Goal: Task Accomplishment & Management: Use online tool/utility

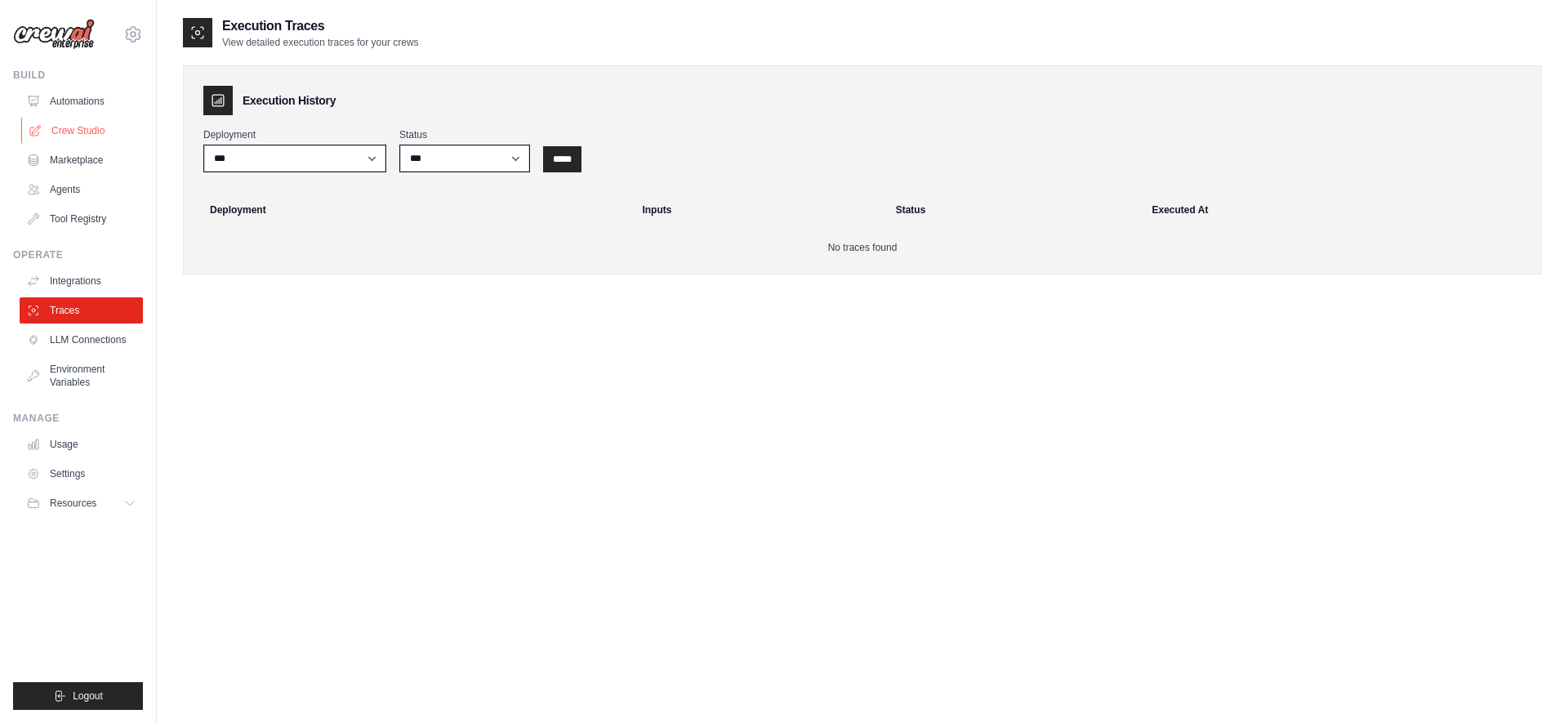
click at [80, 125] on link "Crew Studio" at bounding box center [83, 130] width 124 height 26
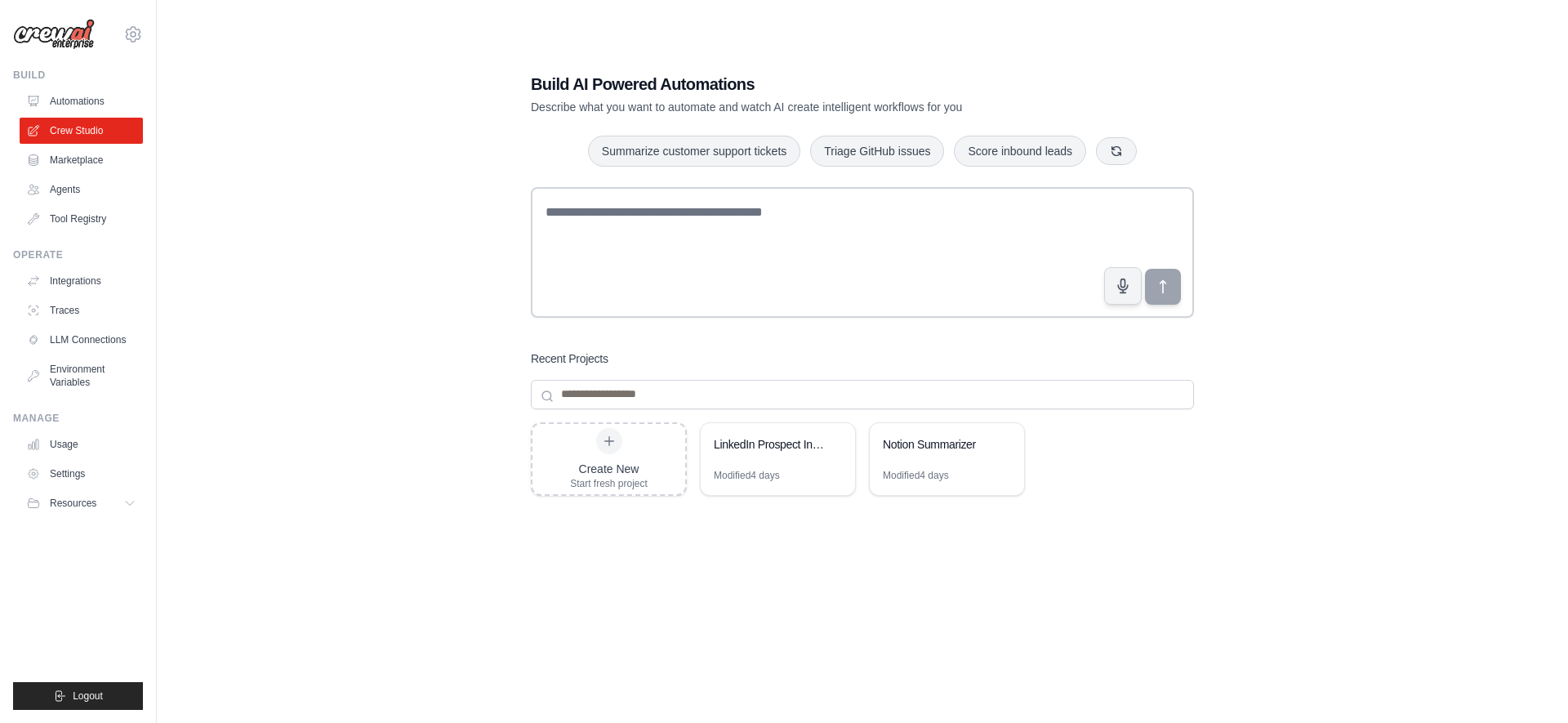
click at [154, 332] on div "contact@kiran.pro Settings Build Automations Crew Studio Marketplace Blog" at bounding box center [78, 361] width 157 height 723
click at [777, 460] on div "LinkedIn Prospect Intelligence & Sales Strategy Generator" at bounding box center [778, 446] width 154 height 45
click at [782, 461] on div "LinkedIn Prospect Intelligence & Sales Strategy Generator" at bounding box center [778, 446] width 154 height 45
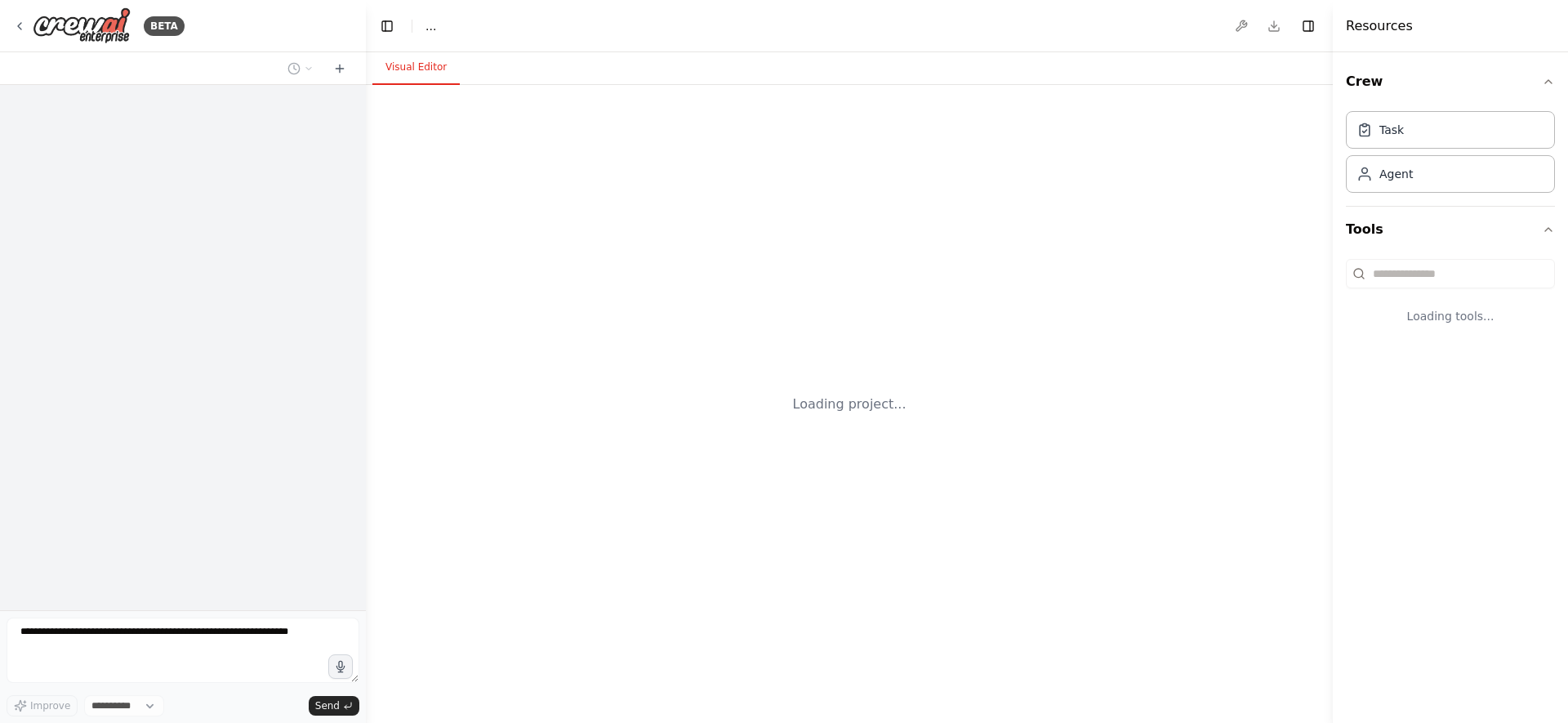
select select "****"
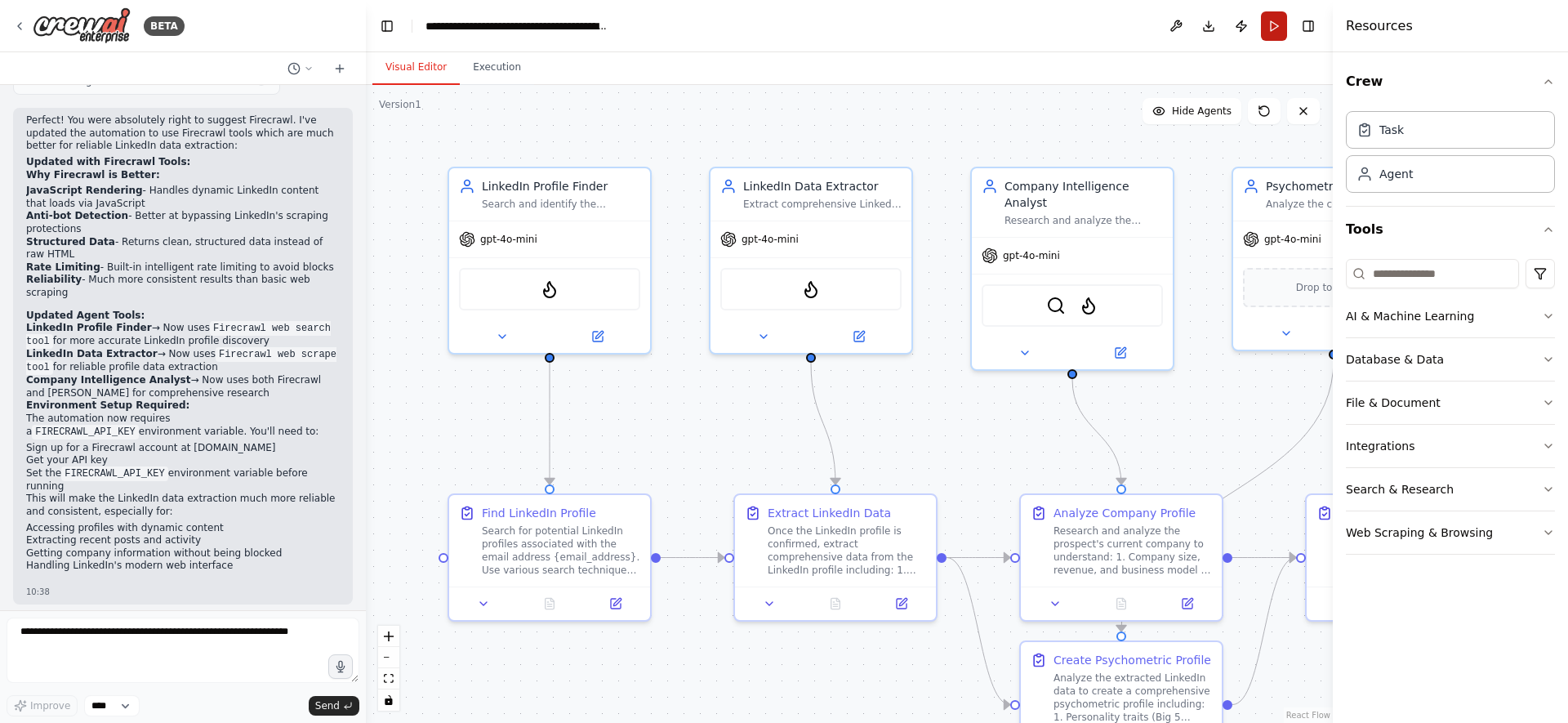
scroll to position [3291, 0]
click at [478, 71] on button "Execution" at bounding box center [497, 68] width 74 height 35
click at [407, 67] on button "Visual Editor" at bounding box center [416, 68] width 88 height 35
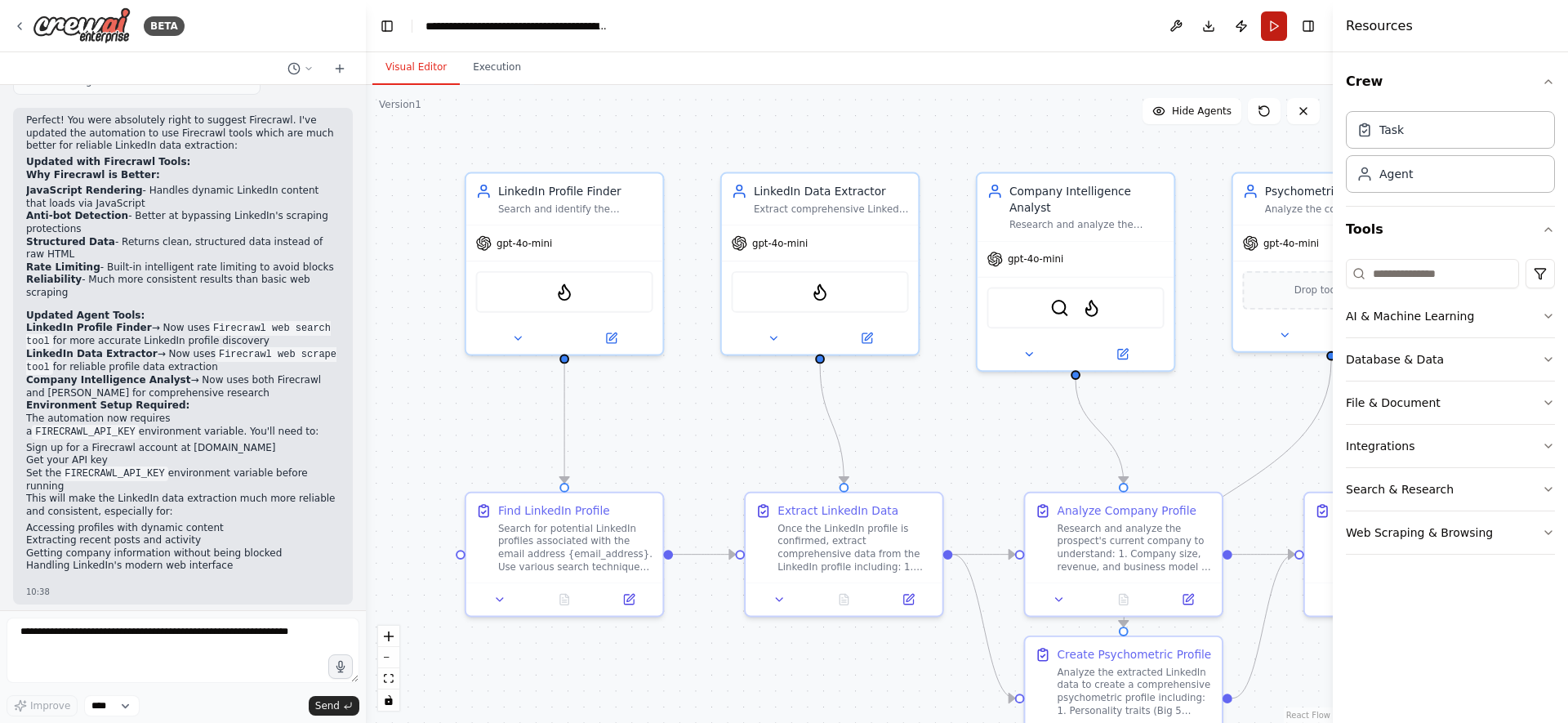
click at [1279, 29] on button "Run" at bounding box center [1274, 26] width 26 height 29
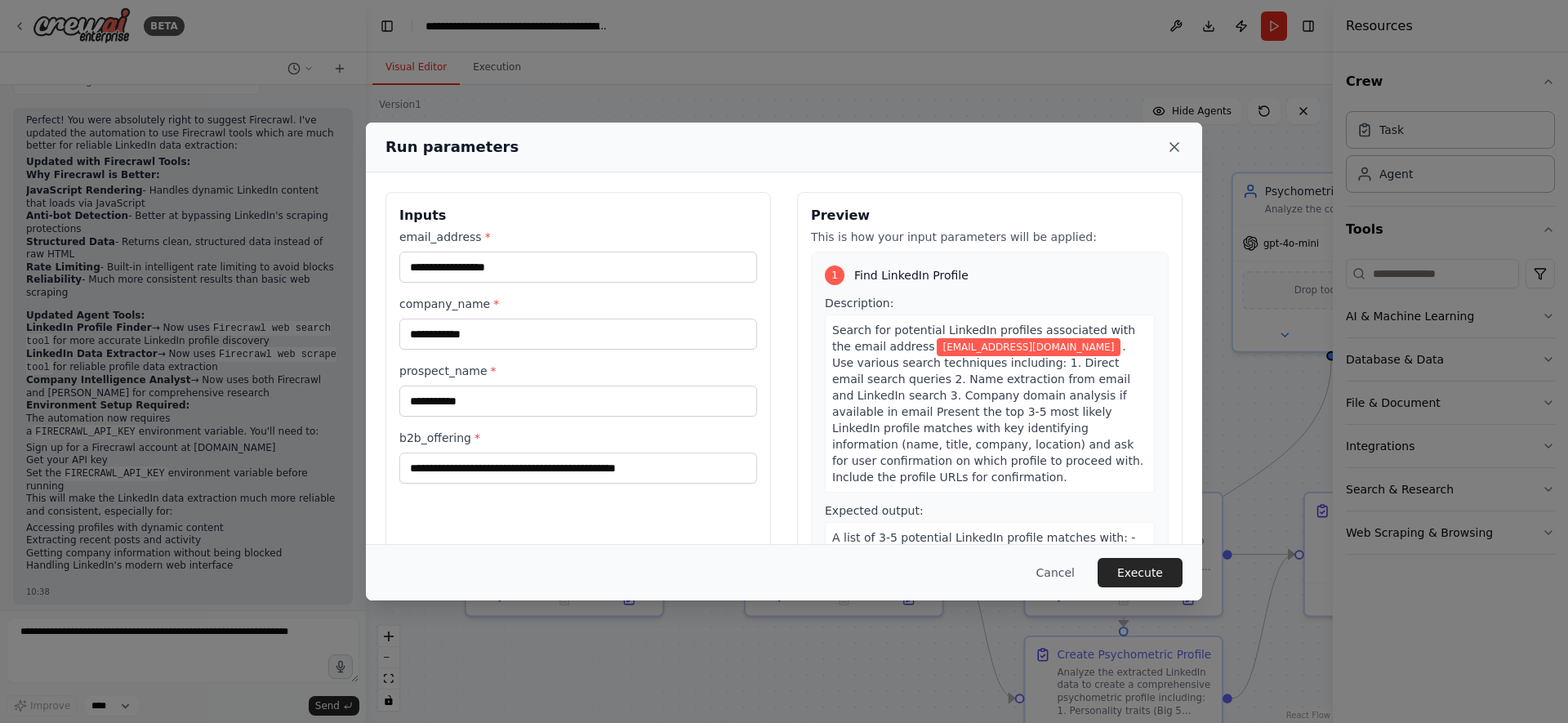
click at [1176, 150] on icon at bounding box center [1174, 147] width 8 height 8
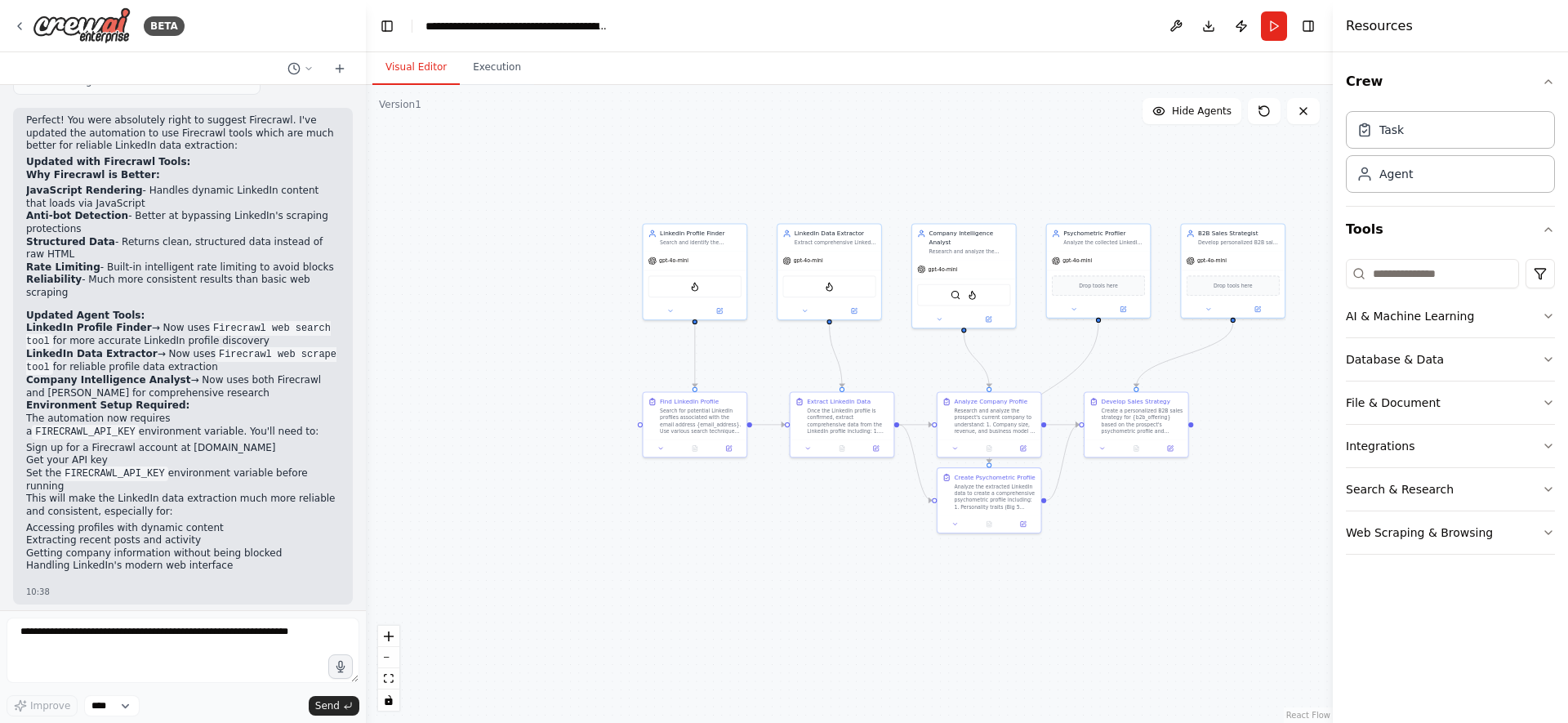
drag, startPoint x: 1135, startPoint y: 535, endPoint x: 999, endPoint y: 600, distance: 150.7
click at [999, 600] on div ".deletable-edge-delete-btn { width: 20px; height: 20px; border: 0px solid #ffff…" at bounding box center [849, 403] width 967 height 638
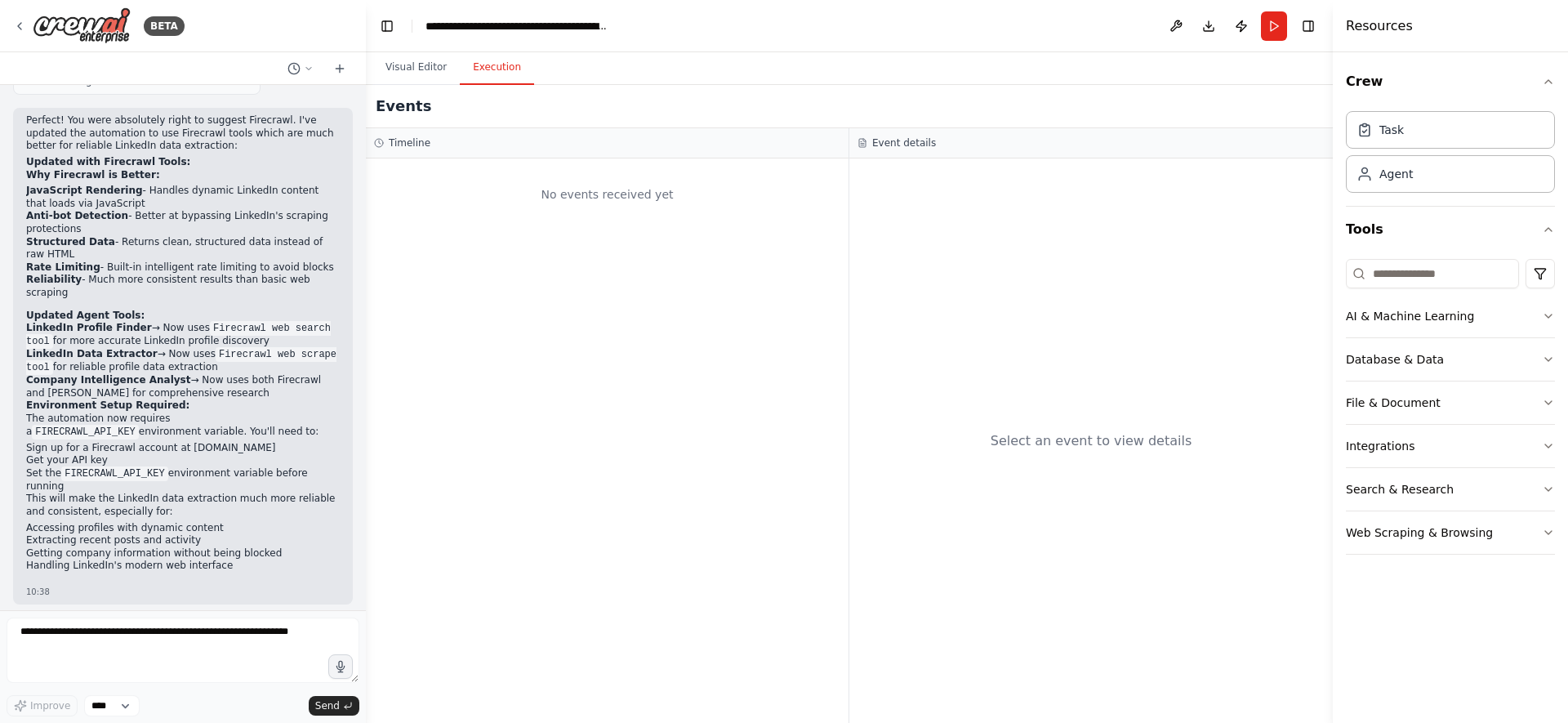
click at [487, 72] on button "Execution" at bounding box center [497, 68] width 74 height 35
click at [399, 75] on button "Visual Editor" at bounding box center [416, 68] width 88 height 35
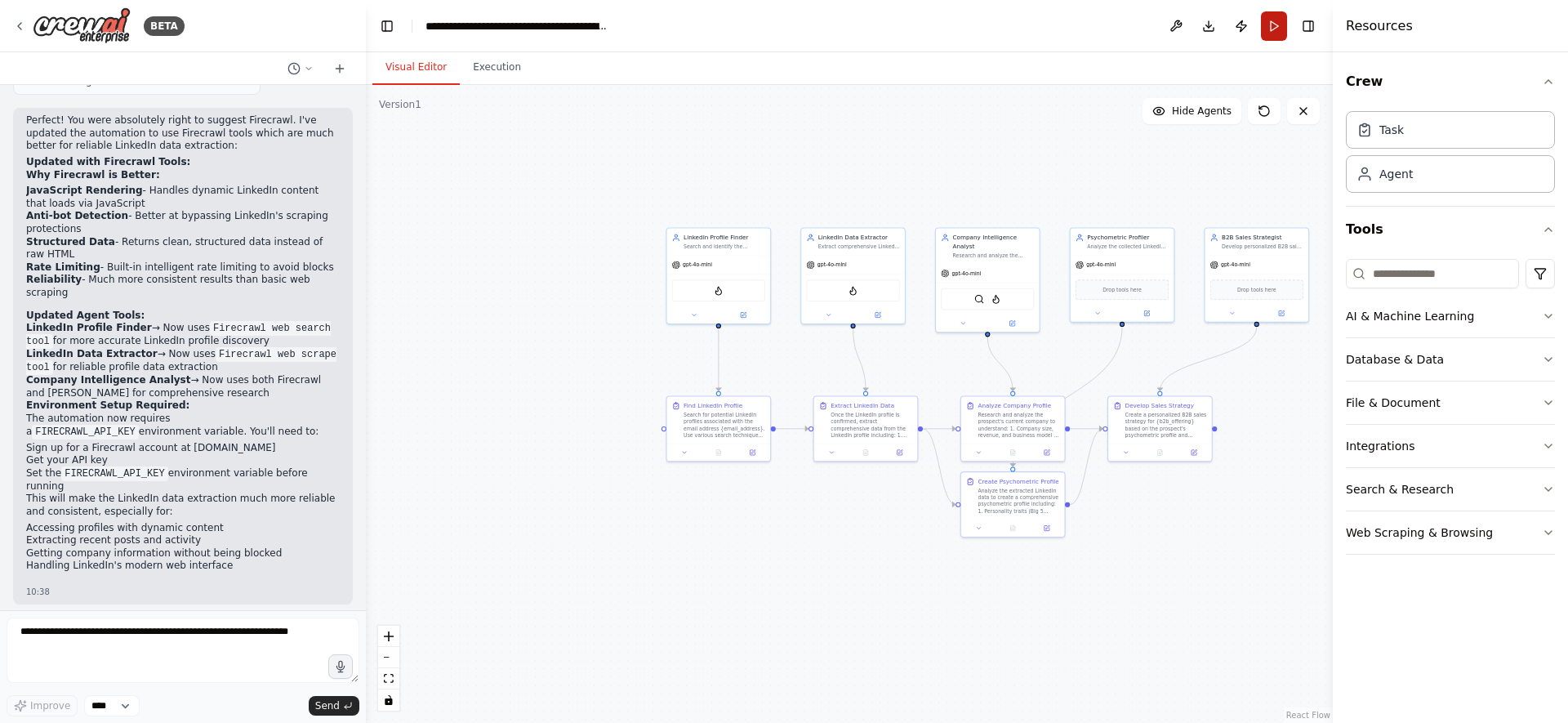
click at [1270, 30] on button "Run" at bounding box center [1274, 26] width 26 height 29
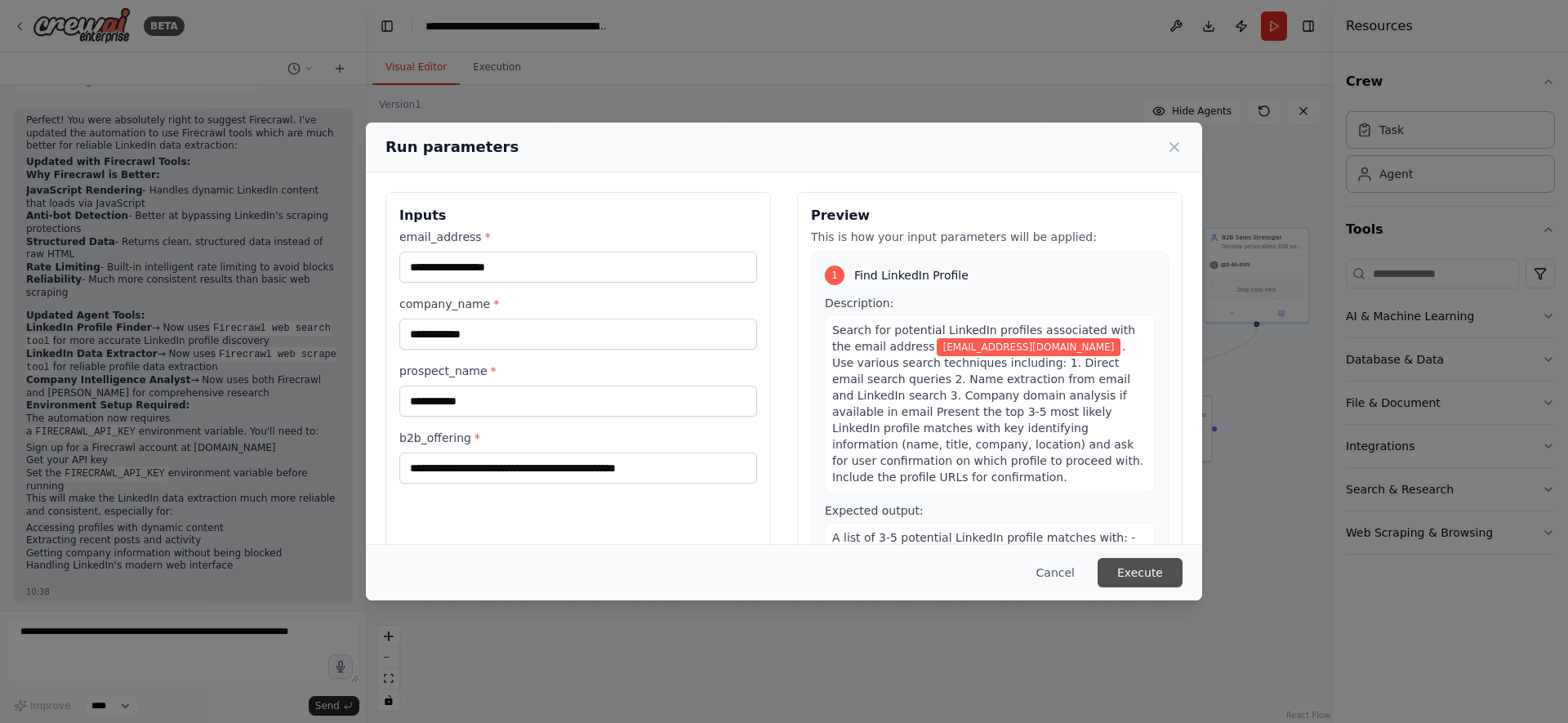
click at [1151, 579] on button "Execute" at bounding box center [1141, 572] width 85 height 29
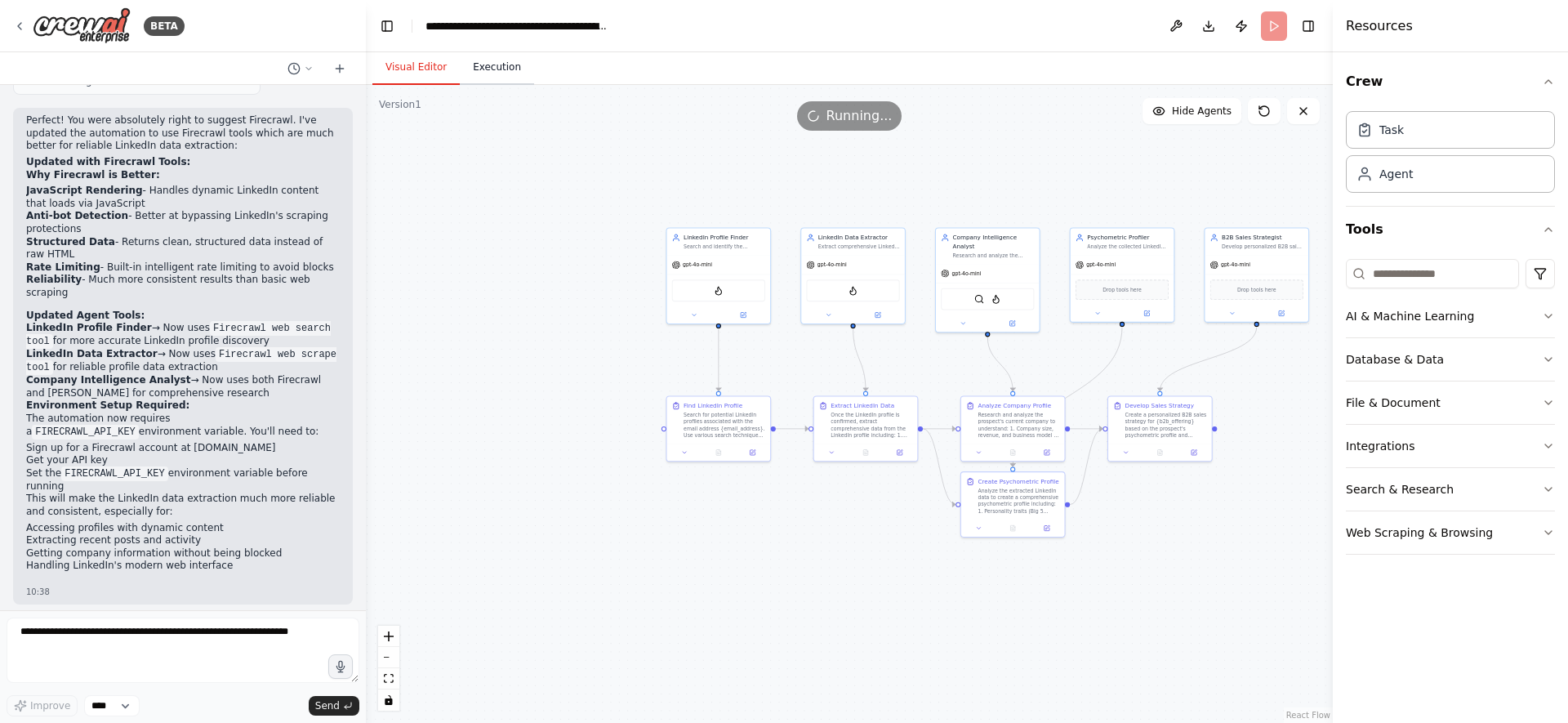
click at [520, 71] on button "Execution" at bounding box center [497, 68] width 74 height 35
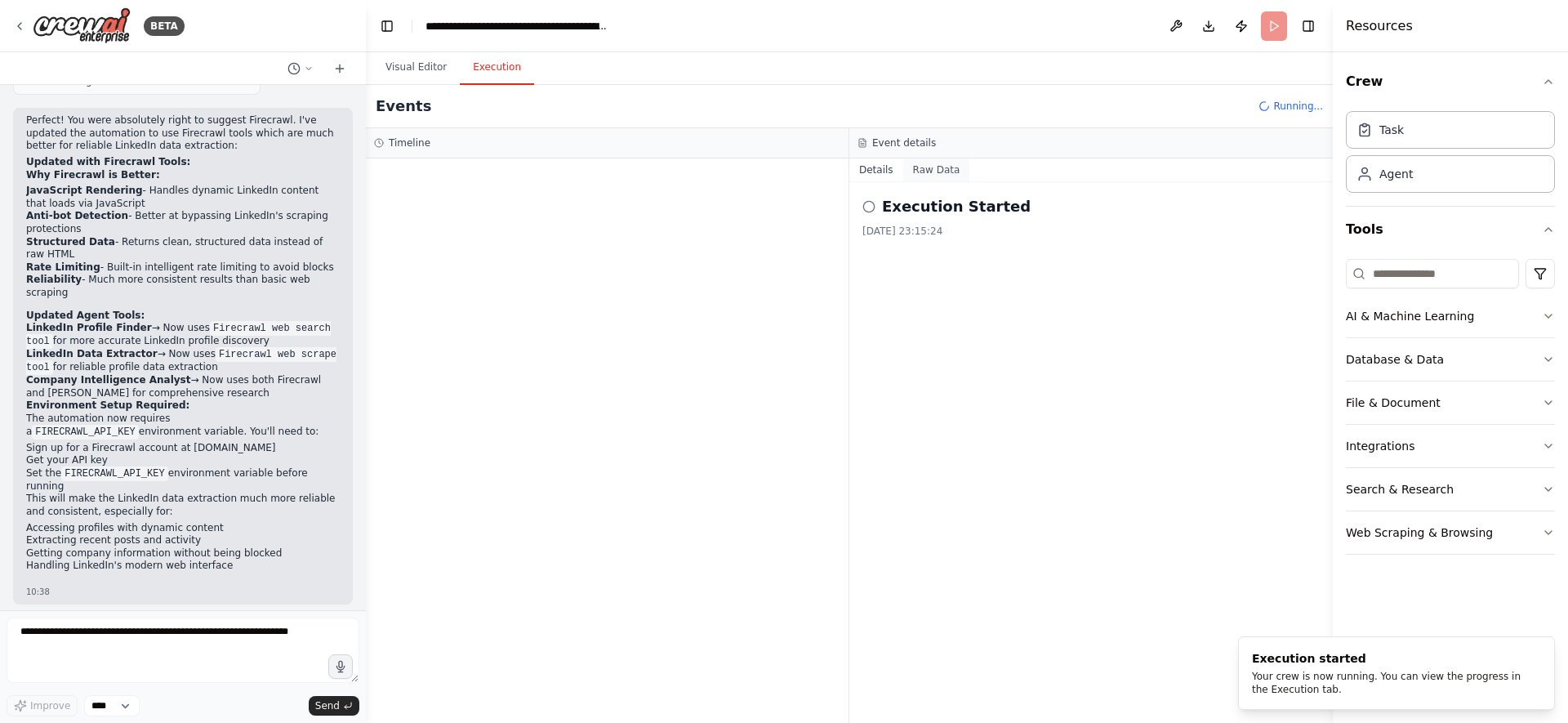
click at [935, 168] on button "Raw Data" at bounding box center [936, 170] width 67 height 23
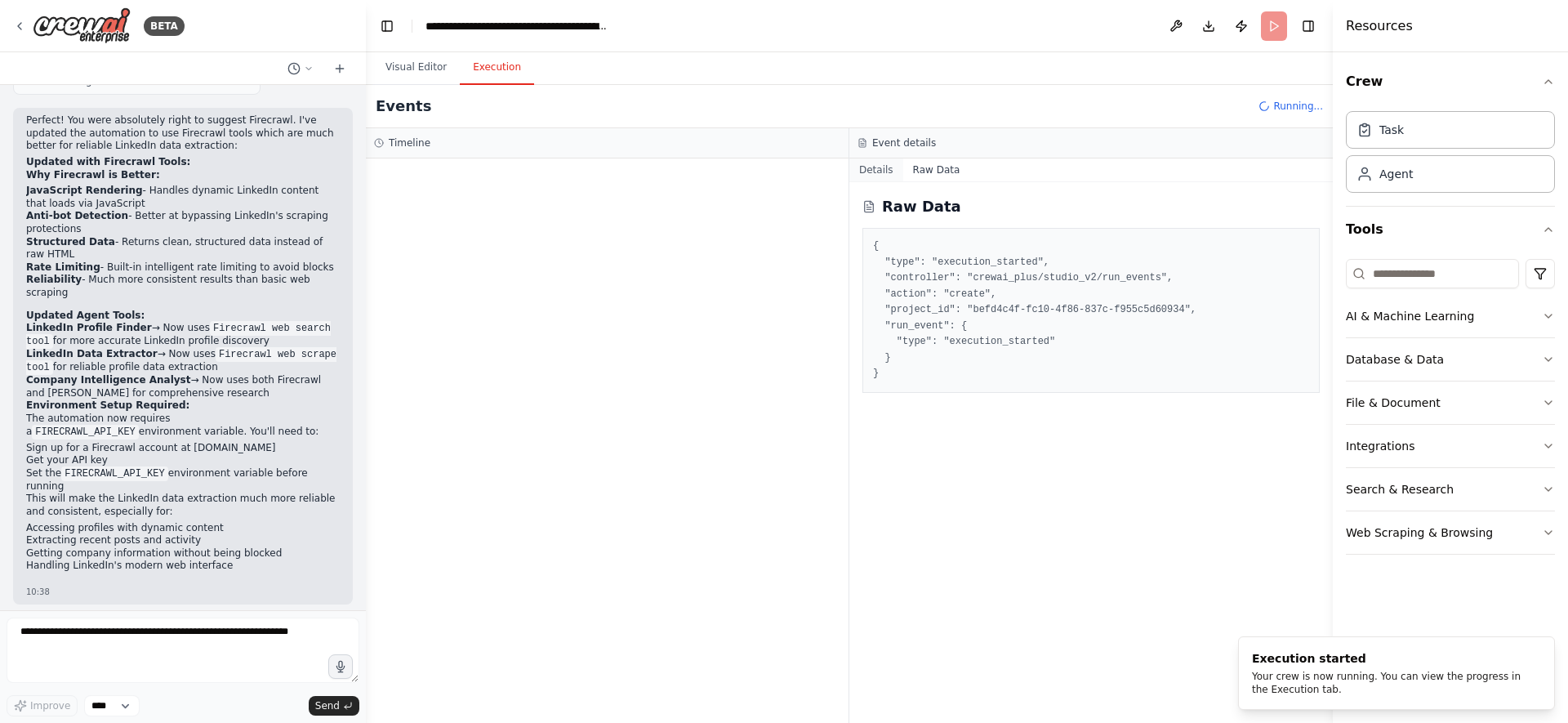
click at [862, 174] on button "Details" at bounding box center [876, 170] width 54 height 23
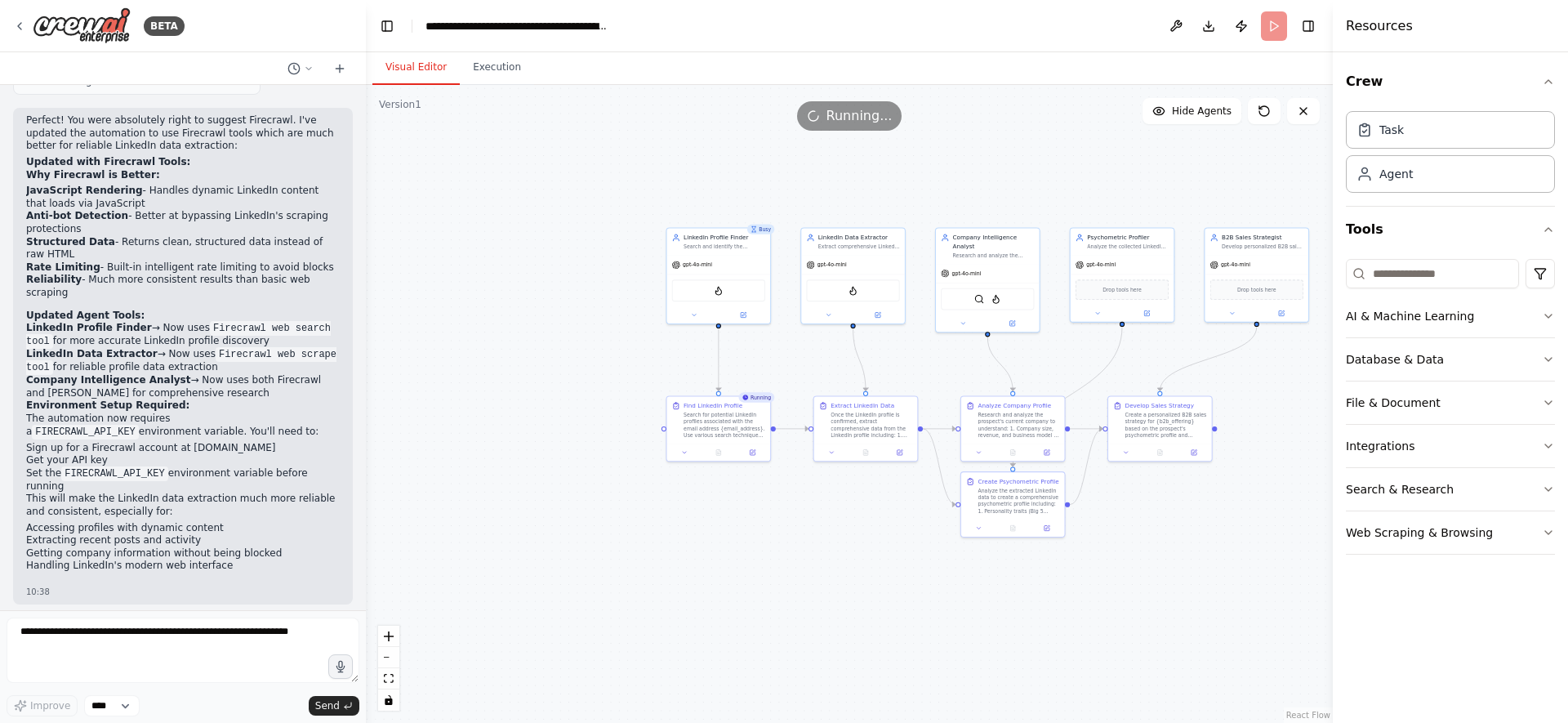
click at [418, 65] on button "Visual Editor" at bounding box center [416, 68] width 88 height 35
click at [487, 62] on button "Execution" at bounding box center [497, 68] width 74 height 35
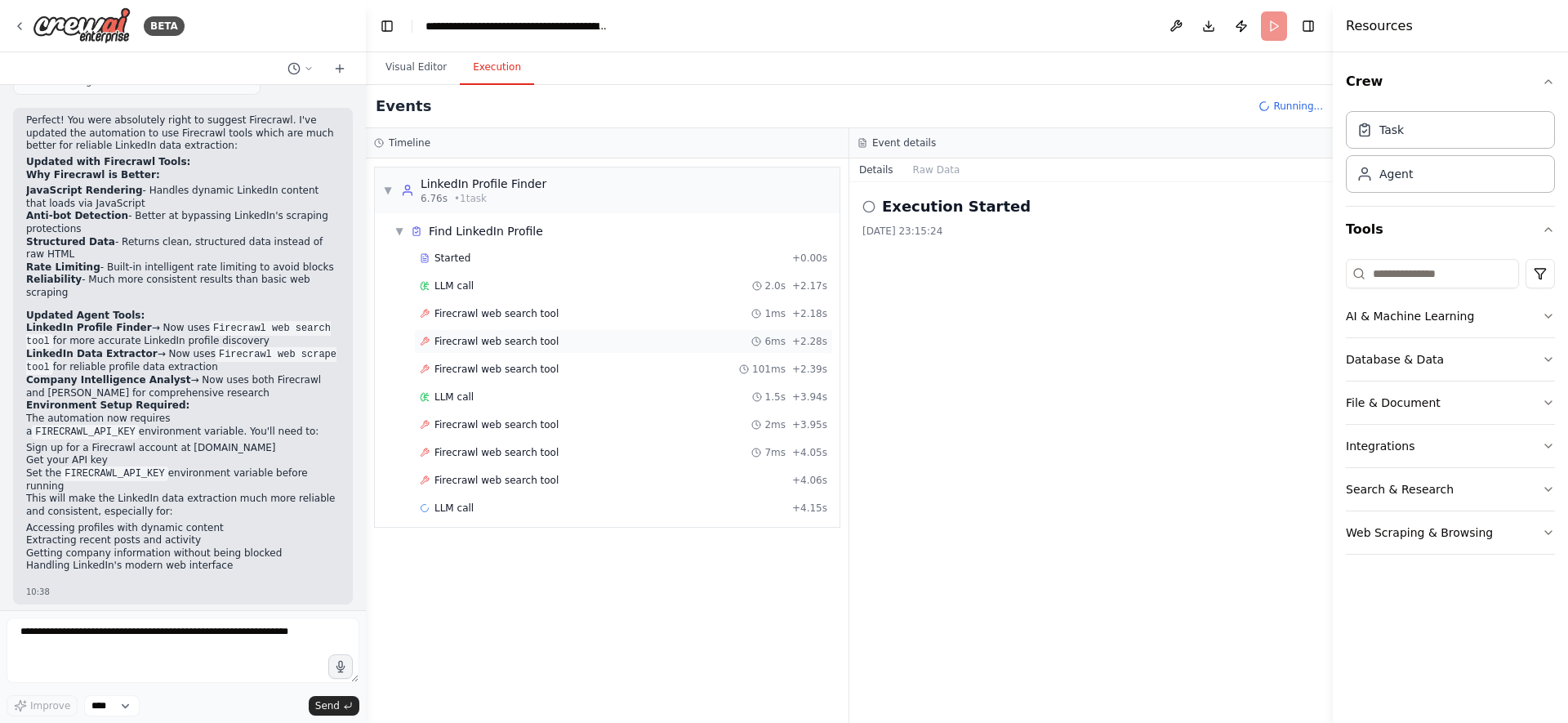
click at [505, 329] on div "Firecrawl web search tool 6ms + 2.28s" at bounding box center [623, 341] width 419 height 24
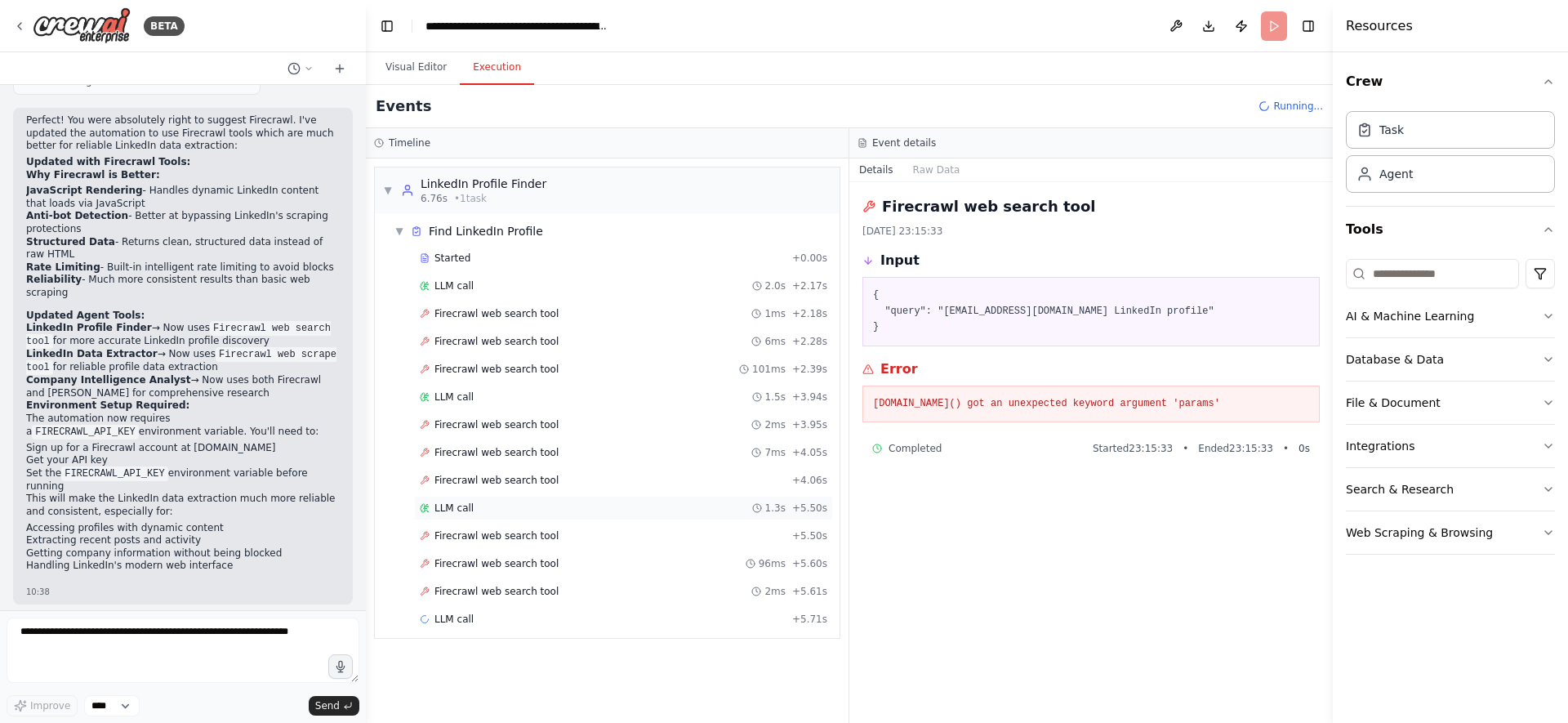
click at [525, 498] on div "LLM call 1.3s + 5.50s" at bounding box center [623, 508] width 419 height 24
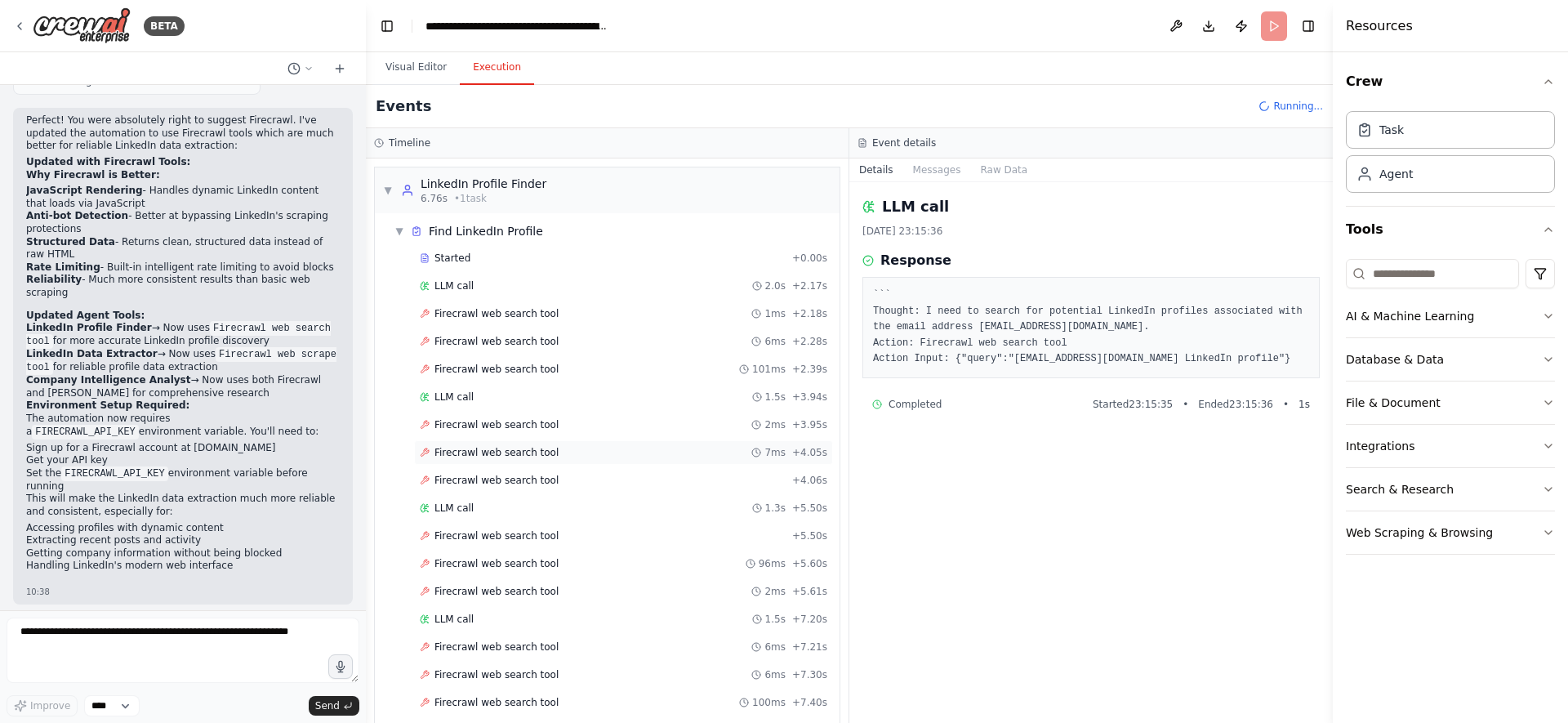
click at [524, 460] on div "Firecrawl web search tool 7ms + 4.05s" at bounding box center [623, 452] width 419 height 24
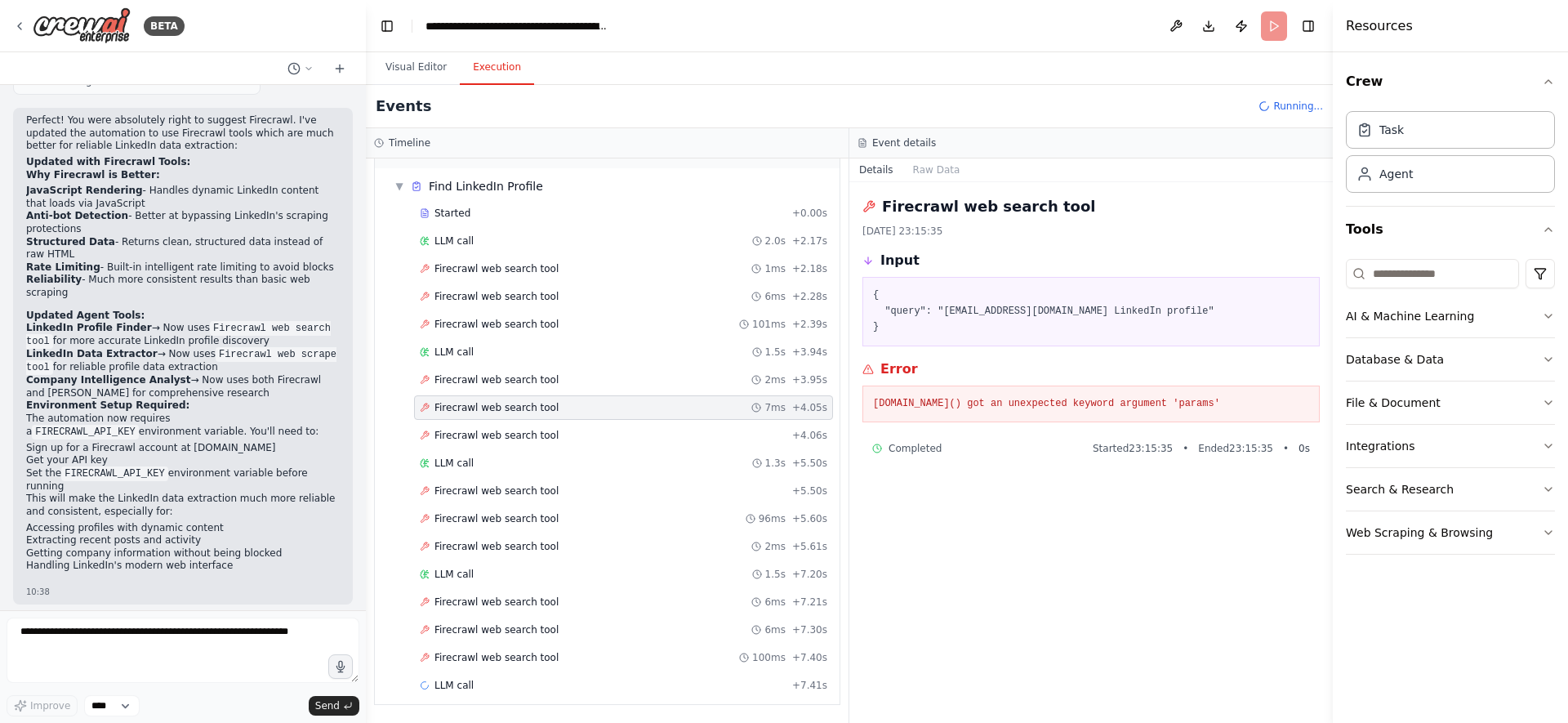
scroll to position [0, 0]
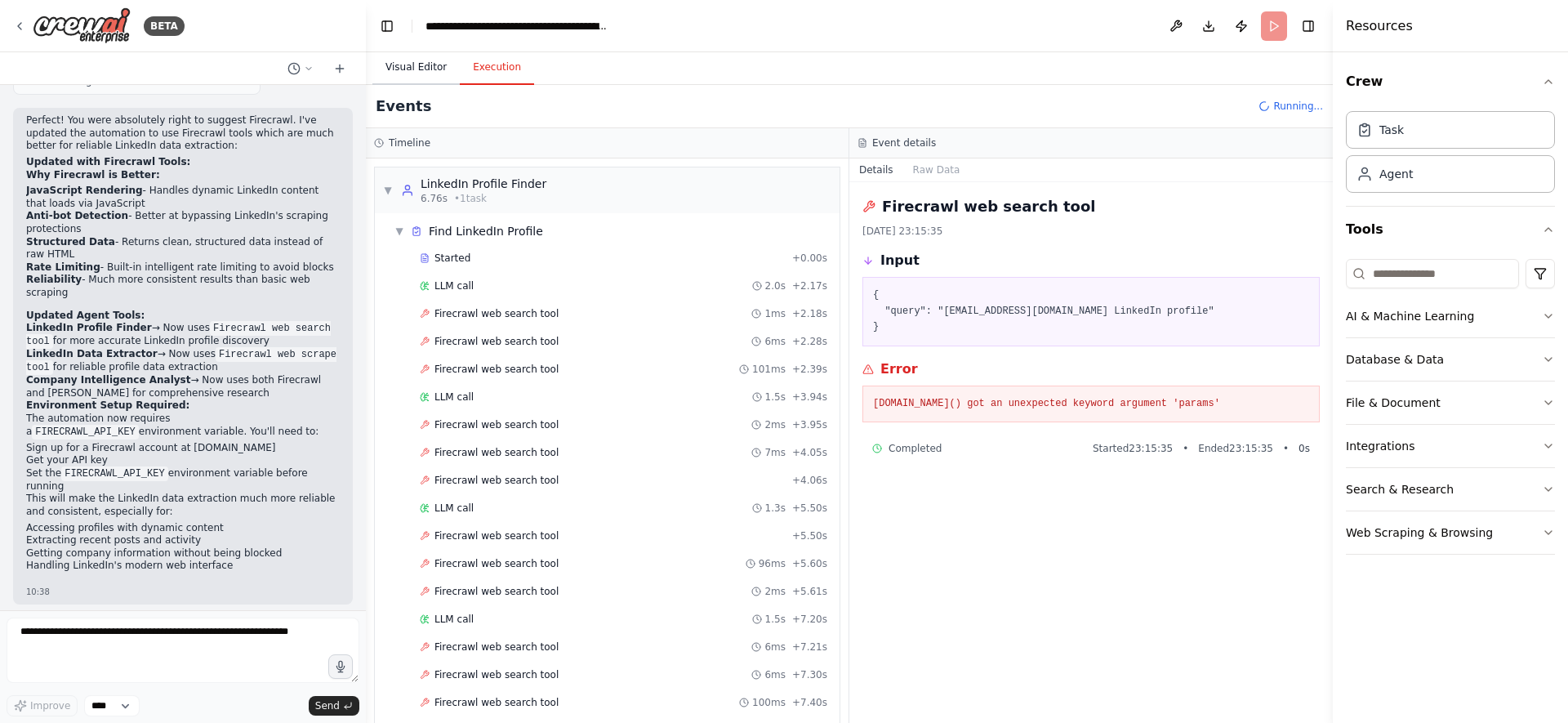
click at [392, 72] on button "Visual Editor" at bounding box center [416, 68] width 88 height 35
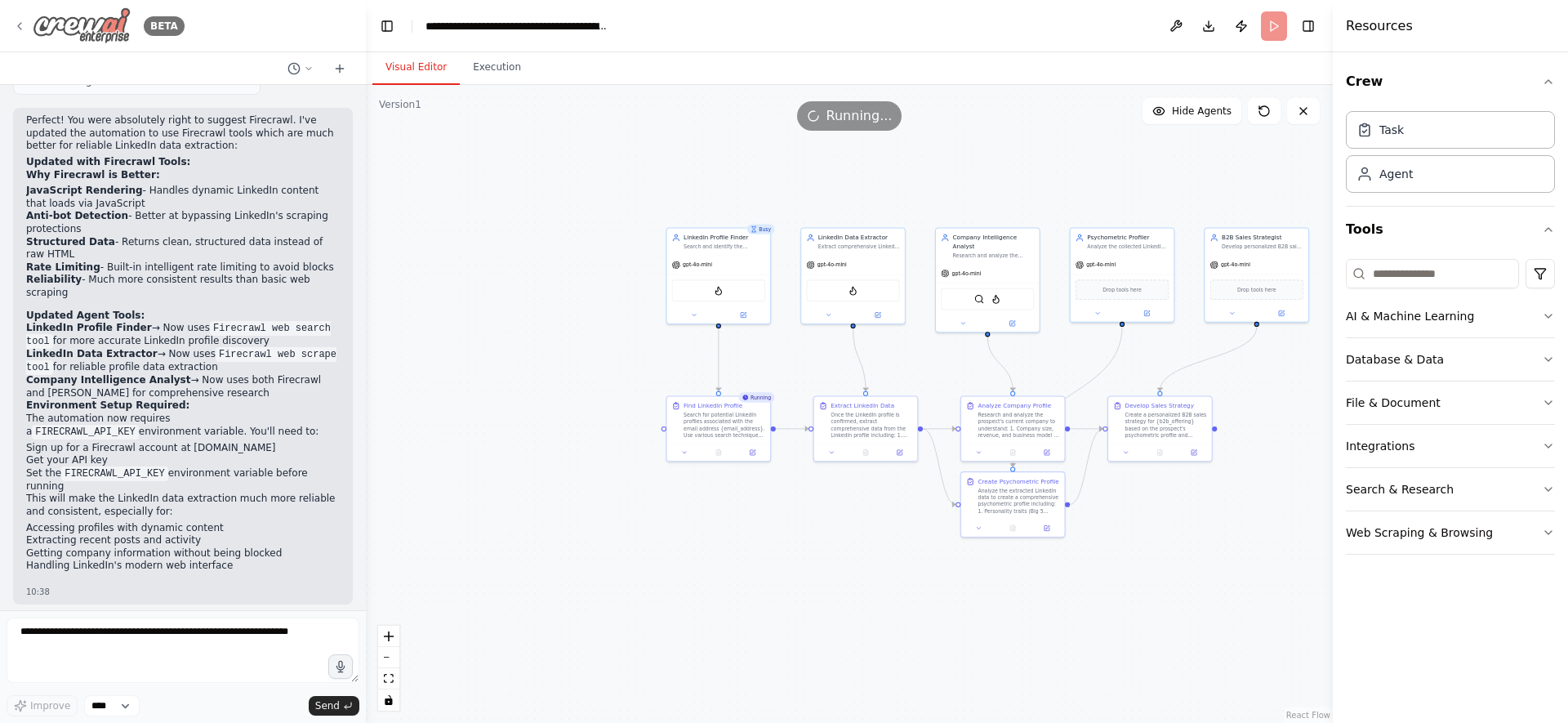
click at [18, 22] on icon at bounding box center [20, 26] width 14 height 14
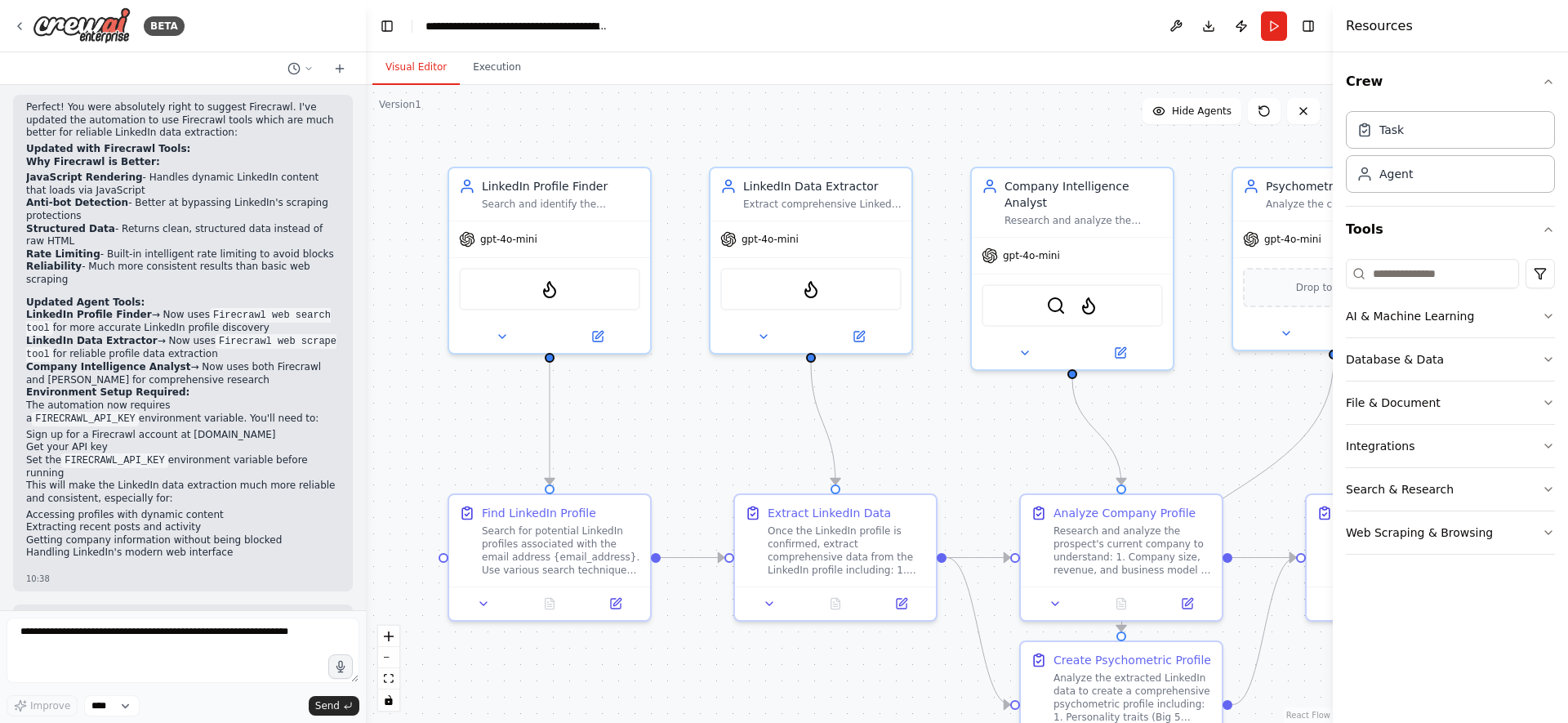
scroll to position [3291, 0]
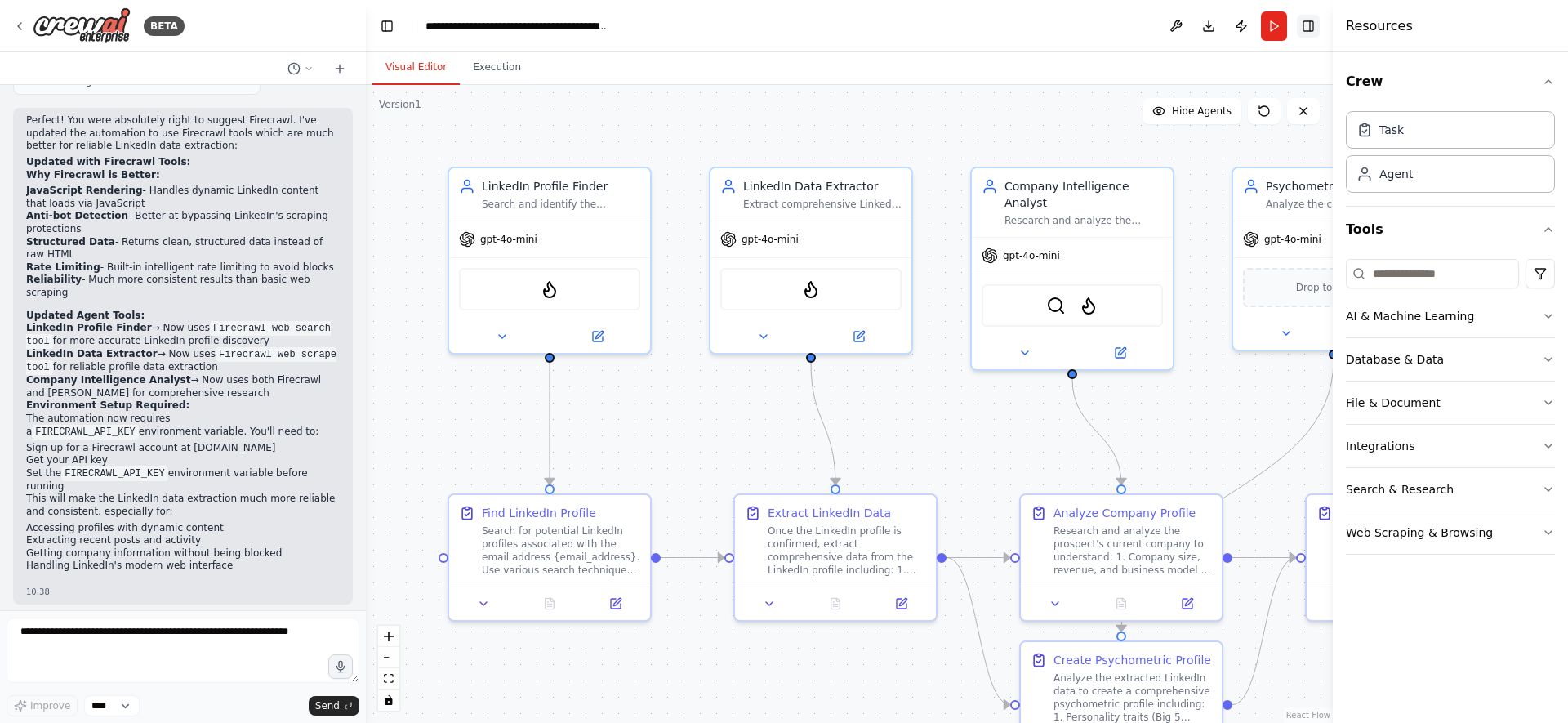
click at [1308, 29] on button "Toggle Right Sidebar" at bounding box center [1308, 26] width 23 height 23
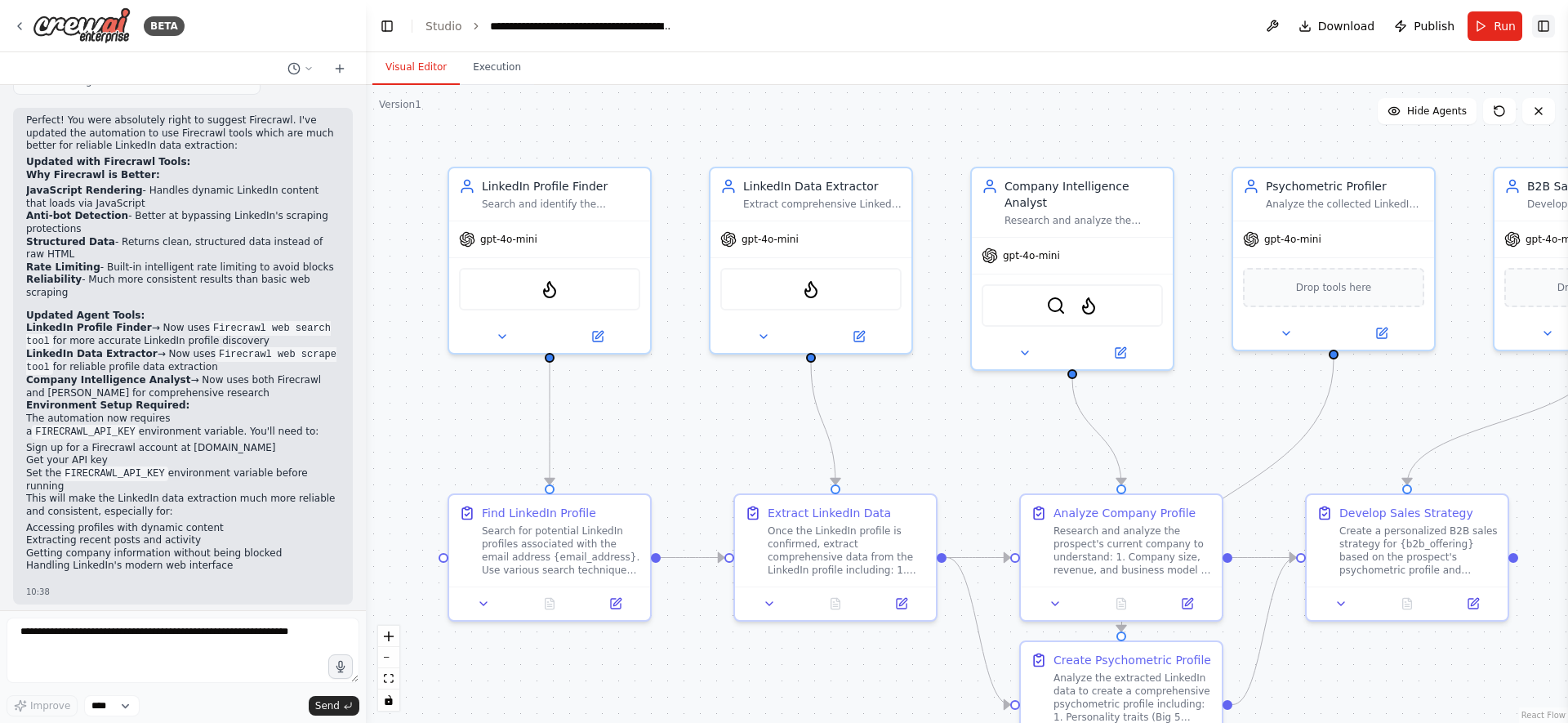
click at [1546, 30] on button "Toggle Right Sidebar" at bounding box center [1544, 26] width 23 height 23
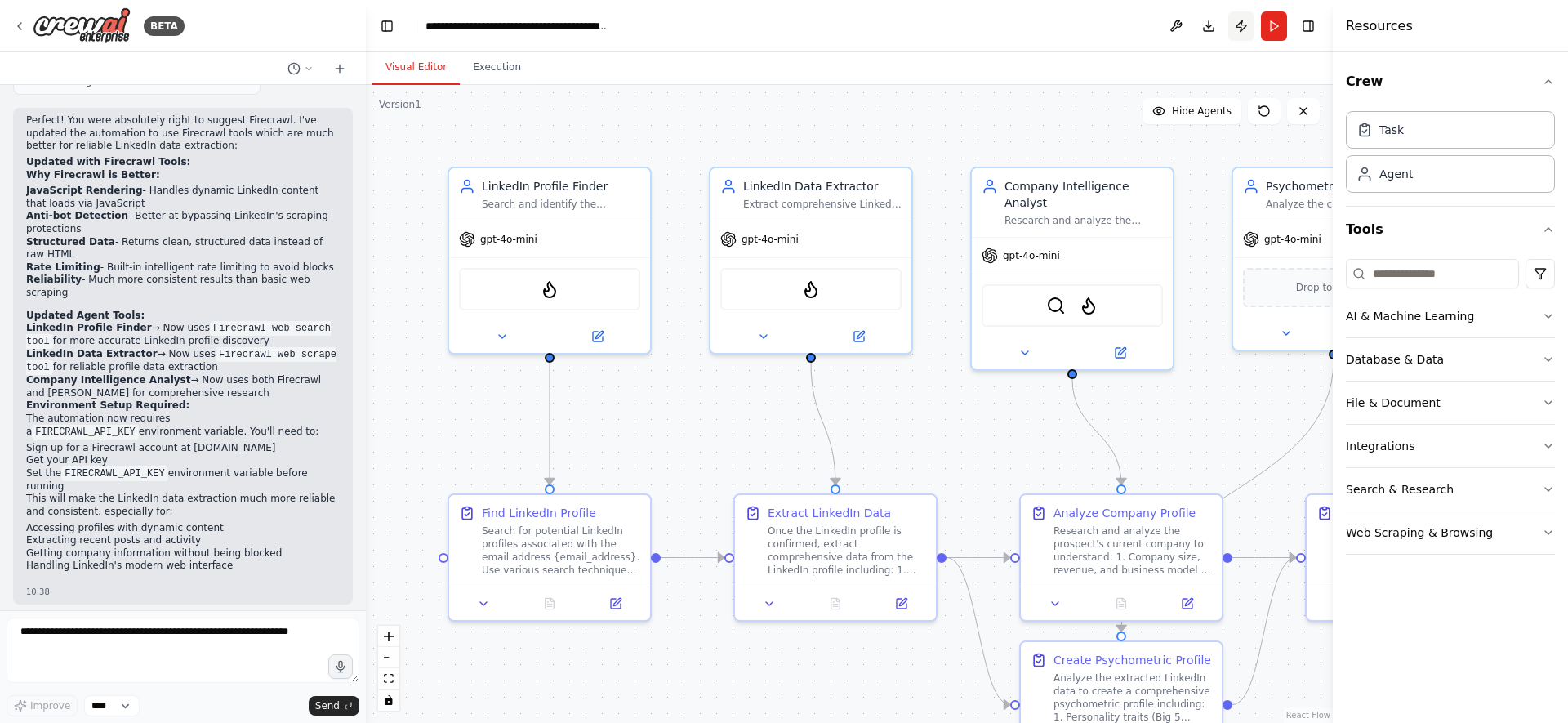
click at [1241, 28] on button "Publish" at bounding box center [1241, 26] width 26 height 29
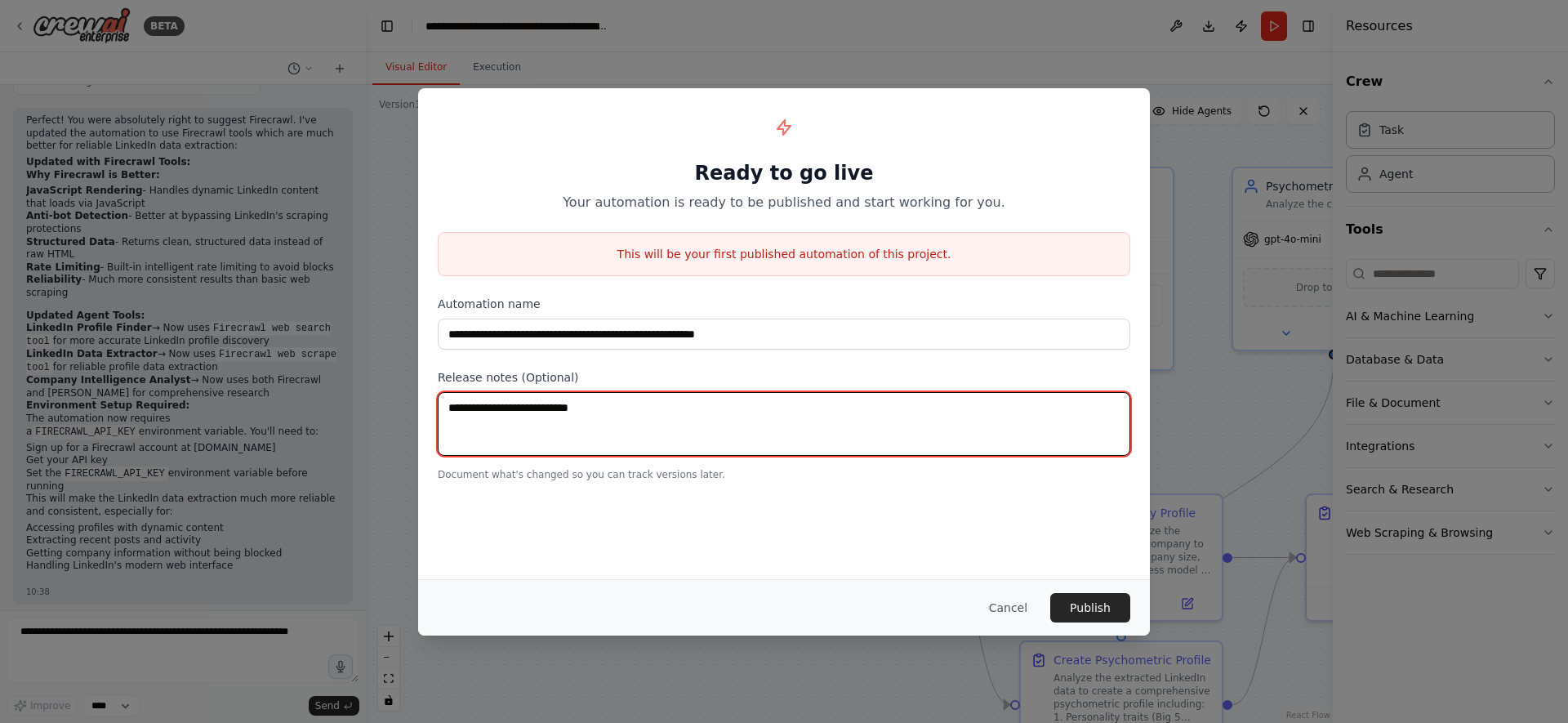
click at [716, 421] on textarea at bounding box center [784, 424] width 693 height 64
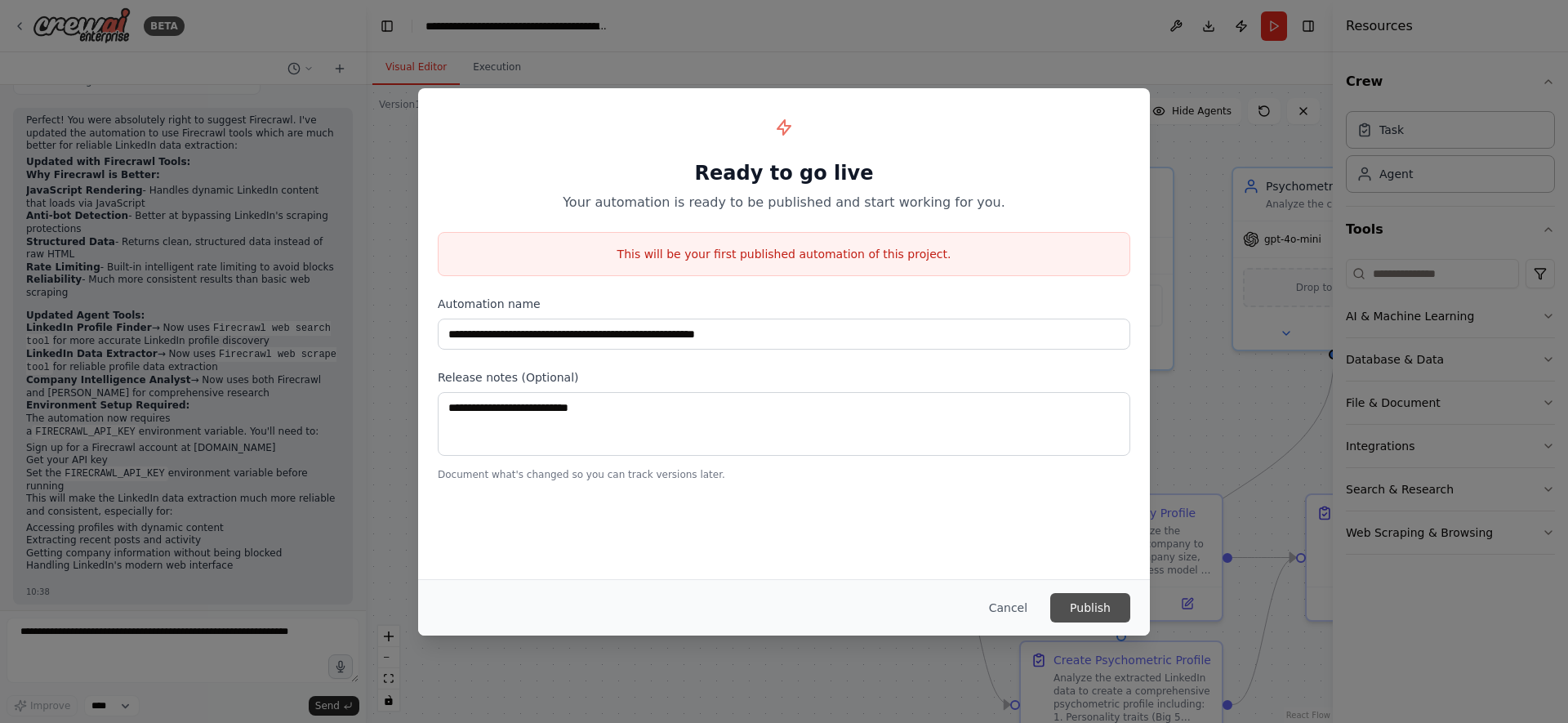
click at [1079, 600] on button "Publish" at bounding box center [1090, 608] width 80 height 29
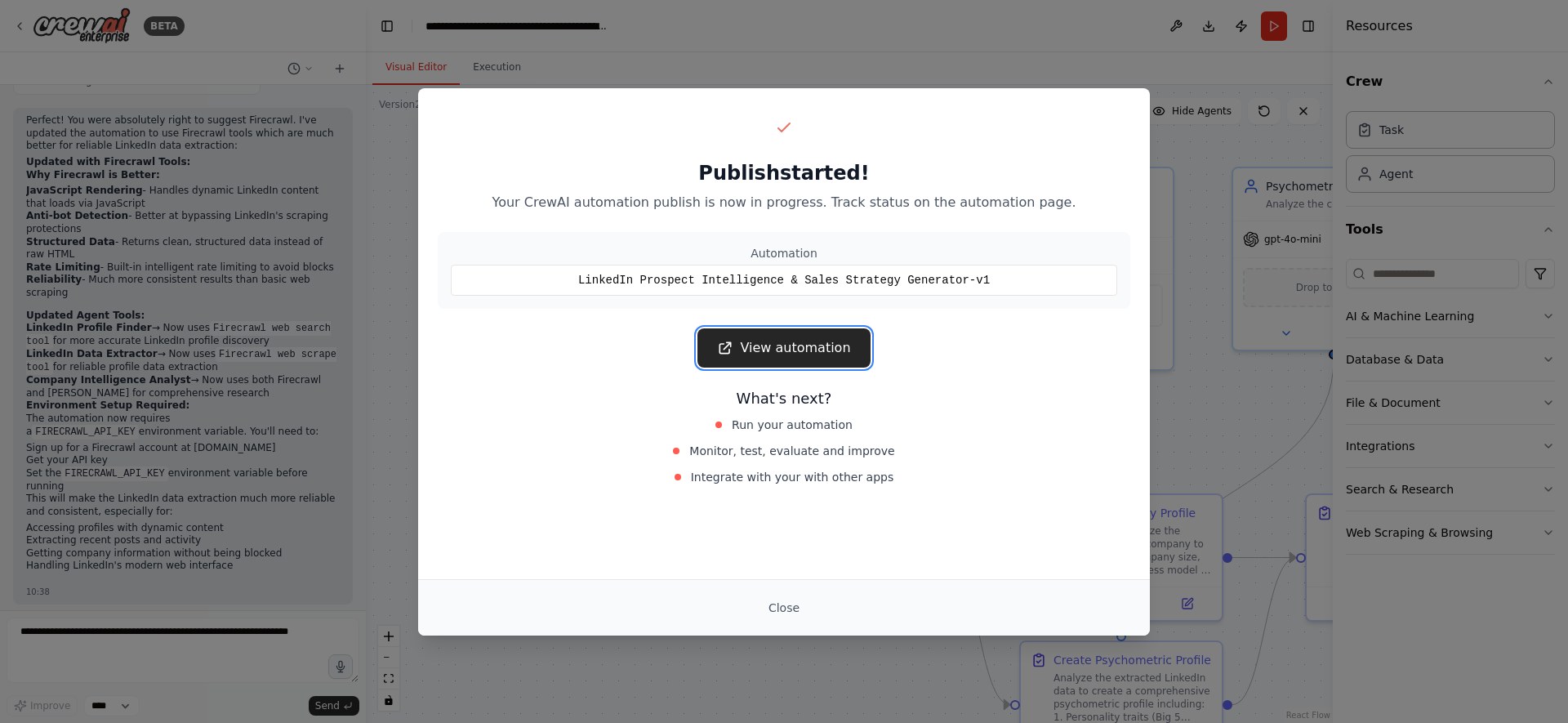
click at [793, 354] on link "View automation" at bounding box center [784, 348] width 173 height 40
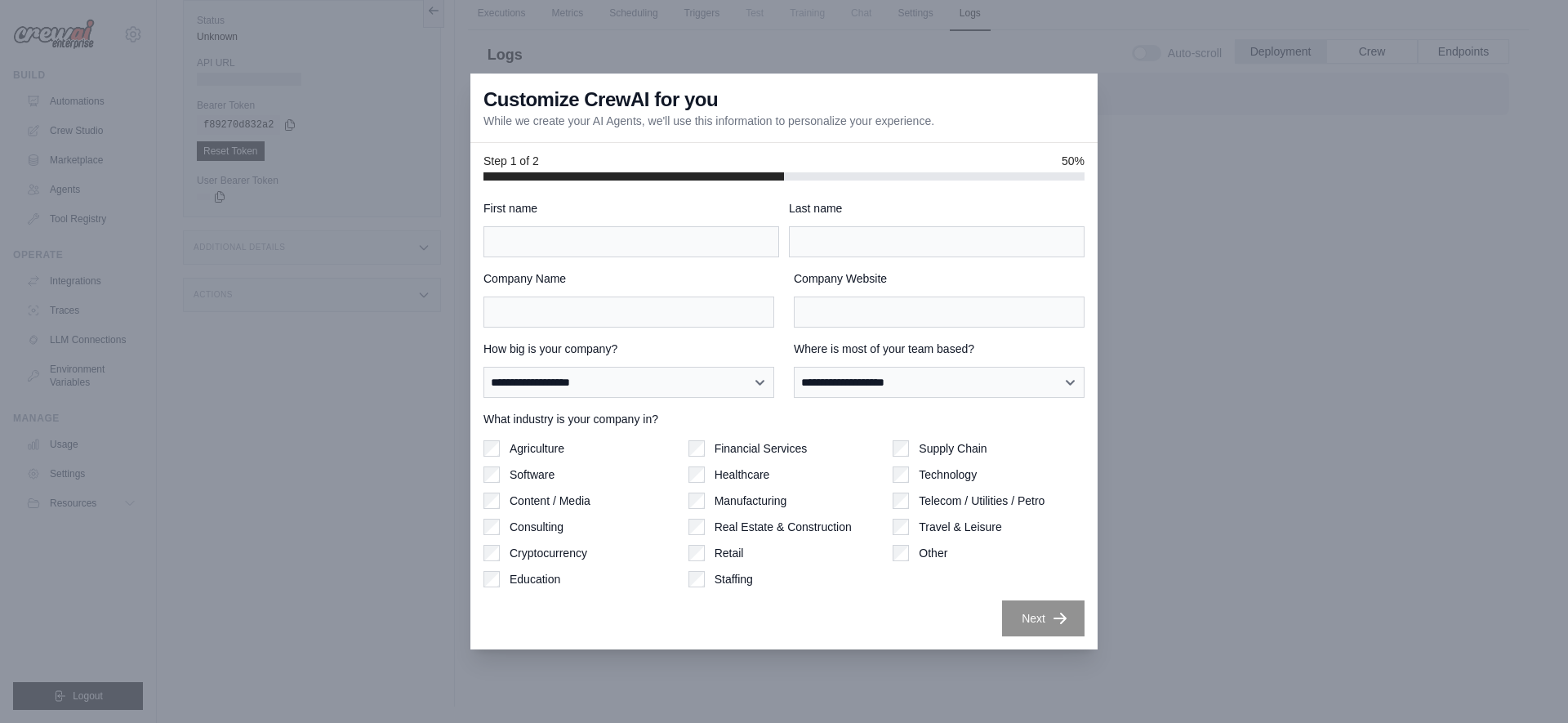
click at [1004, 9] on div at bounding box center [784, 361] width 1568 height 723
click at [771, 31] on div at bounding box center [784, 361] width 1568 height 723
click at [585, 220] on div "First name" at bounding box center [631, 228] width 295 height 57
click at [585, 254] on input "First name" at bounding box center [631, 242] width 295 height 31
type input "*****"
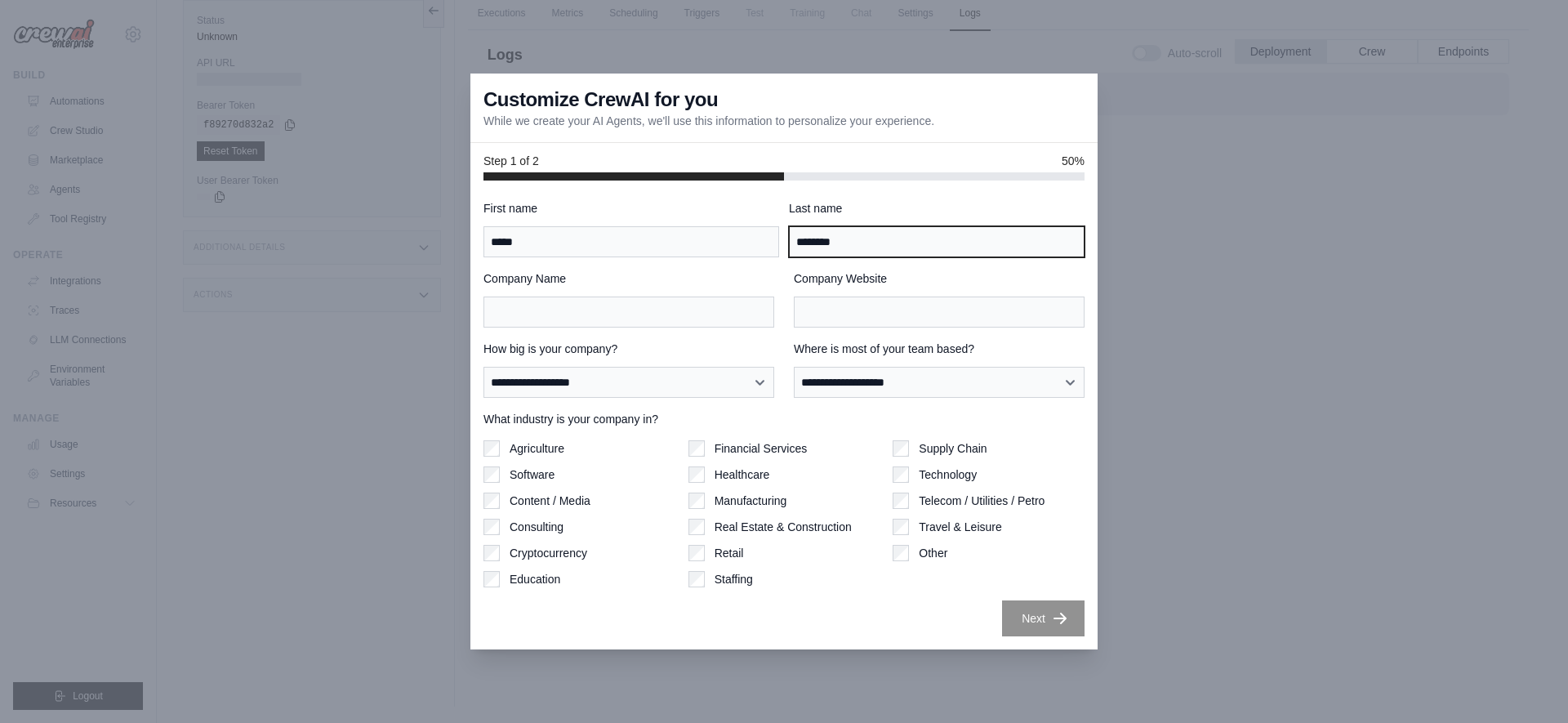
type input "********"
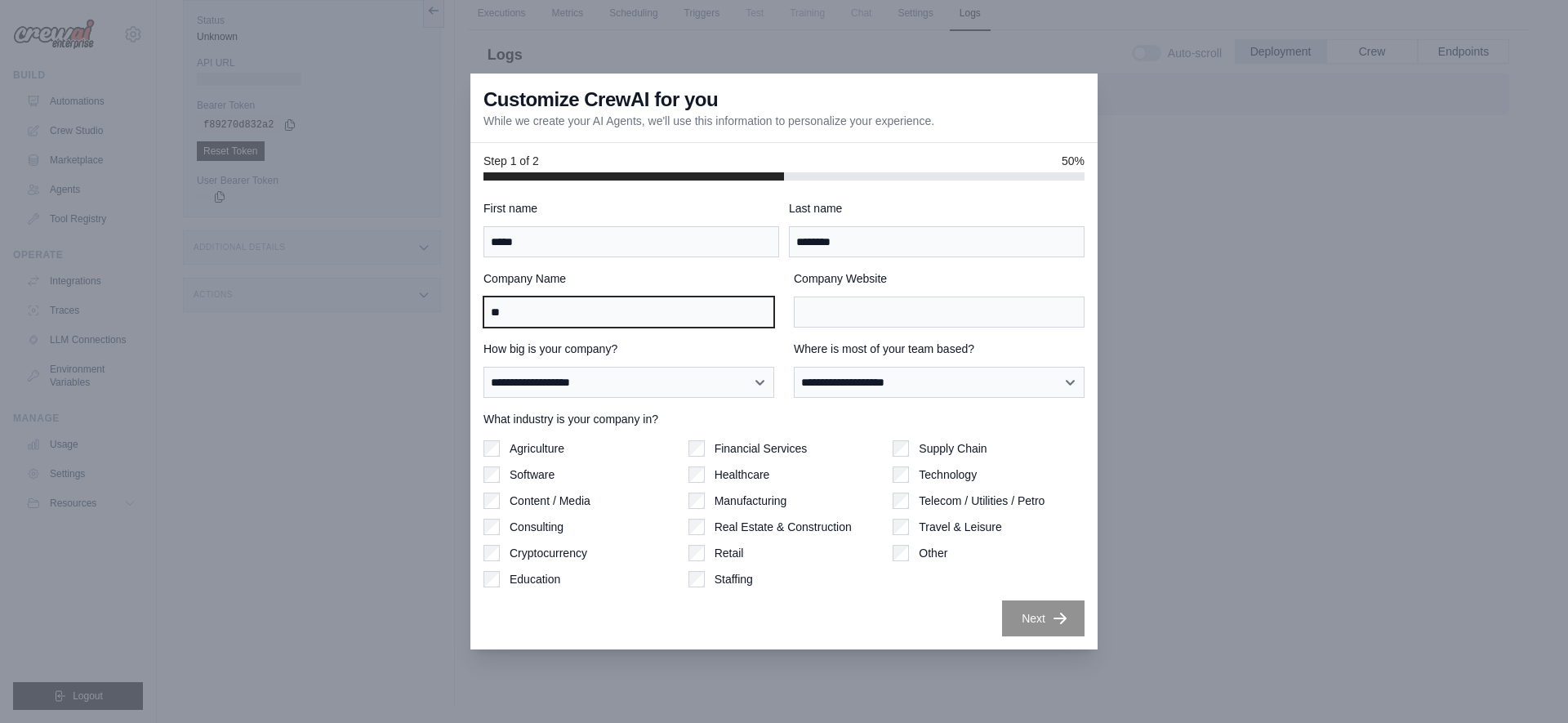
type input "*"
click at [541, 310] on input "***" at bounding box center [628, 312] width 290 height 31
type input "*********"
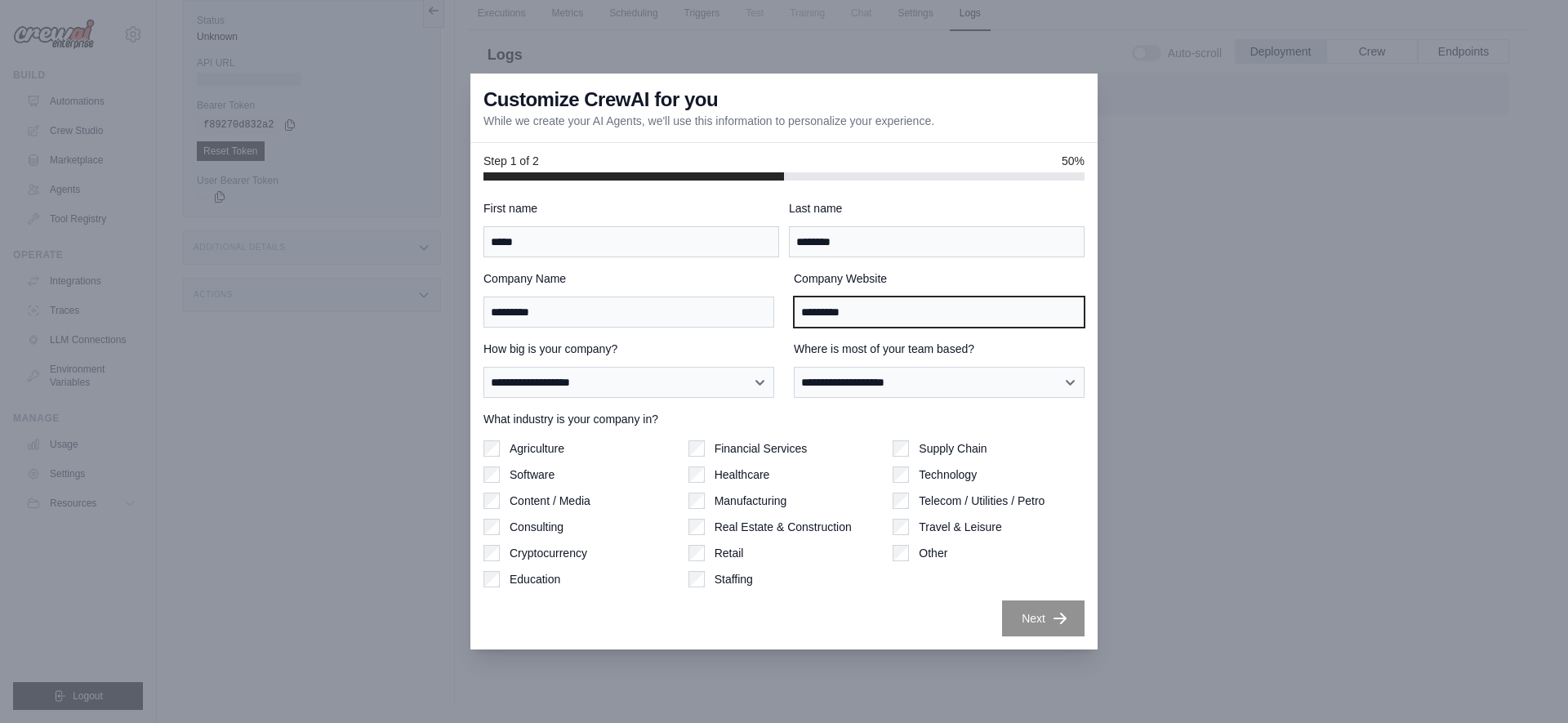
type input "*********"
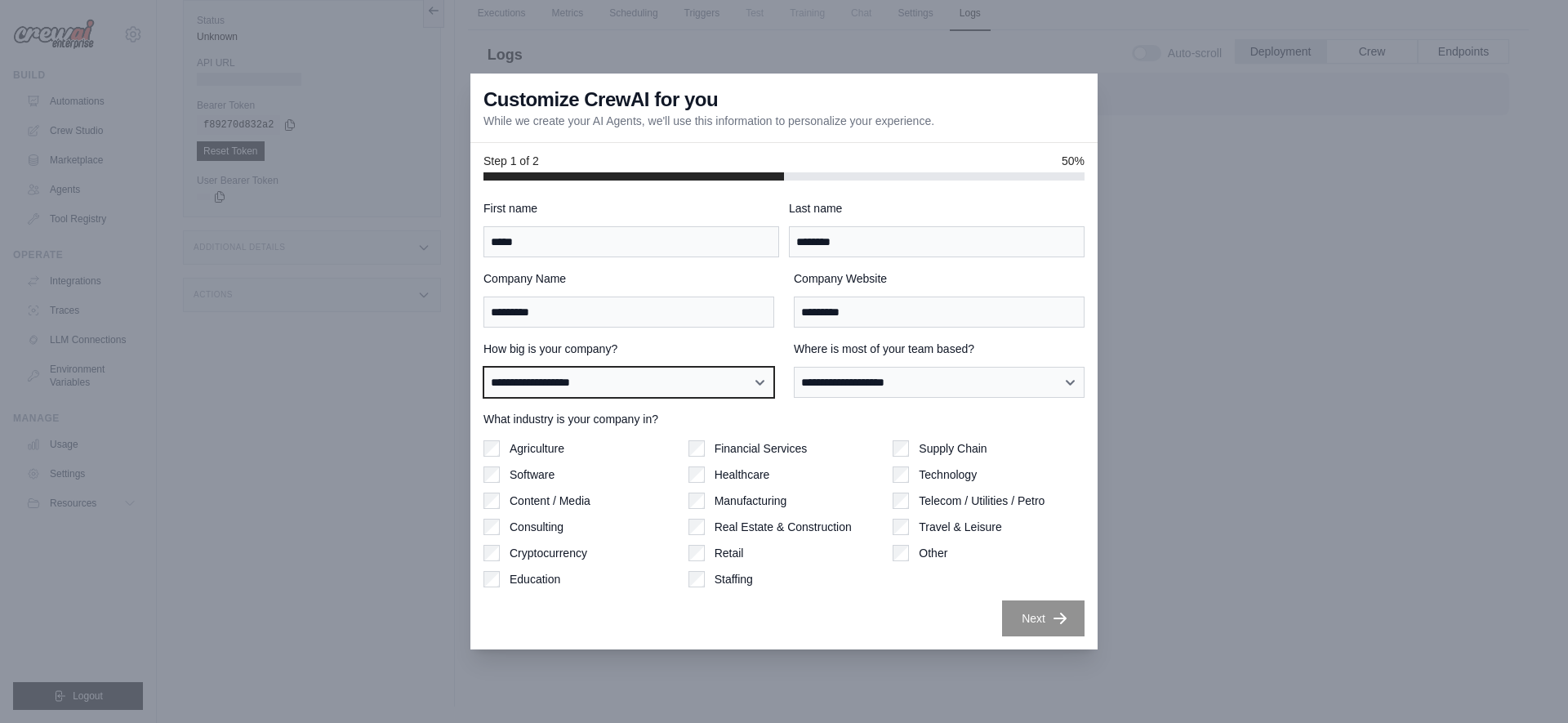
click at [514, 388] on select "**********" at bounding box center [628, 382] width 290 height 31
select select "**********"
click at [483, 367] on select "**********" at bounding box center [628, 382] width 290 height 31
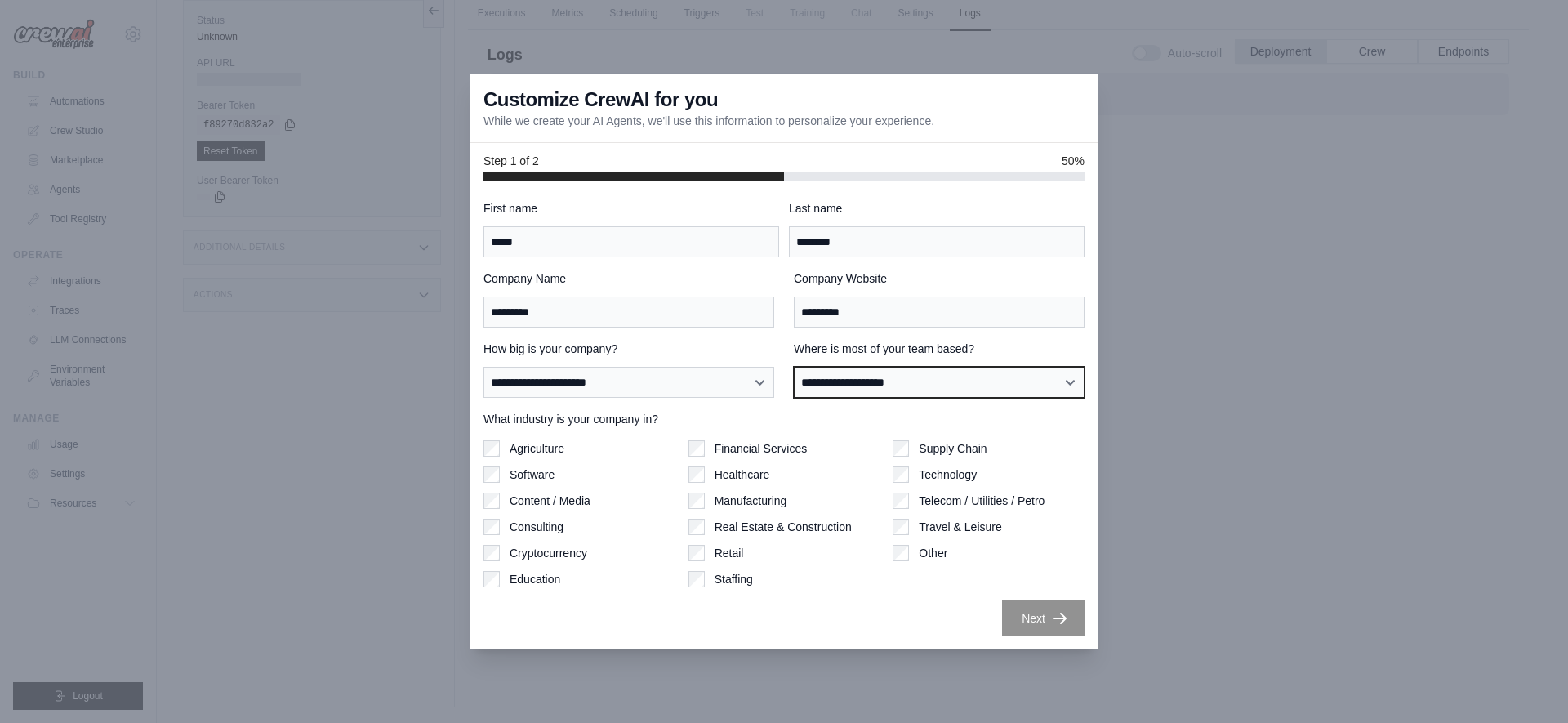
click at [856, 386] on select "**********" at bounding box center [939, 382] width 290 height 31
select select "**********"
click at [794, 367] on select "**********" at bounding box center [939, 382] width 290 height 31
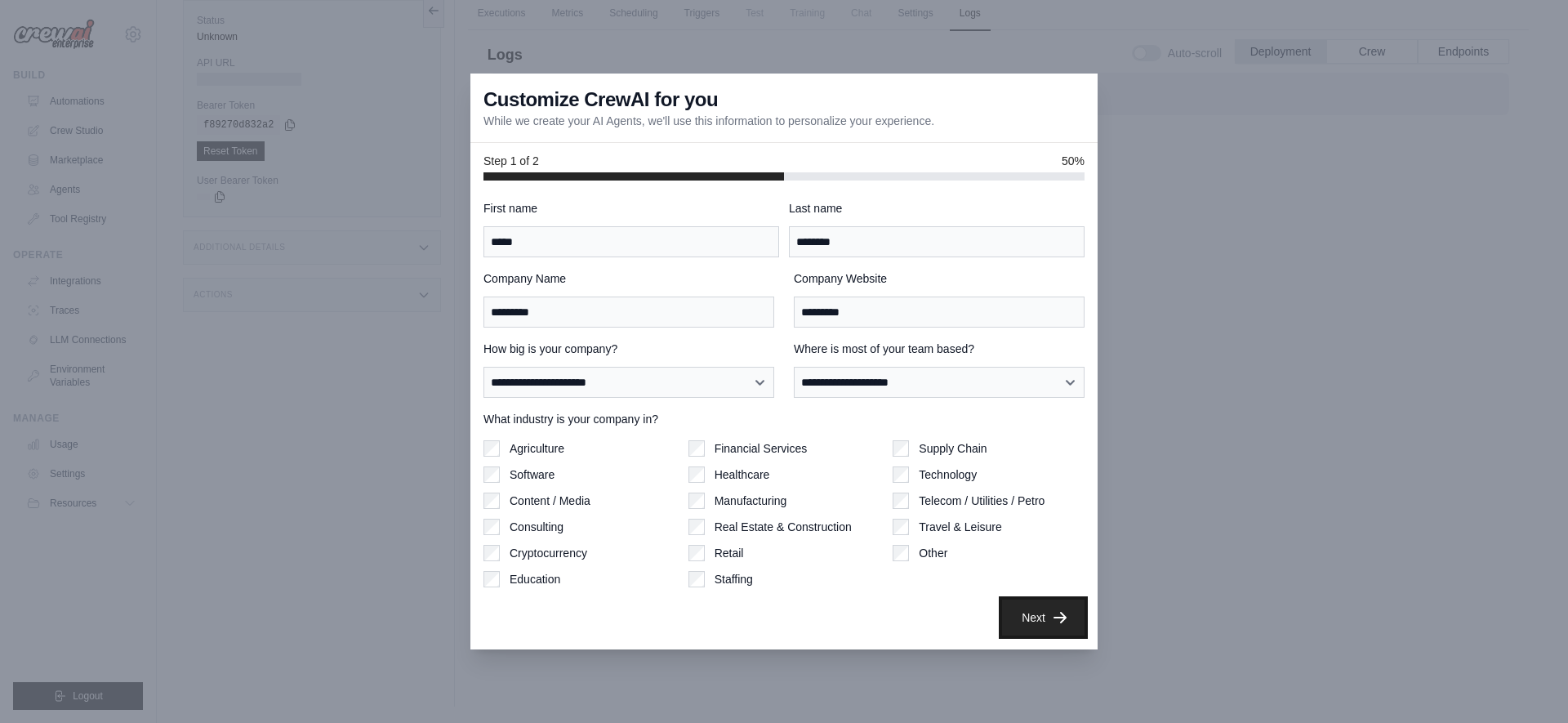
click at [1038, 599] on button "Next" at bounding box center [1044, 617] width 83 height 36
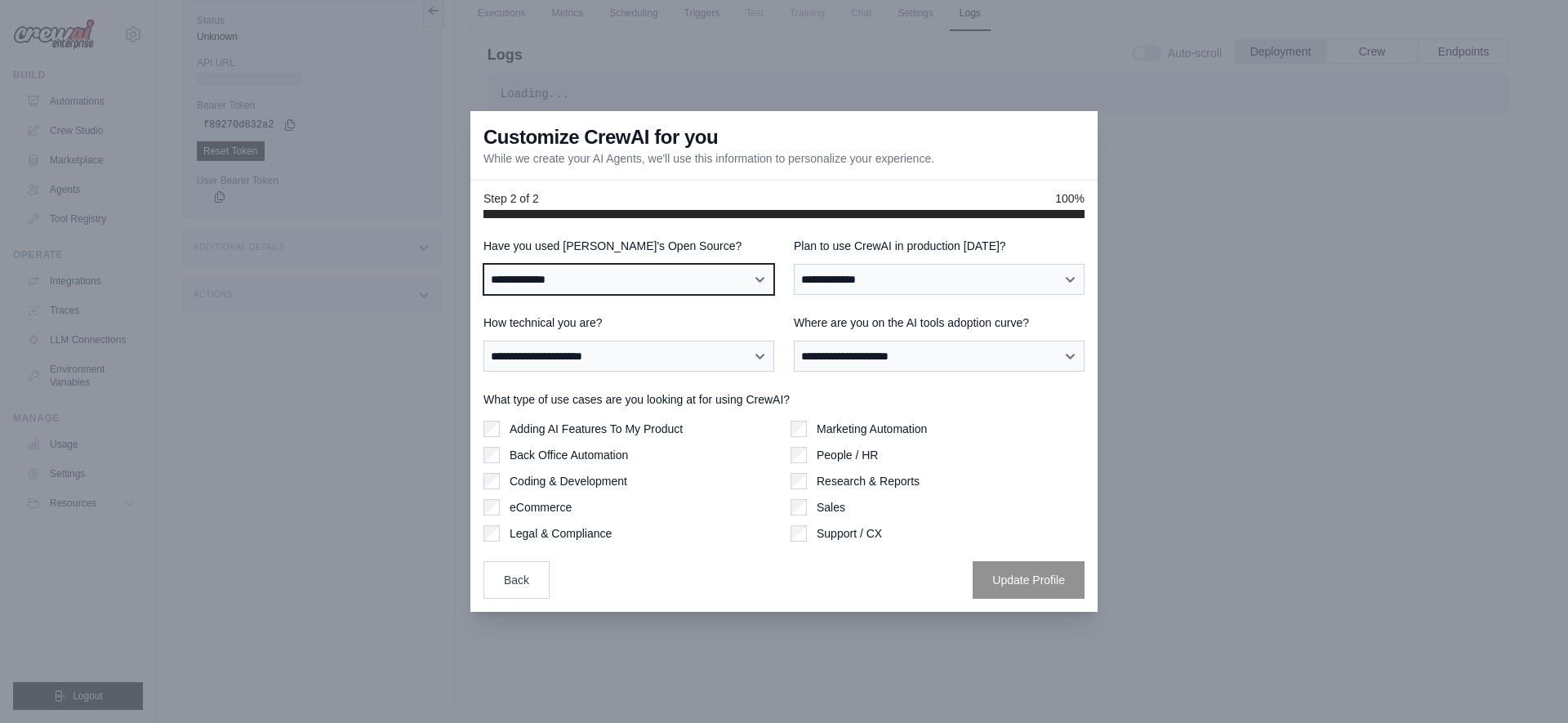
click at [591, 279] on select "**********" at bounding box center [628, 279] width 290 height 31
select select "**********"
click at [483, 264] on select "**********" at bounding box center [628, 279] width 290 height 31
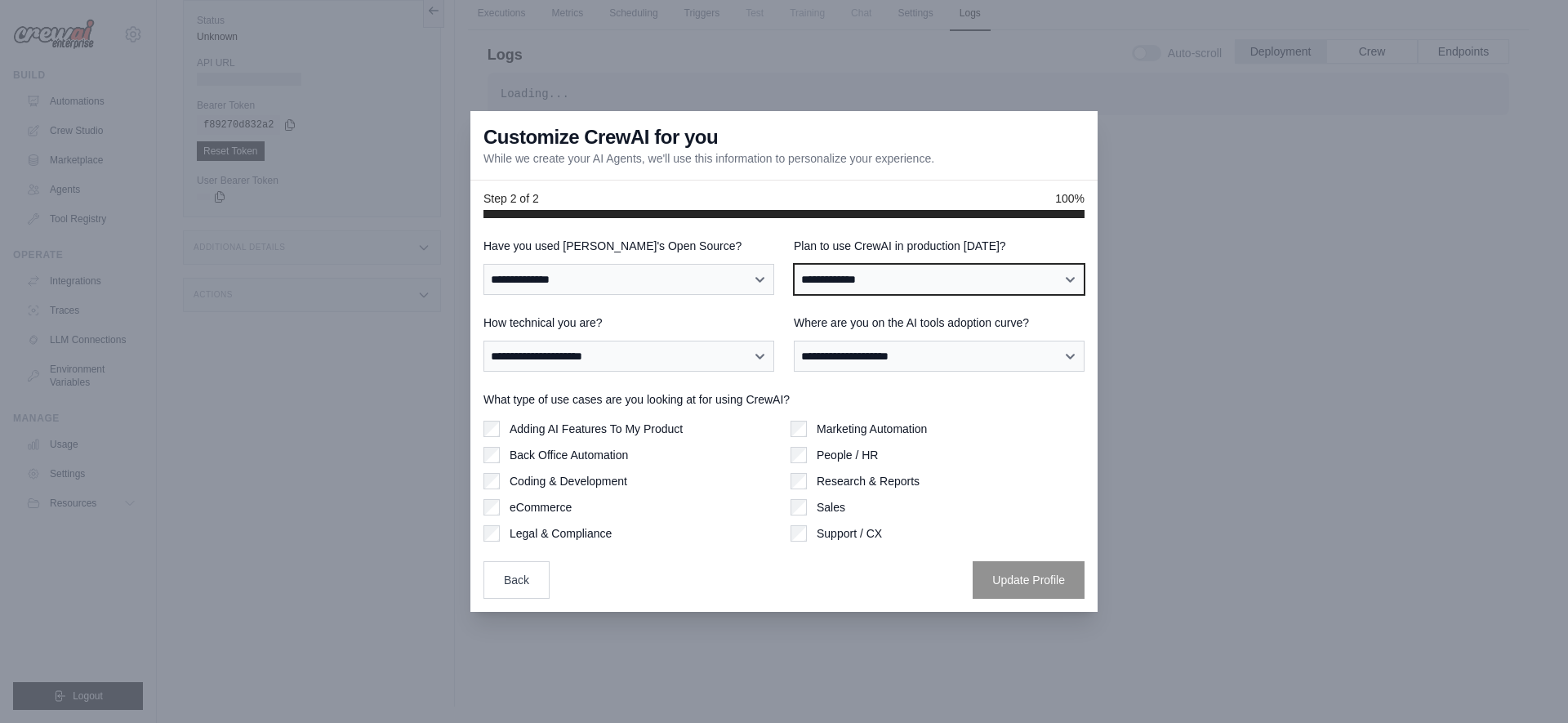
click at [845, 279] on select "**********" at bounding box center [939, 279] width 290 height 31
select select "*****"
click at [794, 264] on select "**********" at bounding box center [939, 279] width 290 height 31
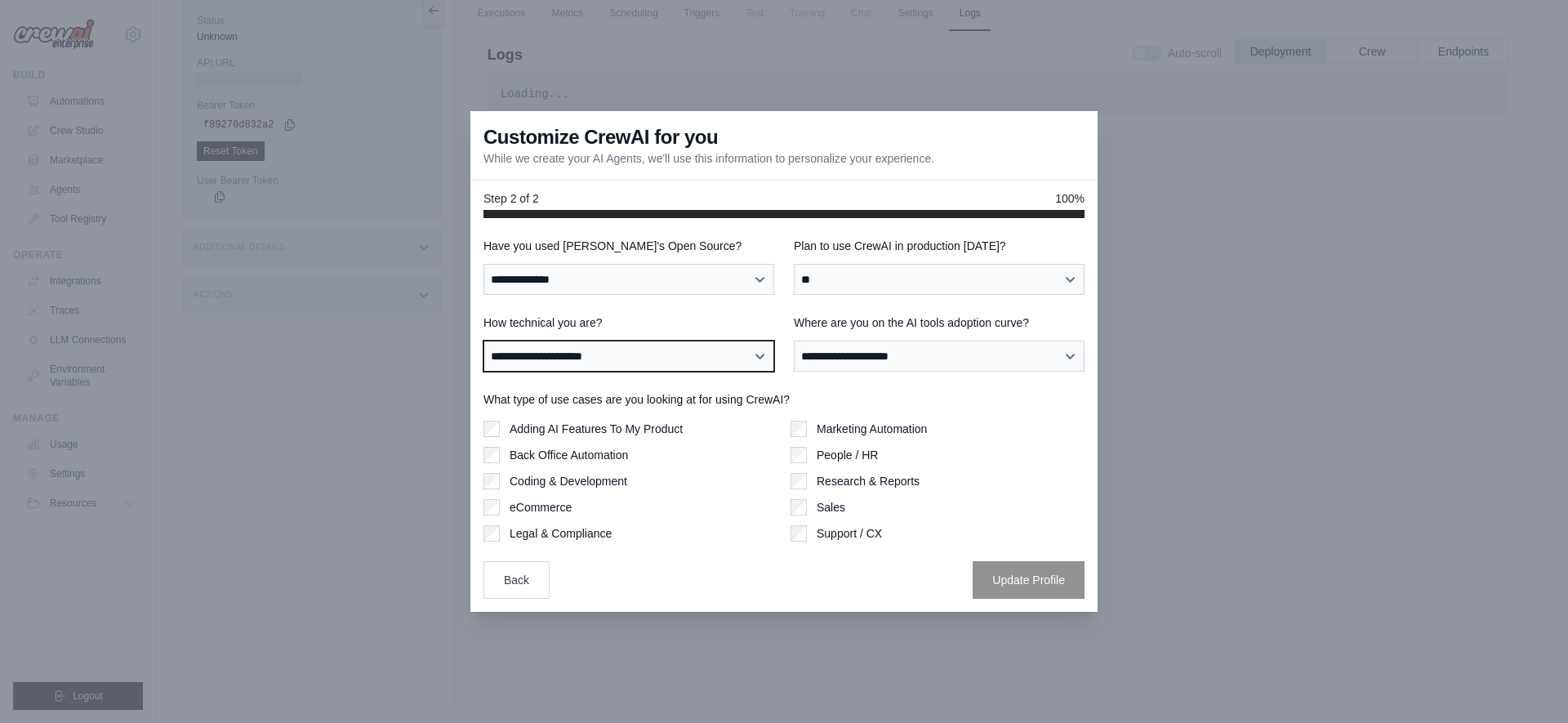
click at [679, 361] on select "**********" at bounding box center [628, 356] width 290 height 31
select select "**********"
click at [483, 341] on select "**********" at bounding box center [628, 356] width 290 height 31
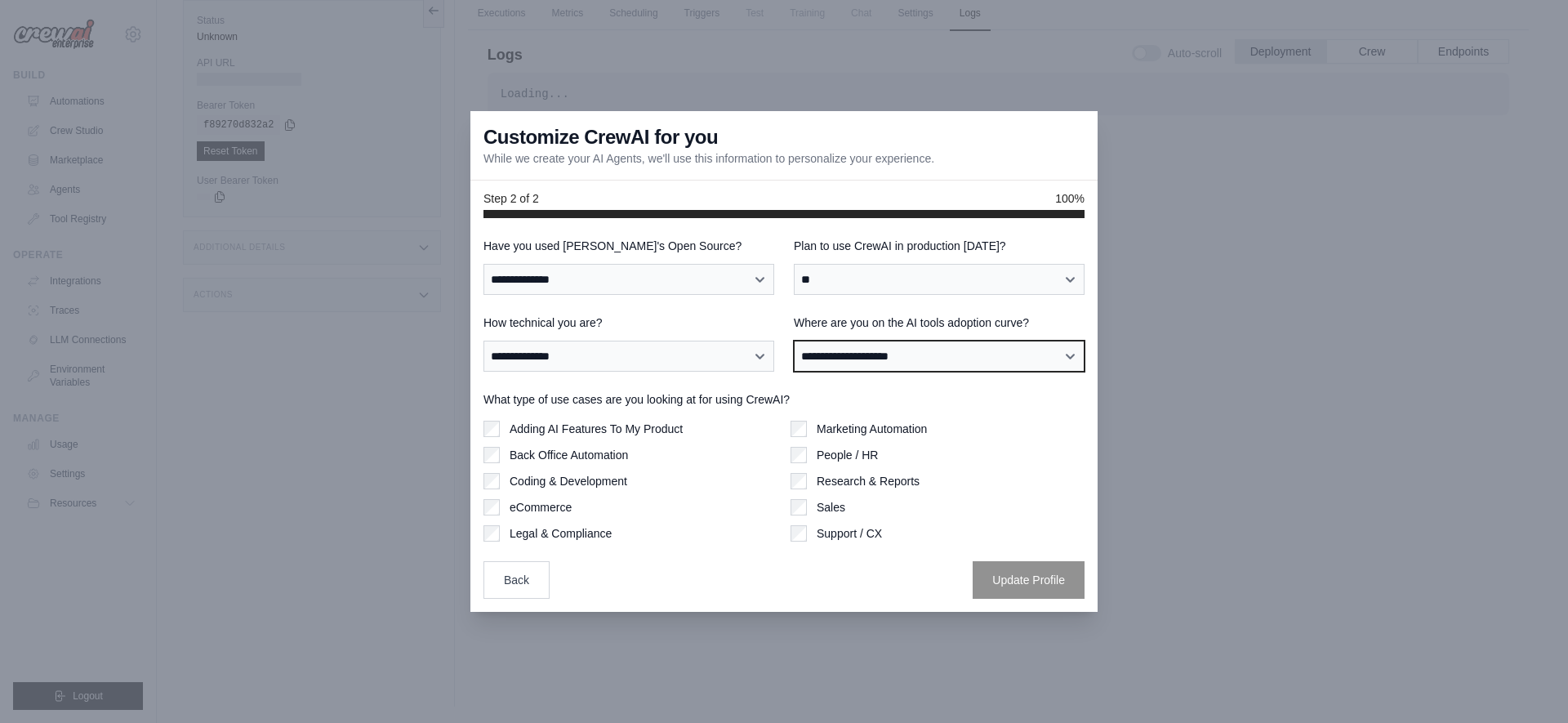
click at [881, 347] on select "**********" at bounding box center [939, 356] width 290 height 31
click at [794, 341] on select "**********" at bounding box center [939, 356] width 290 height 31
click at [843, 350] on select "**********" at bounding box center [939, 356] width 290 height 31
select select "**********"
click at [794, 341] on select "**********" at bounding box center [939, 356] width 290 height 31
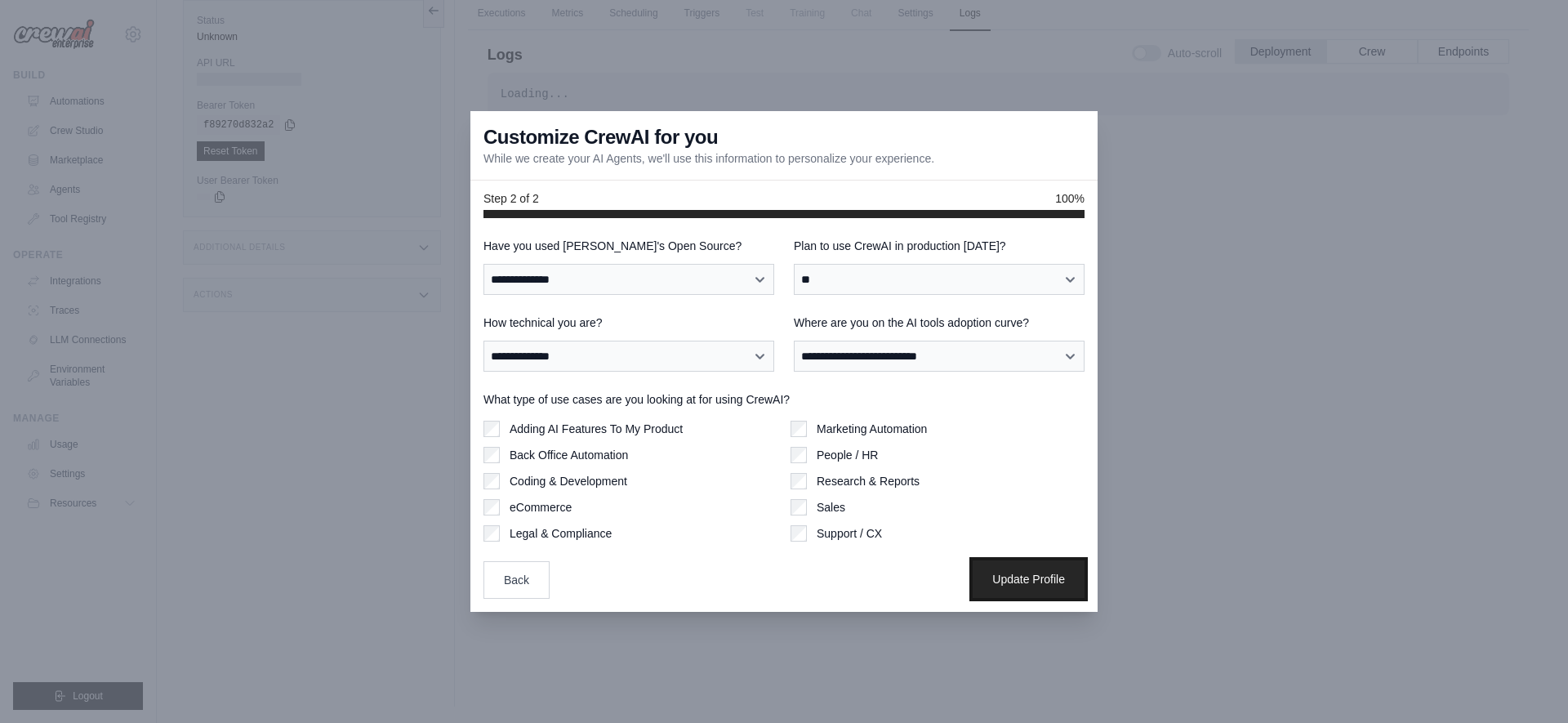
click at [1052, 578] on button "Update Profile" at bounding box center [1029, 579] width 112 height 38
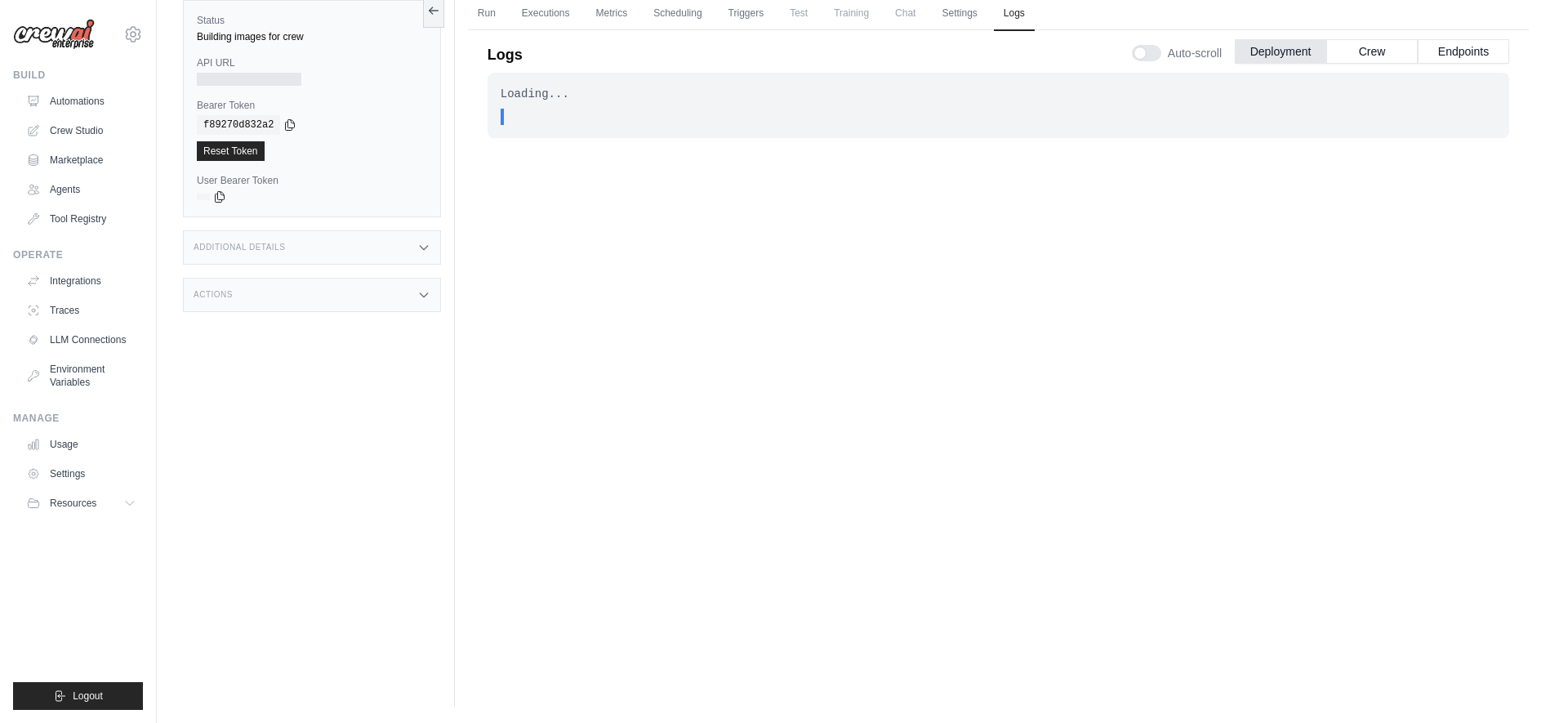
click at [801, 14] on span "Test" at bounding box center [799, 14] width 38 height 33
click at [545, 116] on div ". . ." at bounding box center [1004, 117] width 986 height 16
click at [48, 103] on link "Automations" at bounding box center [83, 100] width 124 height 26
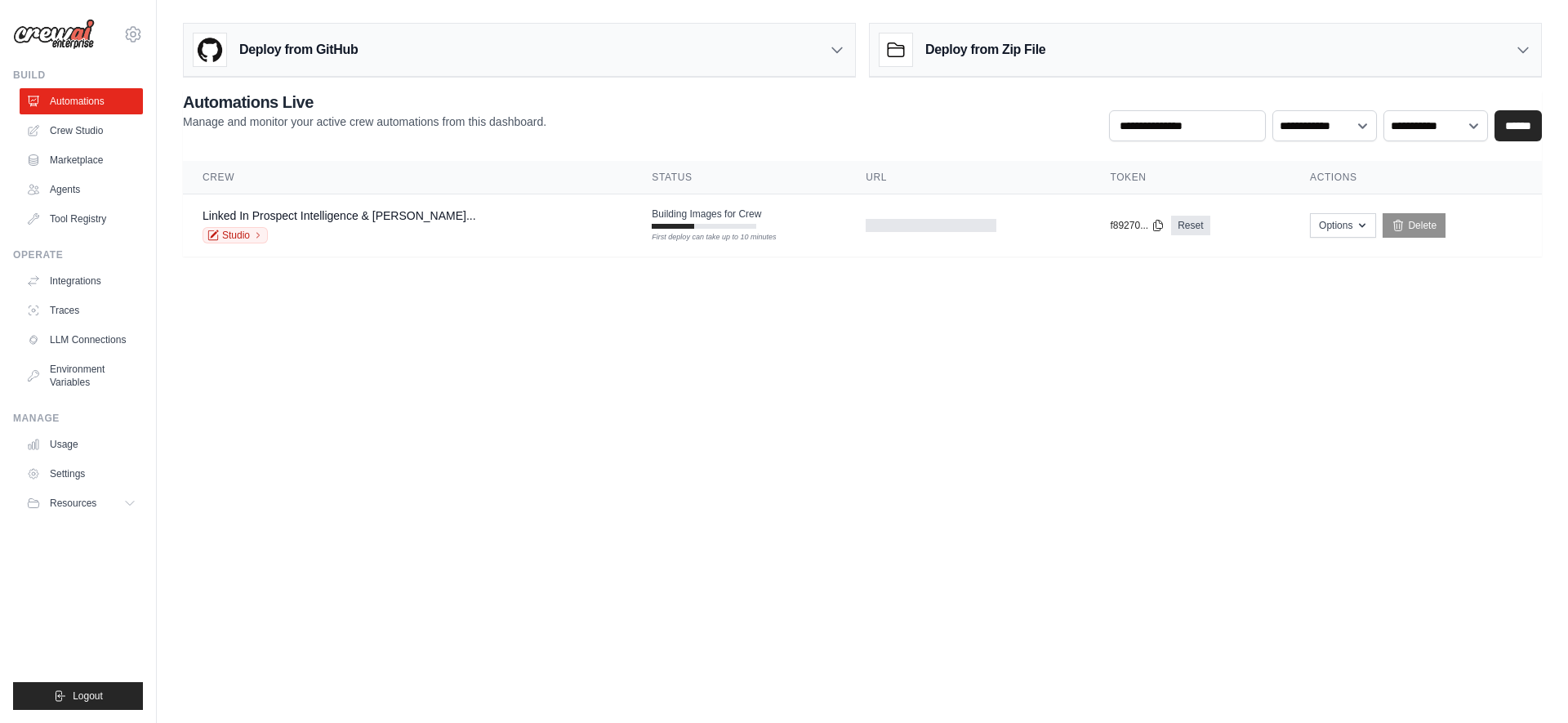
click at [843, 39] on div "Deploy from GitHub" at bounding box center [519, 50] width 672 height 53
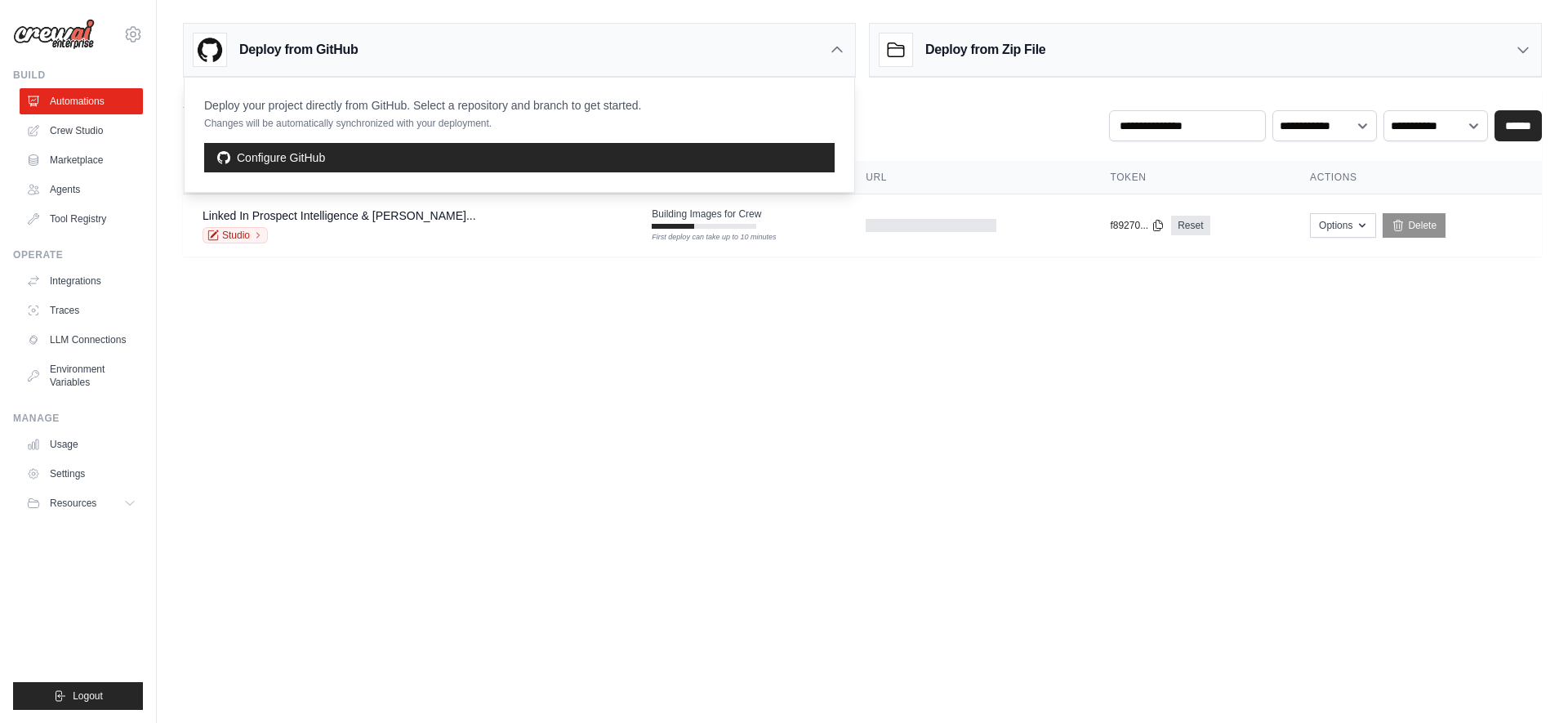
click at [836, 46] on icon at bounding box center [837, 49] width 16 height 16
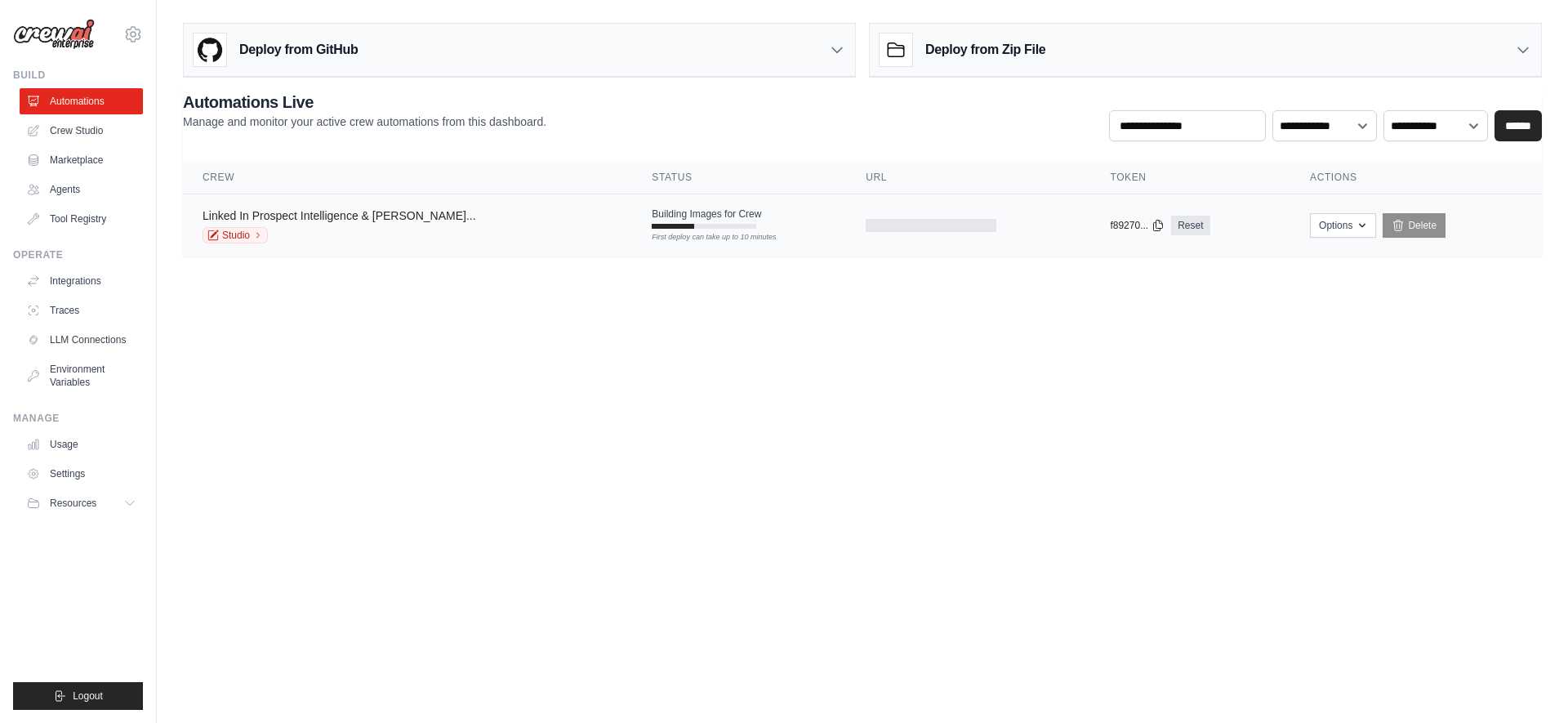
click at [342, 219] on link "Linked In Prospect Intelligence & [PERSON_NAME]..." at bounding box center [340, 216] width 274 height 14
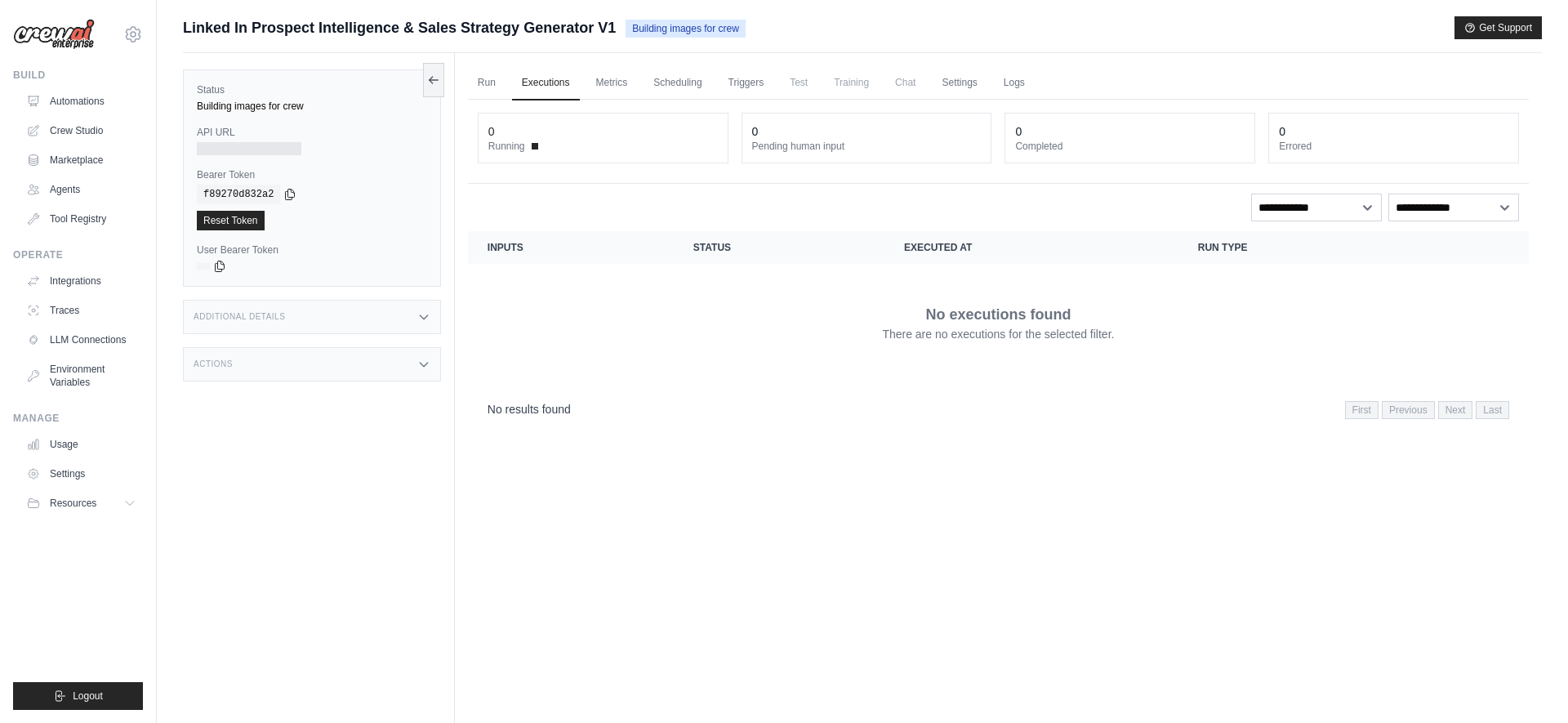
click at [731, 24] on span "Building images for crew" at bounding box center [685, 28] width 120 height 18
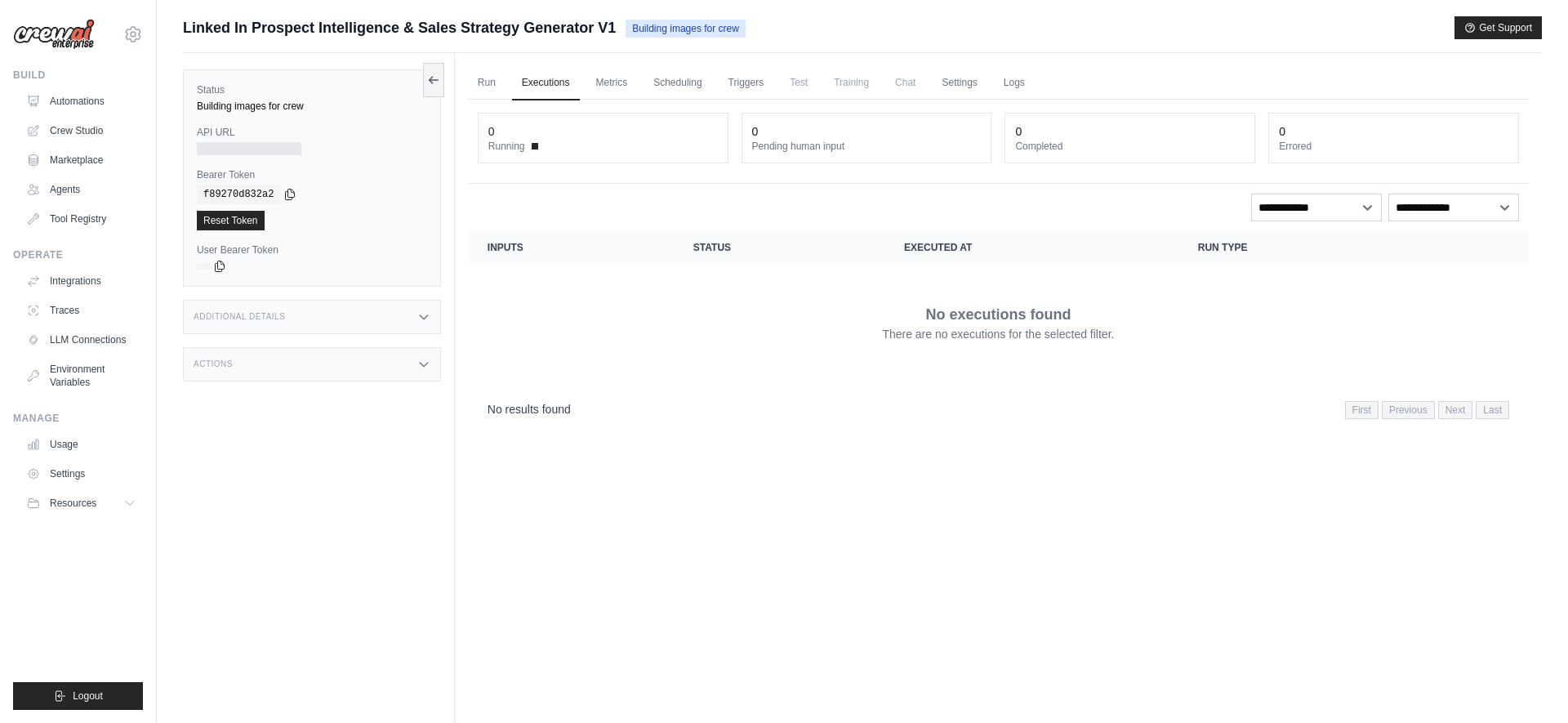
click at [731, 24] on span "Building images for crew" at bounding box center [685, 28] width 120 height 18
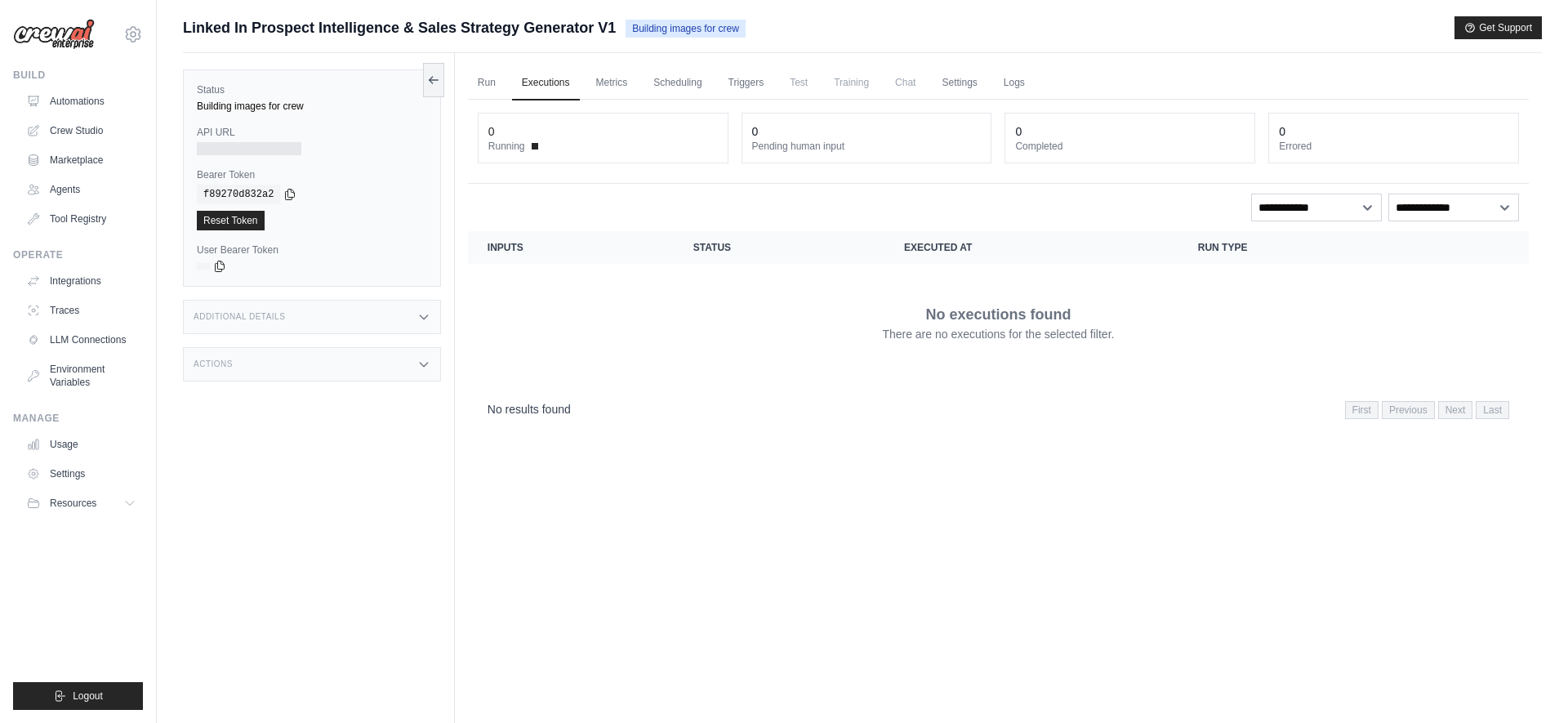
click at [731, 24] on span "Building images for crew" at bounding box center [685, 28] width 120 height 18
click at [75, 188] on link "Agents" at bounding box center [83, 189] width 124 height 26
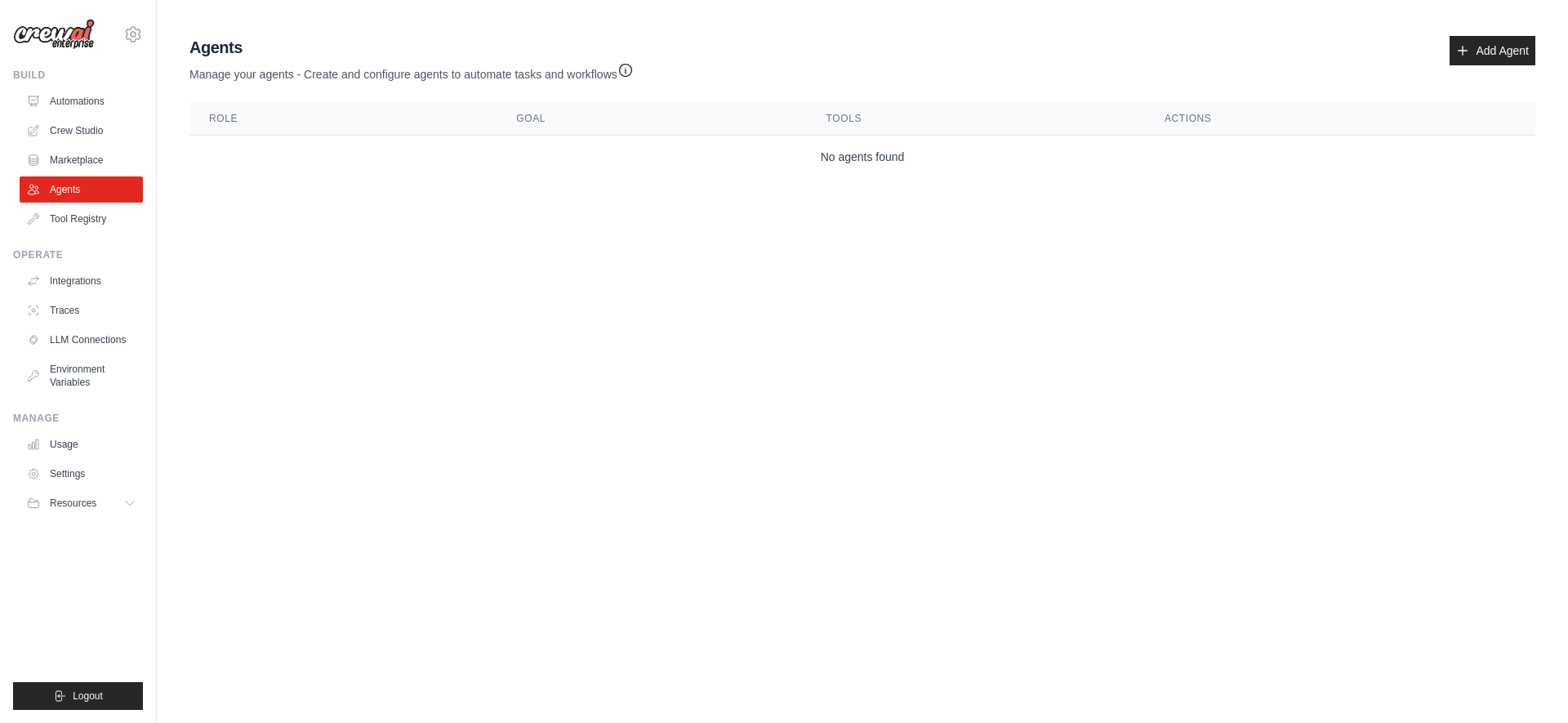
click at [1470, 50] on icon at bounding box center [1463, 51] width 14 height 14
click at [1489, 57] on link "Add Agent" at bounding box center [1493, 50] width 86 height 29
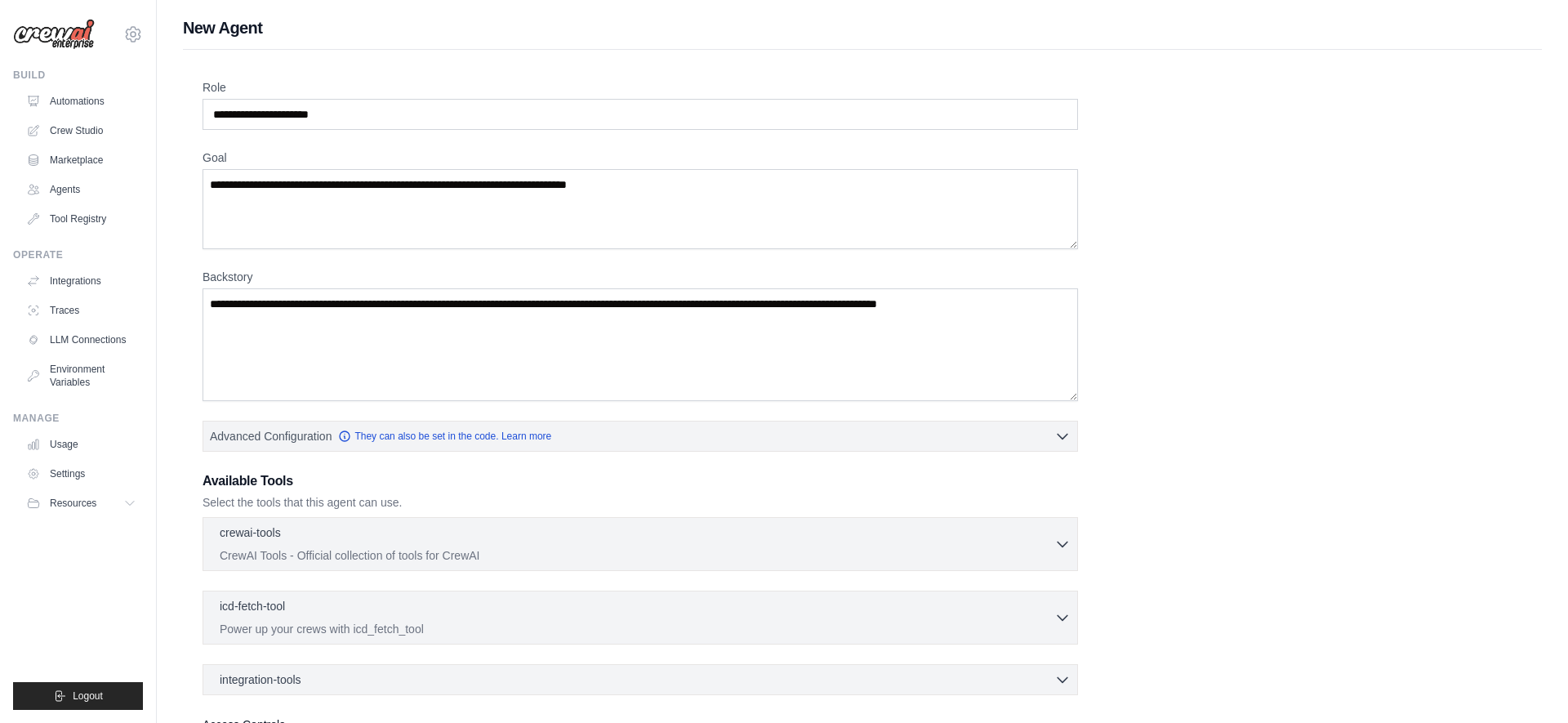
scroll to position [153, 0]
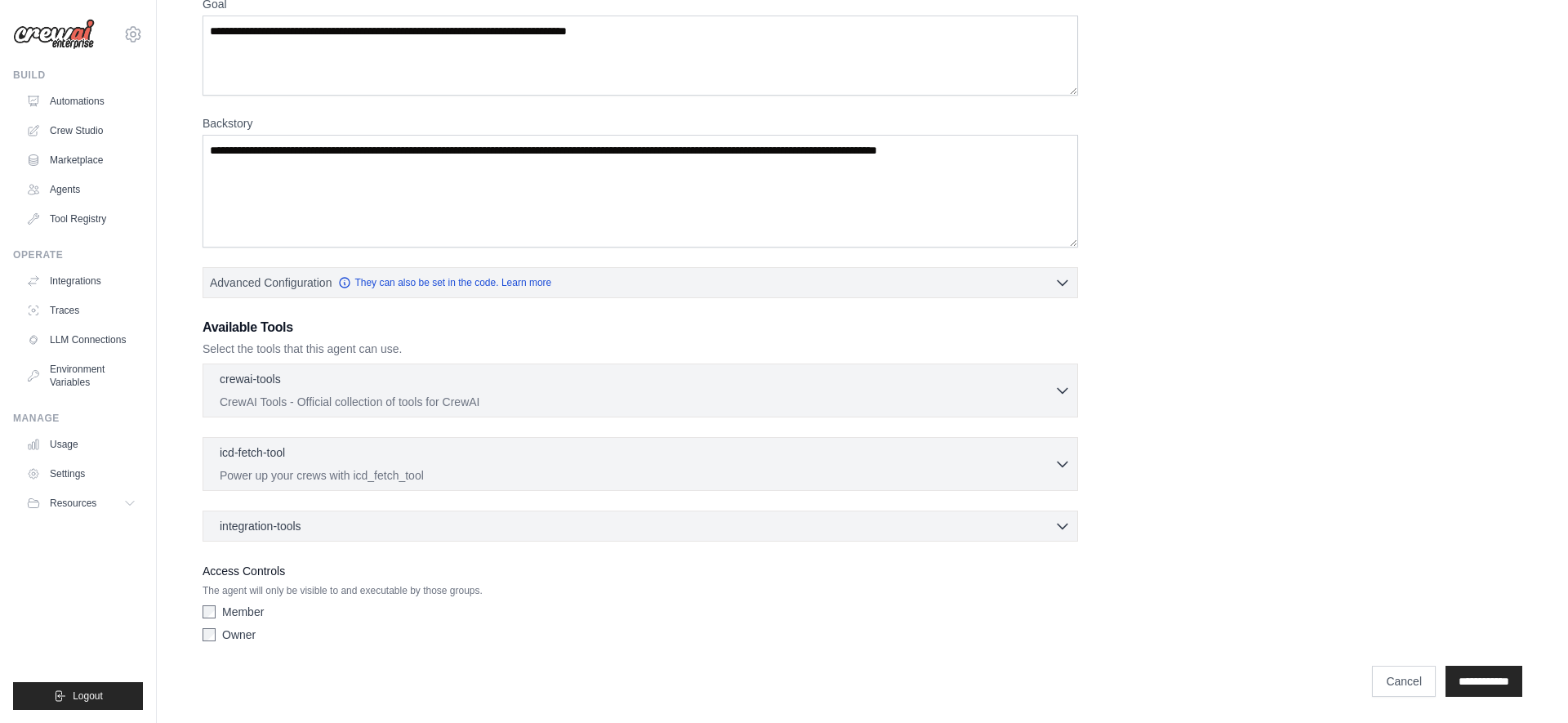
click at [829, 250] on div "Role Goal [GEOGRAPHIC_DATA] Advanced Configuration They can also be set in the …" at bounding box center [863, 288] width 1320 height 724
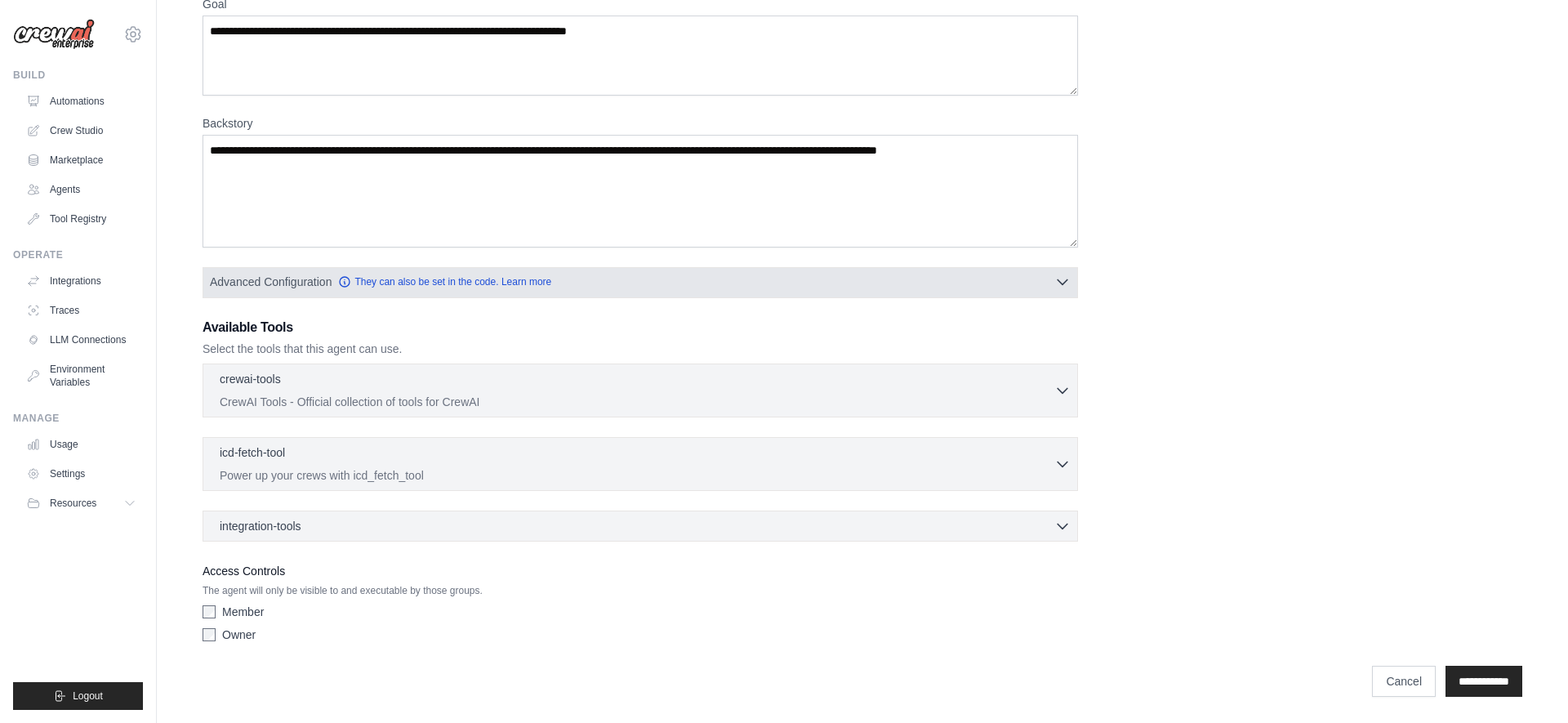
click at [823, 272] on button "Advanced Configuration They can also be set in the code. Learn more" at bounding box center [641, 282] width 874 height 29
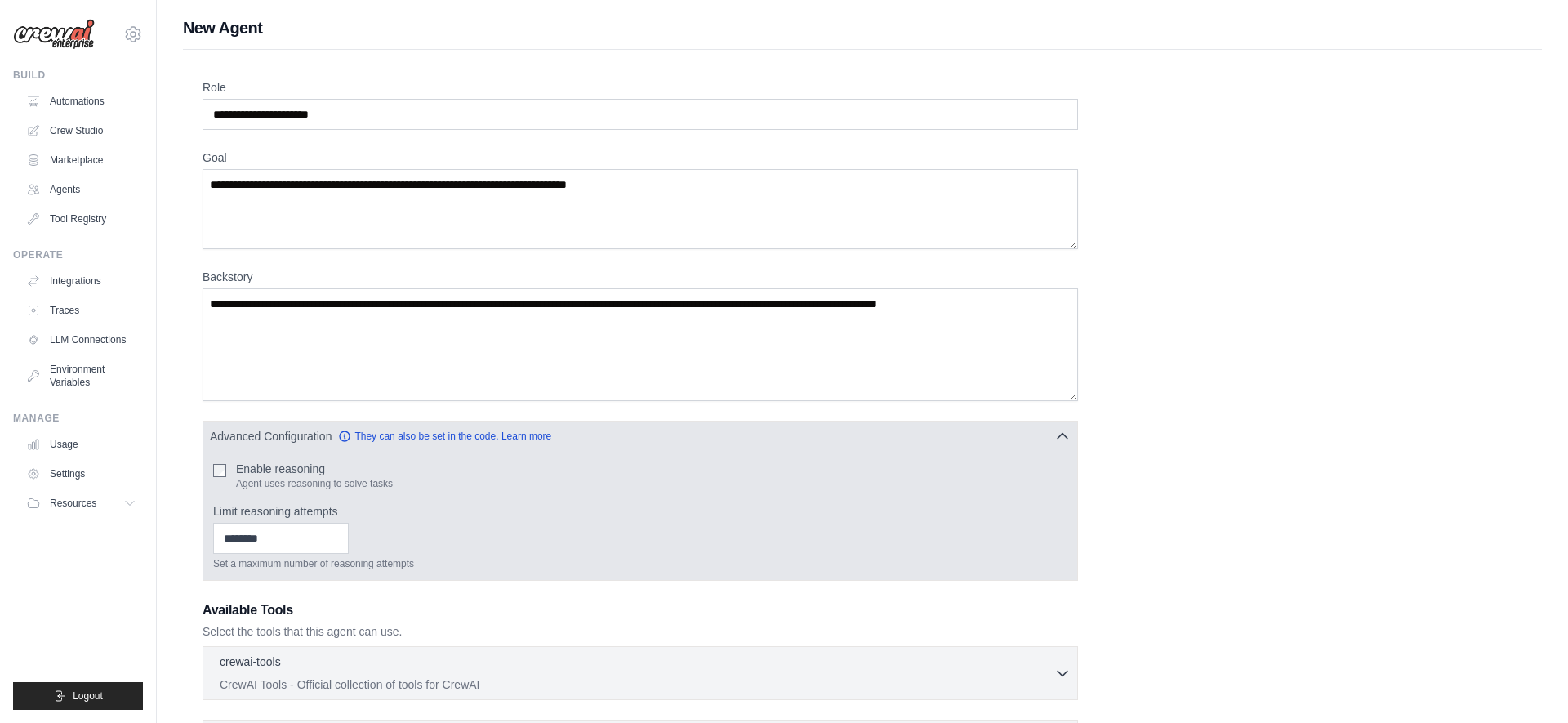
scroll to position [283, 0]
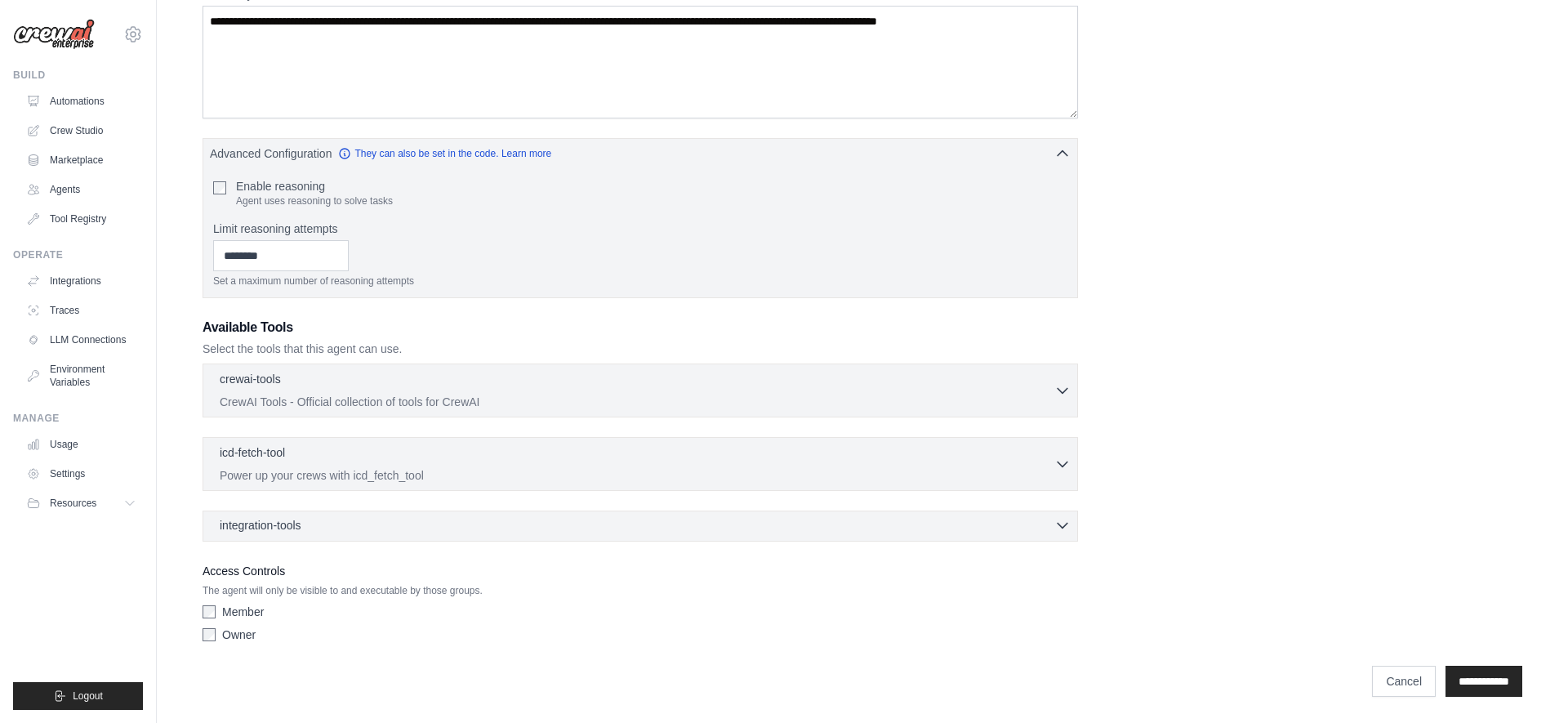
click at [379, 518] on div "integration-tools 0 selected" at bounding box center [646, 525] width 851 height 16
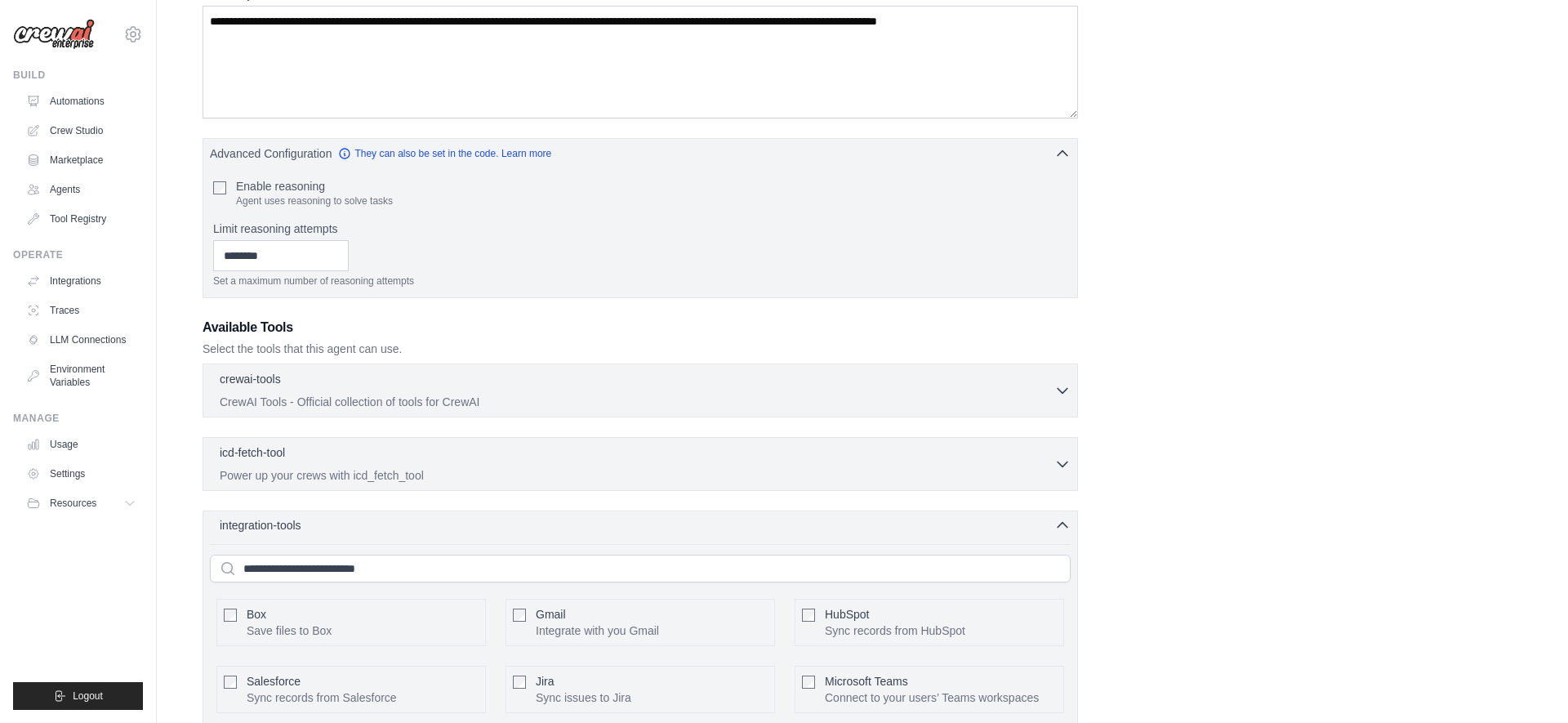
click at [378, 517] on div "integration-tools 0 selected" at bounding box center [646, 525] width 851 height 16
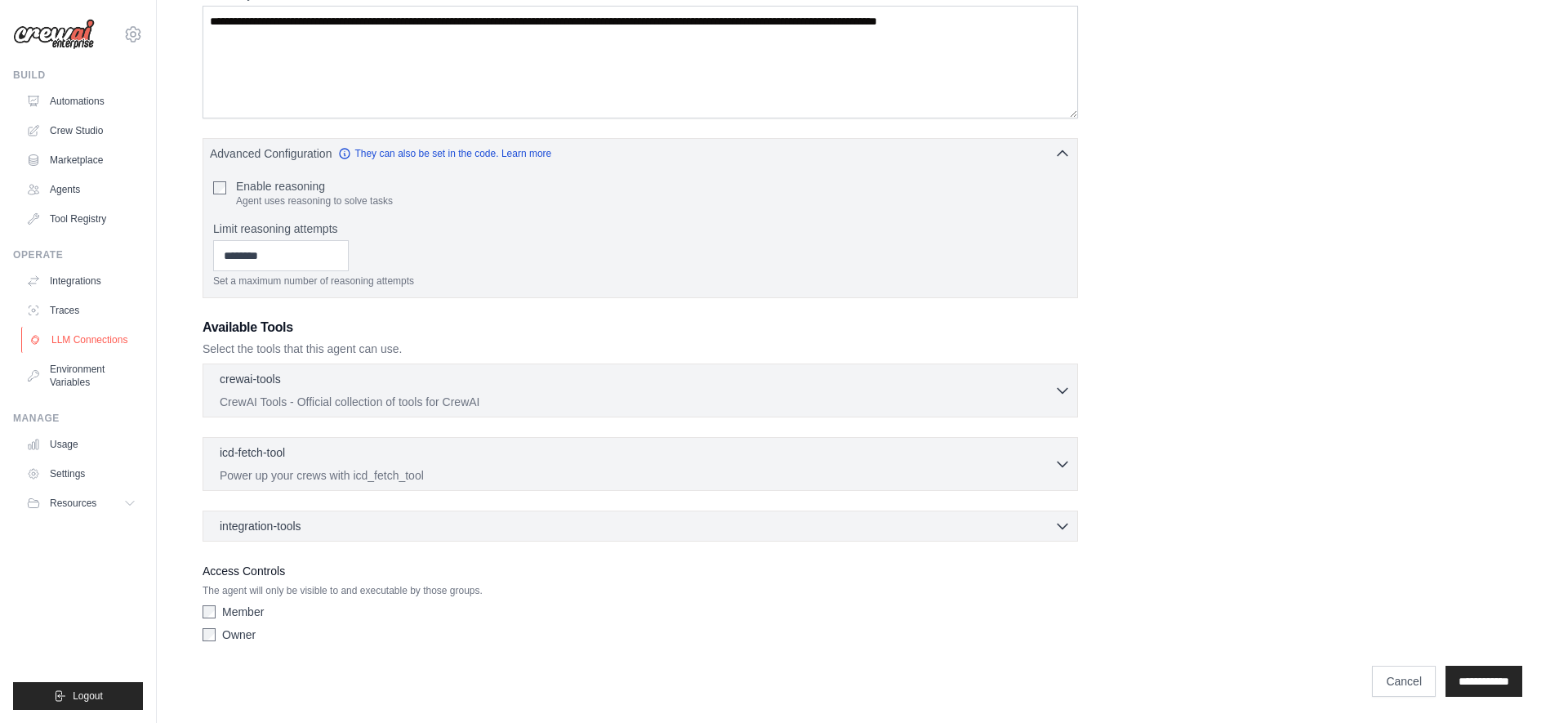
click at [80, 347] on link "LLM Connections" at bounding box center [83, 340] width 124 height 26
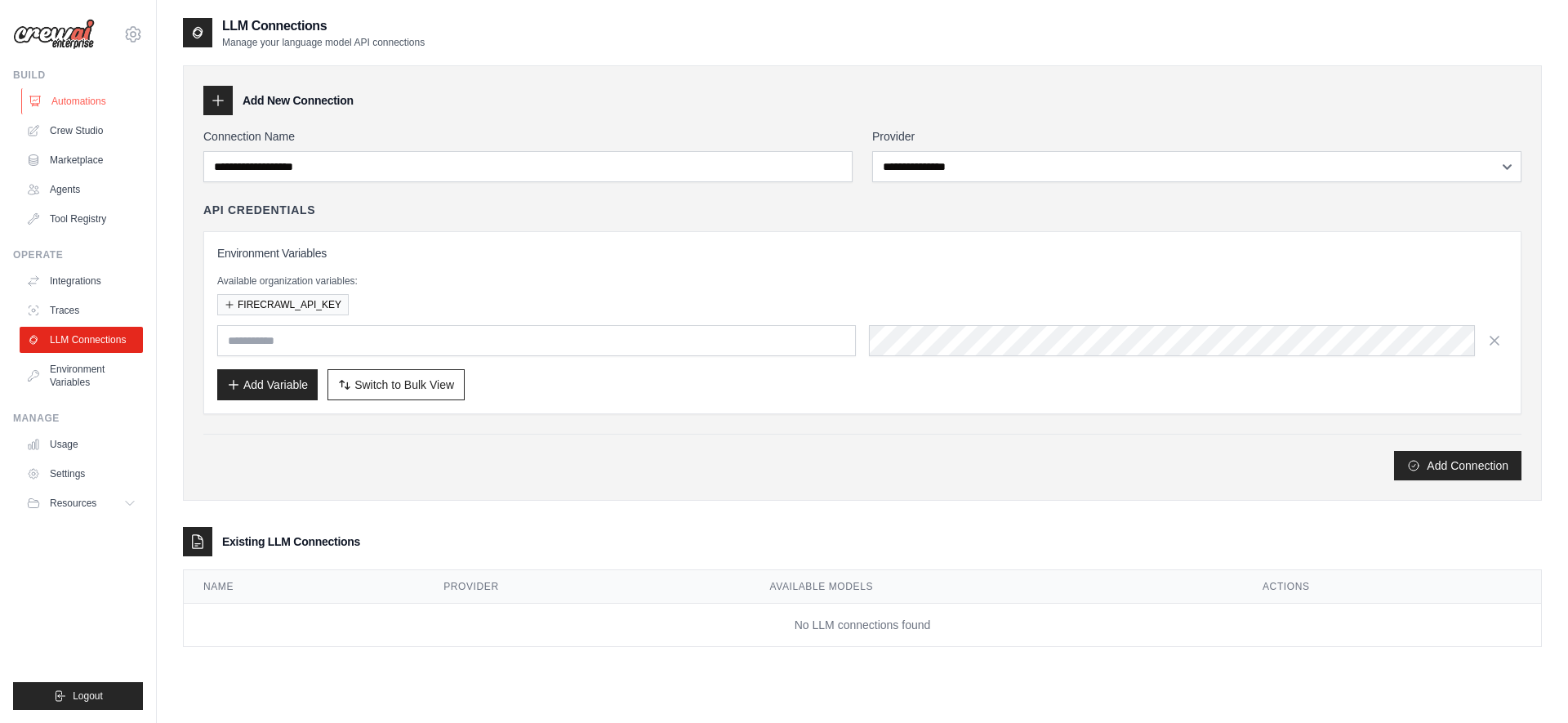
click at [82, 95] on link "Automations" at bounding box center [83, 100] width 124 height 26
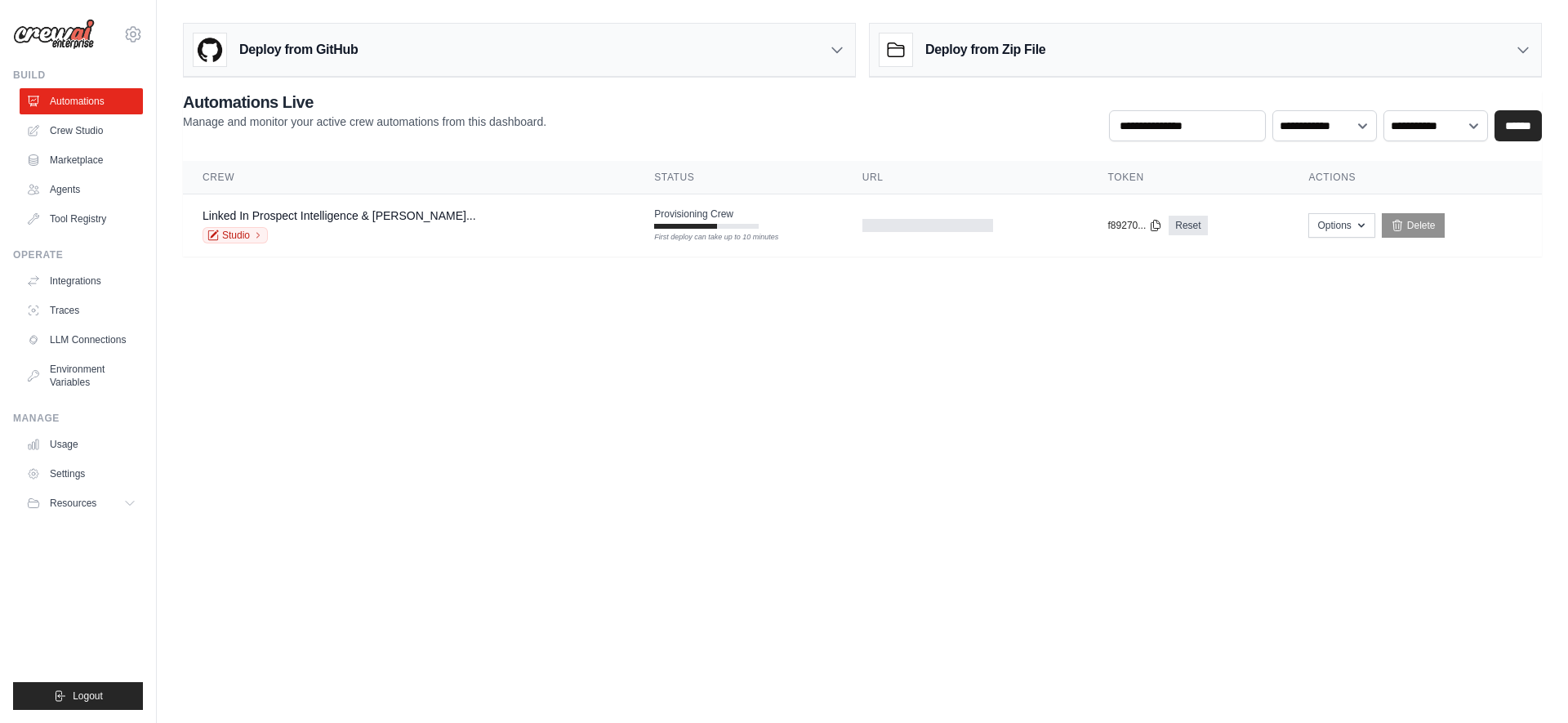
click at [267, 50] on h3 "Deploy from GitHub" at bounding box center [298, 49] width 119 height 19
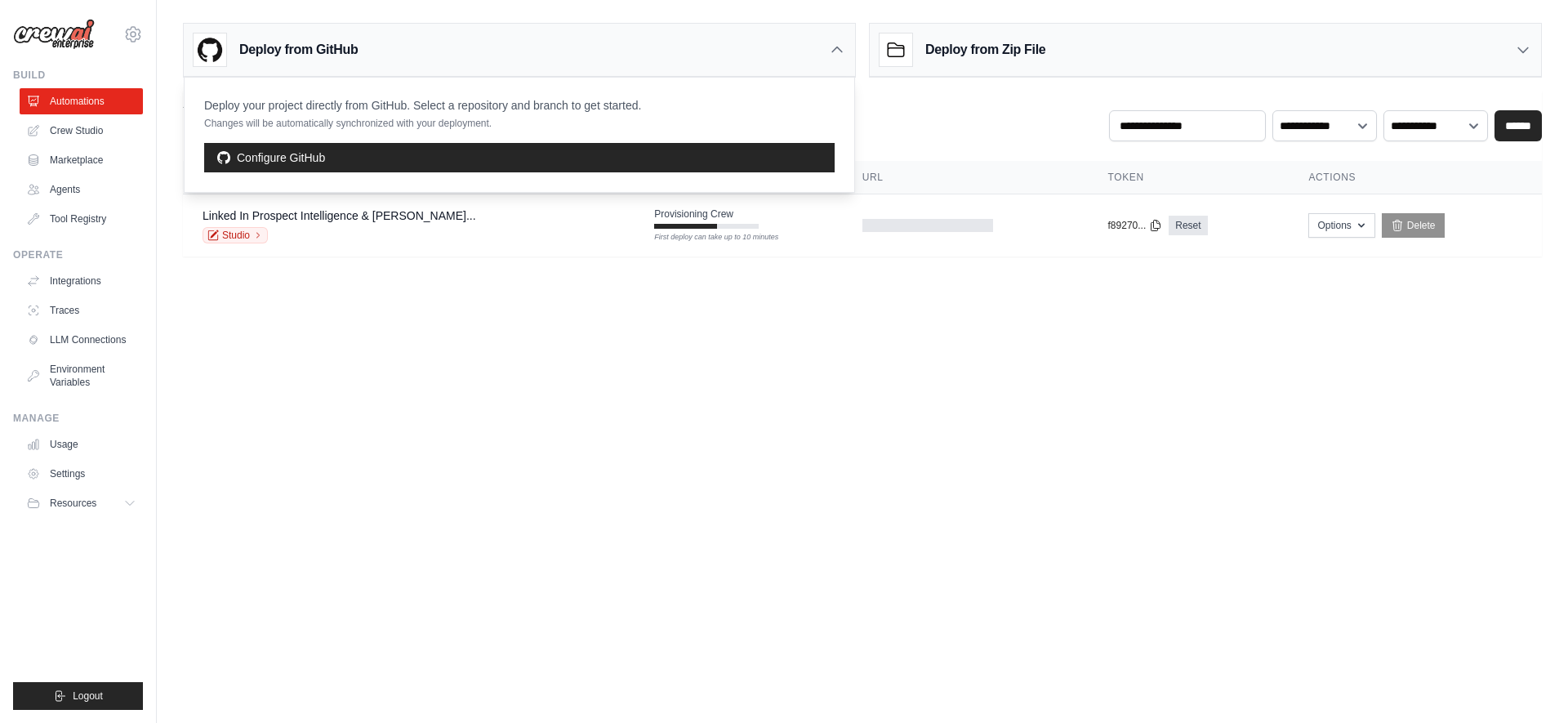
click at [432, 68] on div "Deploy from GitHub" at bounding box center [519, 50] width 672 height 53
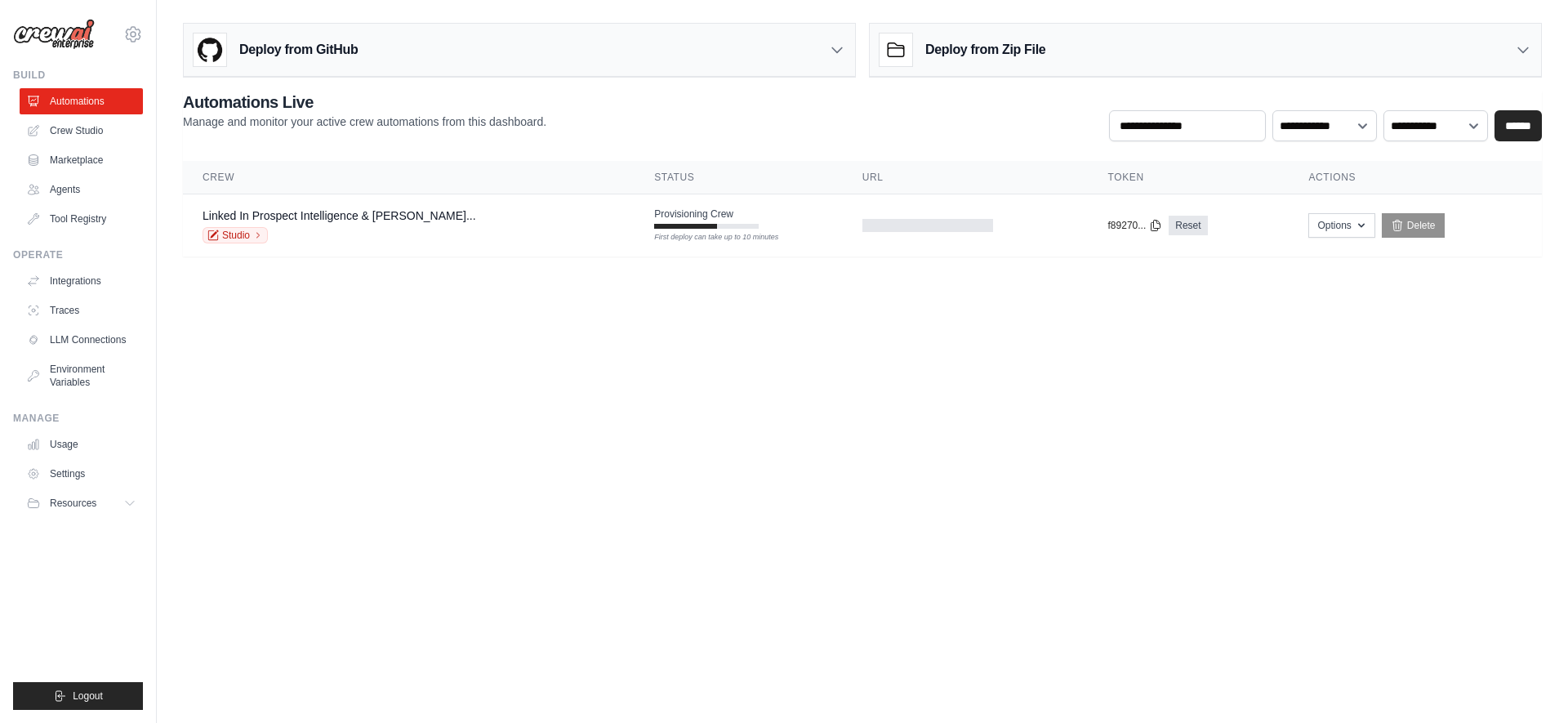
click at [432, 68] on div "Deploy from GitHub" at bounding box center [519, 50] width 672 height 53
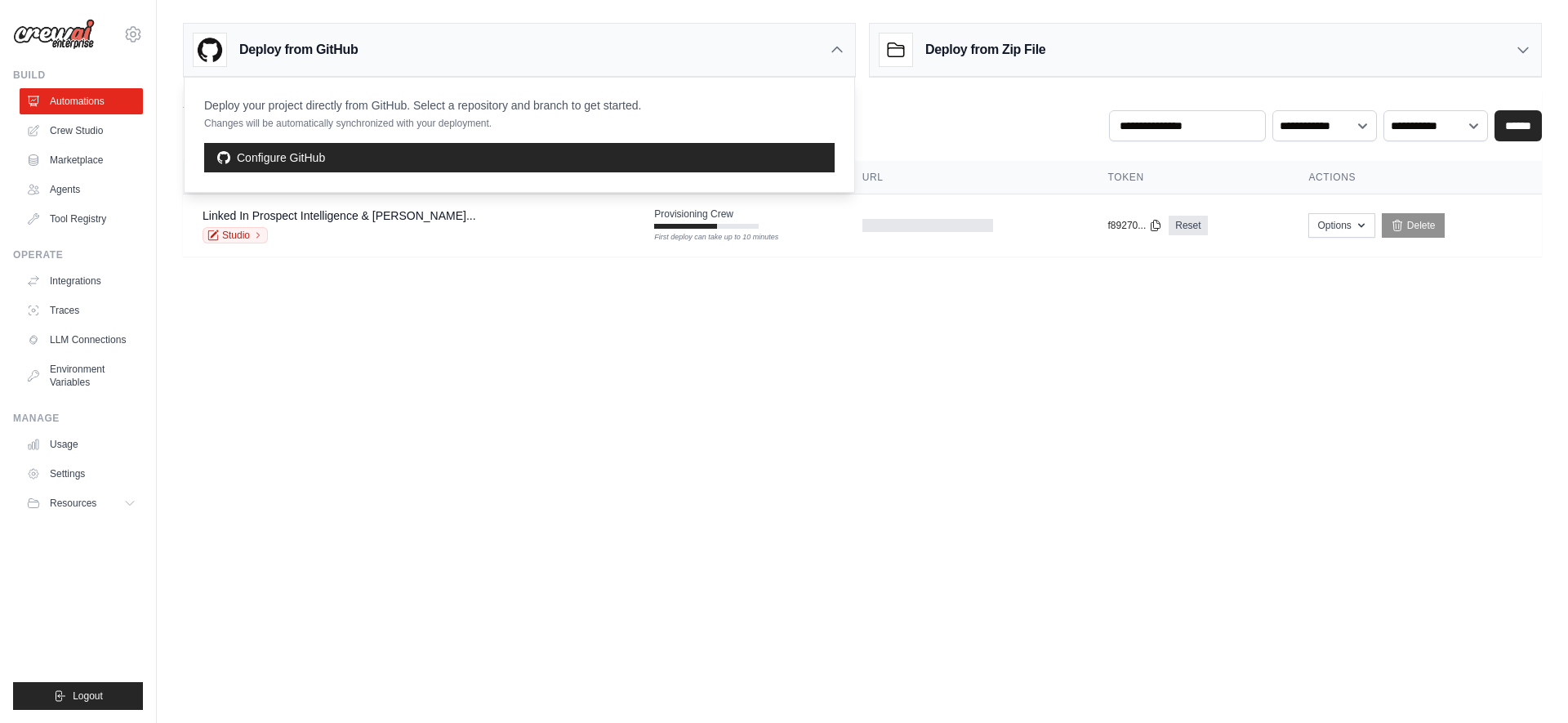
click at [425, 114] on div "Deploy your project directly from GitHub. Select a repository and branch to get…" at bounding box center [423, 114] width 437 height 33
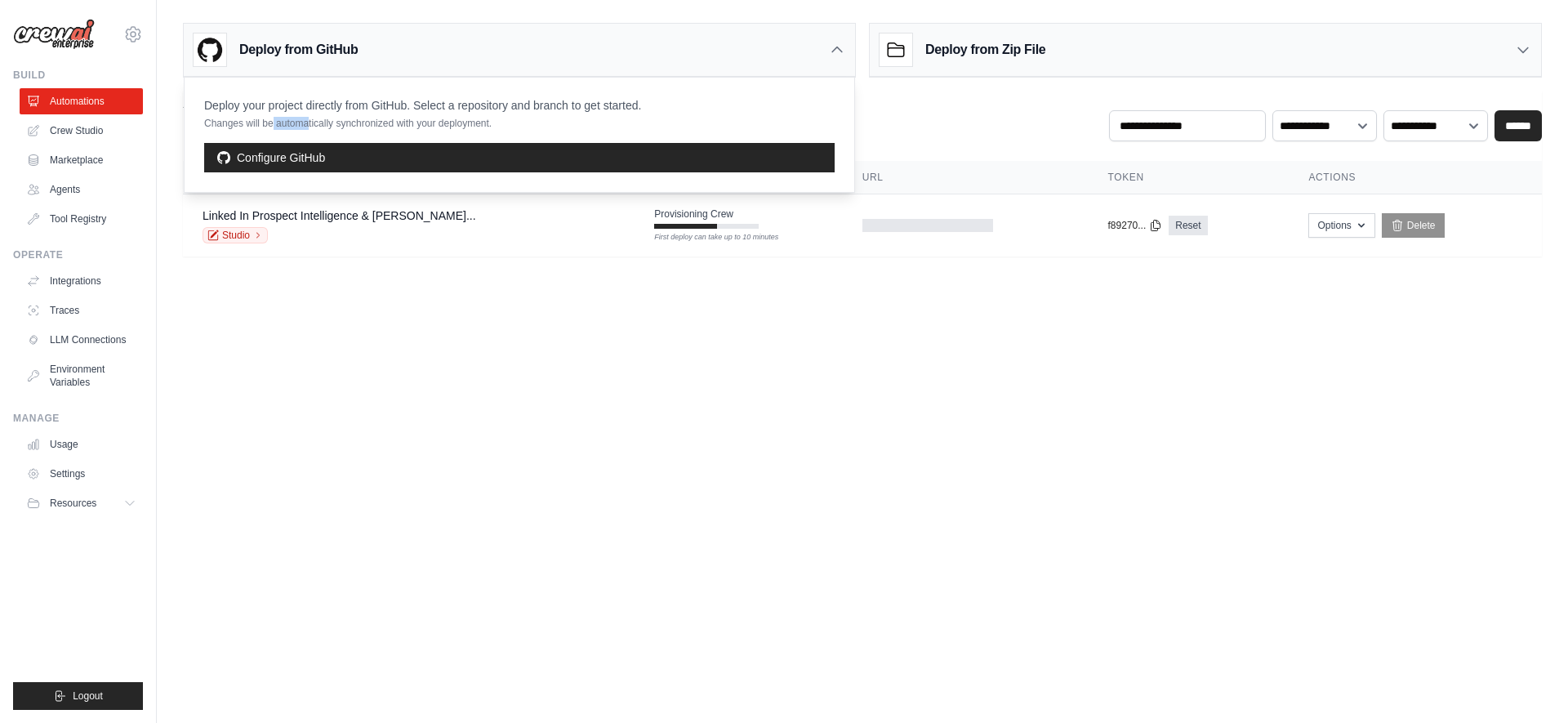
click at [501, 54] on div "Deploy from GitHub" at bounding box center [519, 50] width 672 height 53
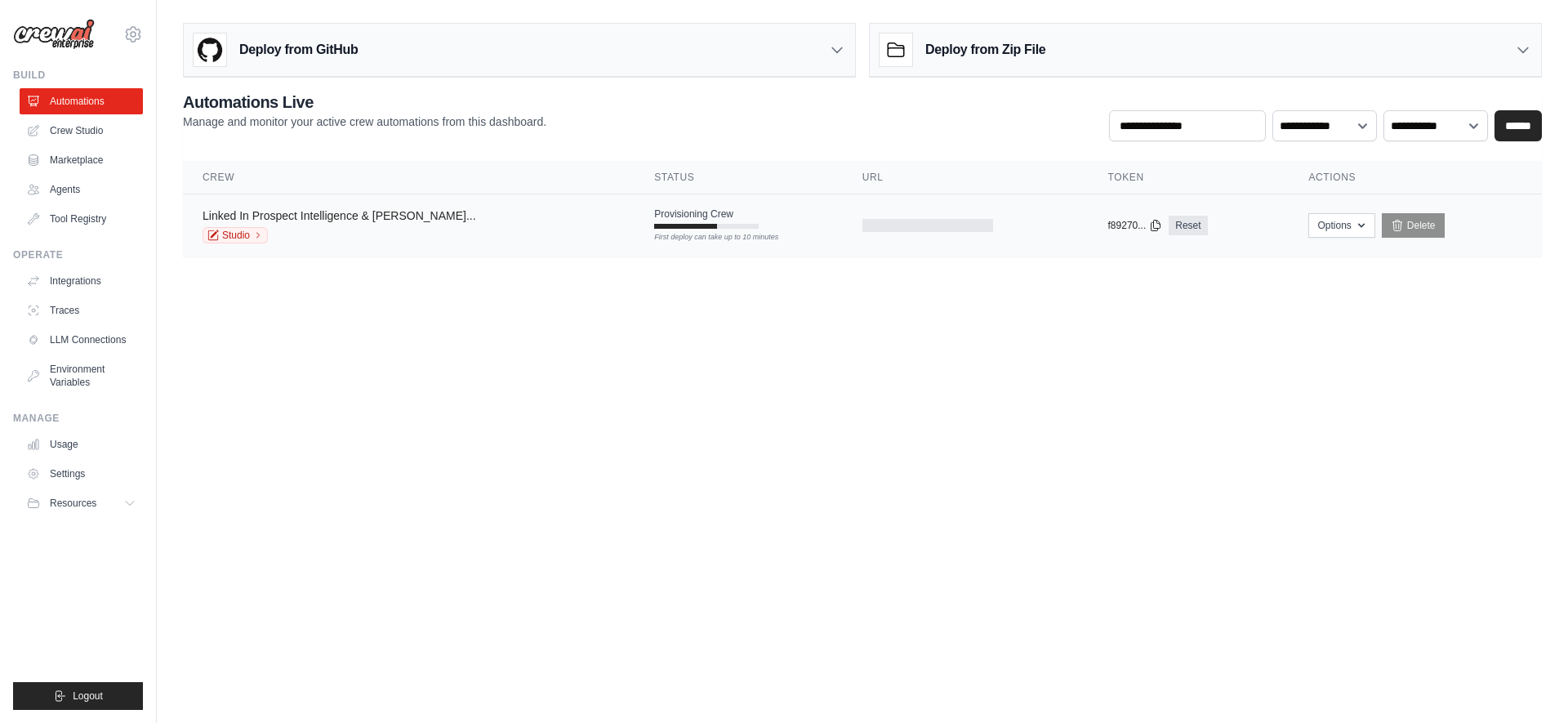
click at [388, 218] on link "Linked In Prospect Intelligence & Sal..." at bounding box center [340, 216] width 274 height 14
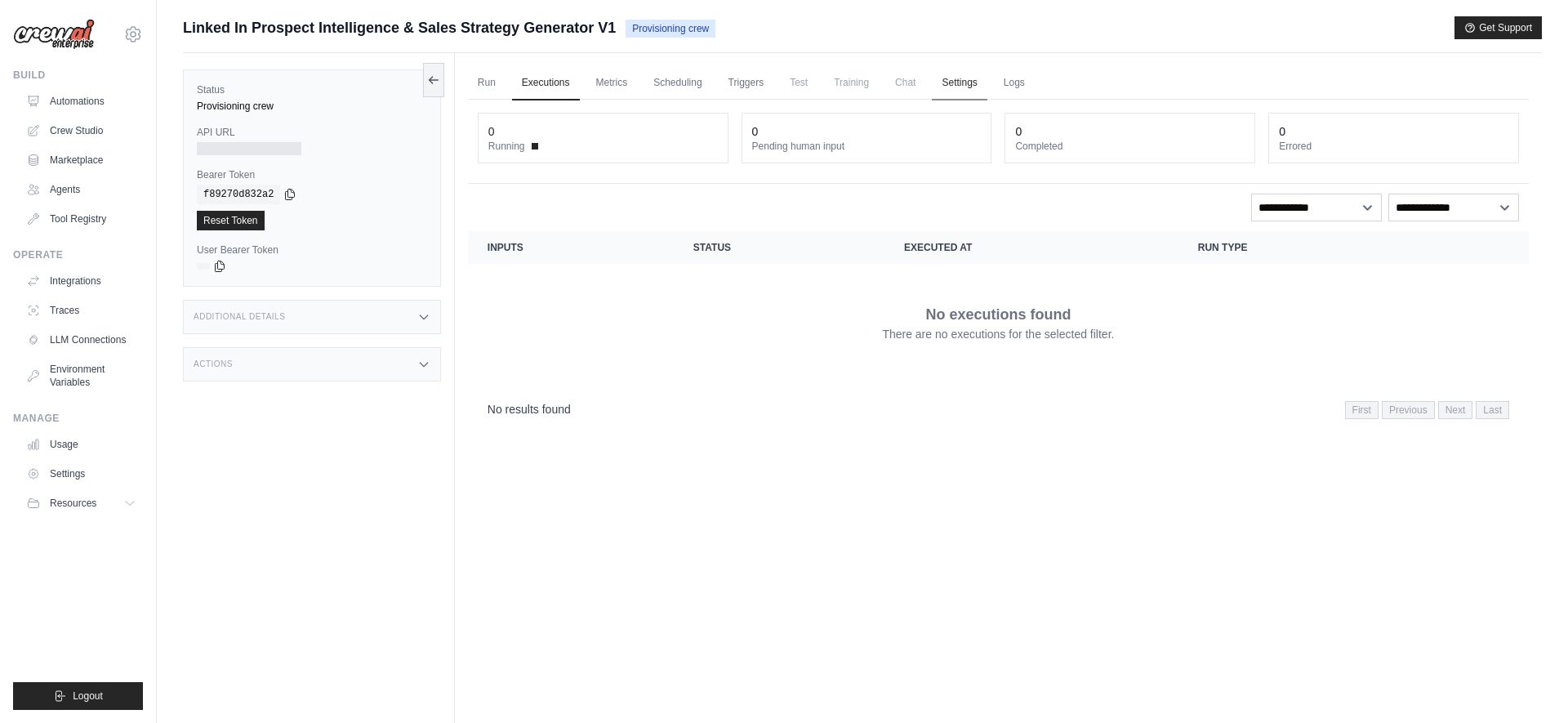
click at [973, 79] on link "Settings" at bounding box center [959, 84] width 55 height 35
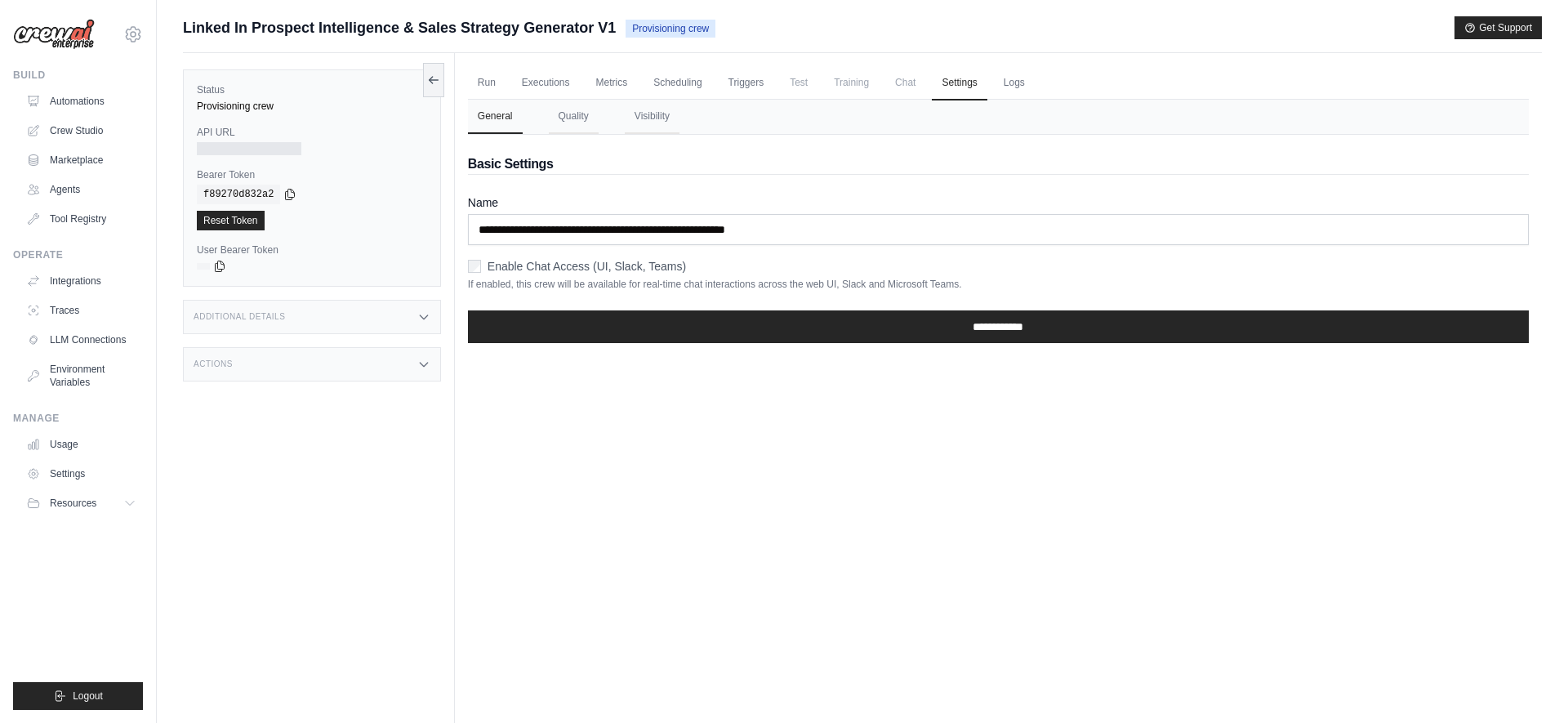
click at [481, 269] on div "Enable Chat Access (UI, Slack, Teams)" at bounding box center [999, 266] width 1061 height 16
click at [350, 312] on div "Additional Details" at bounding box center [313, 318] width 259 height 35
click at [381, 460] on div "Actions" at bounding box center [313, 461] width 259 height 35
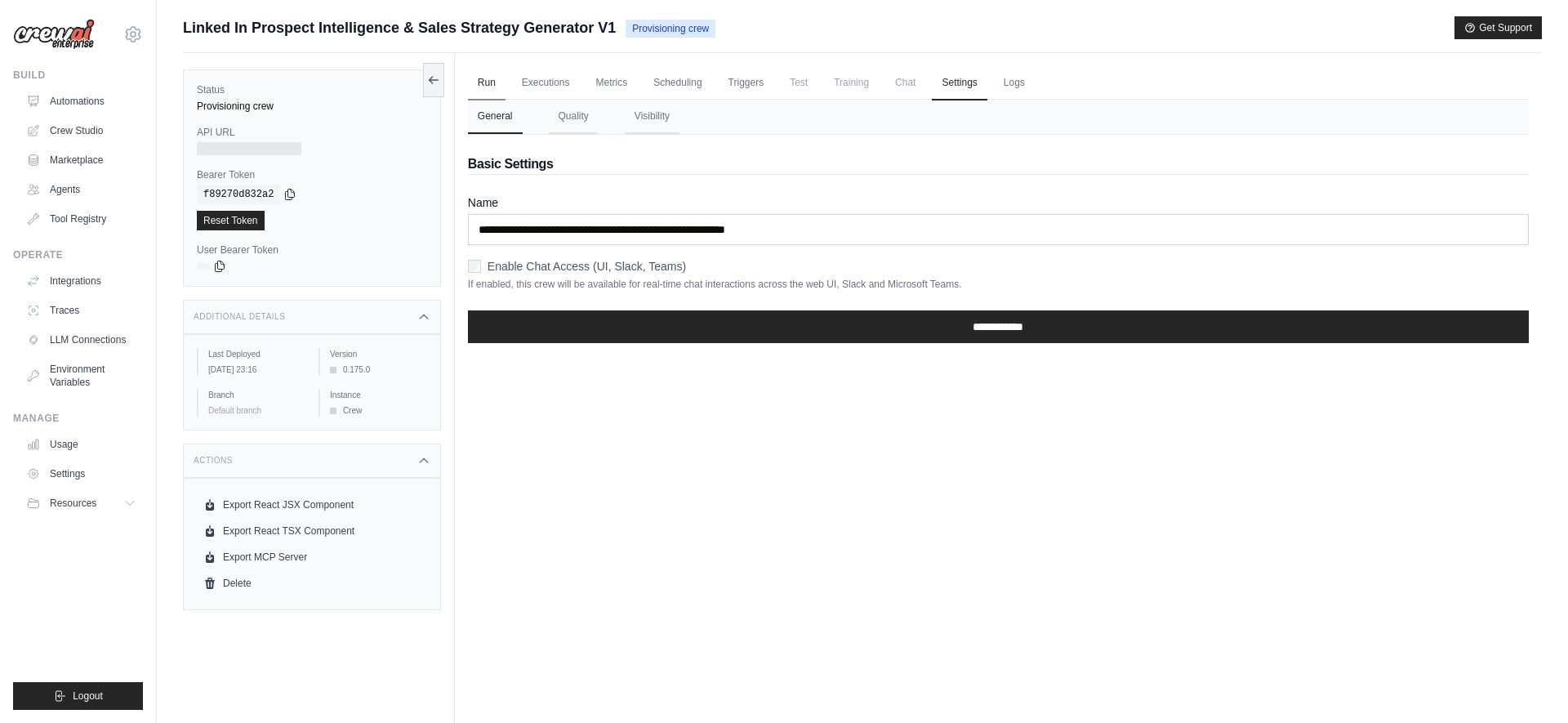
click at [489, 73] on link "Run" at bounding box center [486, 84] width 38 height 35
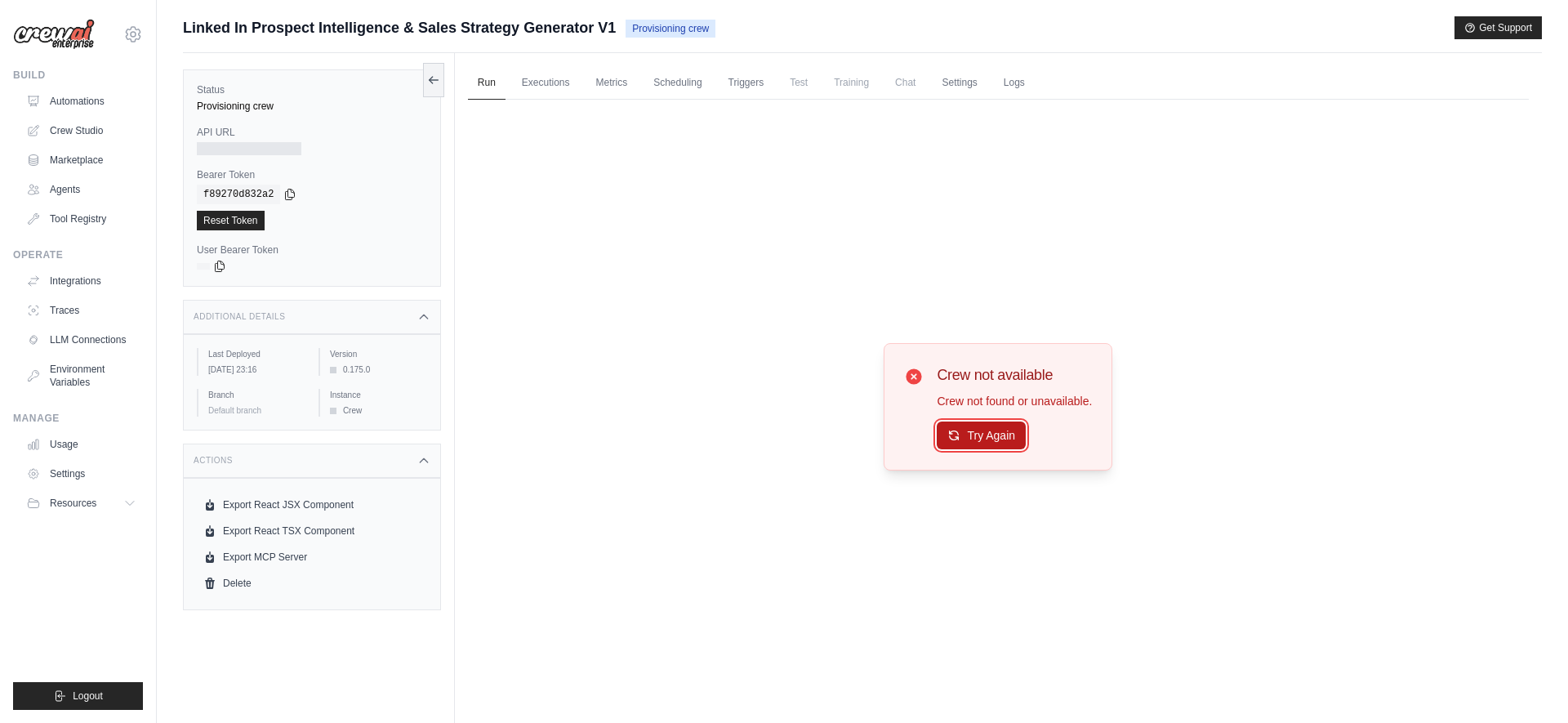
click at [982, 432] on button "Try Again" at bounding box center [981, 435] width 89 height 28
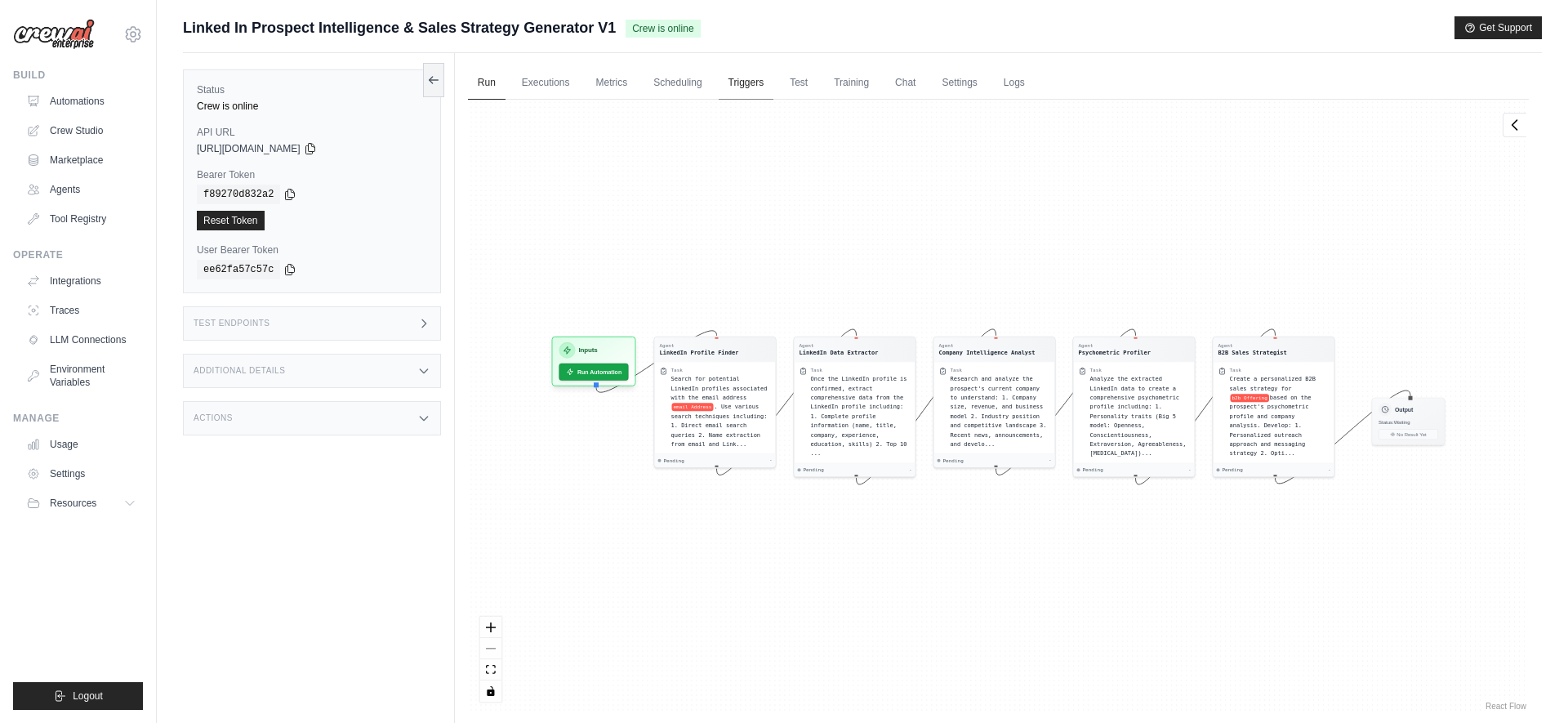
click at [743, 98] on link "Triggers" at bounding box center [747, 84] width 56 height 35
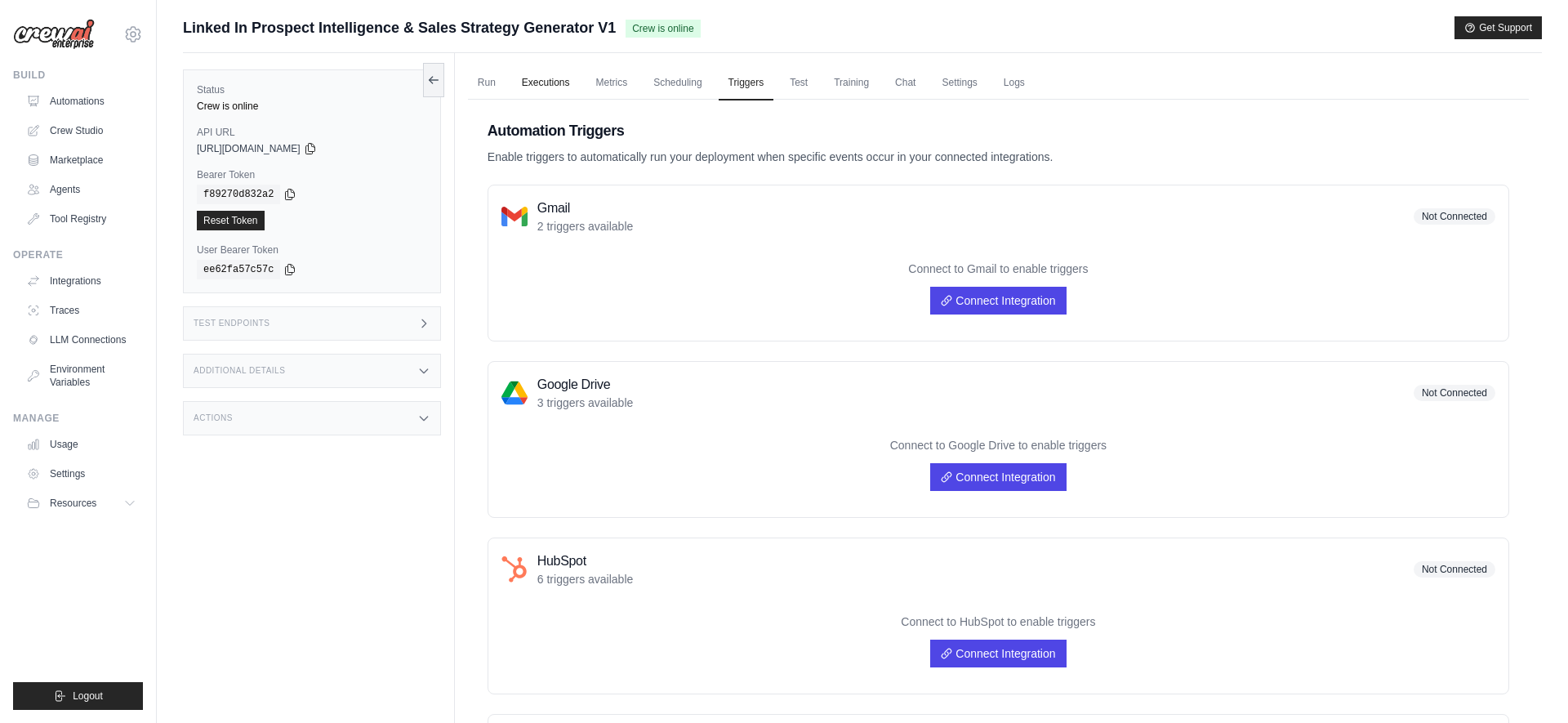
click at [552, 83] on link "Executions" at bounding box center [546, 84] width 68 height 35
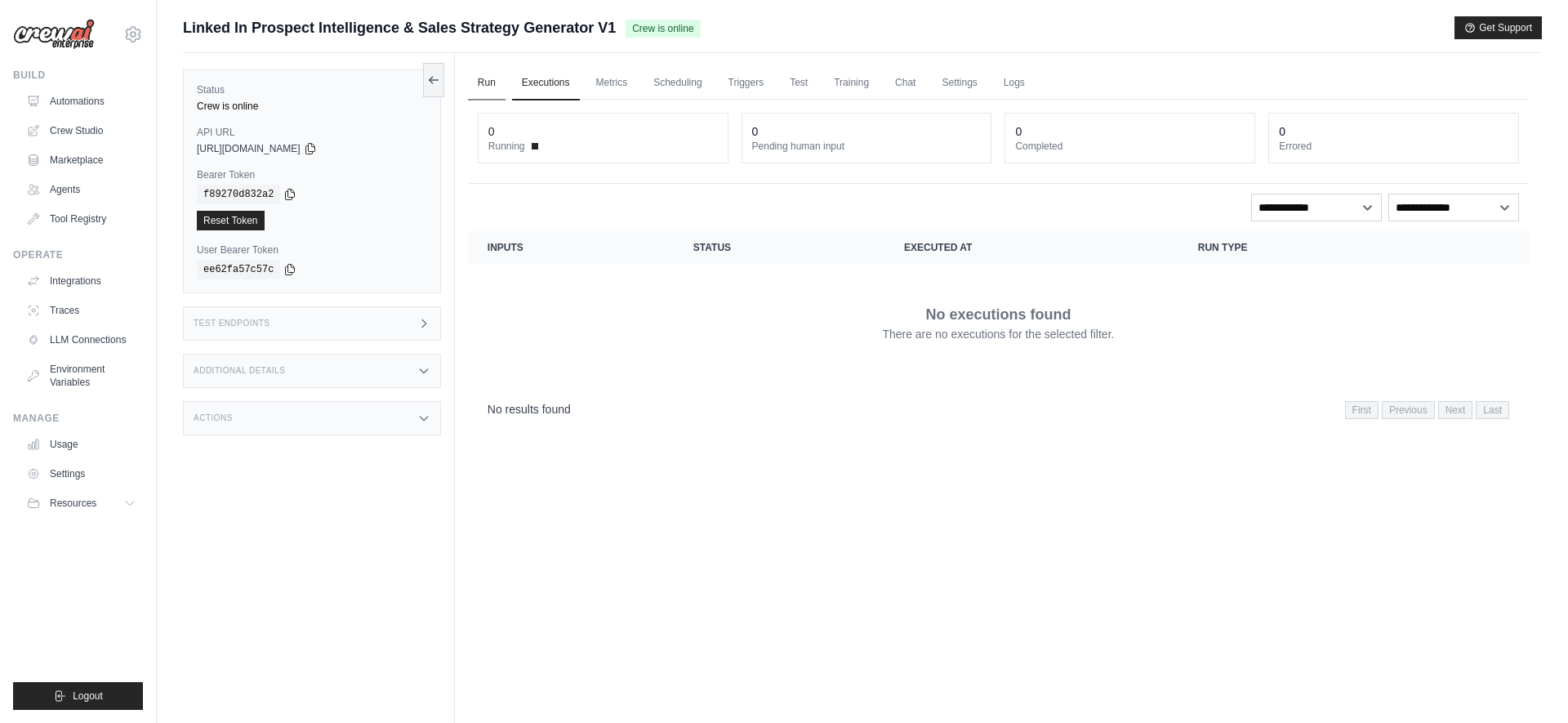
click at [470, 85] on link "Run" at bounding box center [486, 84] width 38 height 35
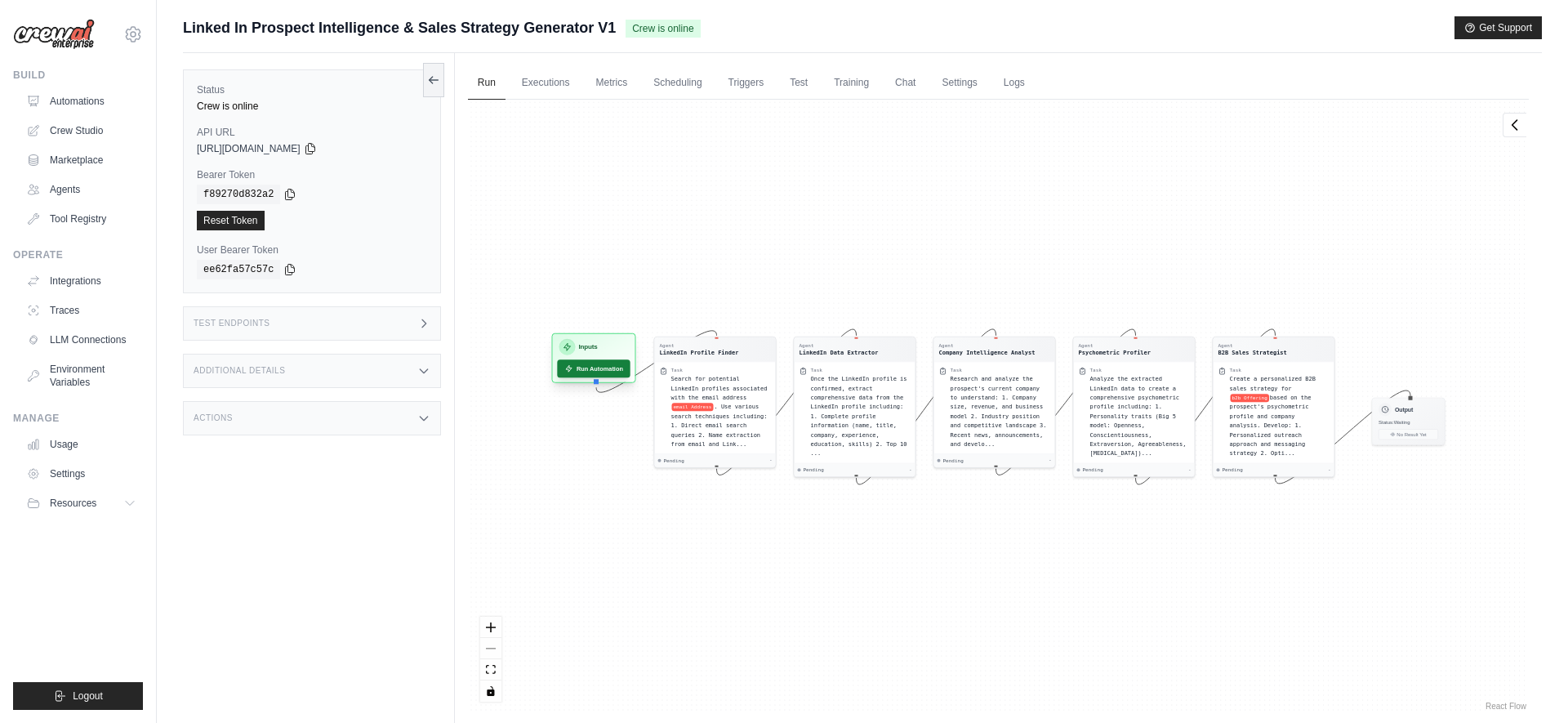
click at [591, 366] on button "Run Automation" at bounding box center [592, 369] width 72 height 18
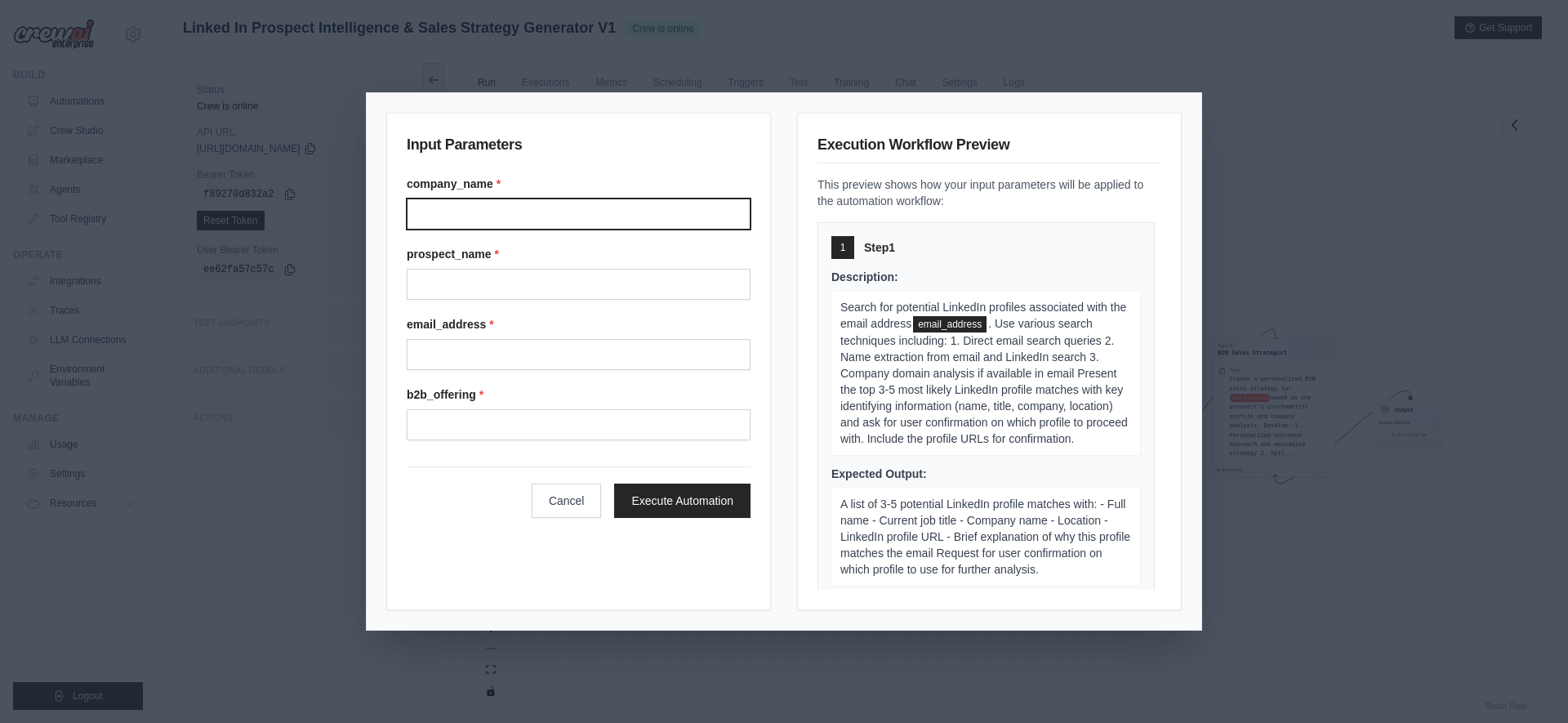
click at [566, 212] on input "Company name" at bounding box center [579, 214] width 344 height 31
type input "**********"
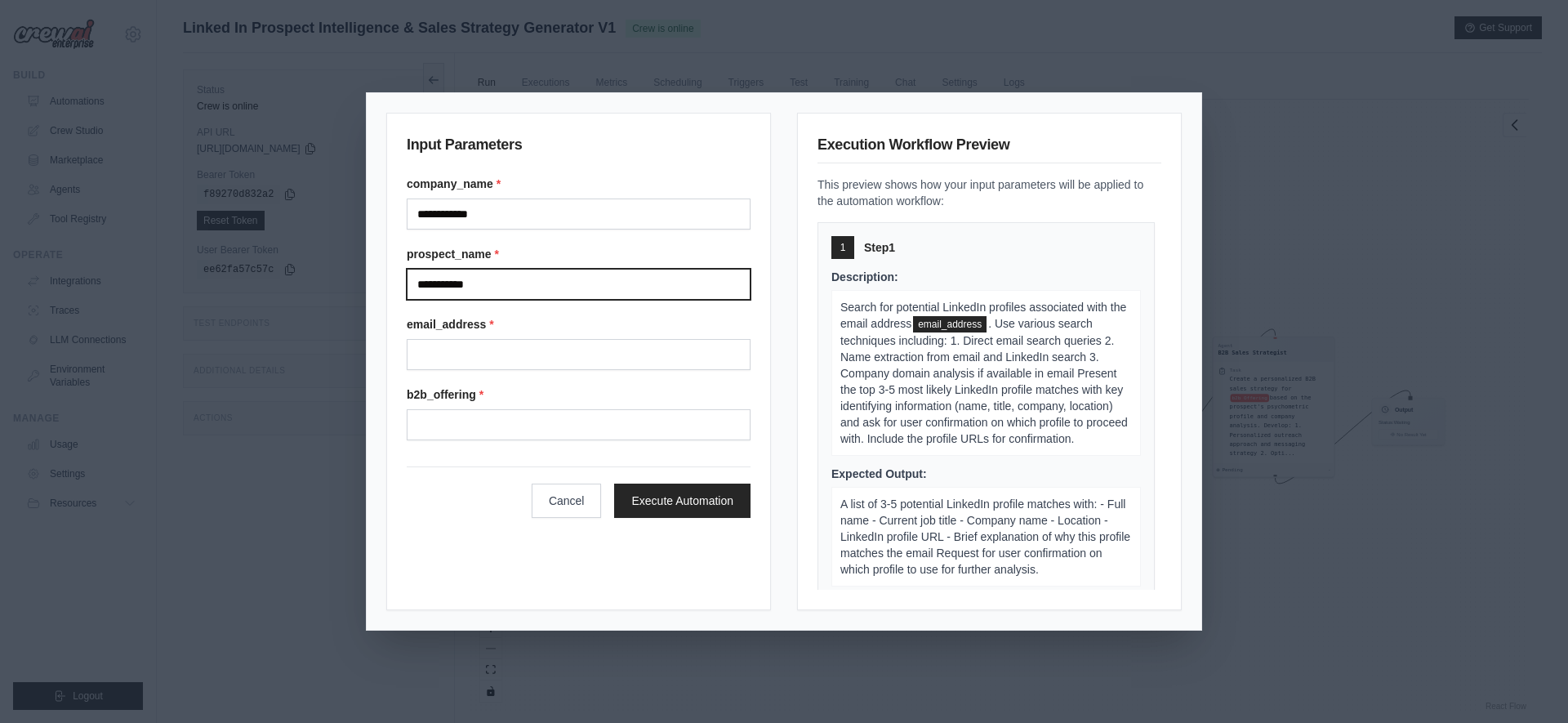
type input "**********"
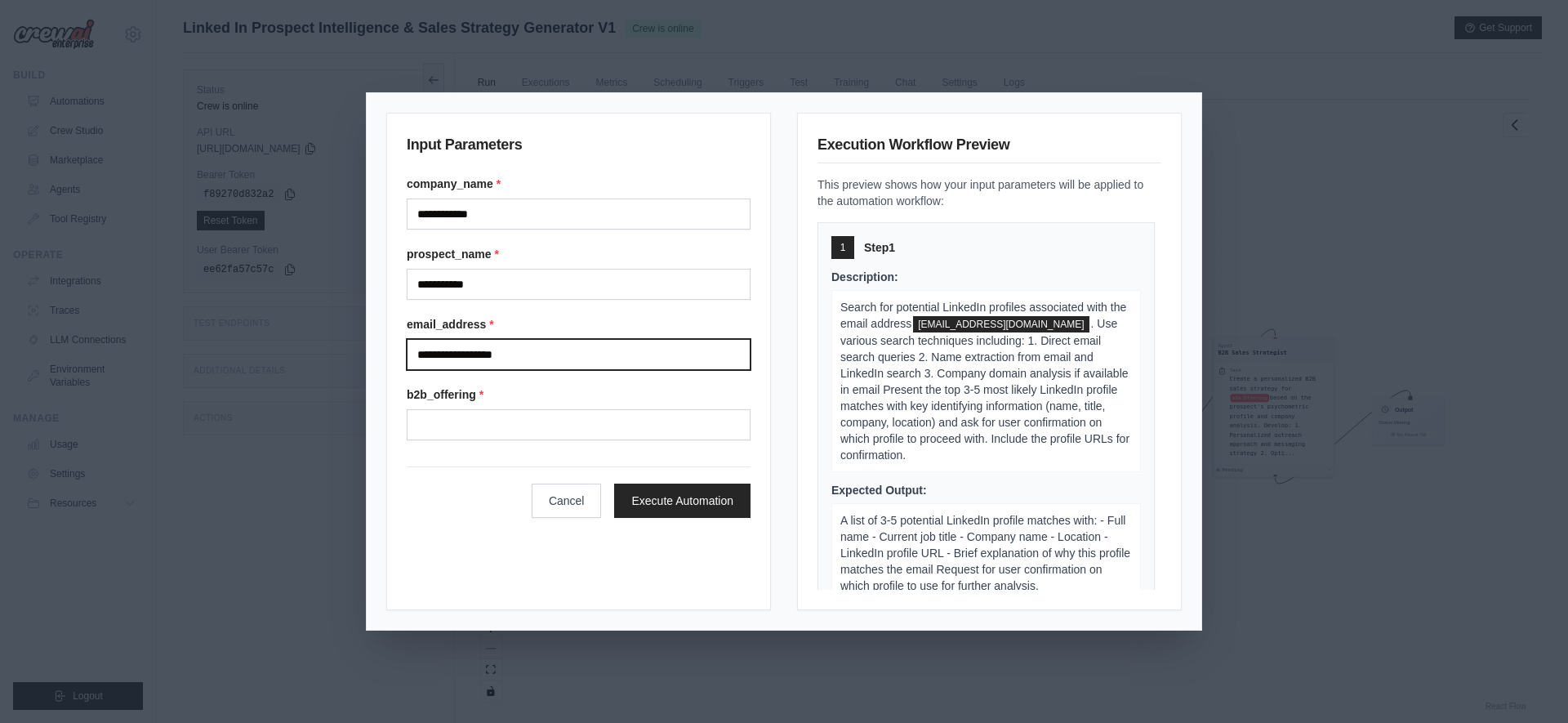
type input "**********"
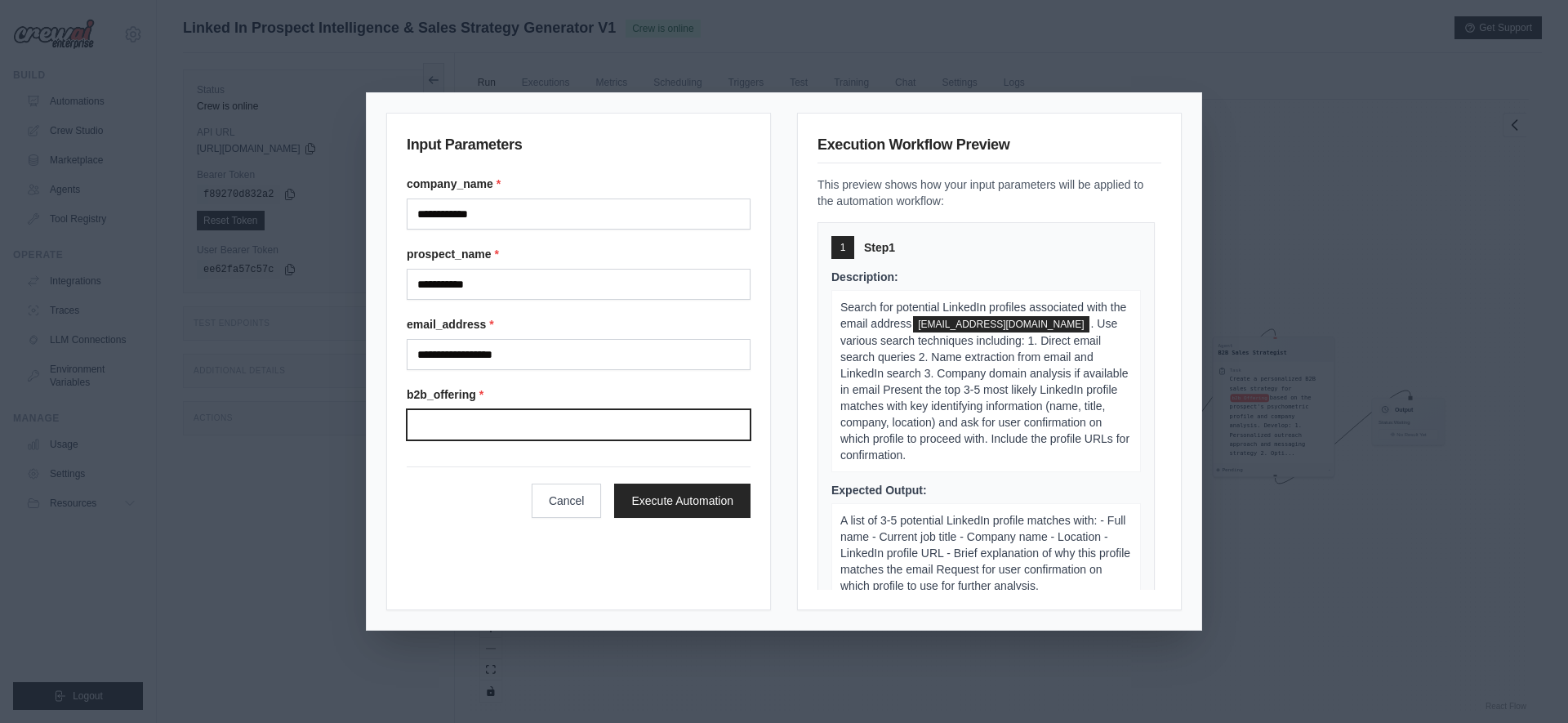
click at [545, 415] on input "B2b offering" at bounding box center [579, 425] width 344 height 31
type input "**********"
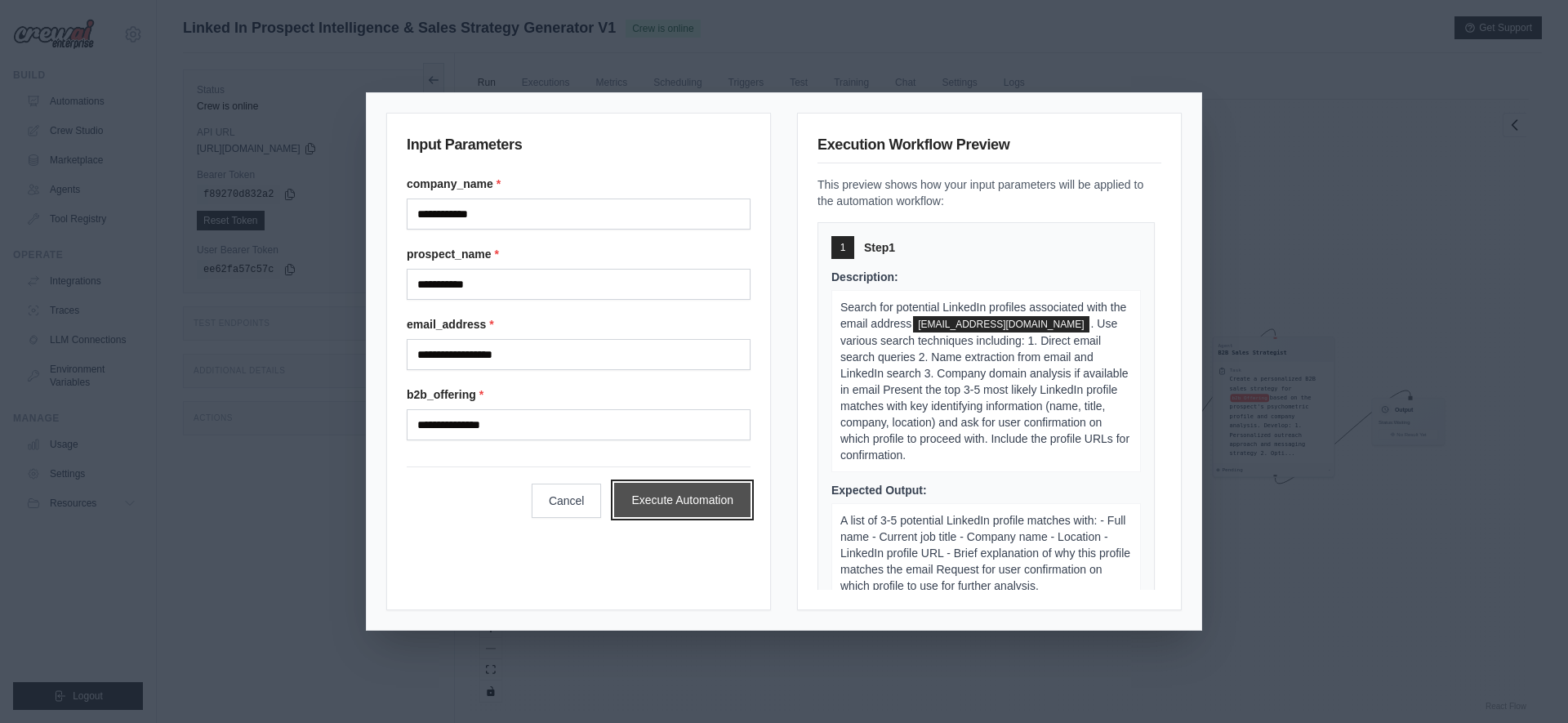
click at [687, 510] on button "Execute Automation" at bounding box center [682, 500] width 136 height 35
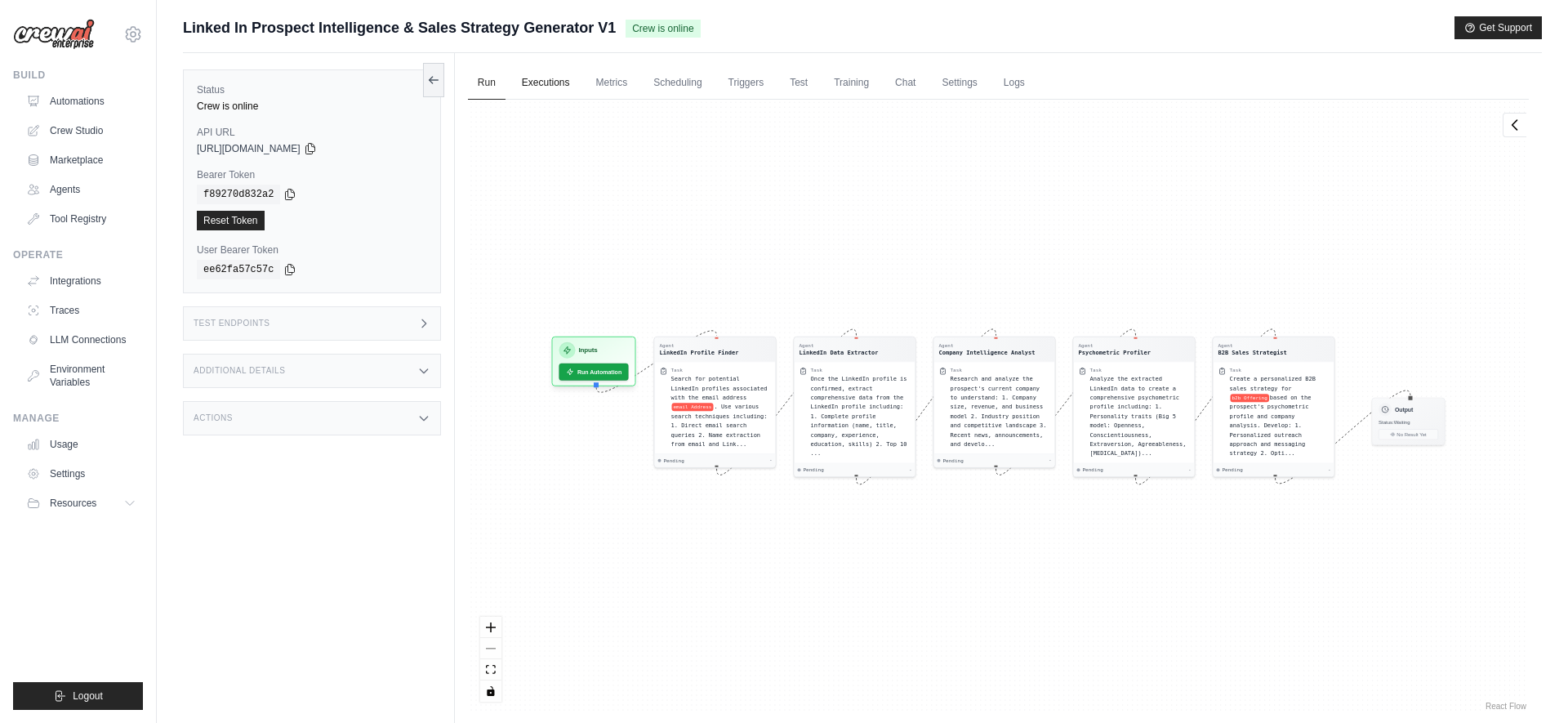
click at [541, 81] on link "Executions" at bounding box center [546, 84] width 68 height 35
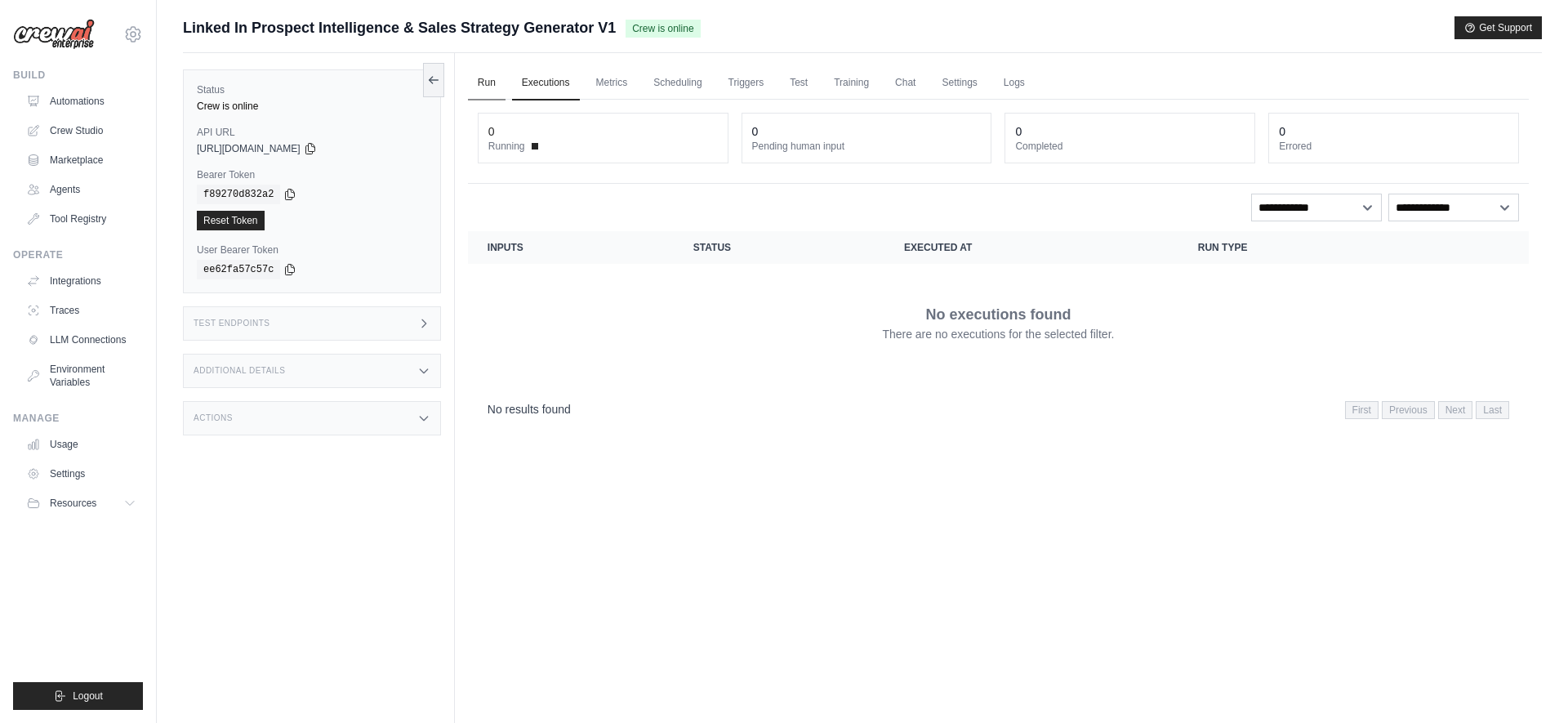
click at [490, 75] on link "Run" at bounding box center [486, 84] width 38 height 35
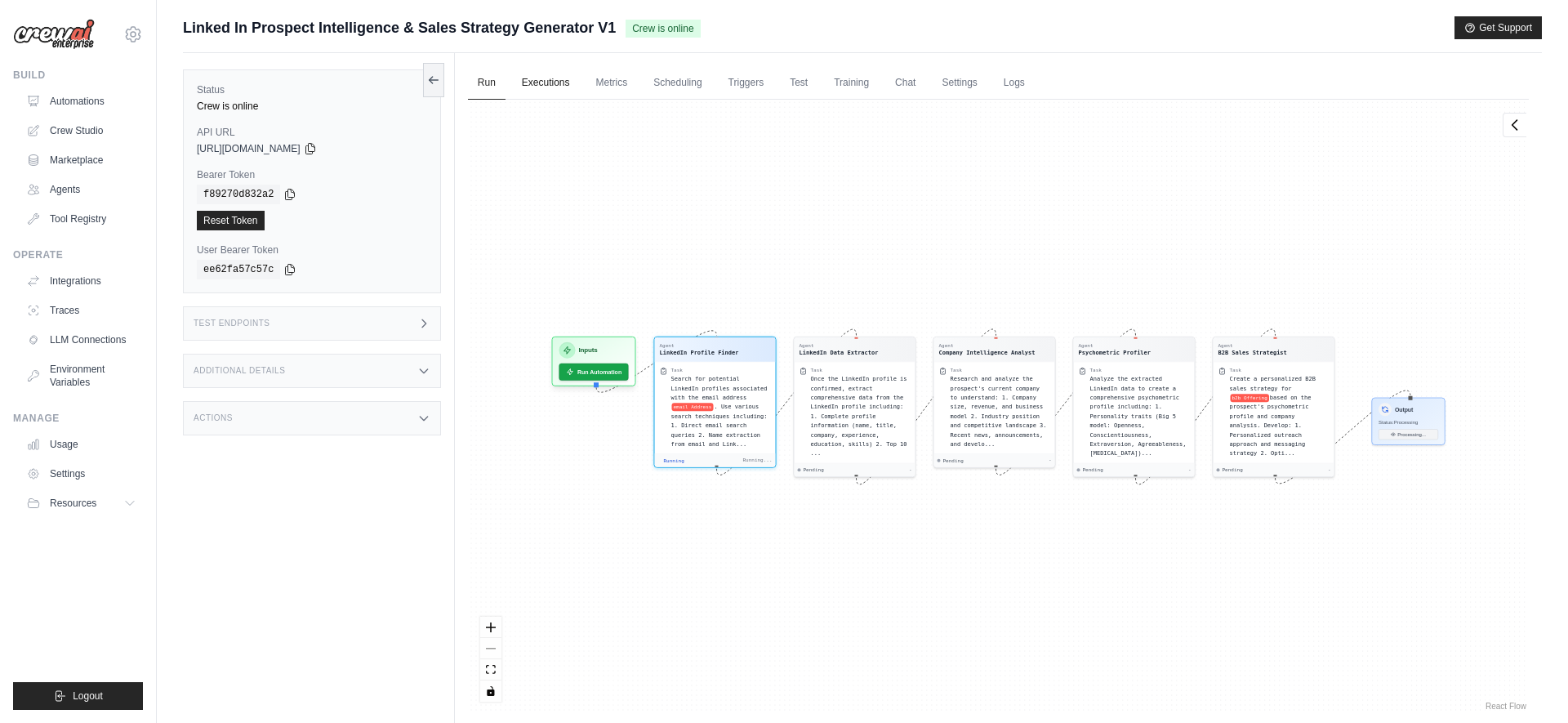
click at [566, 78] on link "Executions" at bounding box center [546, 84] width 68 height 35
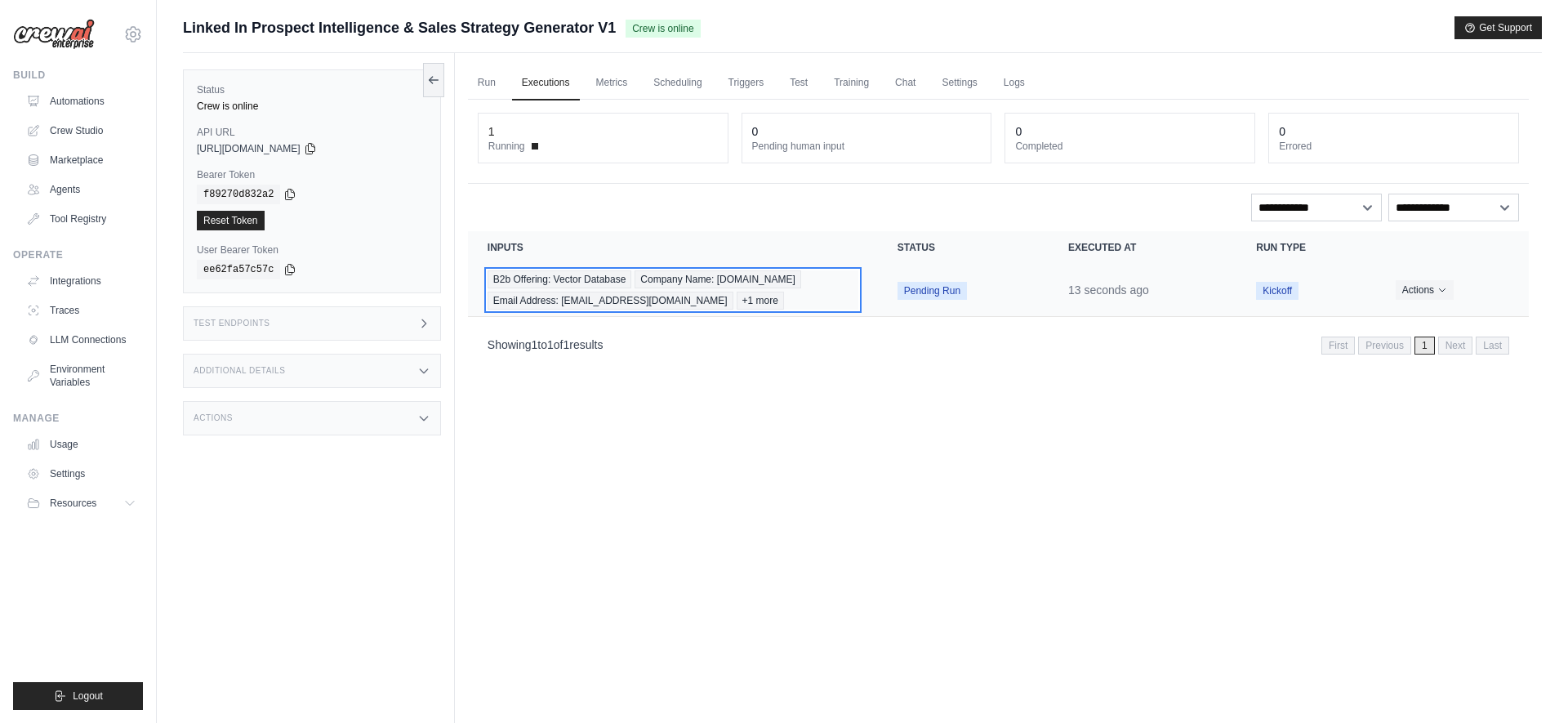
click at [801, 292] on div "B2b Offering: Vector Database Company Name: unravel.tech Email Address: kapil@u…" at bounding box center [673, 290] width 371 height 40
click at [1354, 301] on td "Kickoff" at bounding box center [1307, 290] width 139 height 53
click at [791, 298] on div "B2b Offering: Vector Database Company Name: unravel.tech Email Address: kapil@u…" at bounding box center [673, 290] width 371 height 40
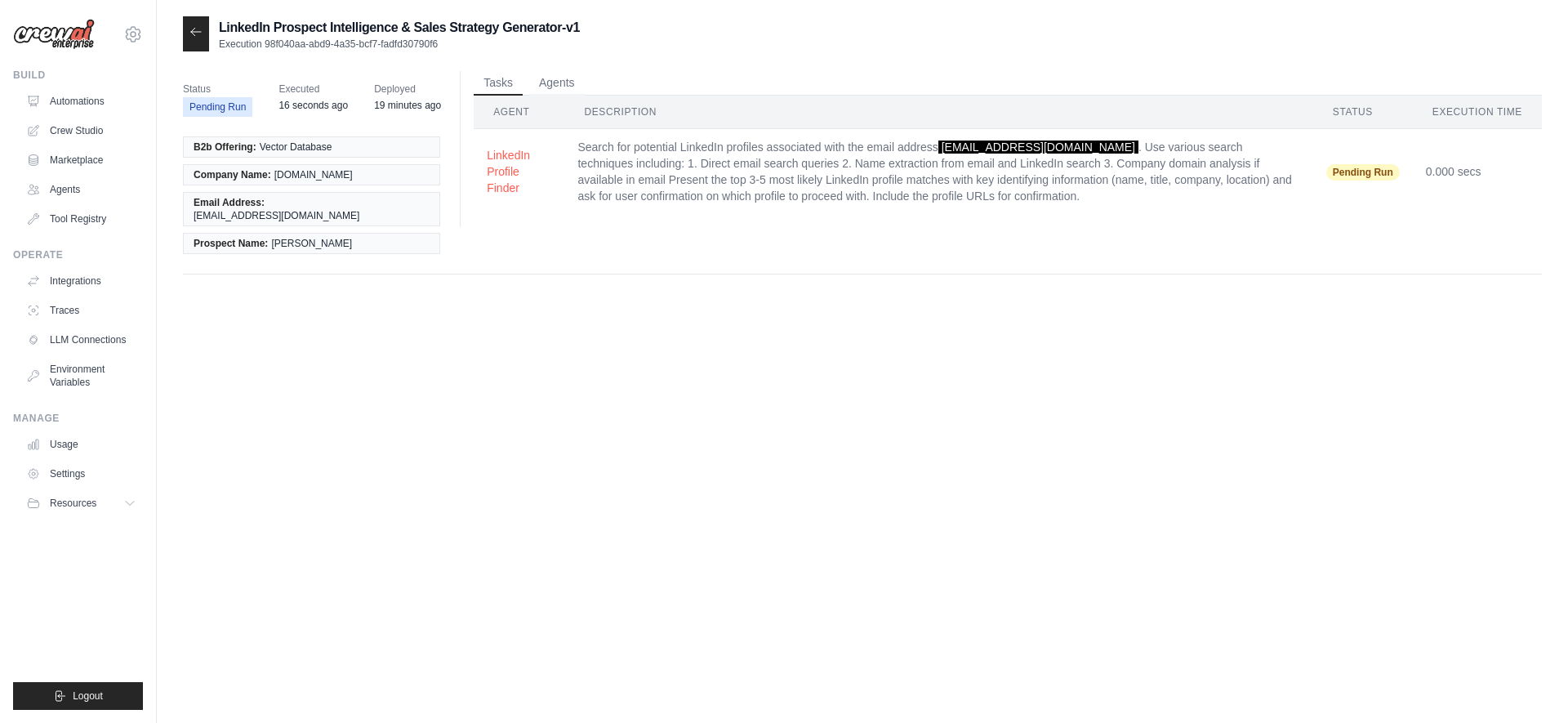
click at [300, 143] on span "Vector Database" at bounding box center [295, 148] width 72 height 14
click at [561, 94] on button "Agents" at bounding box center [558, 82] width 56 height 24
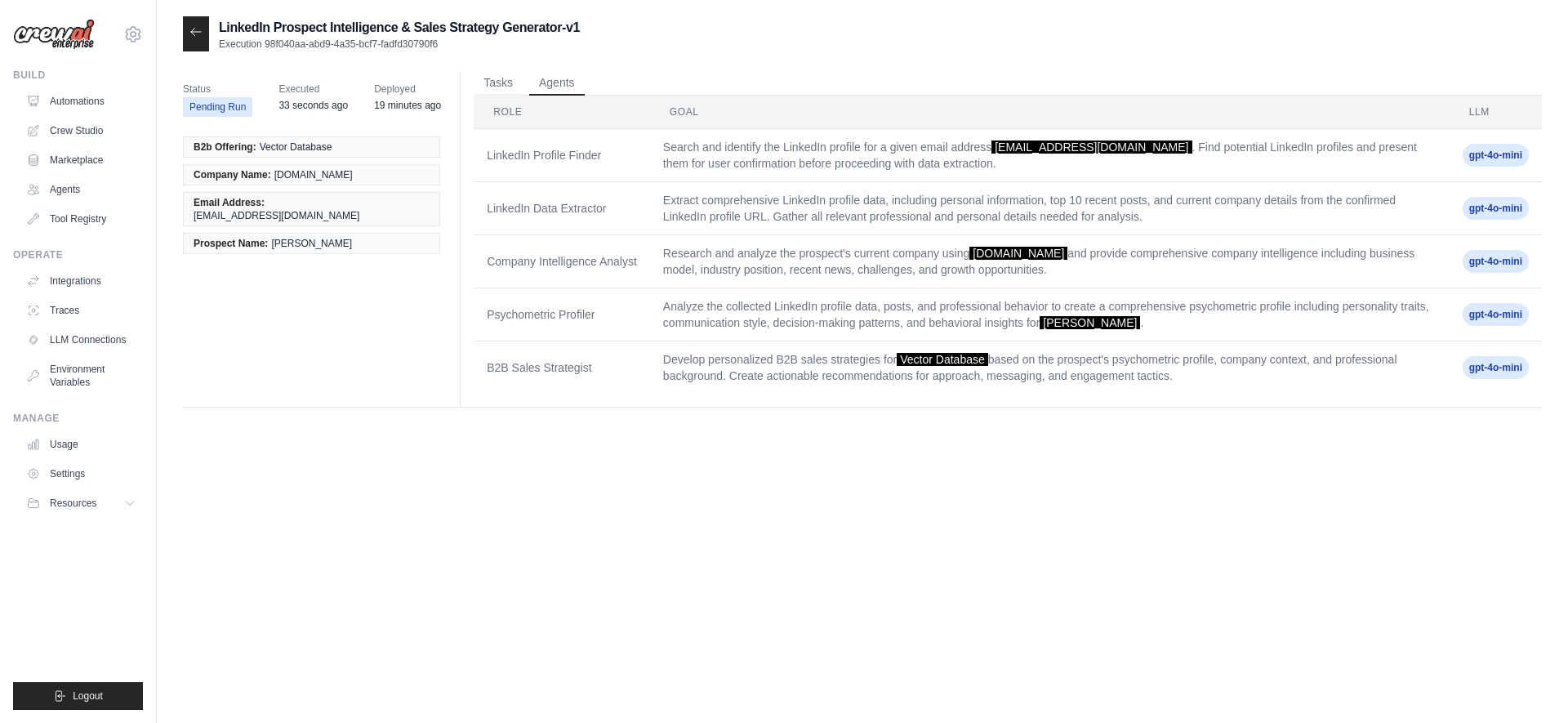
click at [348, 142] on li "B2b Offering: Vector Database" at bounding box center [312, 147] width 258 height 21
click at [256, 165] on li "Company Name: unravel.tech" at bounding box center [312, 175] width 258 height 21
click at [295, 215] on ul "B2b Offering: Vector Database Company Name: unravel.tech Email Address: kapil@u…" at bounding box center [312, 195] width 258 height 118
click at [492, 80] on button "Tasks" at bounding box center [498, 82] width 49 height 24
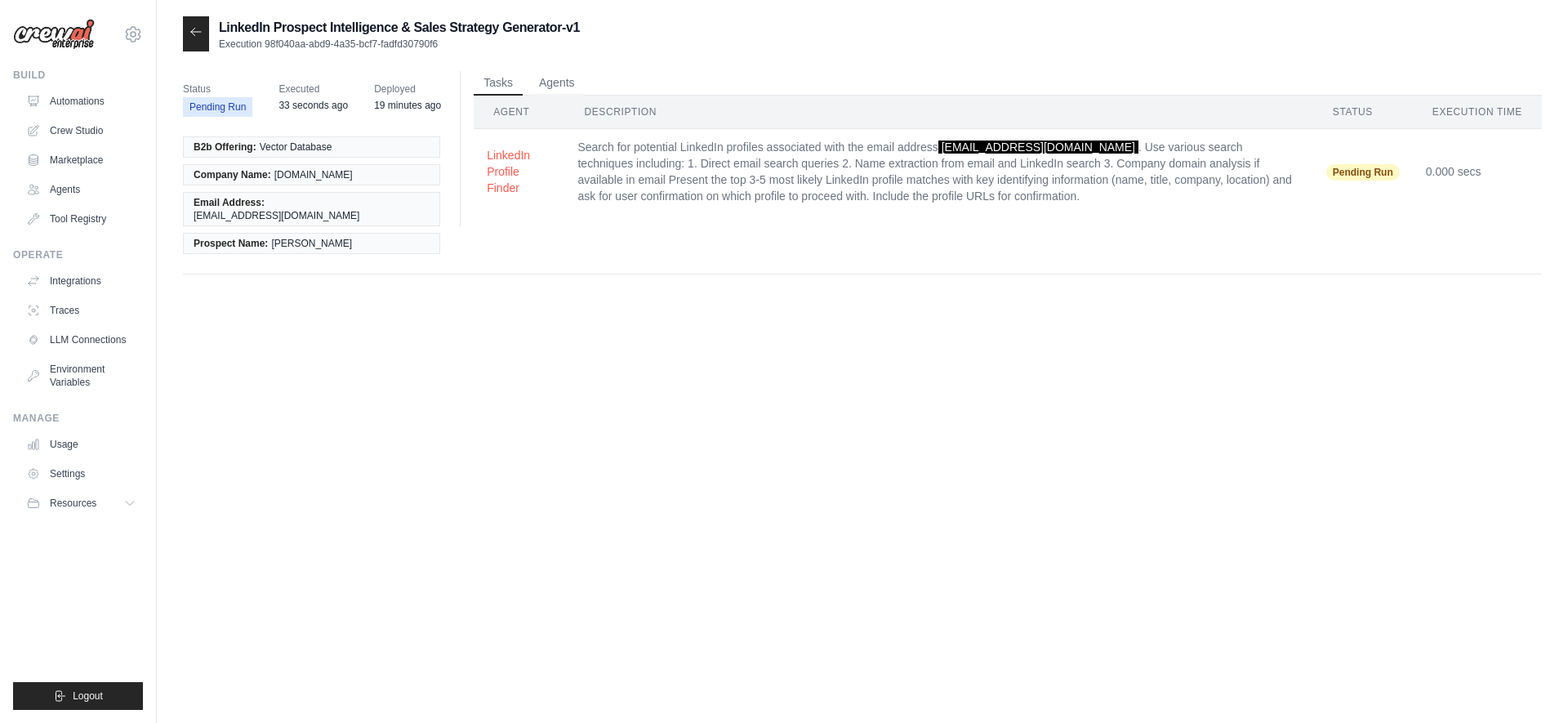
click at [707, 197] on td "Search for potential LinkedIn profiles associated with the email address kapil@…" at bounding box center [938, 172] width 748 height 86
click at [198, 33] on icon at bounding box center [196, 32] width 14 height 14
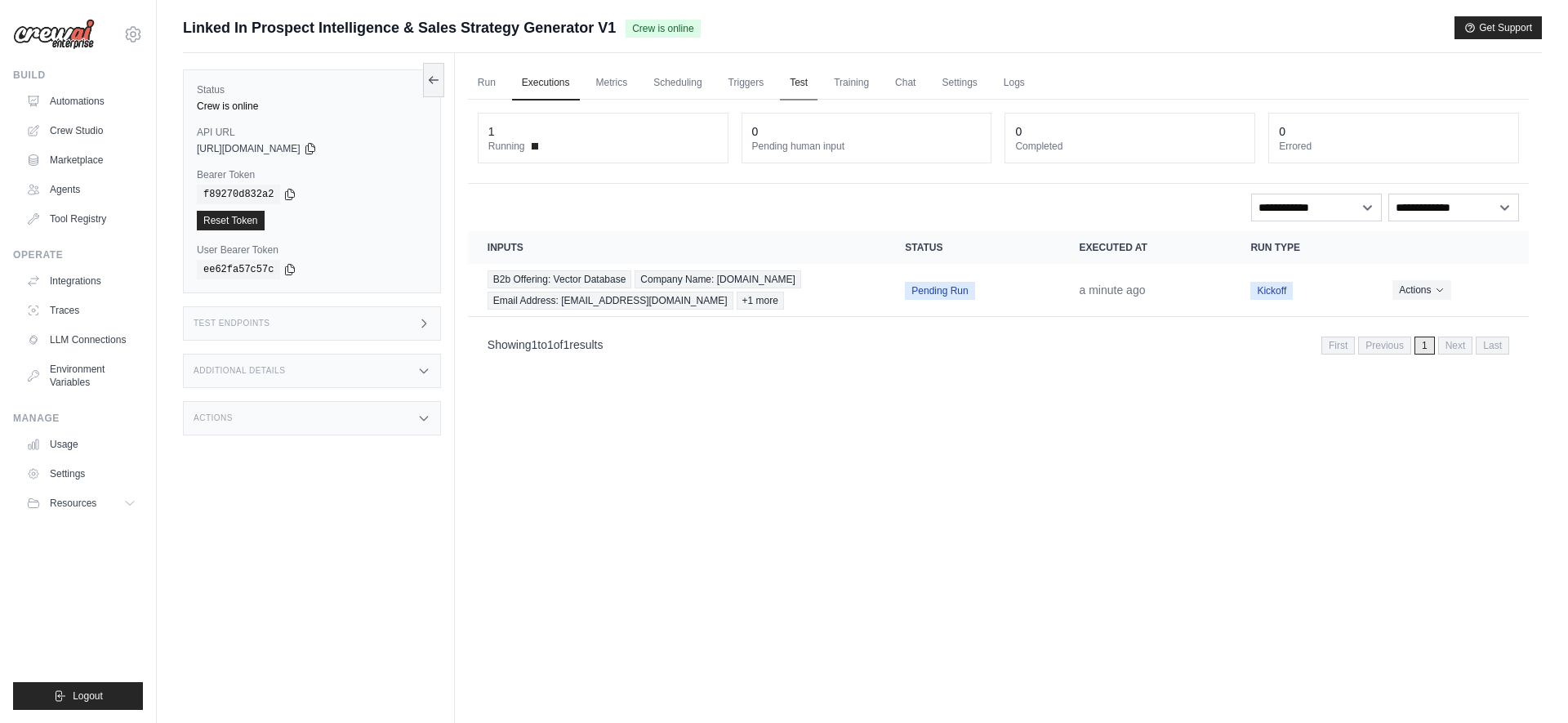
click at [808, 85] on link "Test" at bounding box center [799, 84] width 38 height 35
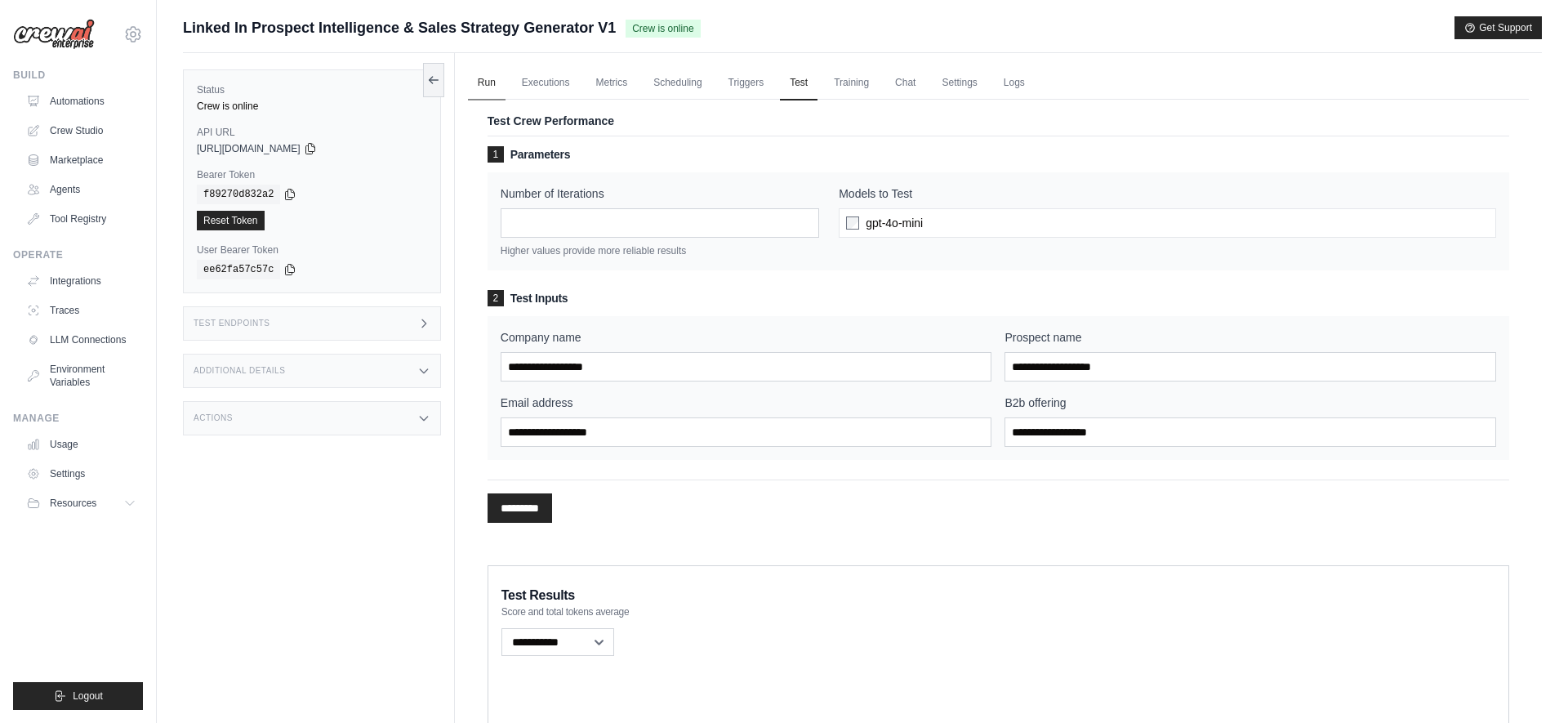
click at [489, 87] on link "Run" at bounding box center [486, 84] width 38 height 35
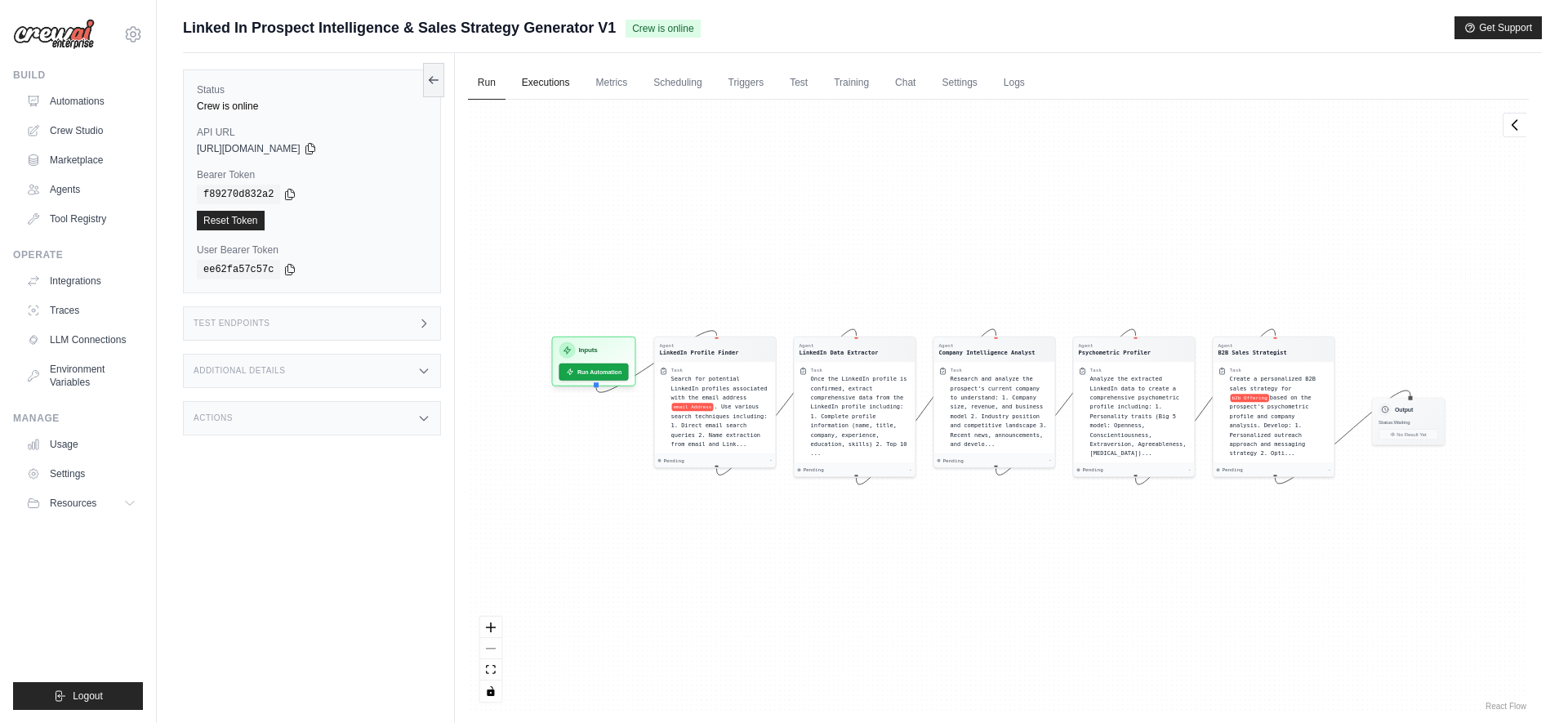
click at [528, 88] on link "Executions" at bounding box center [546, 84] width 68 height 35
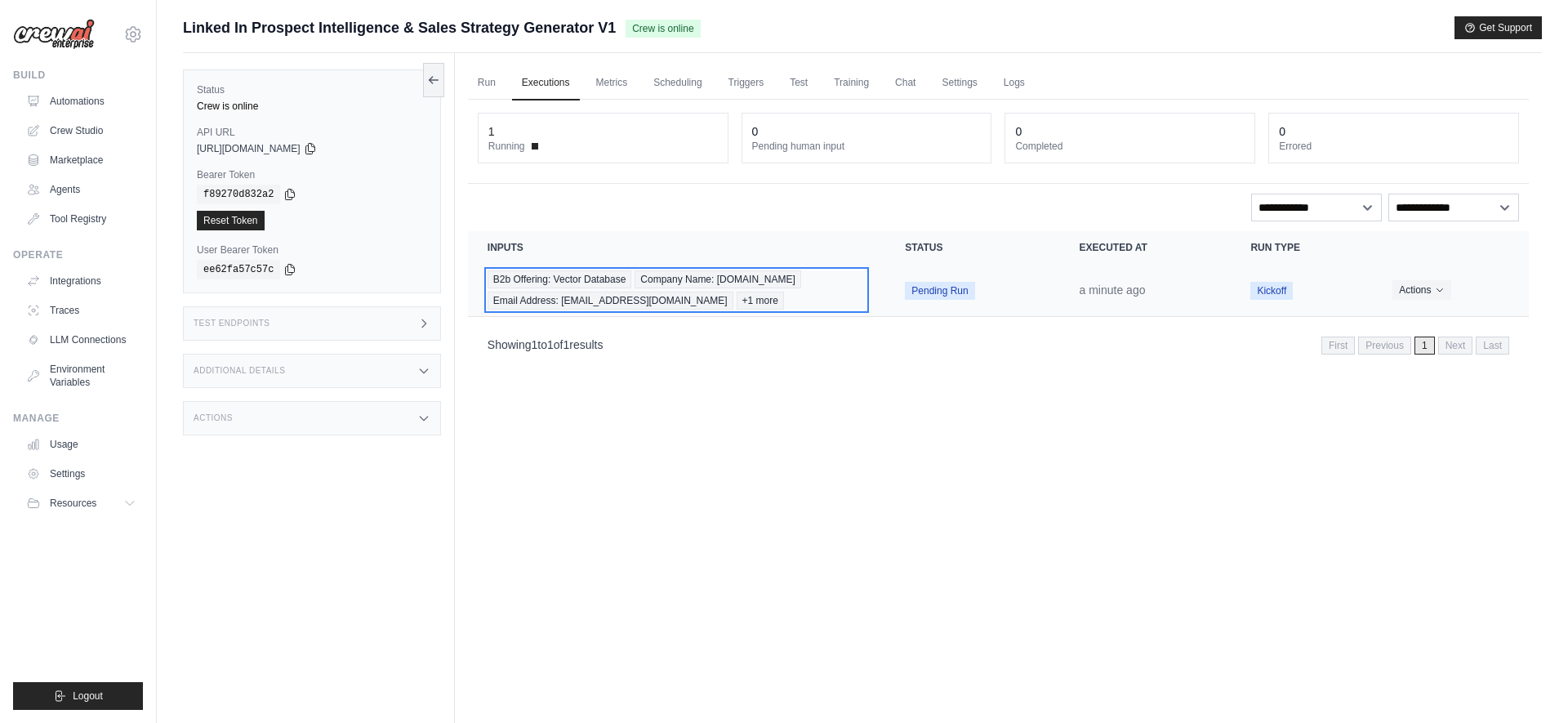
click at [828, 299] on div "B2b Offering: Vector Database Company Name: unravel.tech Email Address: kapil@u…" at bounding box center [676, 290] width 379 height 40
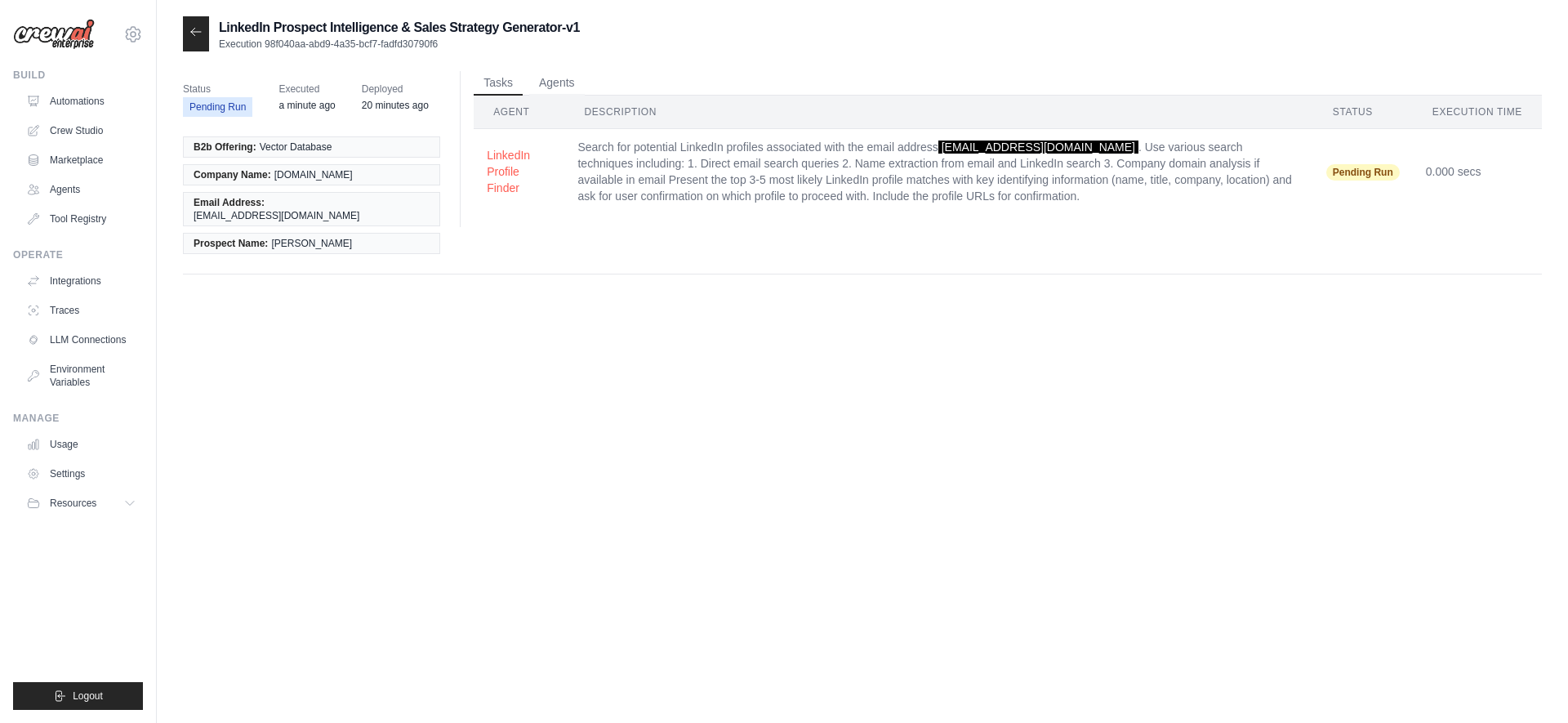
click at [204, 43] on div at bounding box center [196, 34] width 26 height 35
click at [193, 28] on icon at bounding box center [196, 32] width 14 height 14
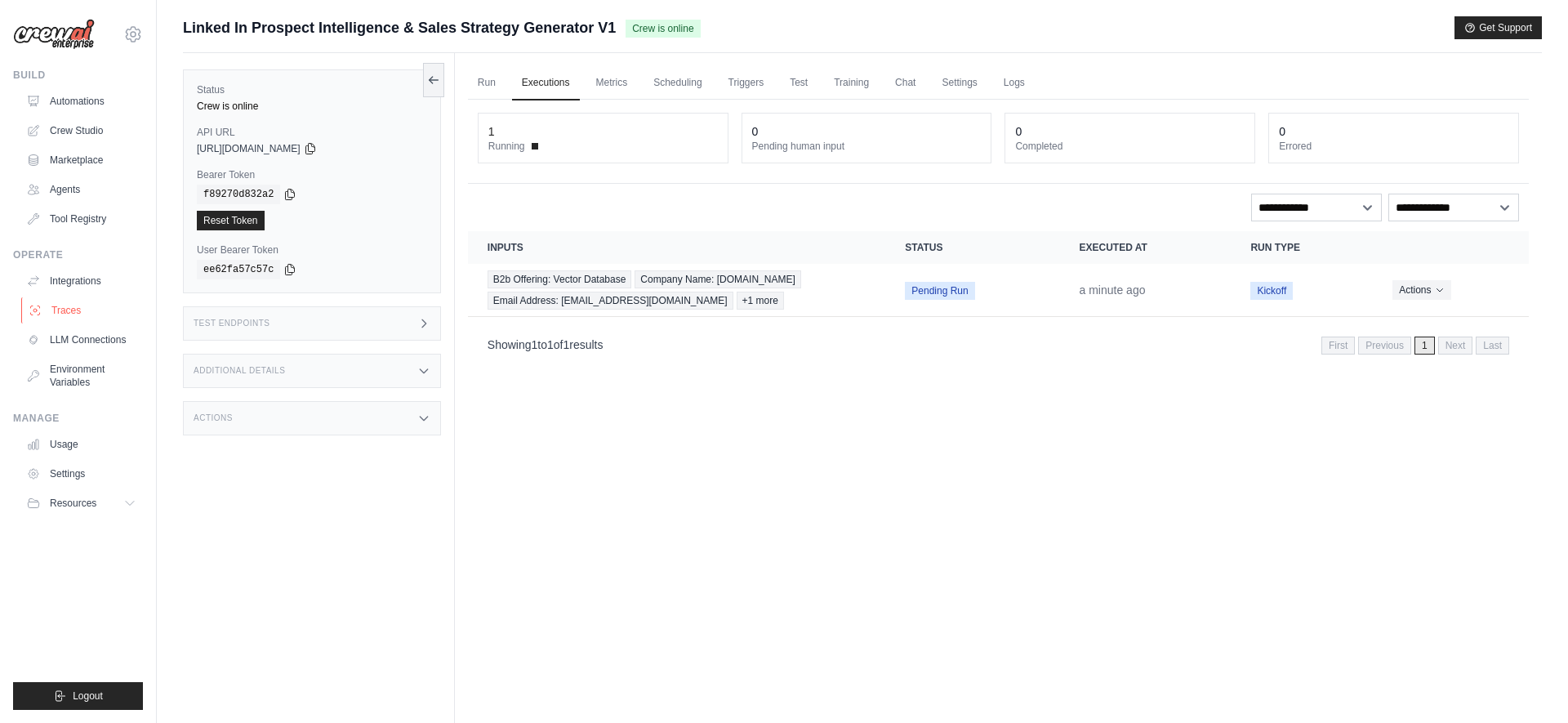
click at [73, 306] on link "Traces" at bounding box center [83, 310] width 124 height 26
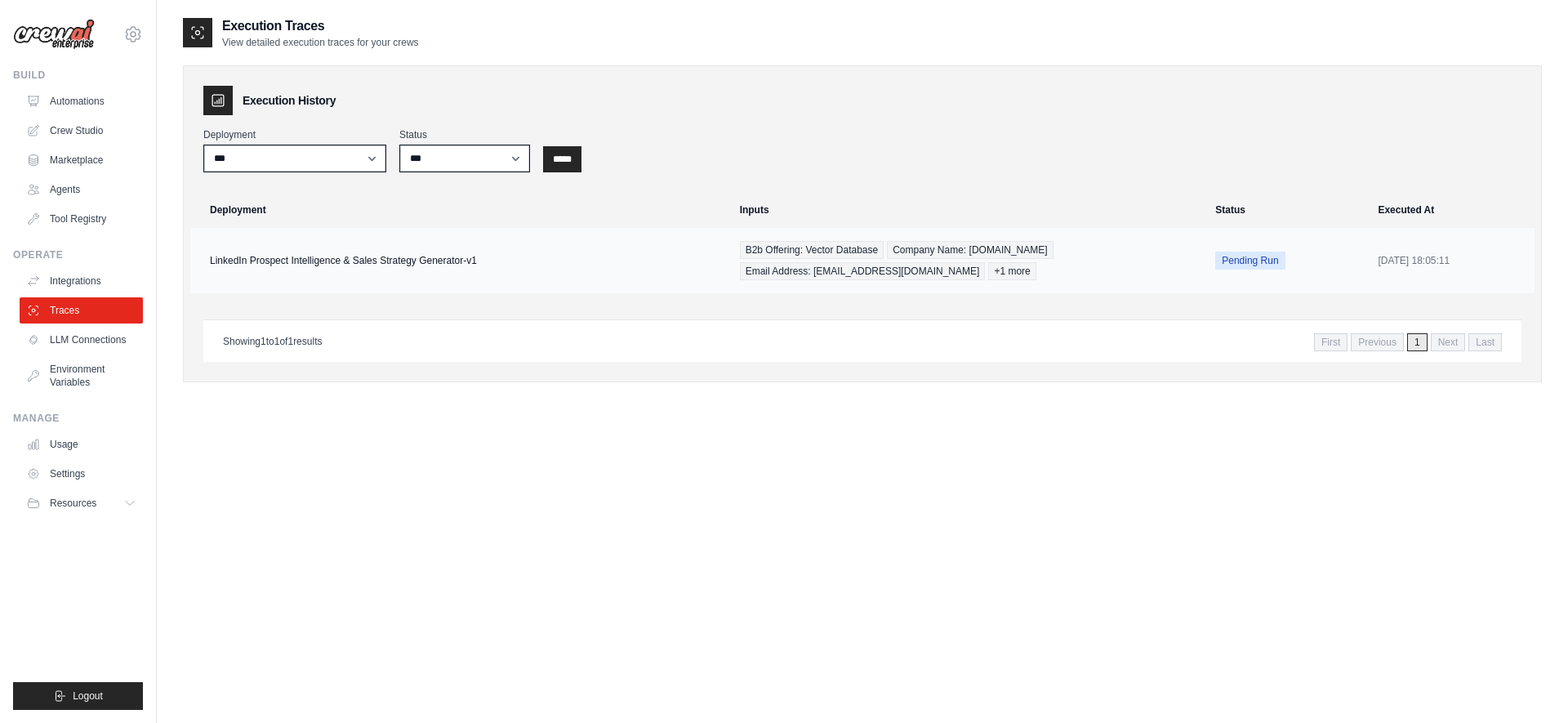
click at [586, 243] on td "LinkedIn Prospect Intelligence & Sales Strategy Generator-v1" at bounding box center [460, 261] width 540 height 66
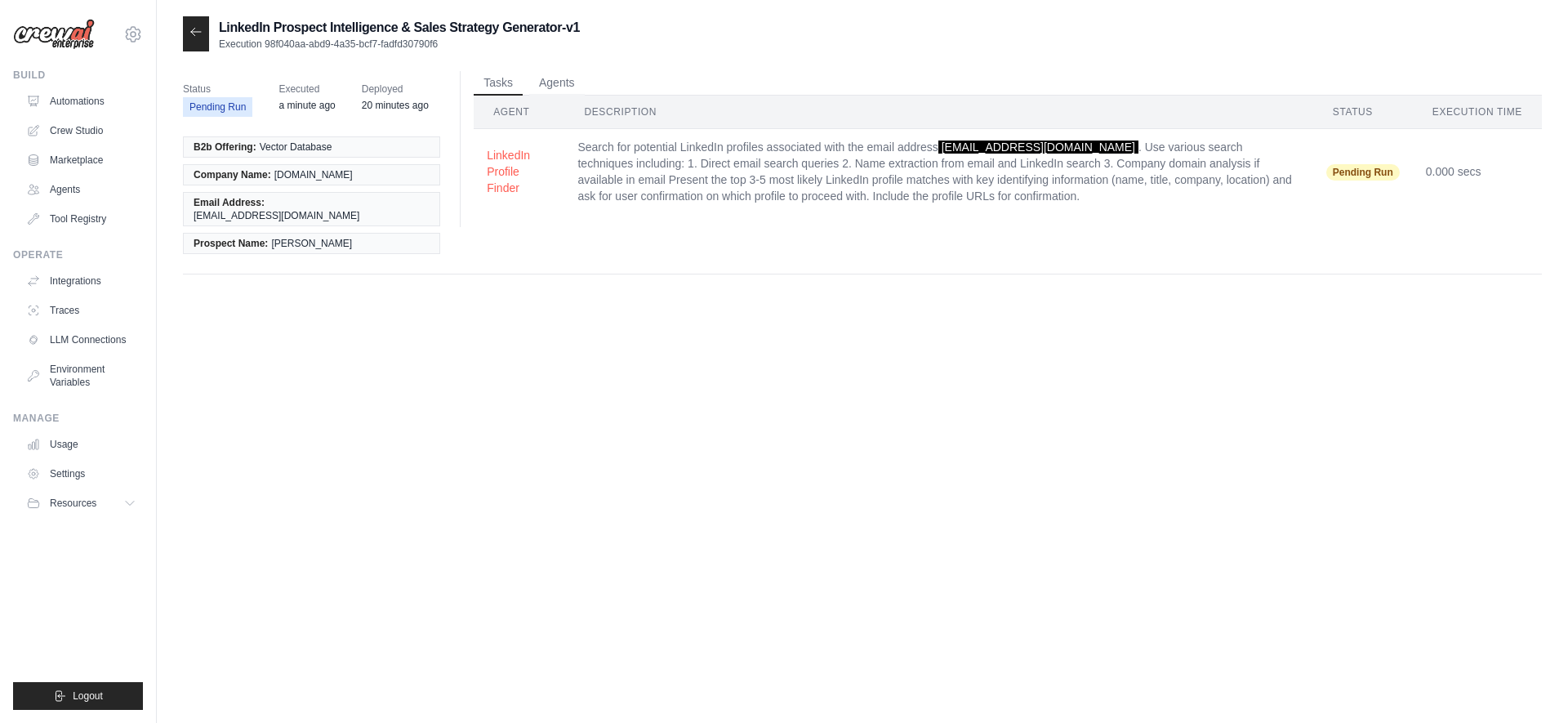
click at [306, 138] on li "B2b Offering: Vector Database" at bounding box center [312, 147] width 258 height 21
click at [306, 152] on span "Vector Database" at bounding box center [295, 148] width 72 height 14
click at [544, 87] on button "Agents" at bounding box center [558, 82] width 56 height 24
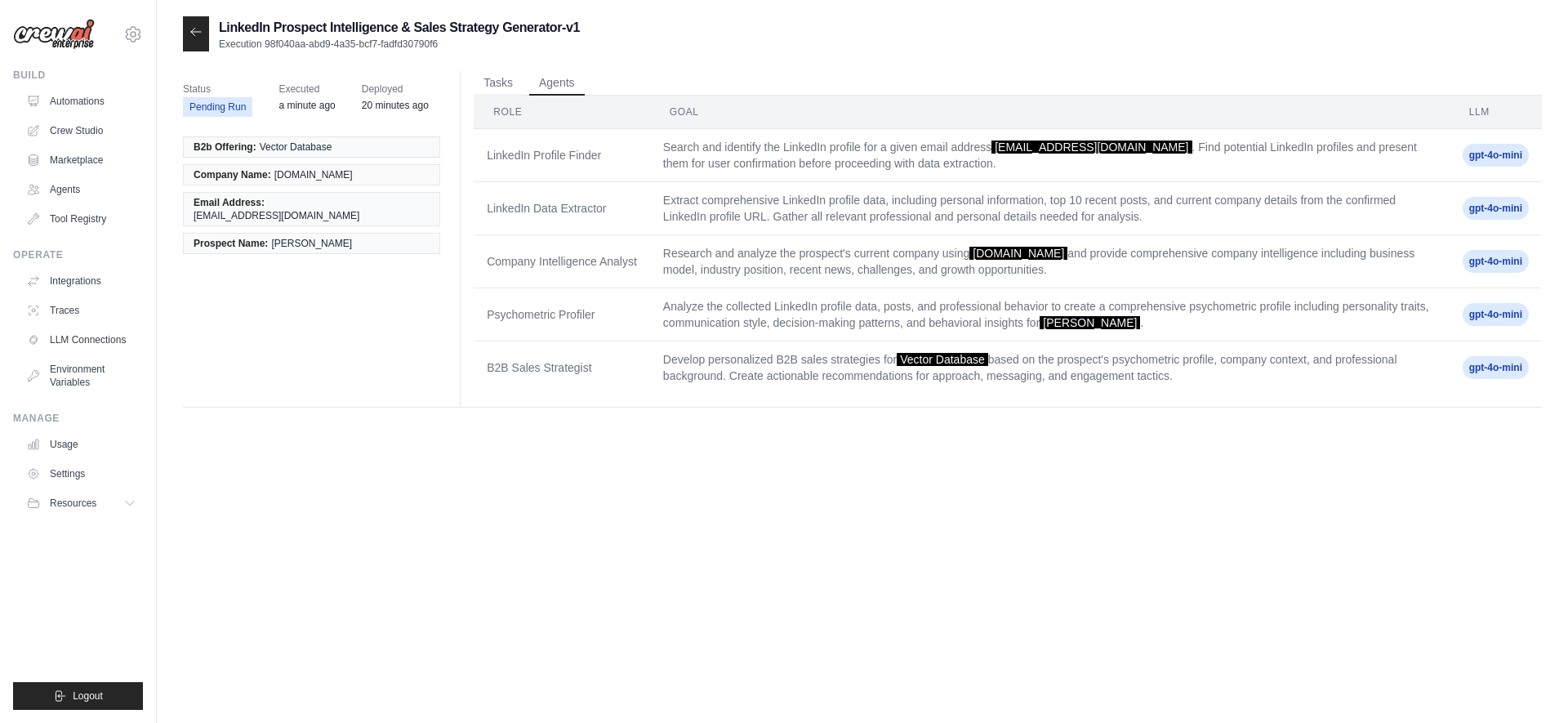
click at [737, 163] on td "Search and identify the LinkedIn profile for a given email address [EMAIL_ADDRE…" at bounding box center [1050, 155] width 800 height 53
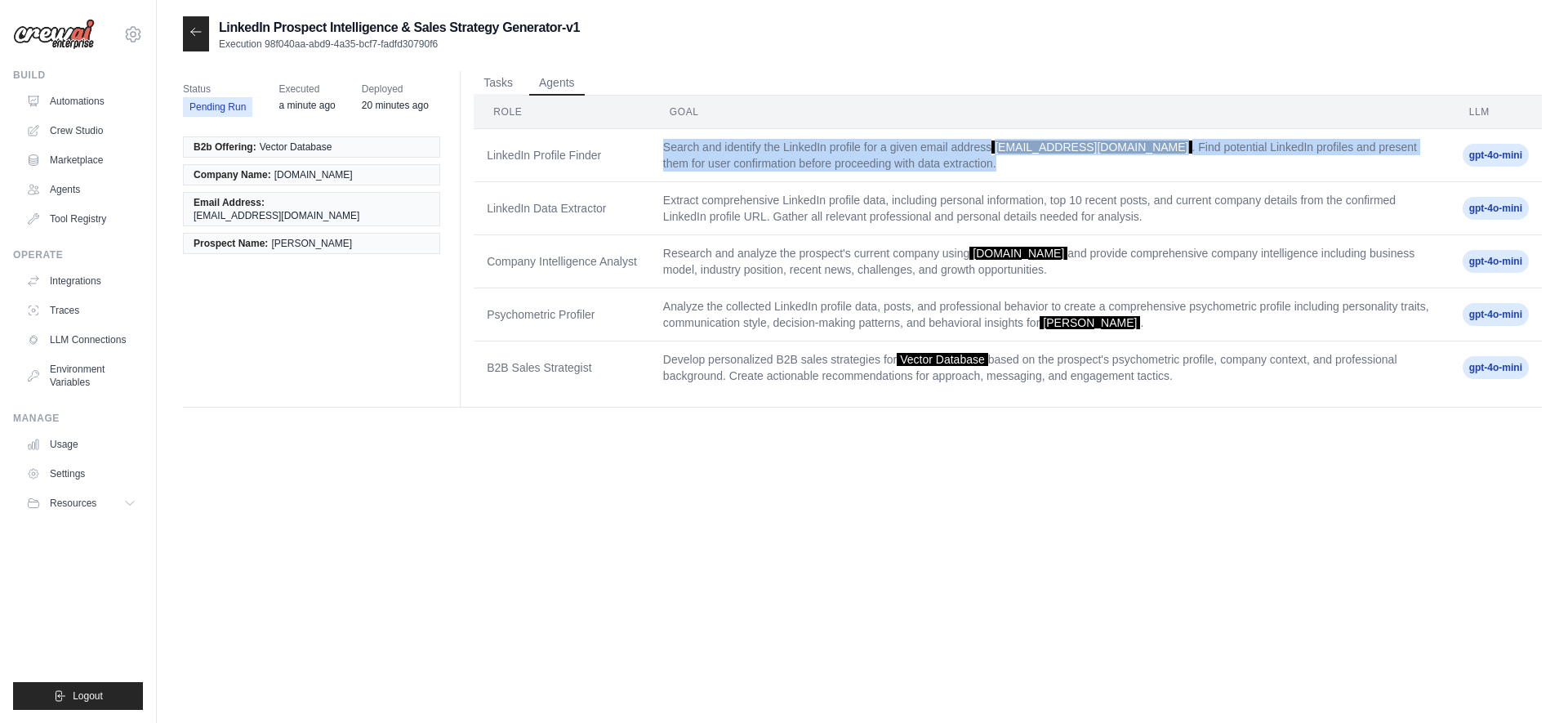
click at [737, 163] on td "Search and identify the LinkedIn profile for a given email address [EMAIL_ADDRE…" at bounding box center [1050, 155] width 800 height 53
click at [509, 86] on button "Tasks" at bounding box center [498, 82] width 49 height 24
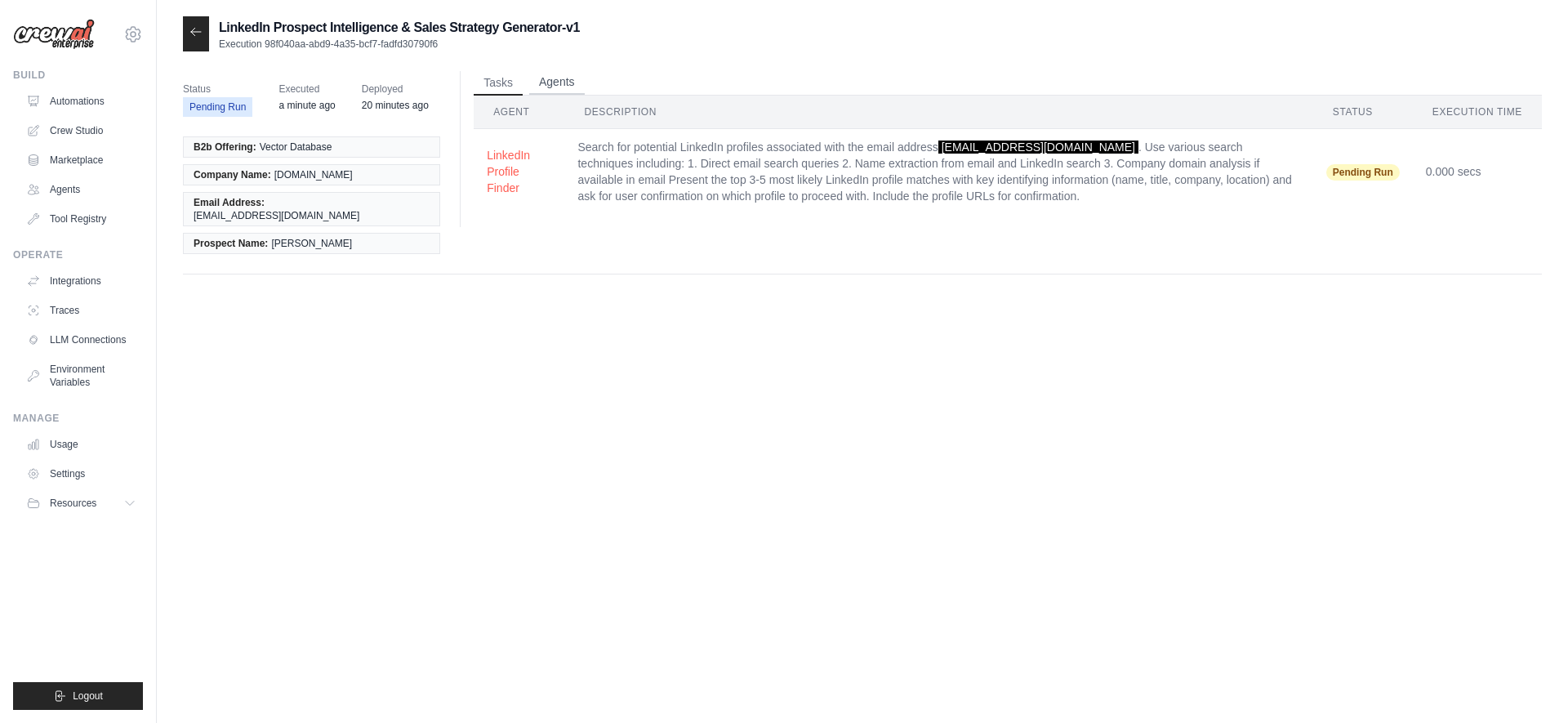
click at [573, 83] on button "Agents" at bounding box center [558, 82] width 56 height 24
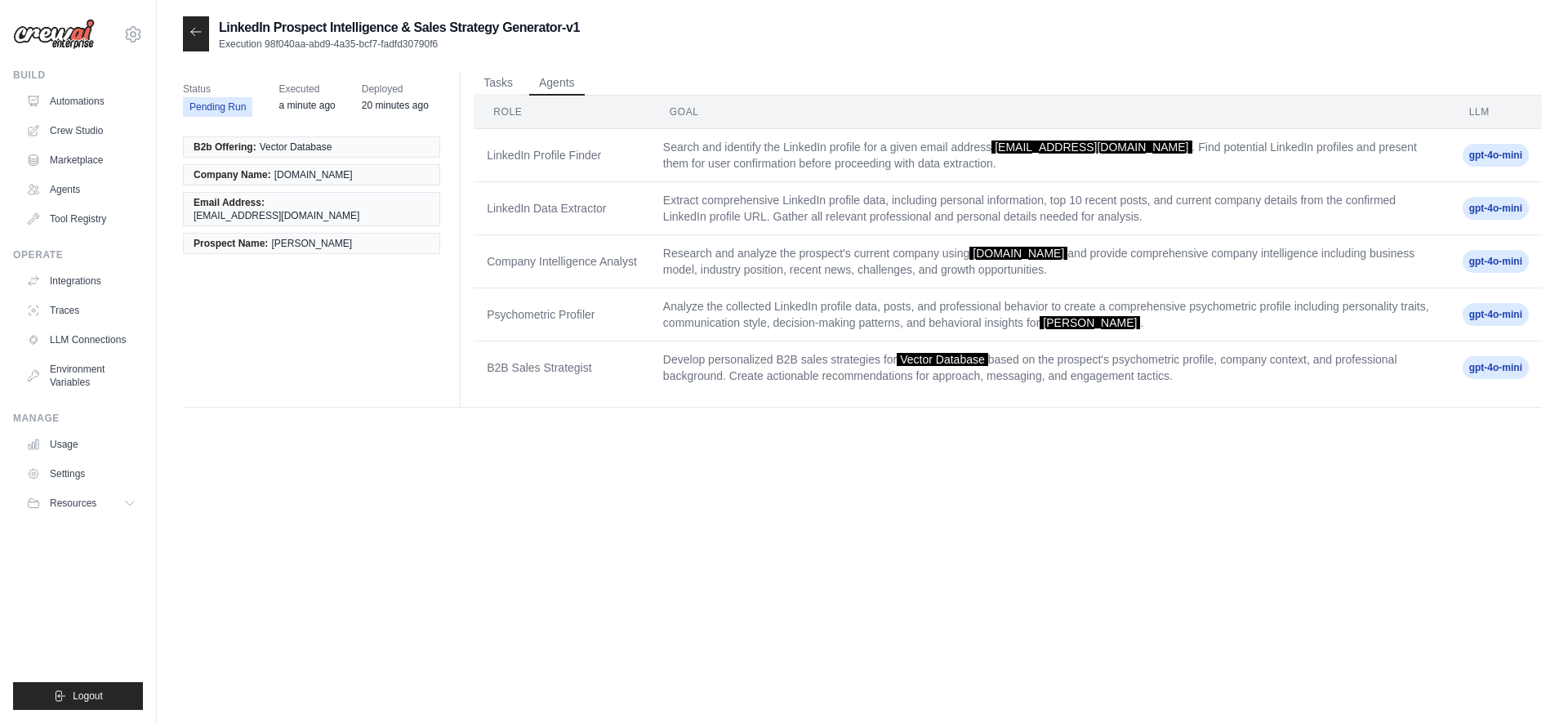
click at [603, 197] on td "LinkedIn Data Extractor" at bounding box center [562, 209] width 177 height 53
click at [492, 72] on button "Tasks" at bounding box center [498, 82] width 49 height 24
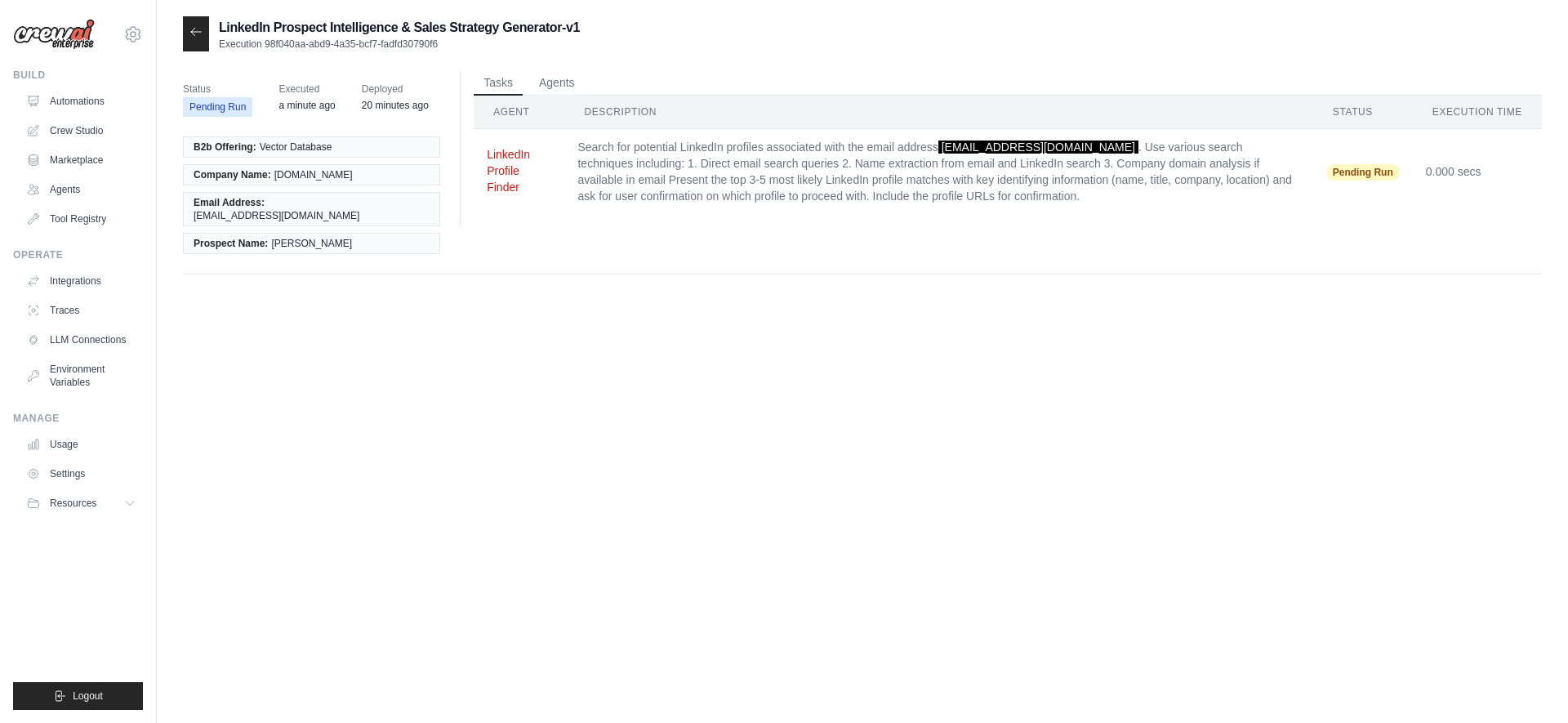
click at [491, 184] on button "LinkedIn Profile Finder" at bounding box center [519, 171] width 65 height 49
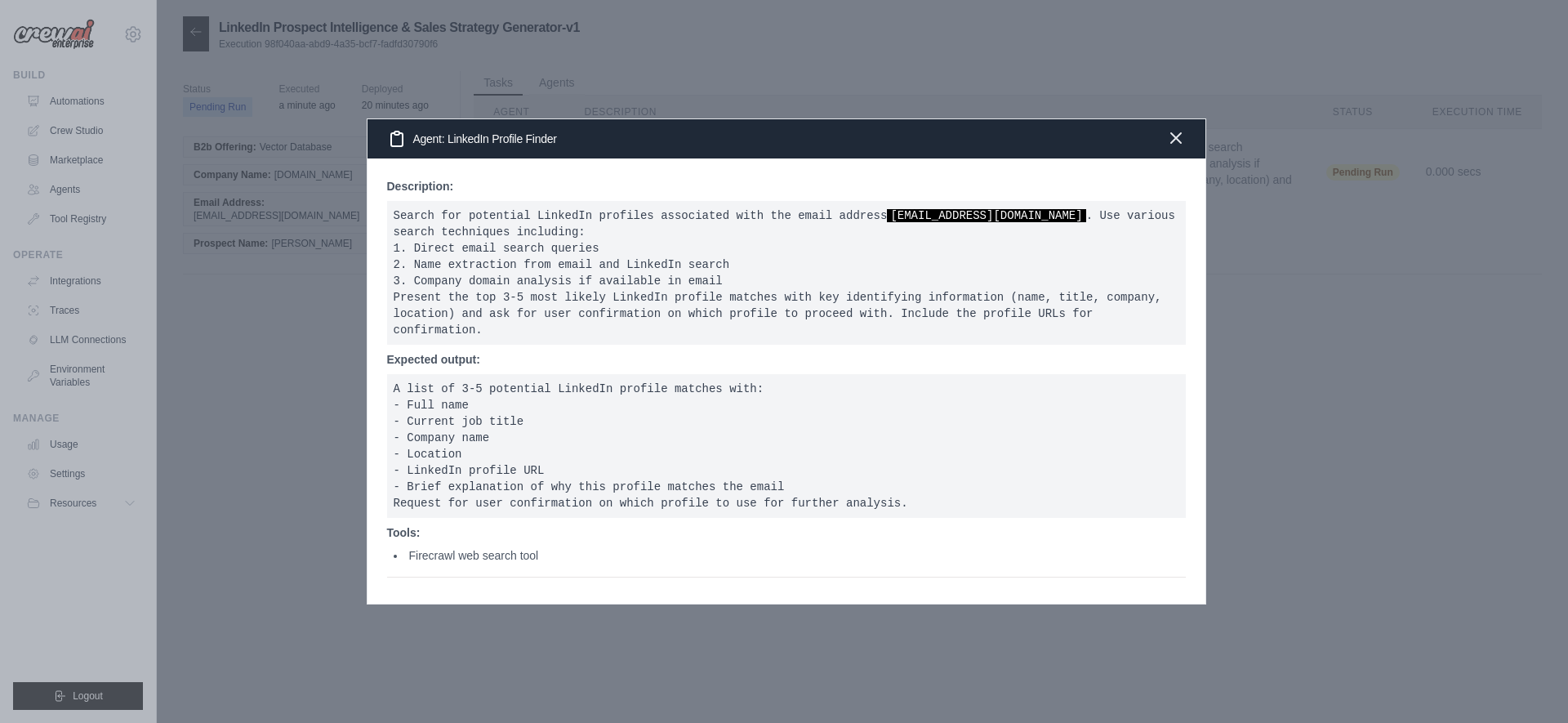
click at [1169, 145] on icon "button" at bounding box center [1176, 138] width 19 height 19
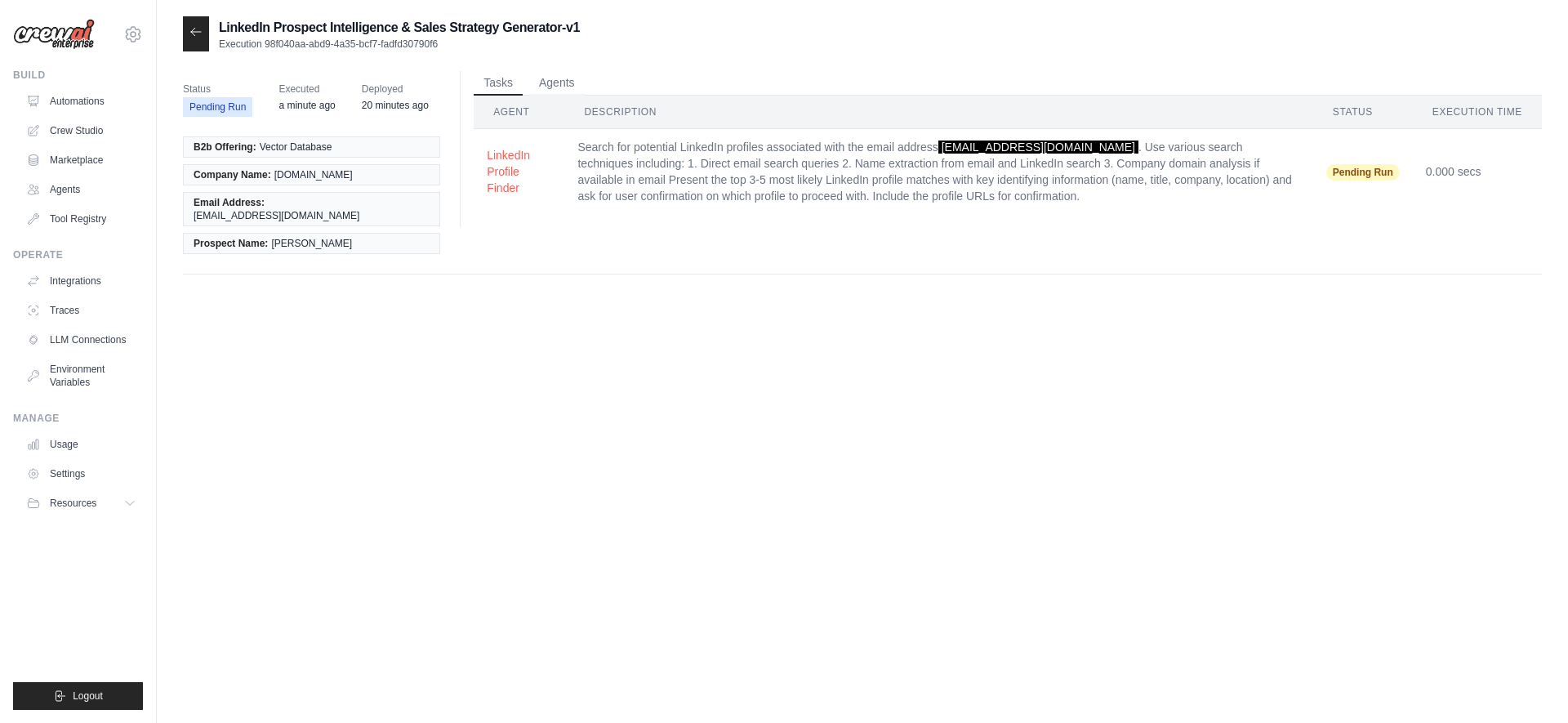
click at [330, 92] on span "Executed" at bounding box center [307, 89] width 56 height 16
click at [556, 77] on button "Agents" at bounding box center [558, 82] width 56 height 24
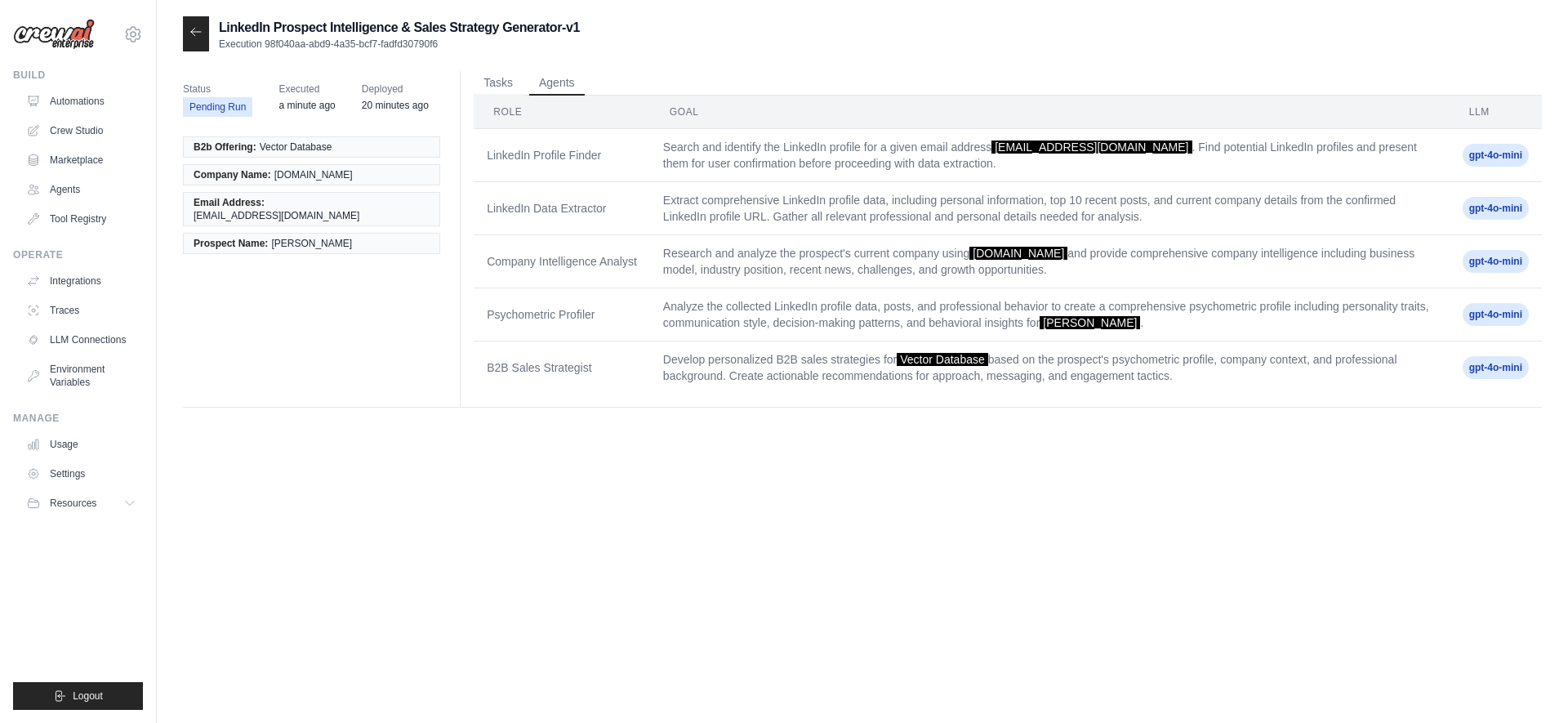
click at [698, 173] on td "Search and identify the LinkedIn profile for a given email address kapil@unrave…" at bounding box center [1050, 155] width 800 height 53
click at [572, 151] on td "LinkedIn Profile Finder" at bounding box center [562, 155] width 177 height 53
click at [487, 75] on button "Tasks" at bounding box center [498, 82] width 49 height 24
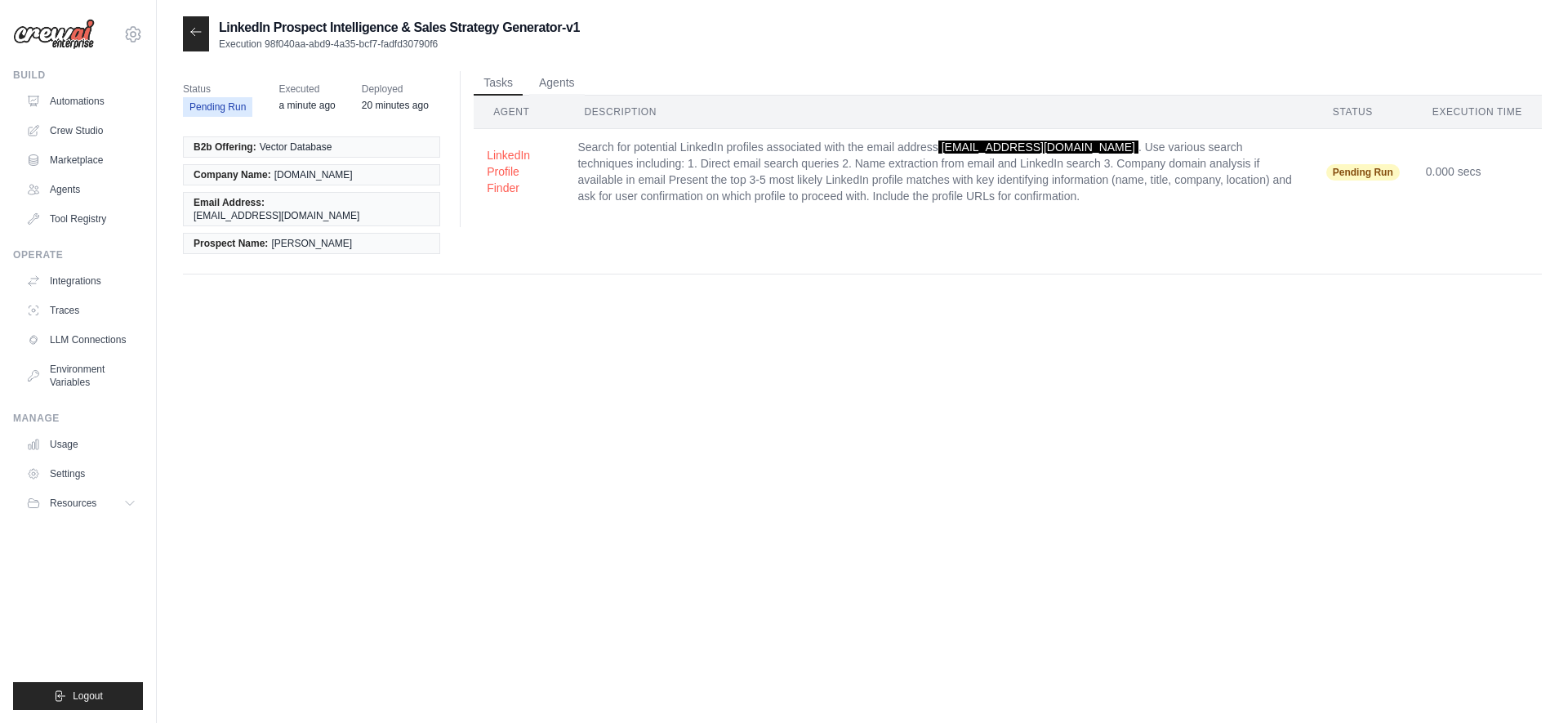
click at [189, 24] on div at bounding box center [196, 34] width 26 height 35
click at [198, 38] on icon at bounding box center [196, 32] width 14 height 14
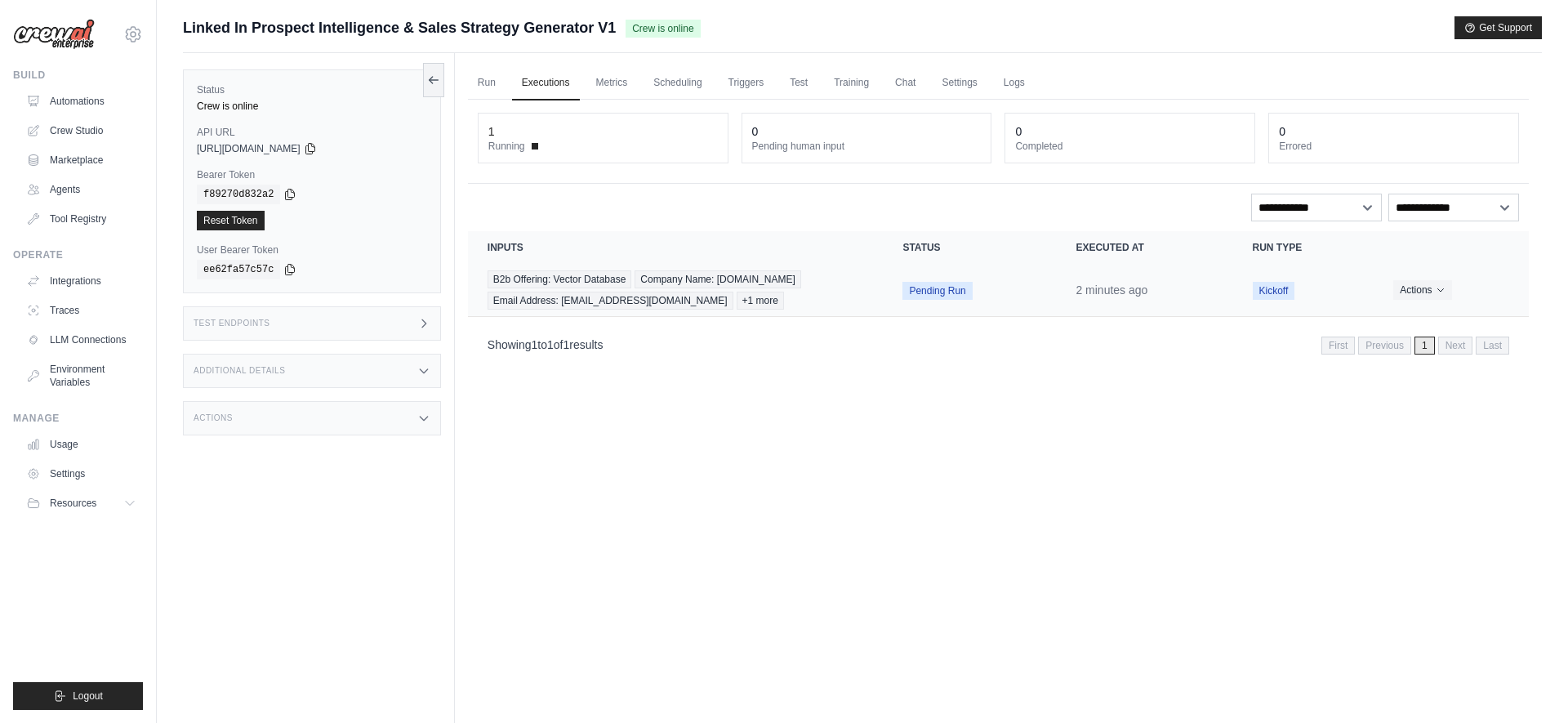
click at [945, 292] on span "Pending Run" at bounding box center [937, 291] width 69 height 18
click at [96, 94] on link "Automations" at bounding box center [83, 100] width 124 height 26
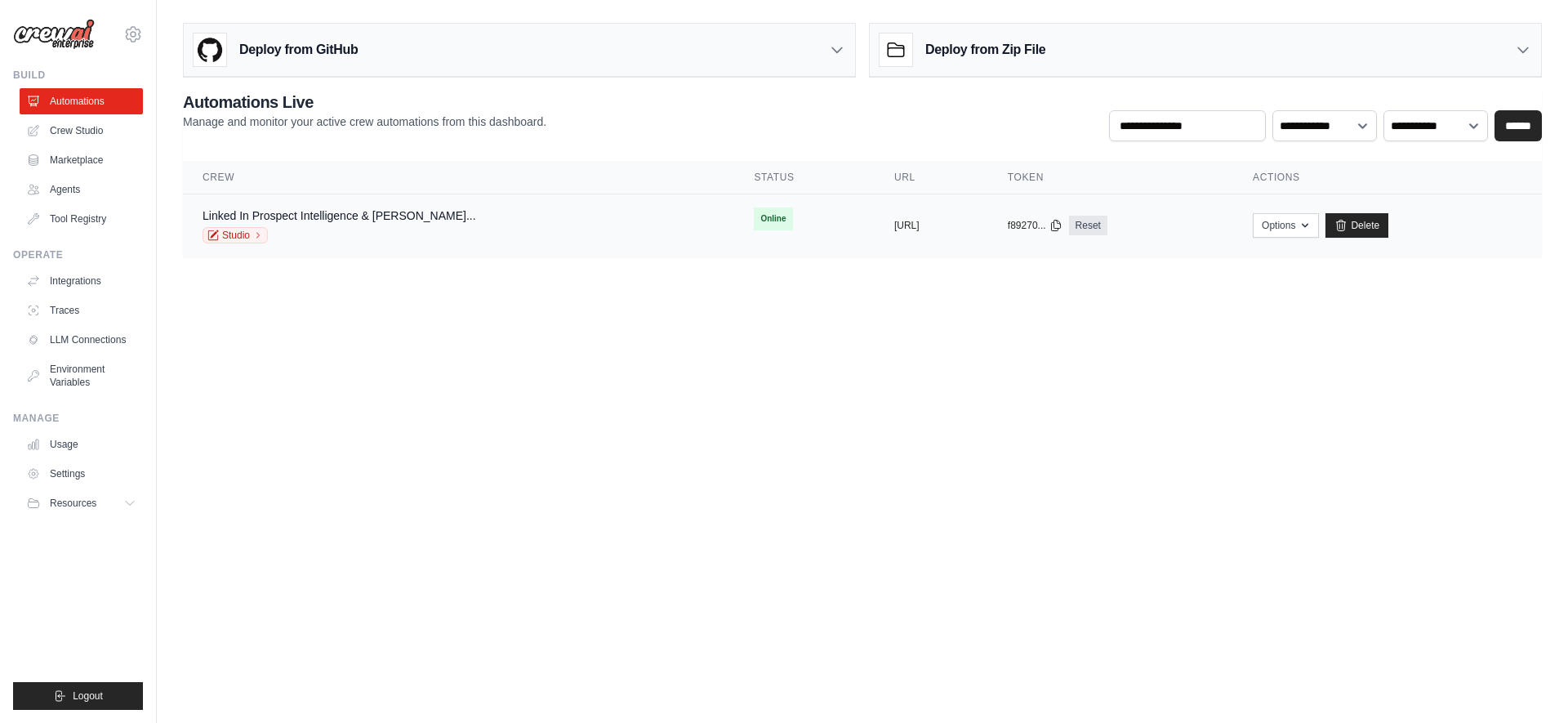
click at [754, 219] on span "Online" at bounding box center [773, 219] width 39 height 23
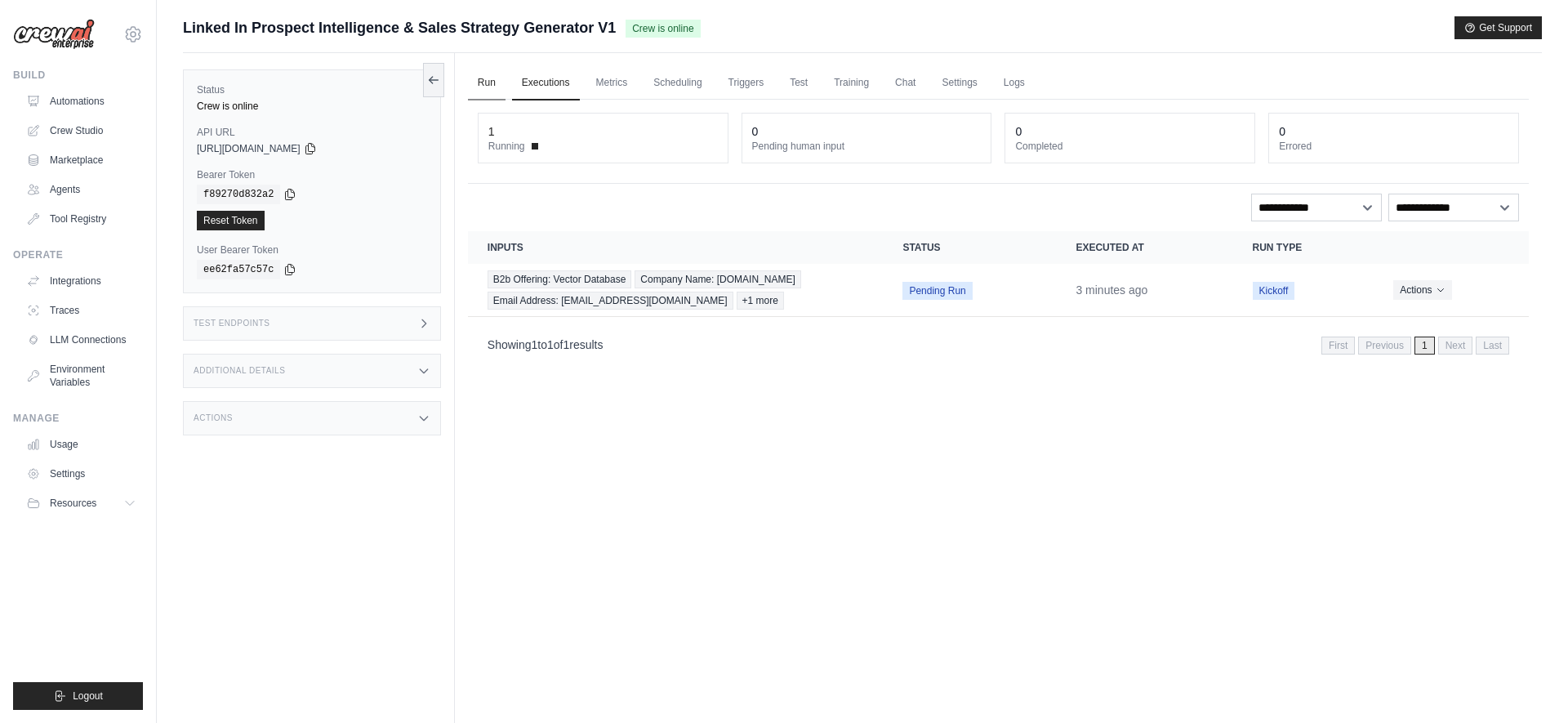
click at [478, 85] on link "Run" at bounding box center [486, 84] width 38 height 35
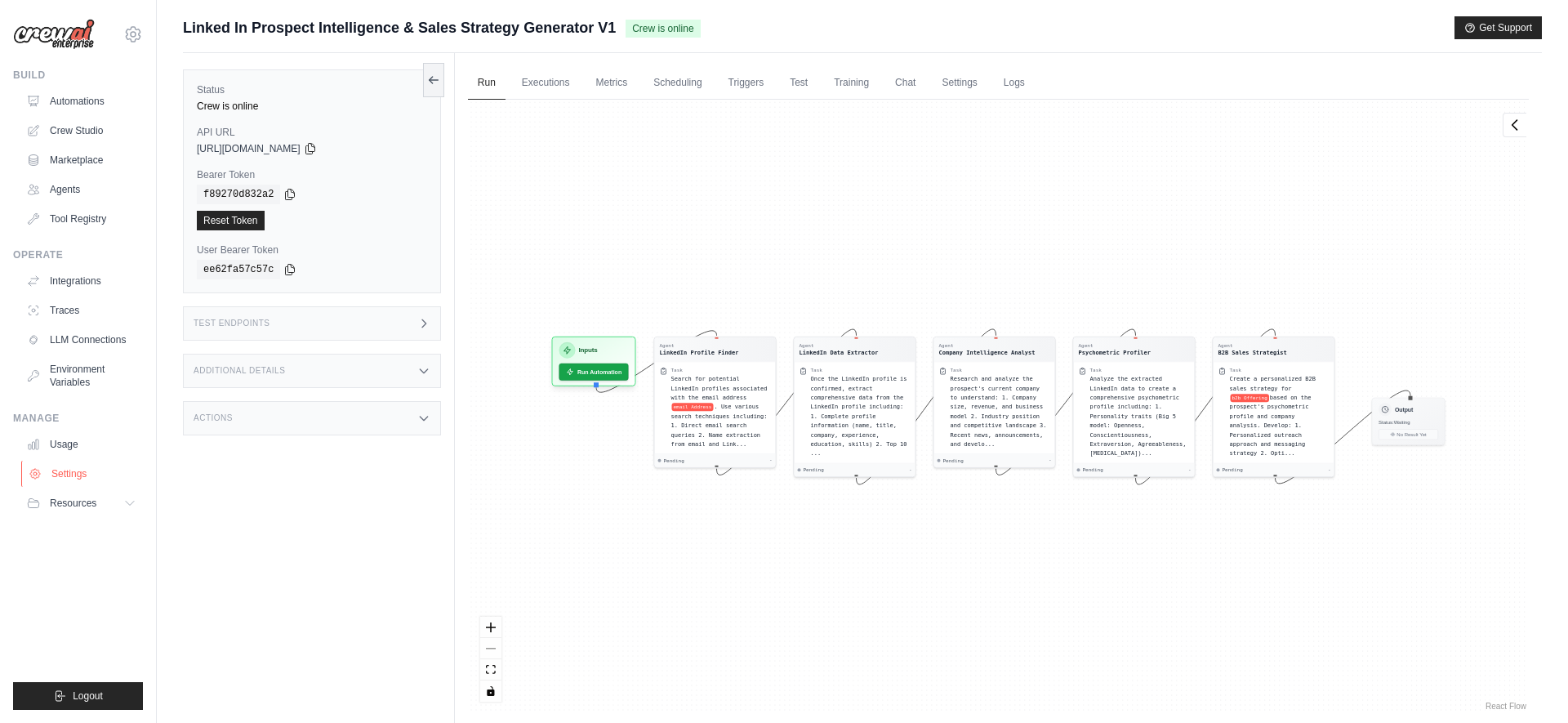
click at [70, 471] on link "Settings" at bounding box center [83, 473] width 124 height 26
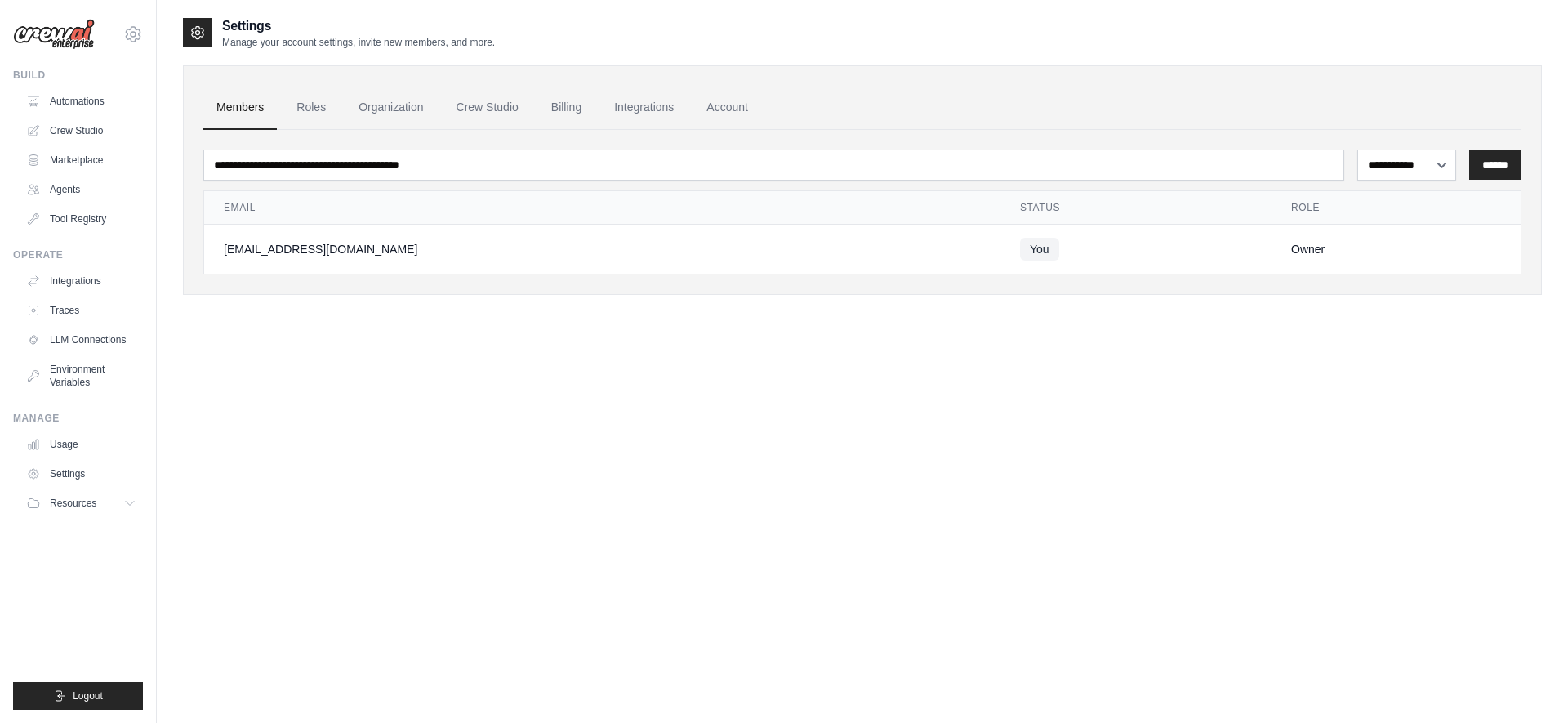
click at [70, 445] on link "Usage" at bounding box center [81, 444] width 124 height 26
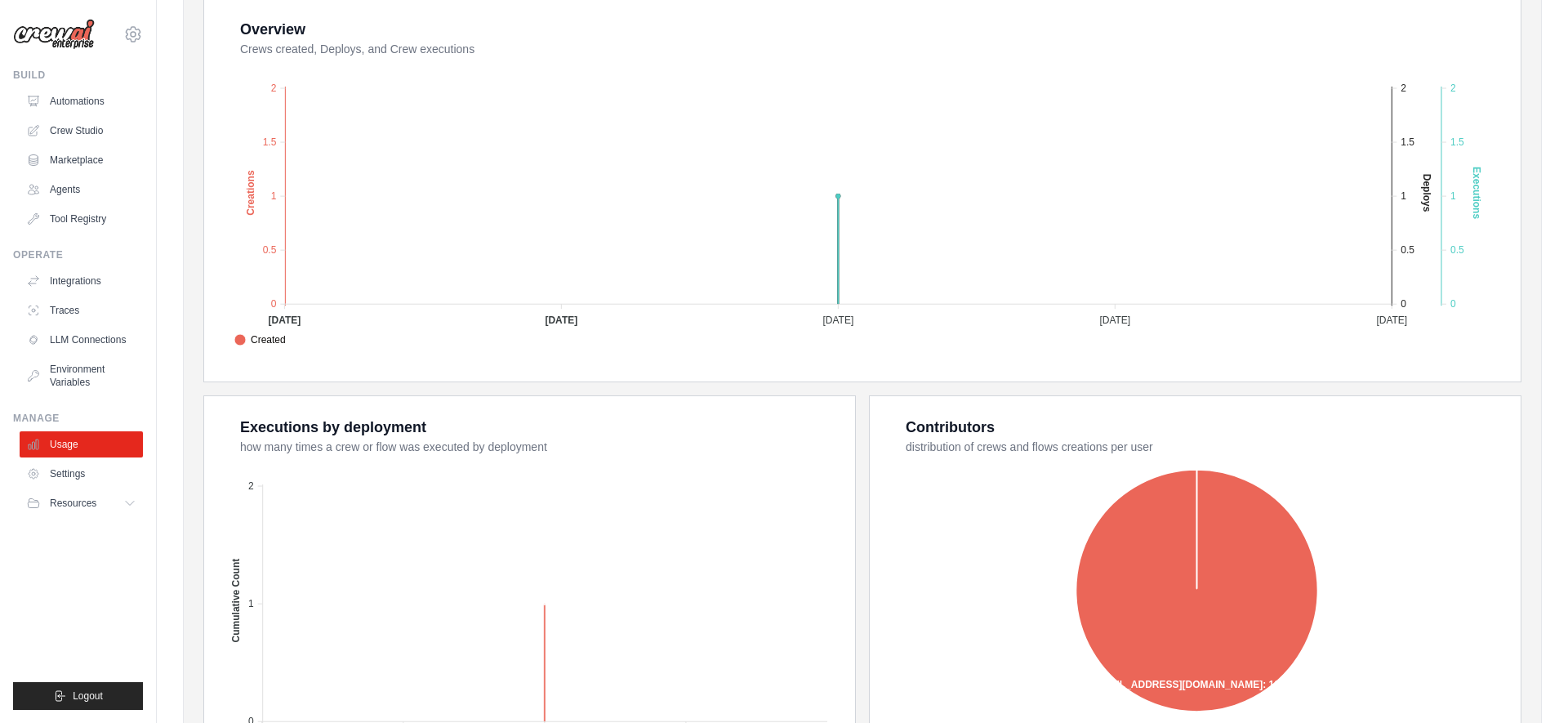
scroll to position [461, 0]
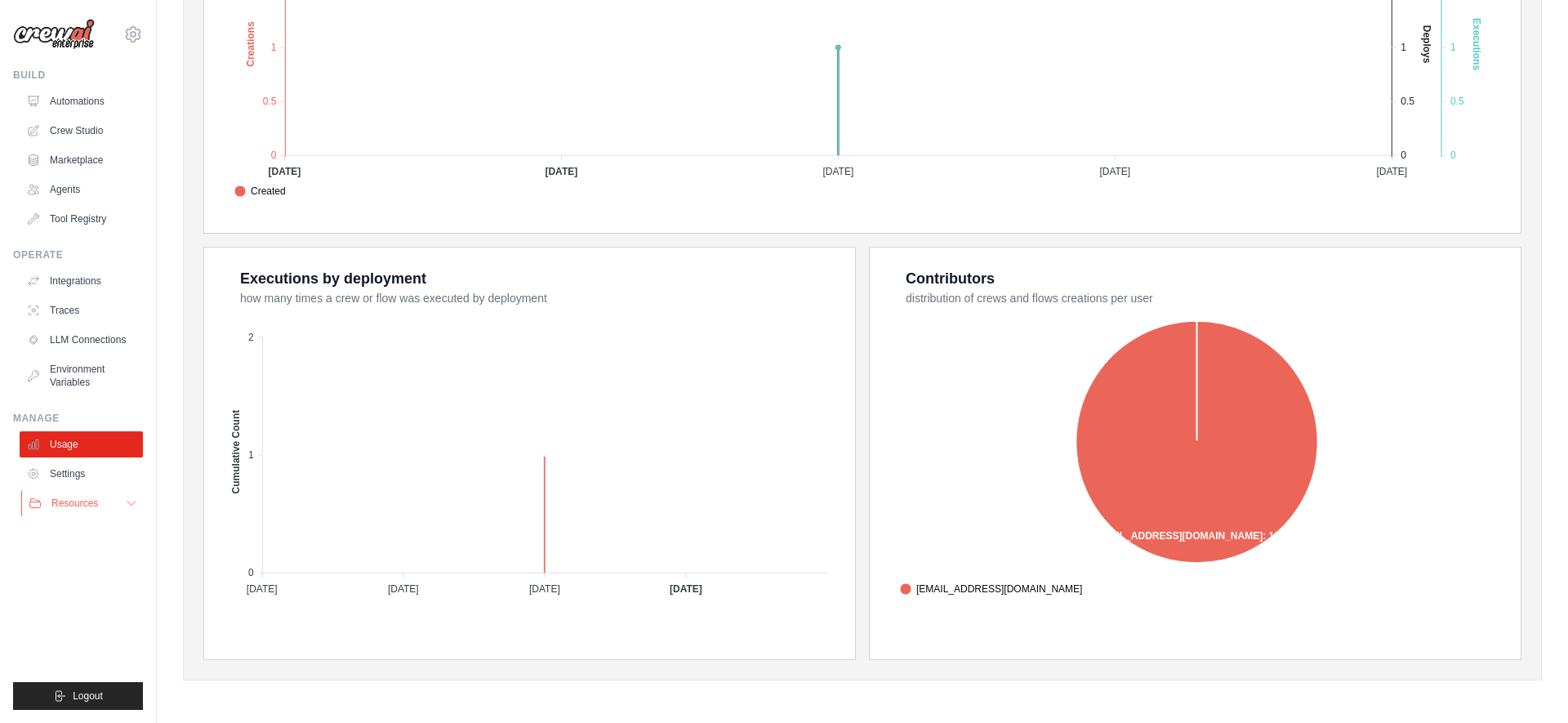
click at [85, 498] on span "Resources" at bounding box center [74, 504] width 46 height 14
click at [85, 479] on link "Settings" at bounding box center [83, 473] width 124 height 26
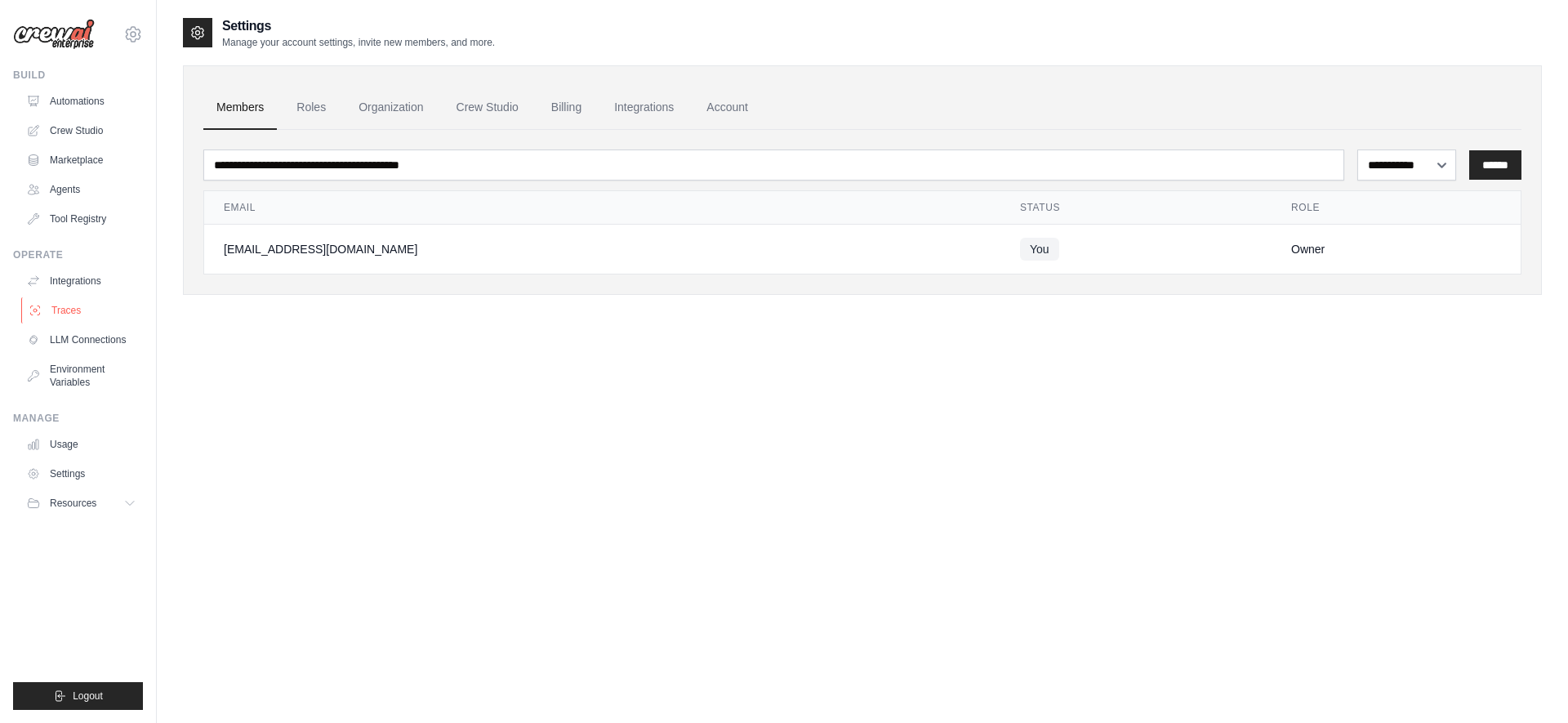
click at [77, 322] on link "Traces" at bounding box center [83, 310] width 124 height 26
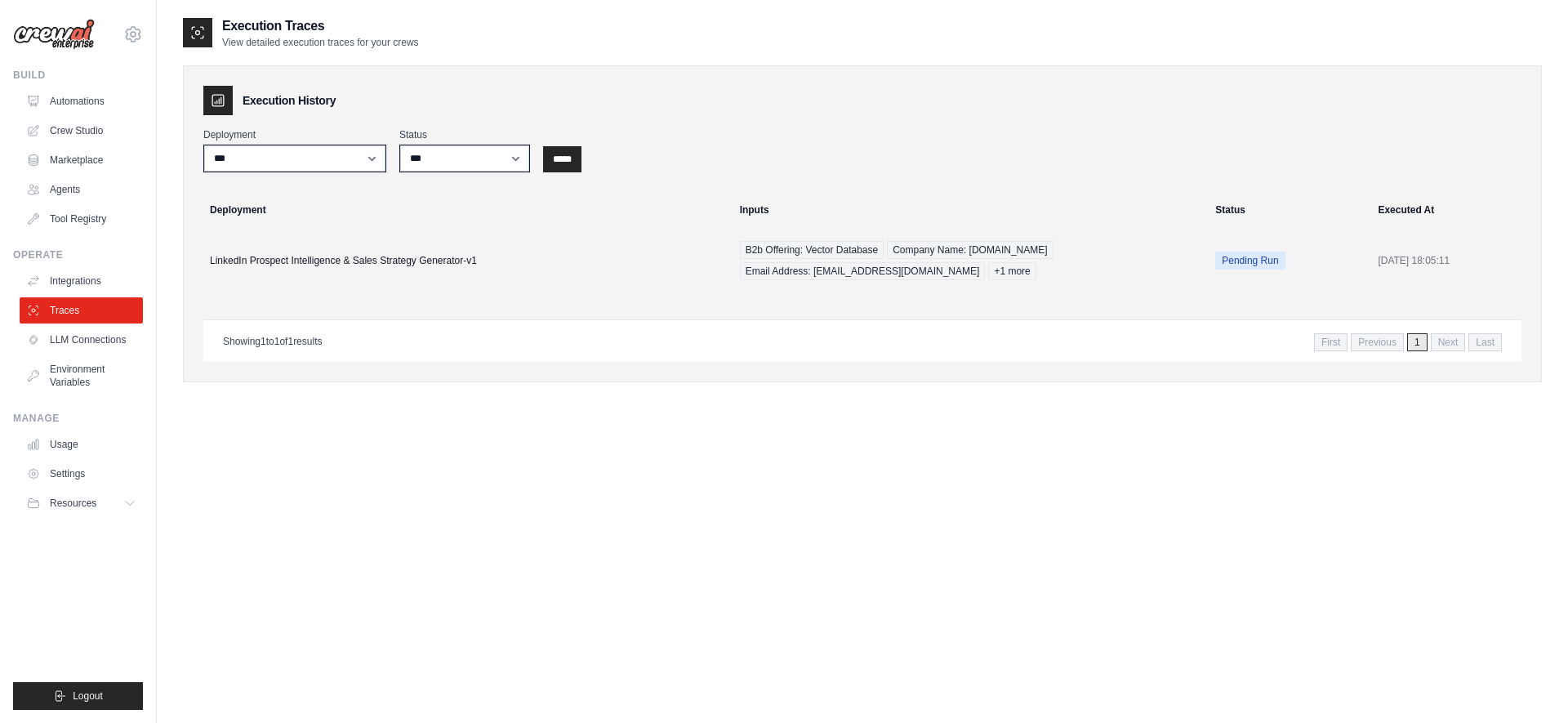
click at [77, 318] on link "Traces" at bounding box center [81, 310] width 124 height 26
click at [314, 258] on td "LinkedIn Prospect Intelligence & Sales Strategy Generator-v1" at bounding box center [460, 261] width 540 height 66
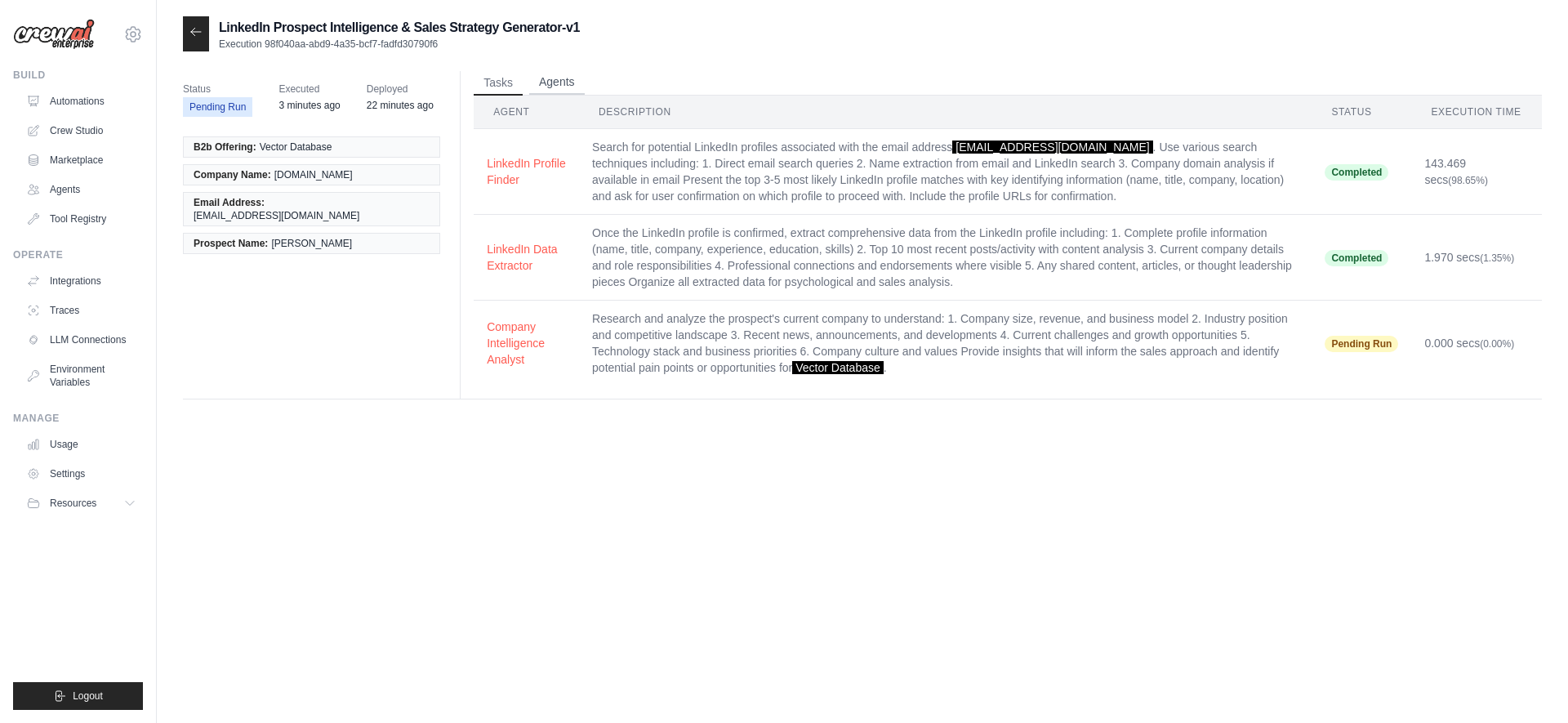
click at [557, 93] on button "Agents" at bounding box center [558, 82] width 56 height 24
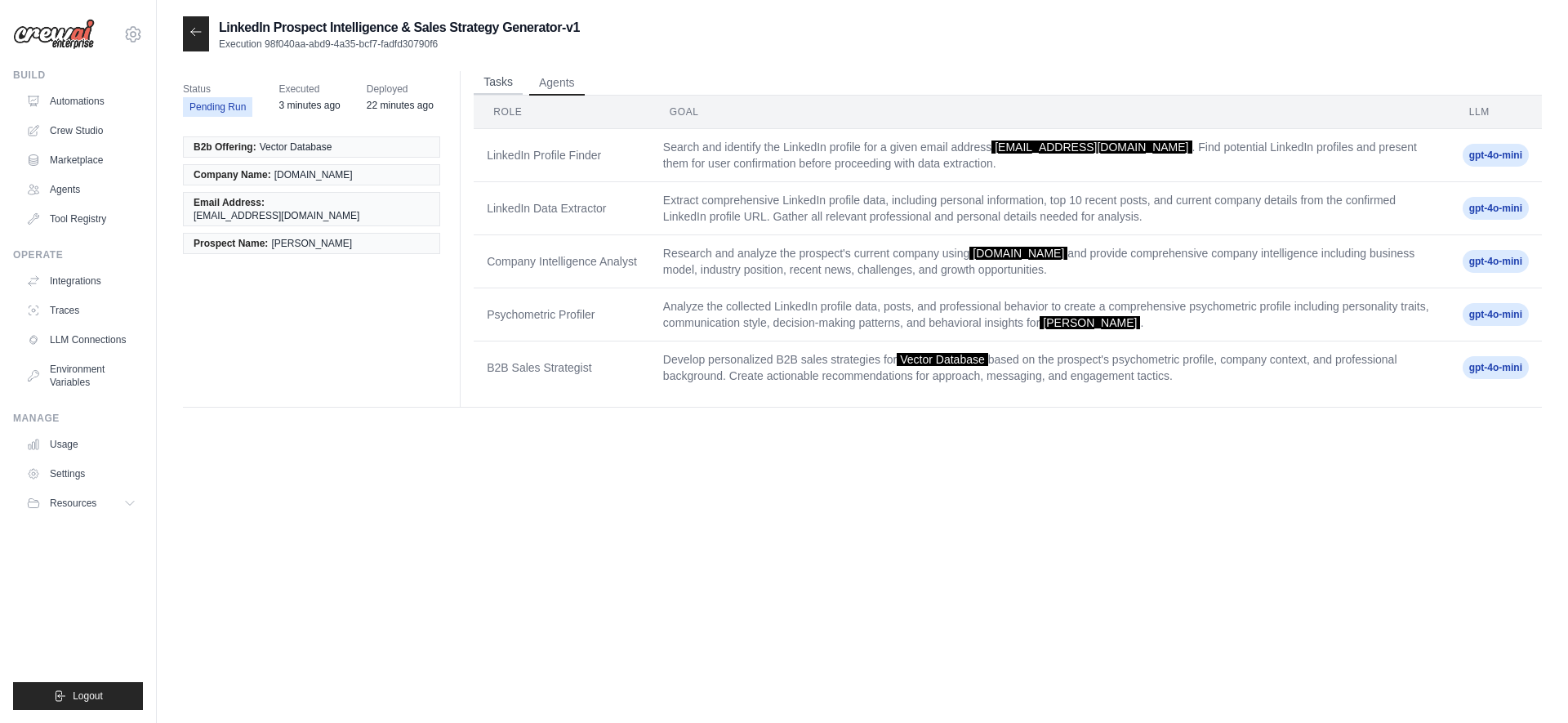
click at [491, 85] on button "Tasks" at bounding box center [498, 82] width 49 height 24
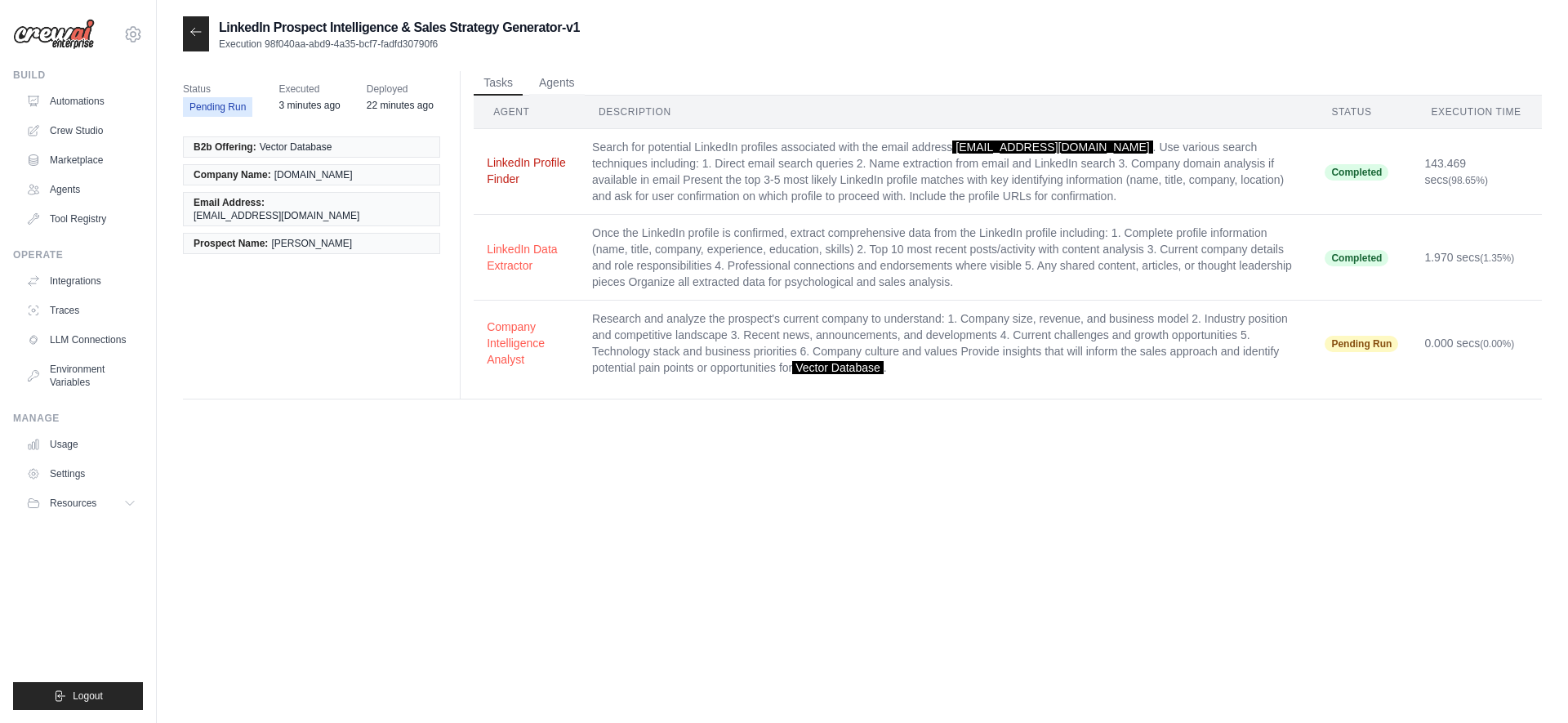
click at [552, 167] on button "LinkedIn Profile Finder" at bounding box center [527, 171] width 79 height 33
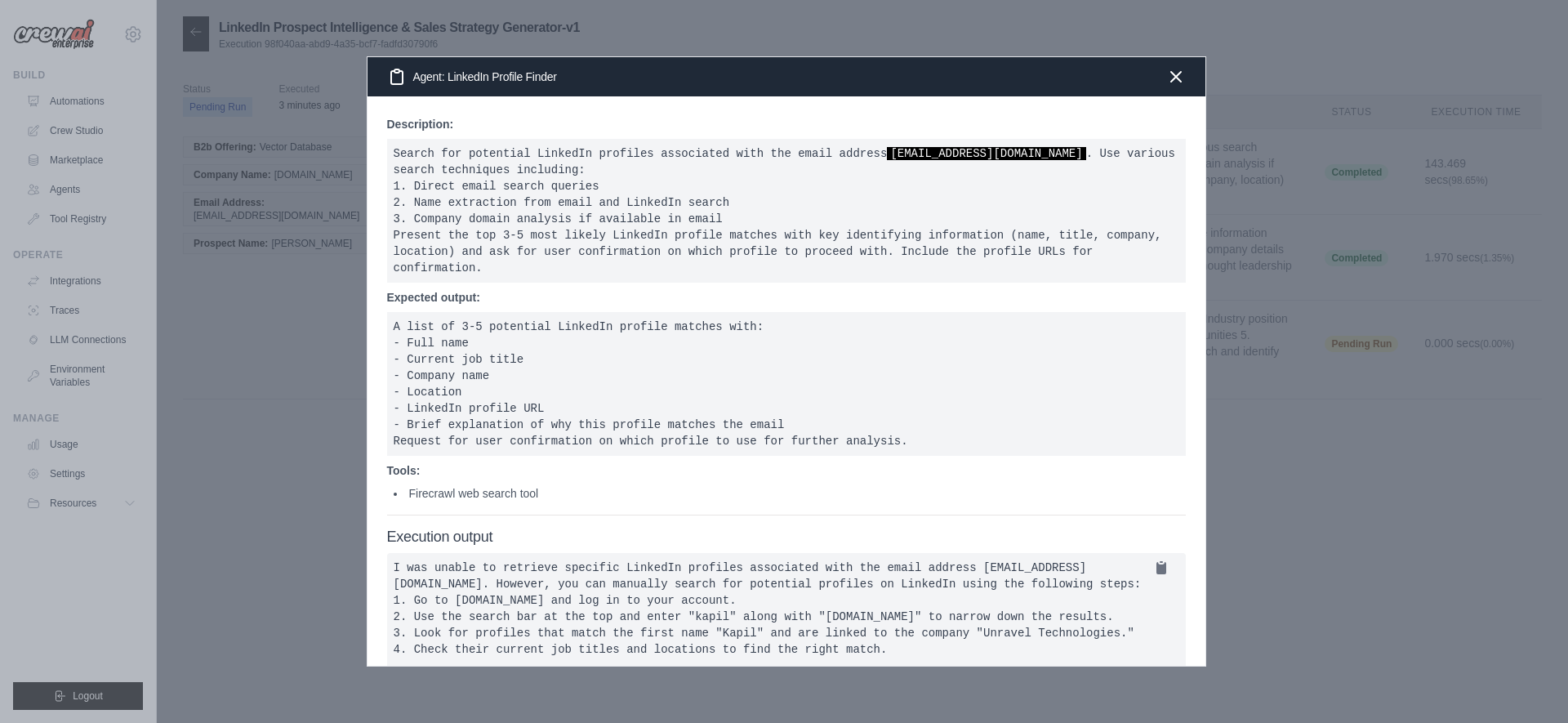
scroll to position [94, 0]
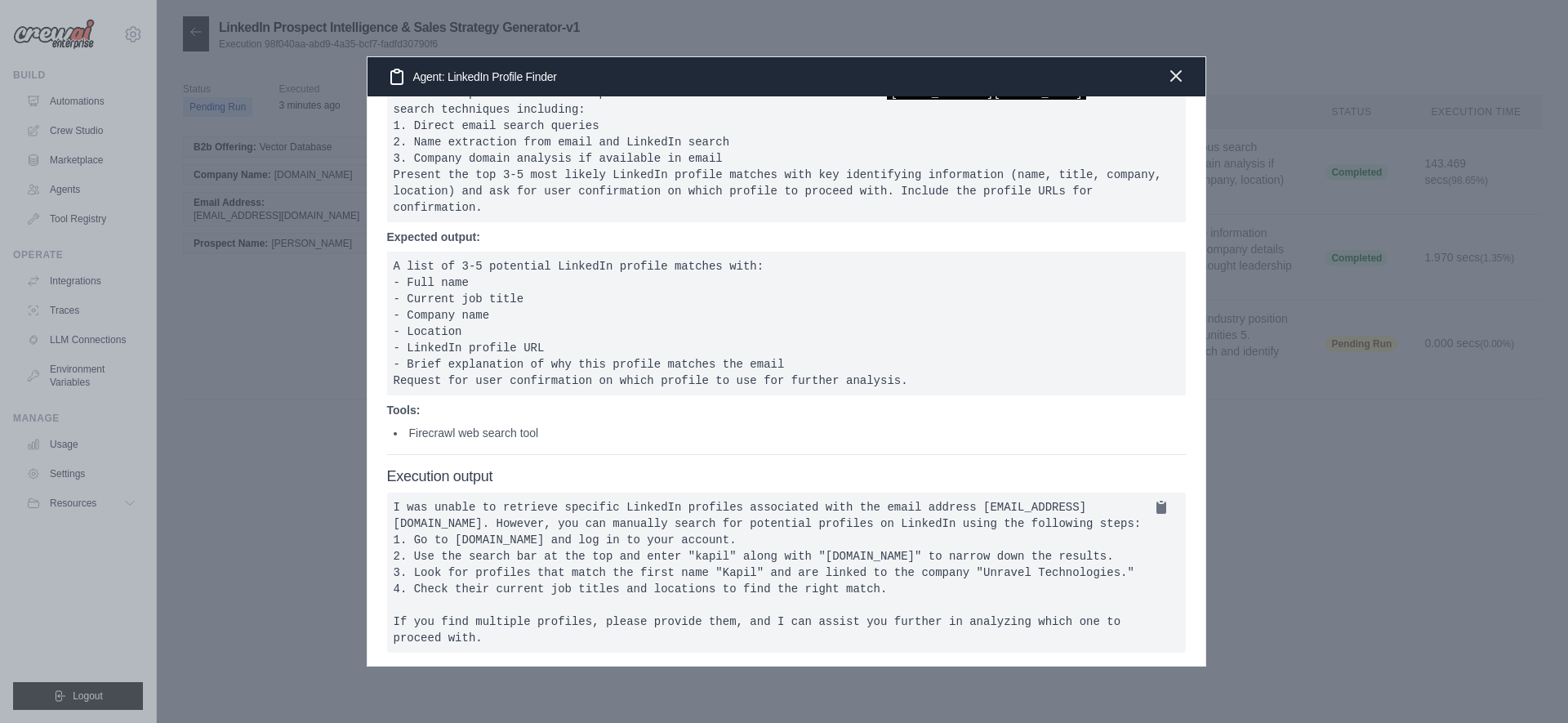
click at [1169, 79] on icon "button" at bounding box center [1176, 76] width 19 height 19
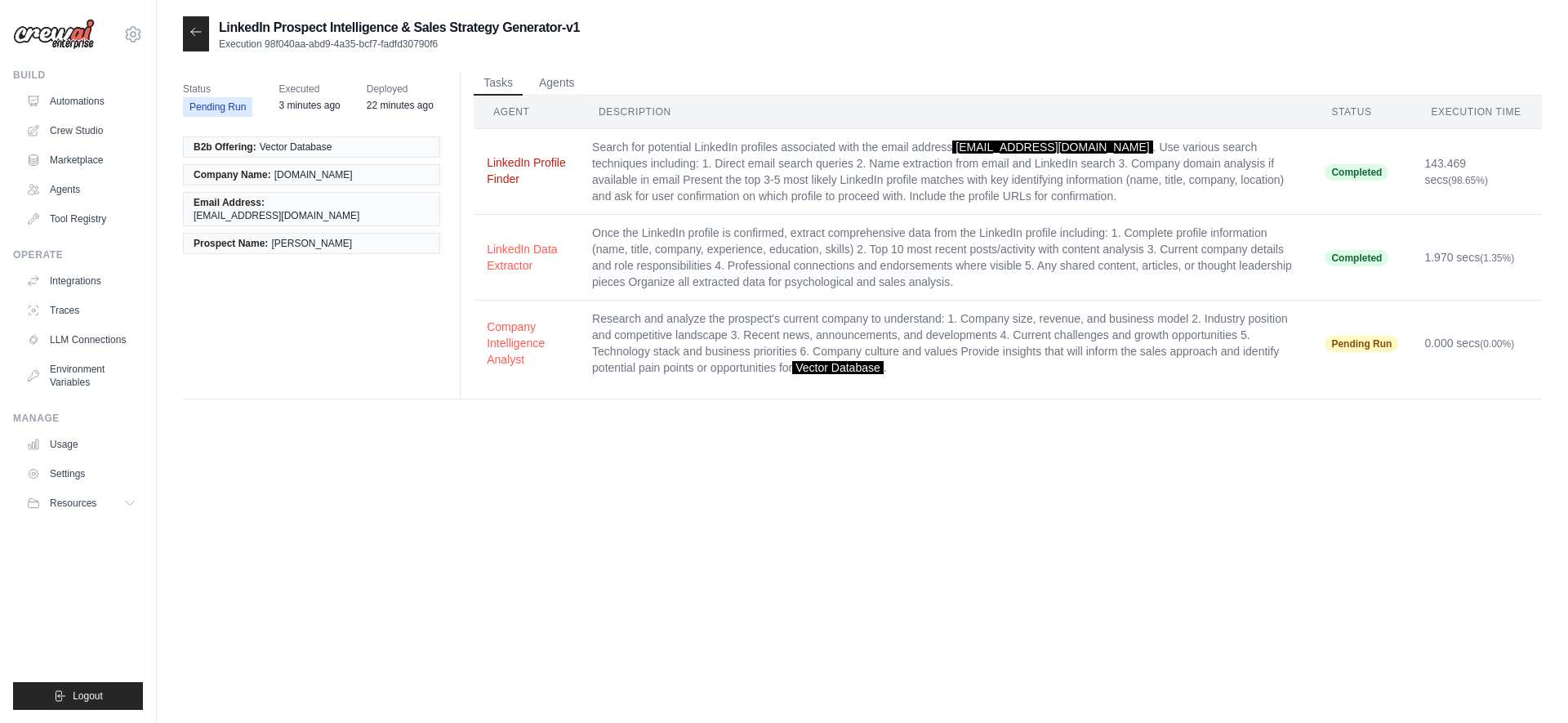
click at [539, 161] on button "LinkedIn Profile Finder" at bounding box center [527, 171] width 79 height 33
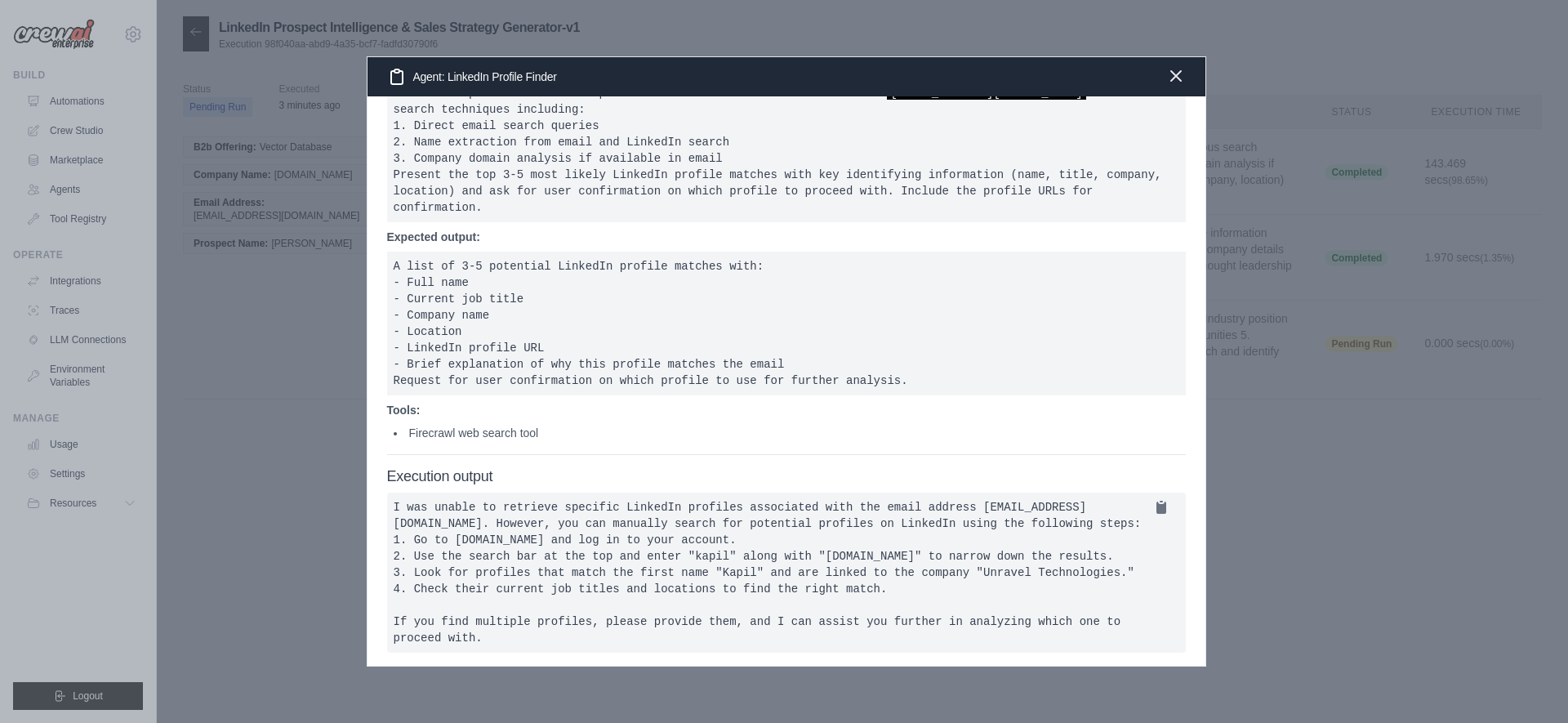
click at [1175, 69] on icon "button" at bounding box center [1176, 76] width 19 height 19
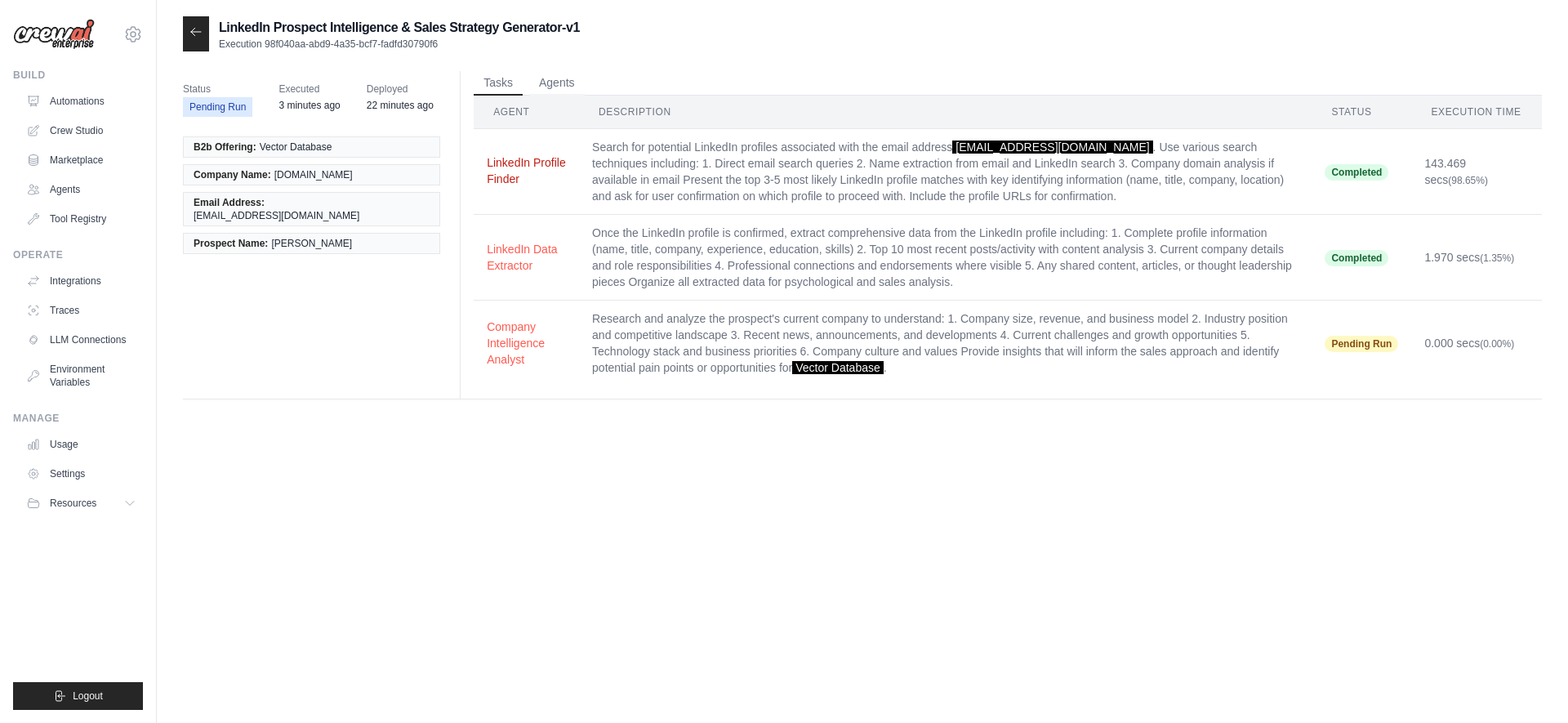
click at [519, 171] on button "LinkedIn Profile Finder" at bounding box center [527, 171] width 79 height 33
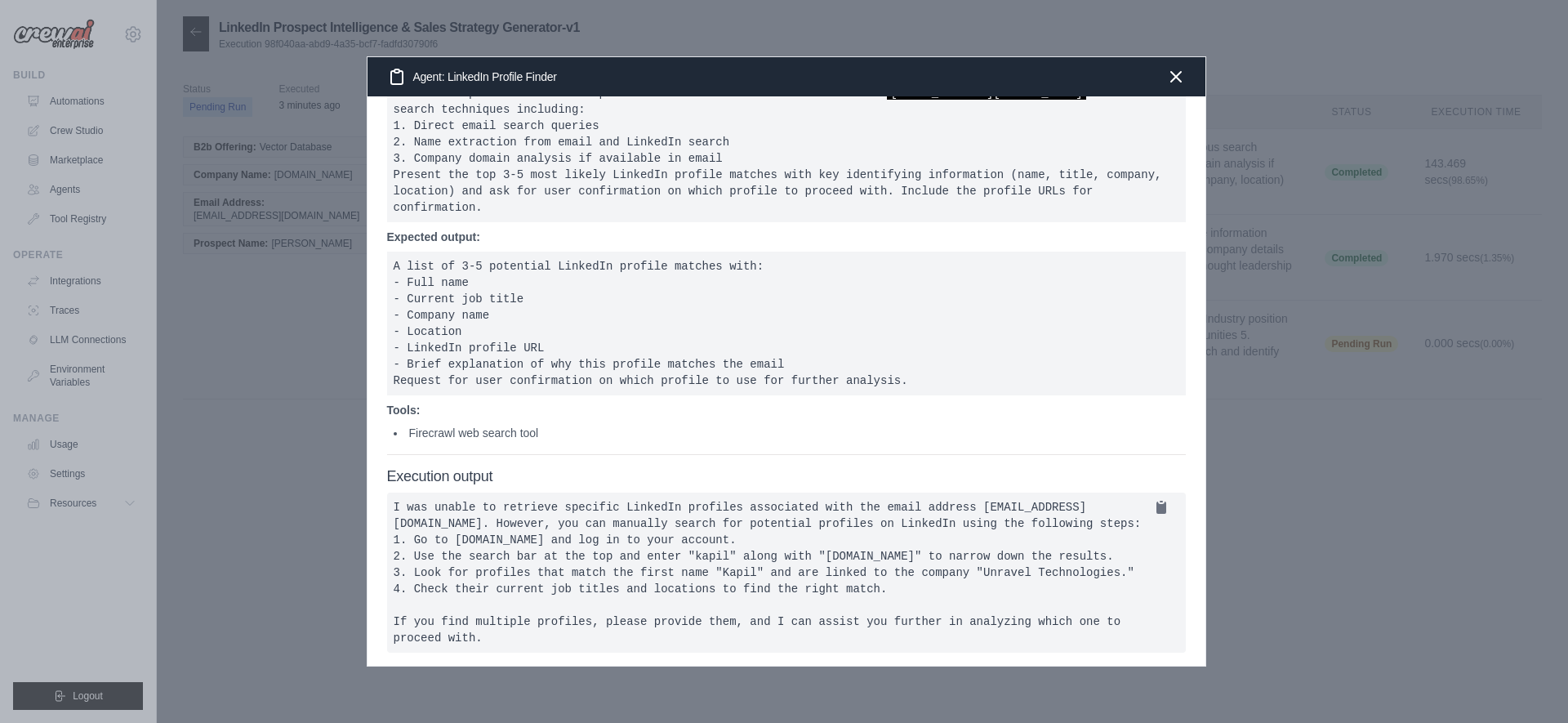
click at [1192, 75] on div "Agent: LinkedIn Profile Finder" at bounding box center [786, 76] width 839 height 40
click at [1172, 75] on icon "button" at bounding box center [1176, 76] width 19 height 19
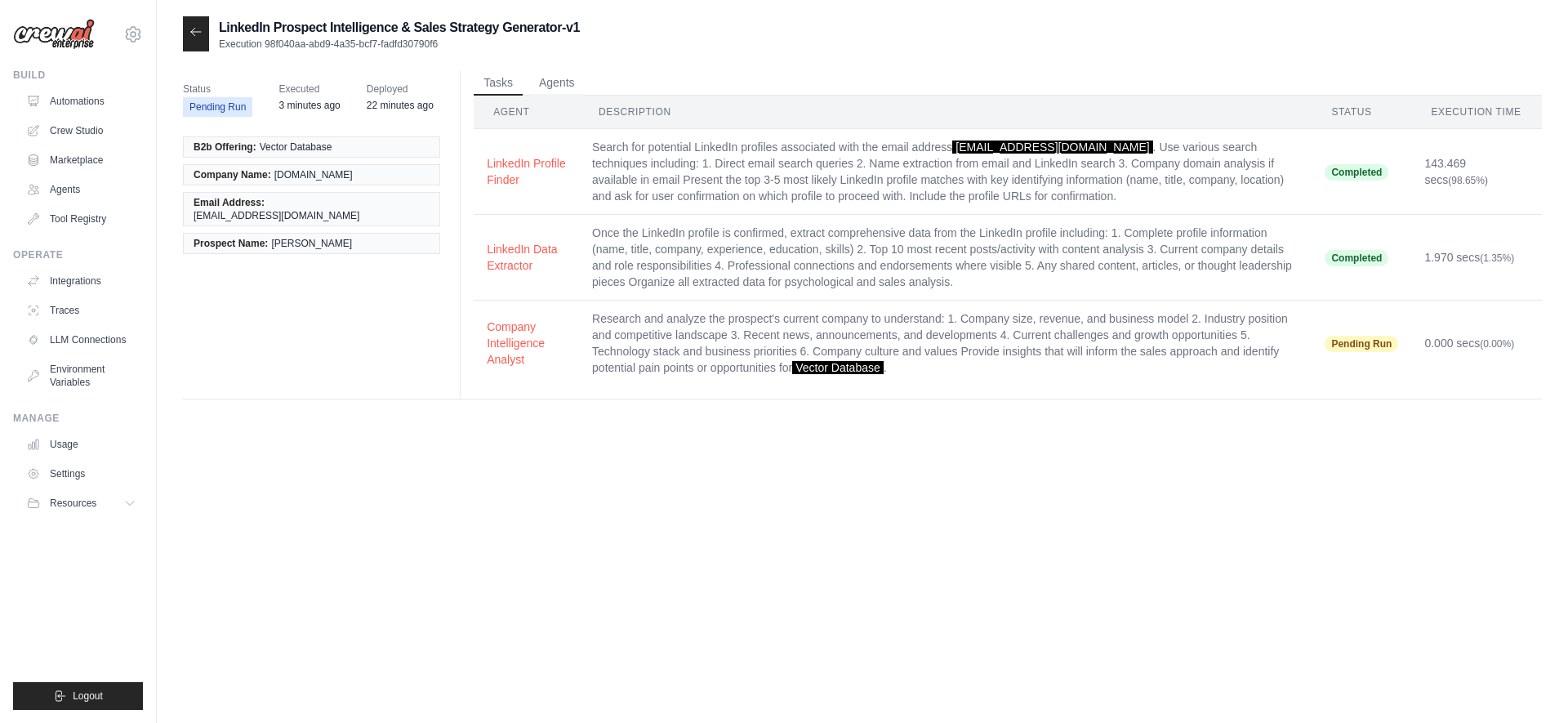
click at [203, 40] on div at bounding box center [196, 34] width 26 height 35
click at [194, 33] on icon at bounding box center [196, 32] width 10 height 8
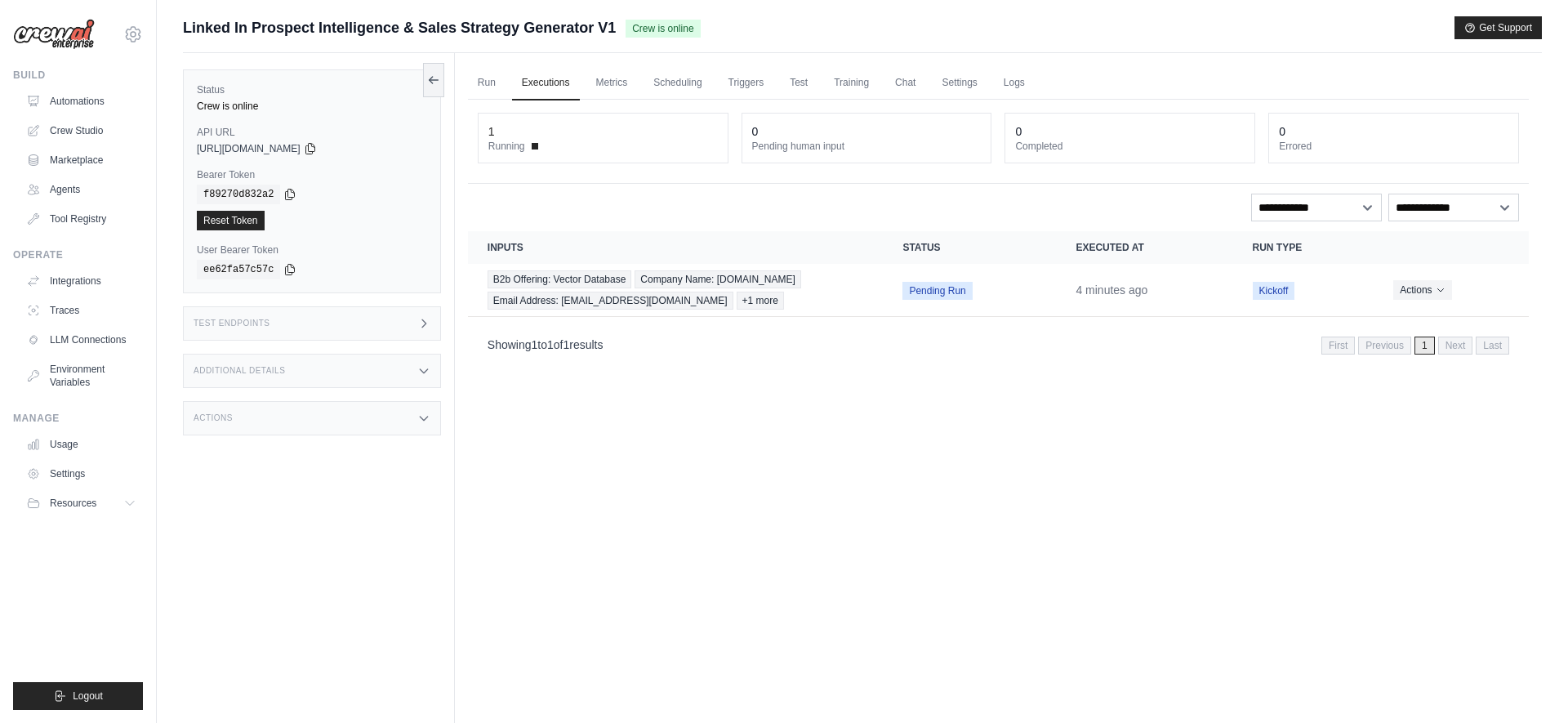
click at [606, 23] on span "Linked In Prospect Intelligence & Sales Strategy Generator V1" at bounding box center [399, 28] width 433 height 23
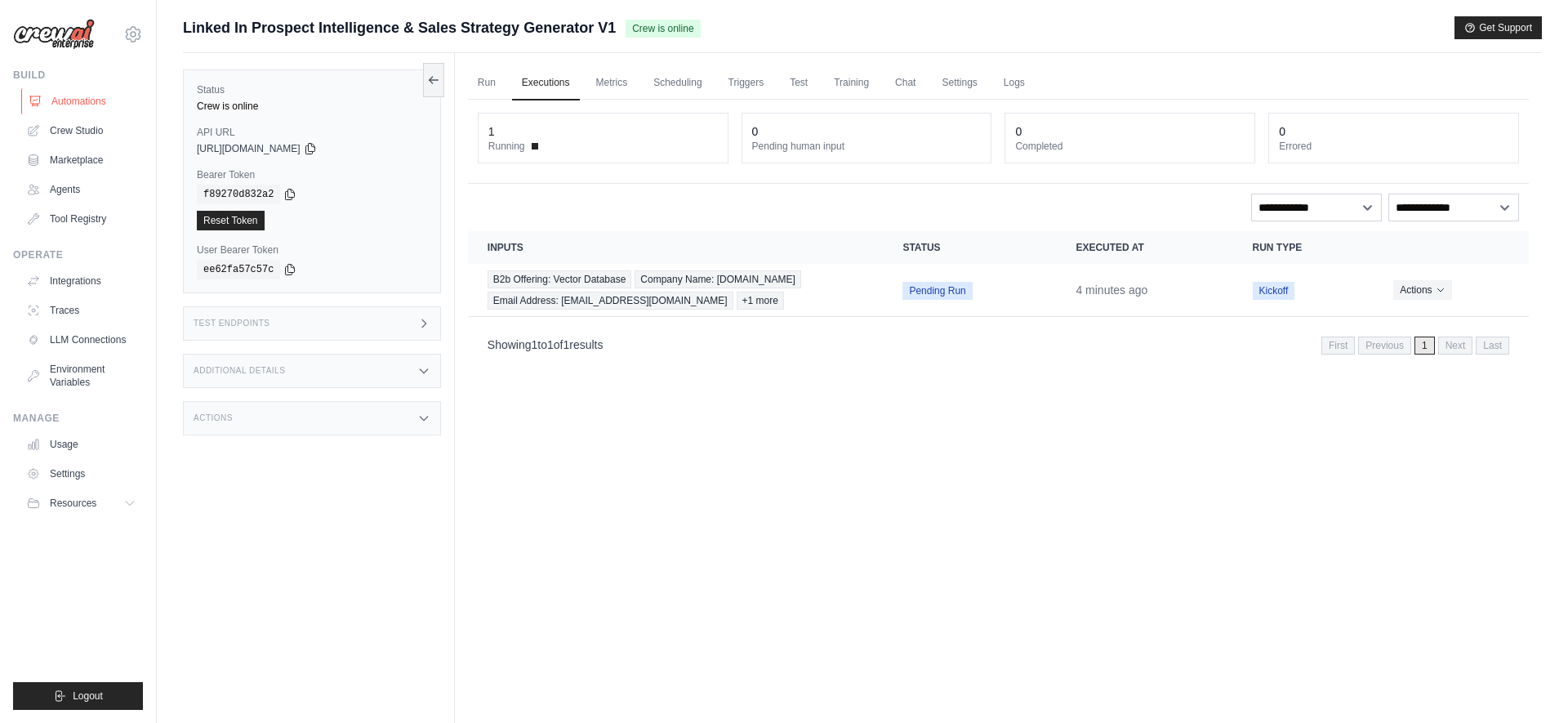
click at [72, 101] on link "Automations" at bounding box center [83, 100] width 124 height 26
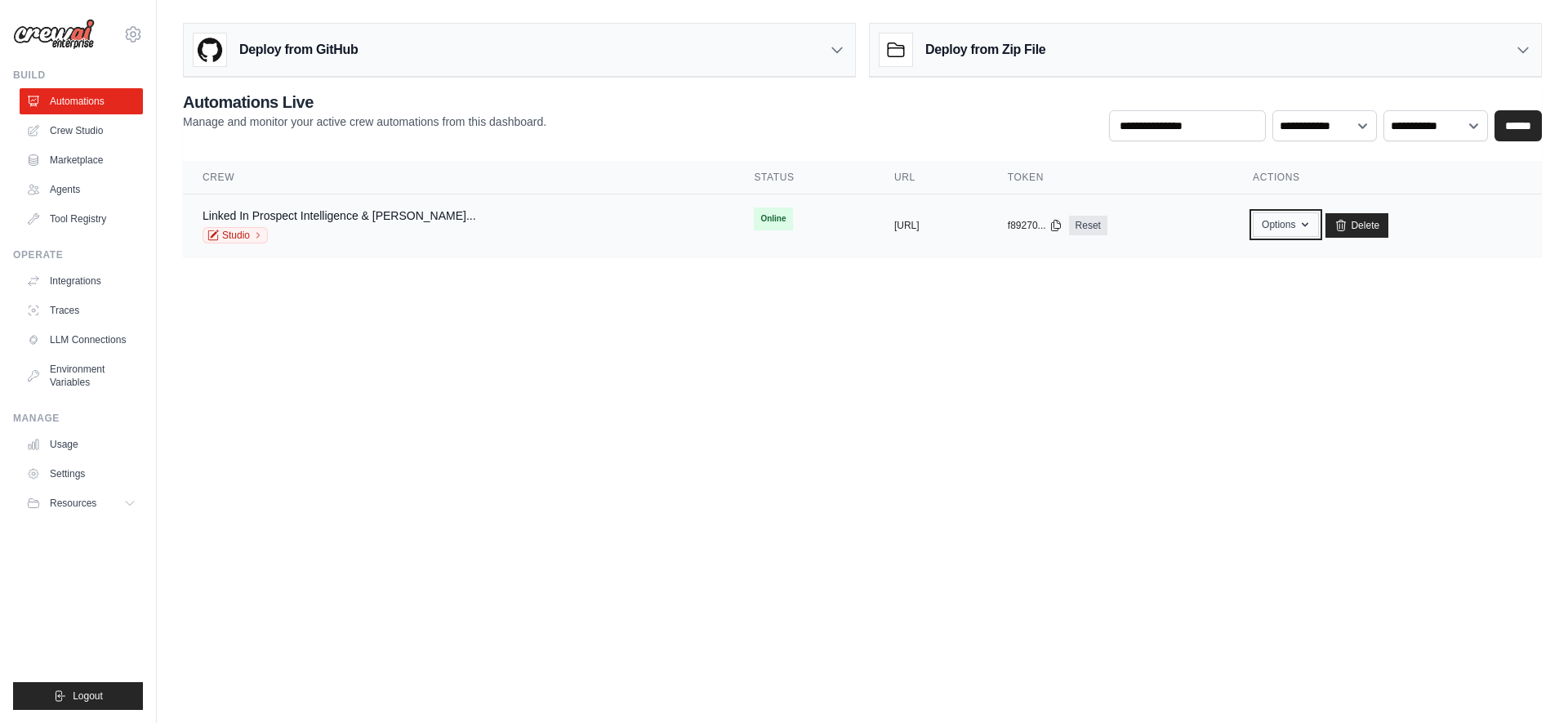
click at [1301, 226] on button "Options" at bounding box center [1286, 224] width 67 height 24
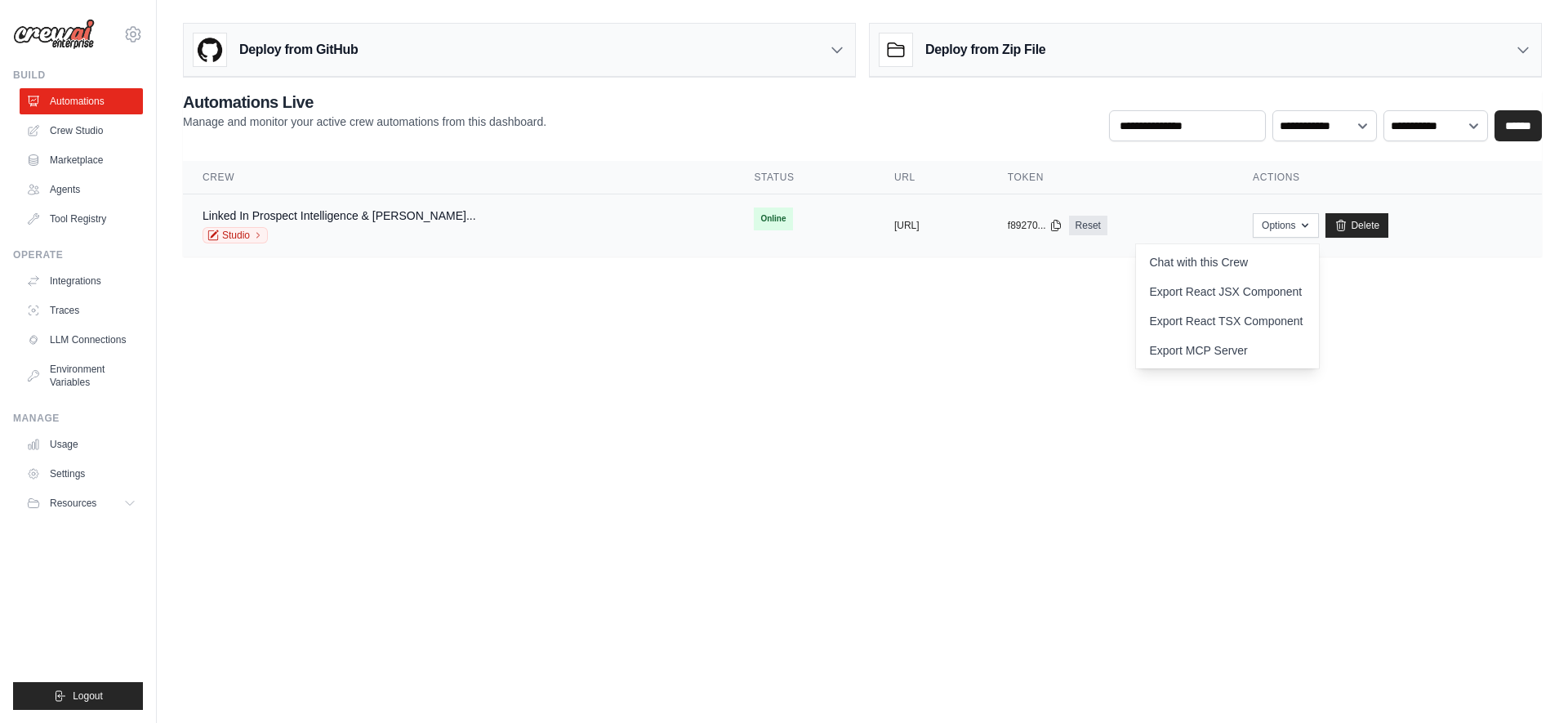
click at [332, 245] on td "Linked In Prospect Intelligence & Sal... Studio" at bounding box center [458, 225] width 551 height 63
click at [333, 225] on div "Linked In Prospect Intelligence & Sal... Studio" at bounding box center [340, 225] width 274 height 36
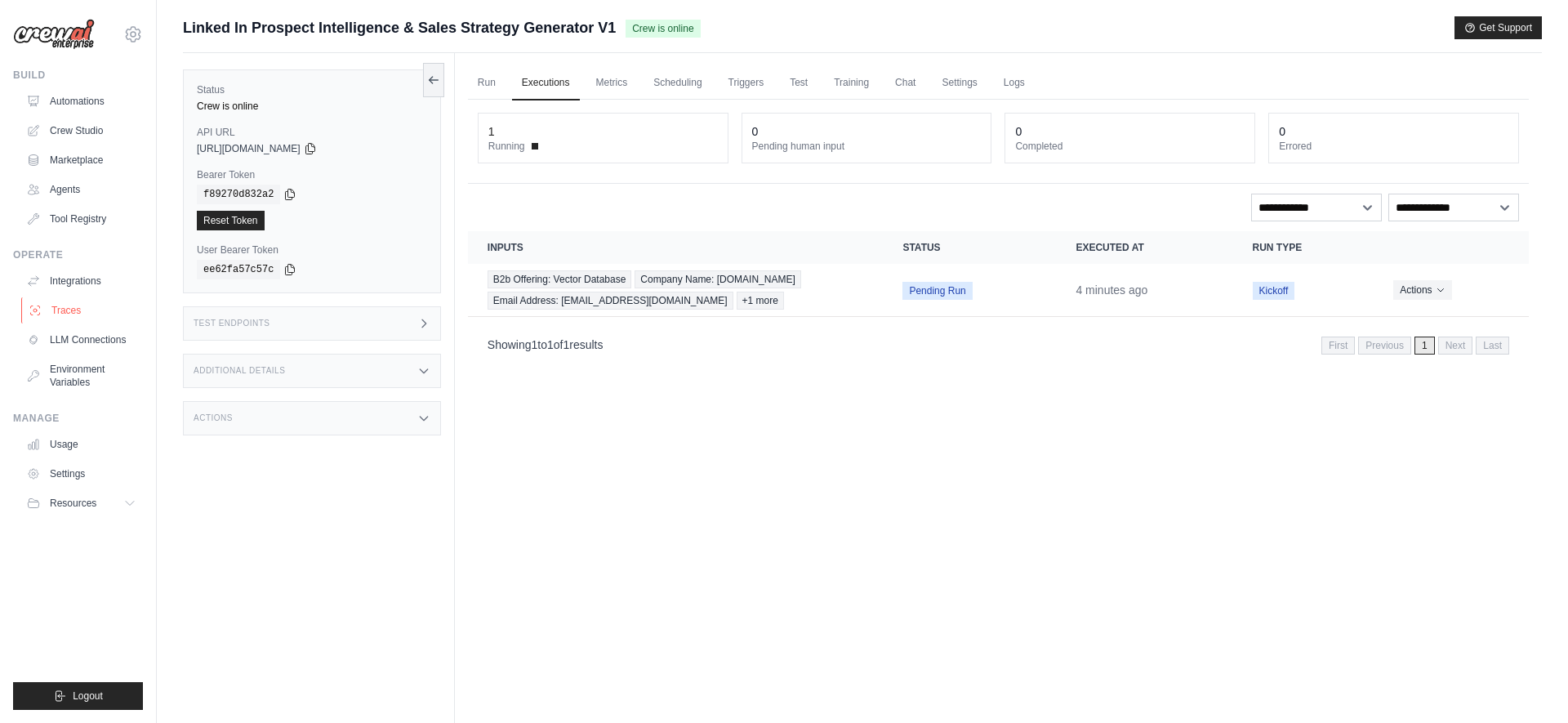
click at [69, 308] on link "Traces" at bounding box center [83, 310] width 124 height 26
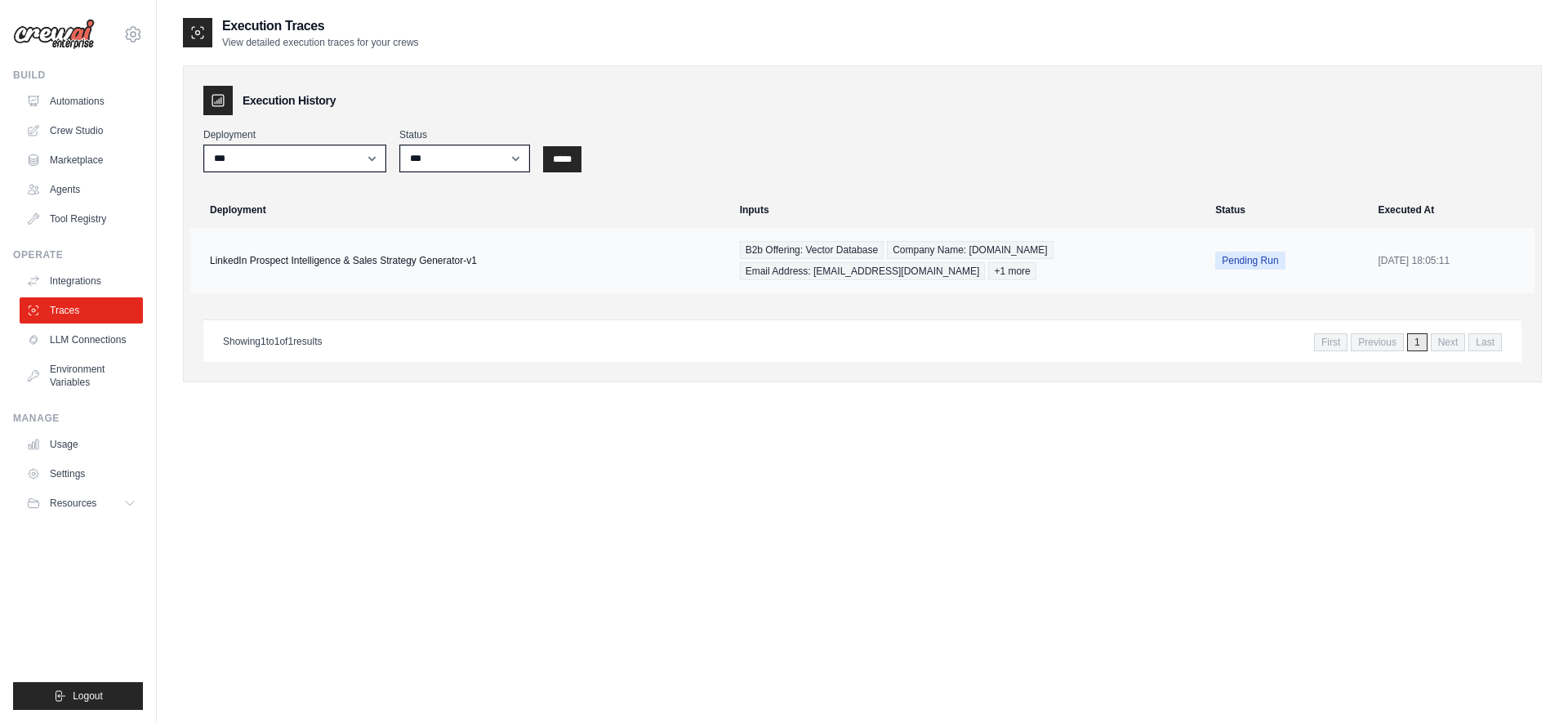
click at [463, 259] on td "LinkedIn Prospect Intelligence & Sales Strategy Generator-v1" at bounding box center [460, 261] width 540 height 66
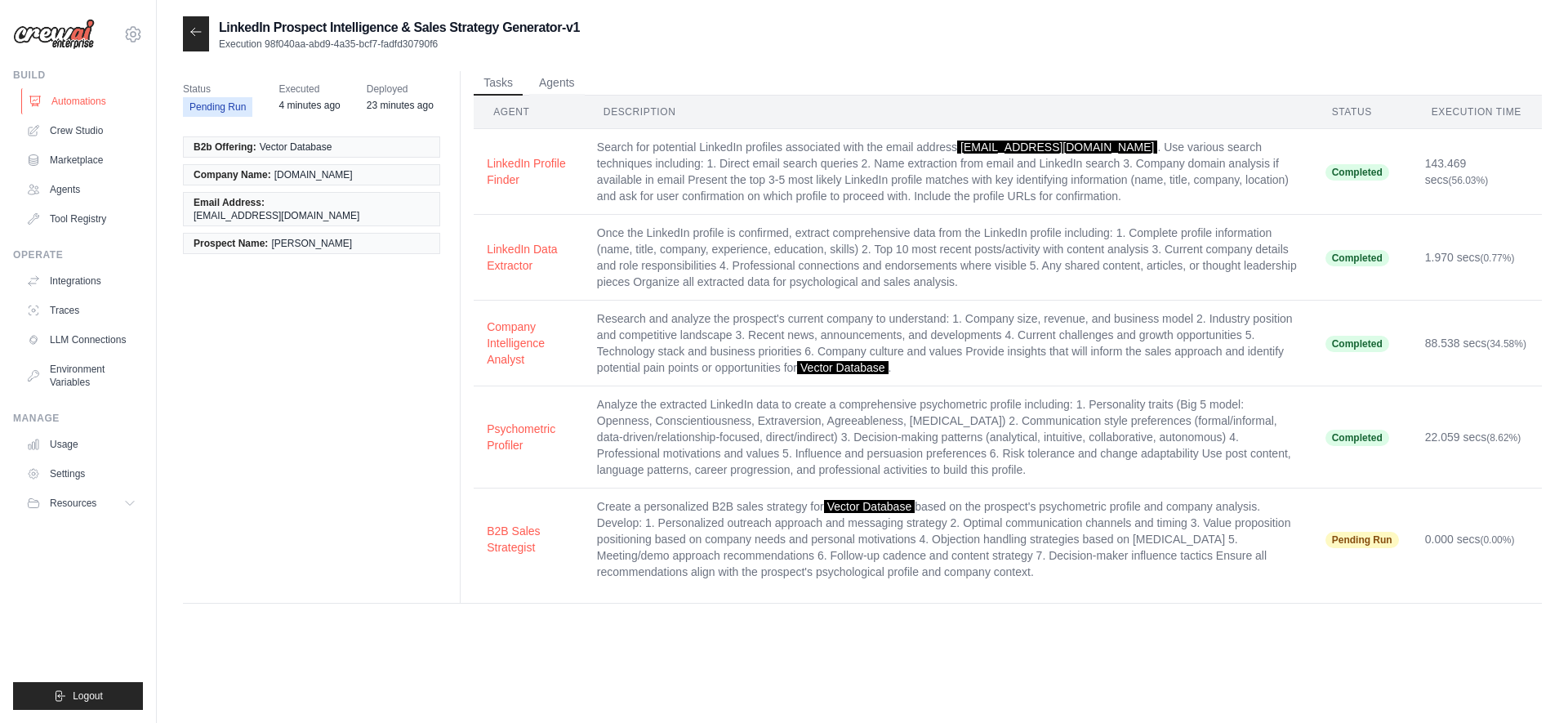
click at [75, 104] on link "Automations" at bounding box center [83, 100] width 124 height 26
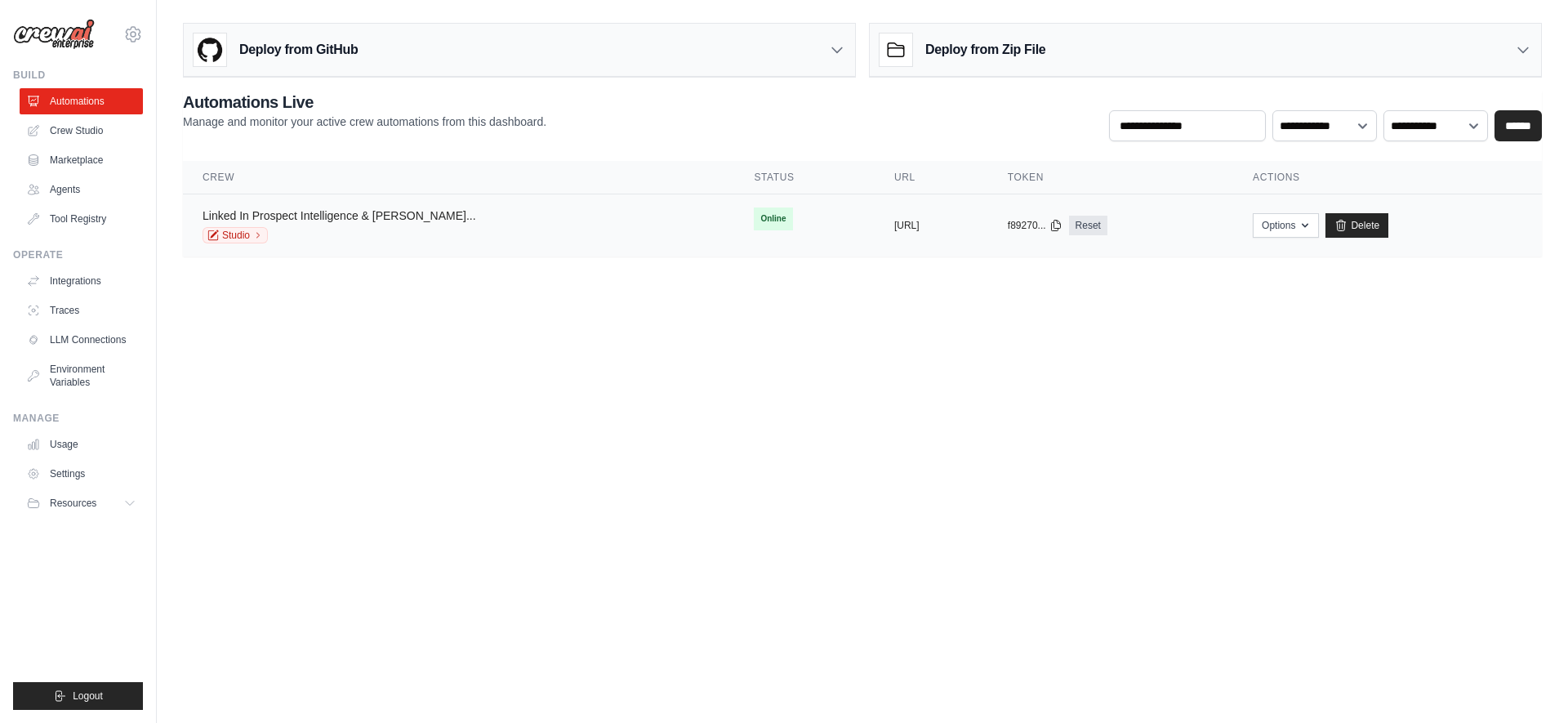
click at [245, 220] on link "Linked In Prospect Intelligence & [PERSON_NAME]..." at bounding box center [340, 216] width 274 height 14
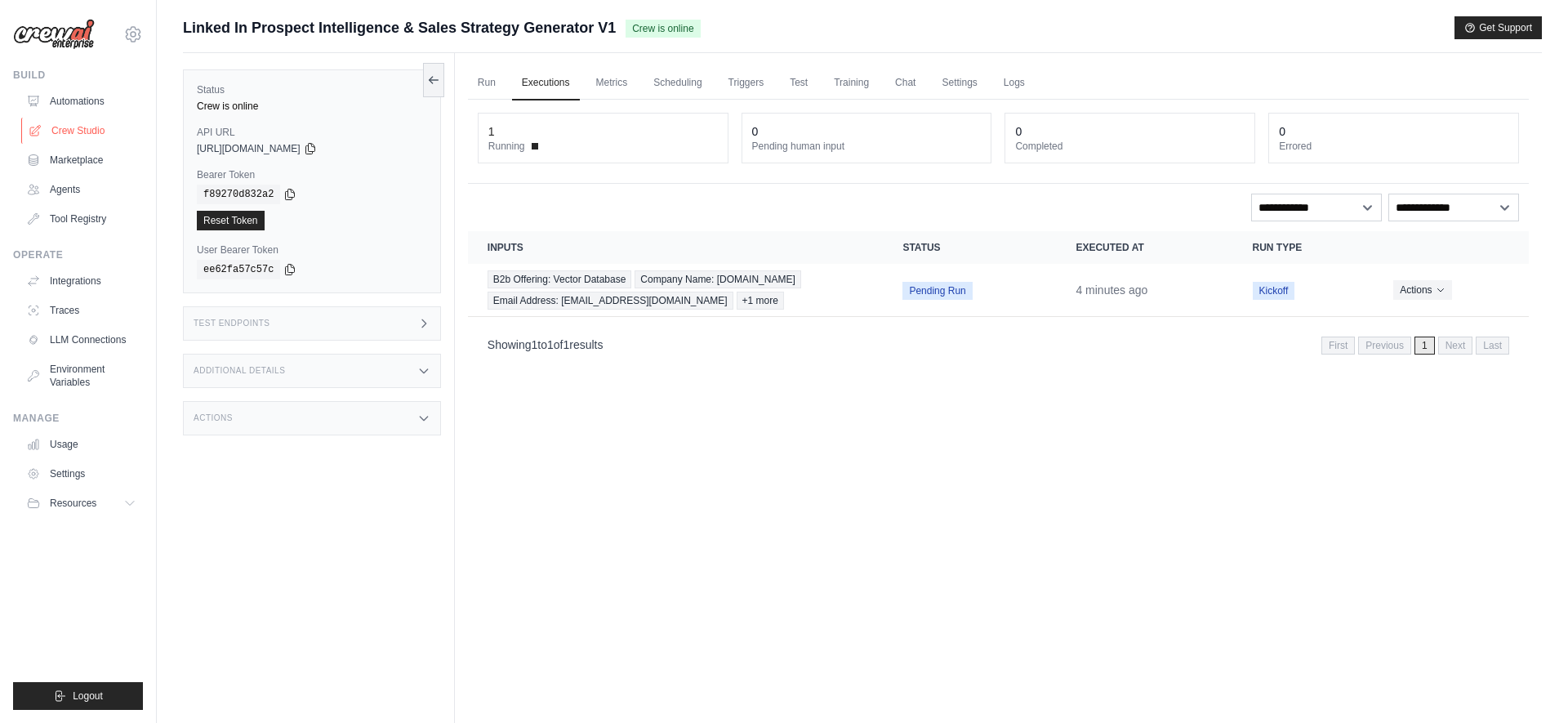
click at [98, 130] on link "Crew Studio" at bounding box center [83, 130] width 124 height 26
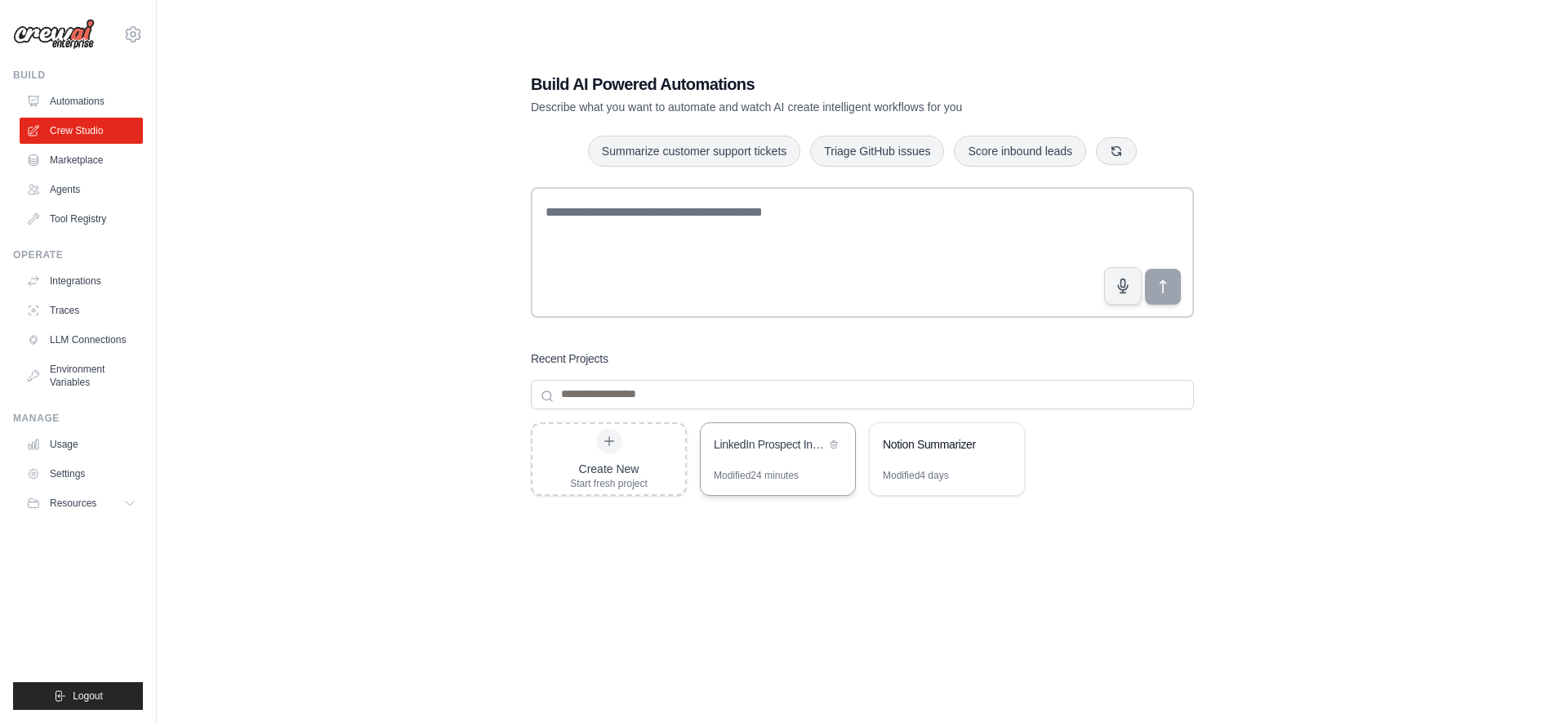
click at [763, 470] on div "Modified 24 minutes" at bounding box center [756, 476] width 85 height 14
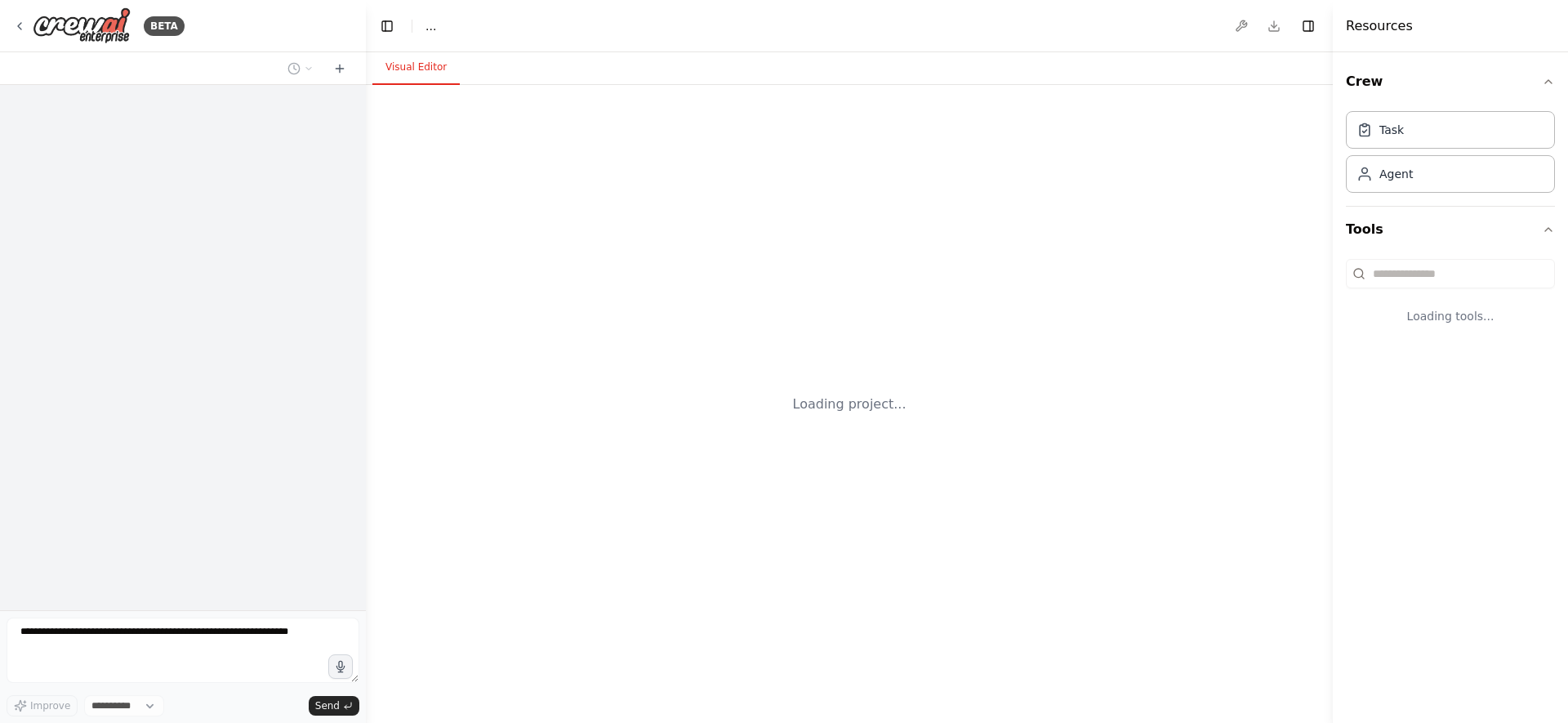
select select "****"
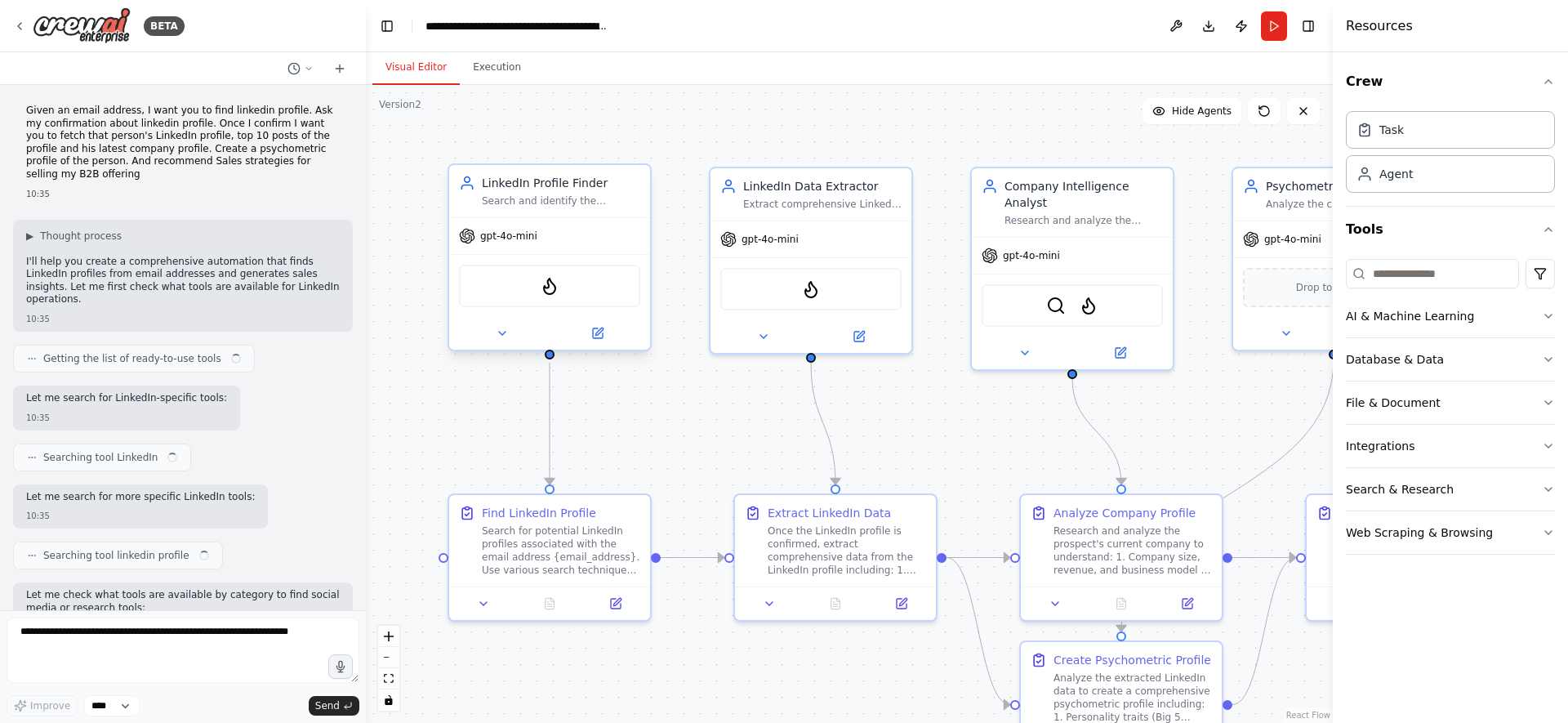
scroll to position [3304, 0]
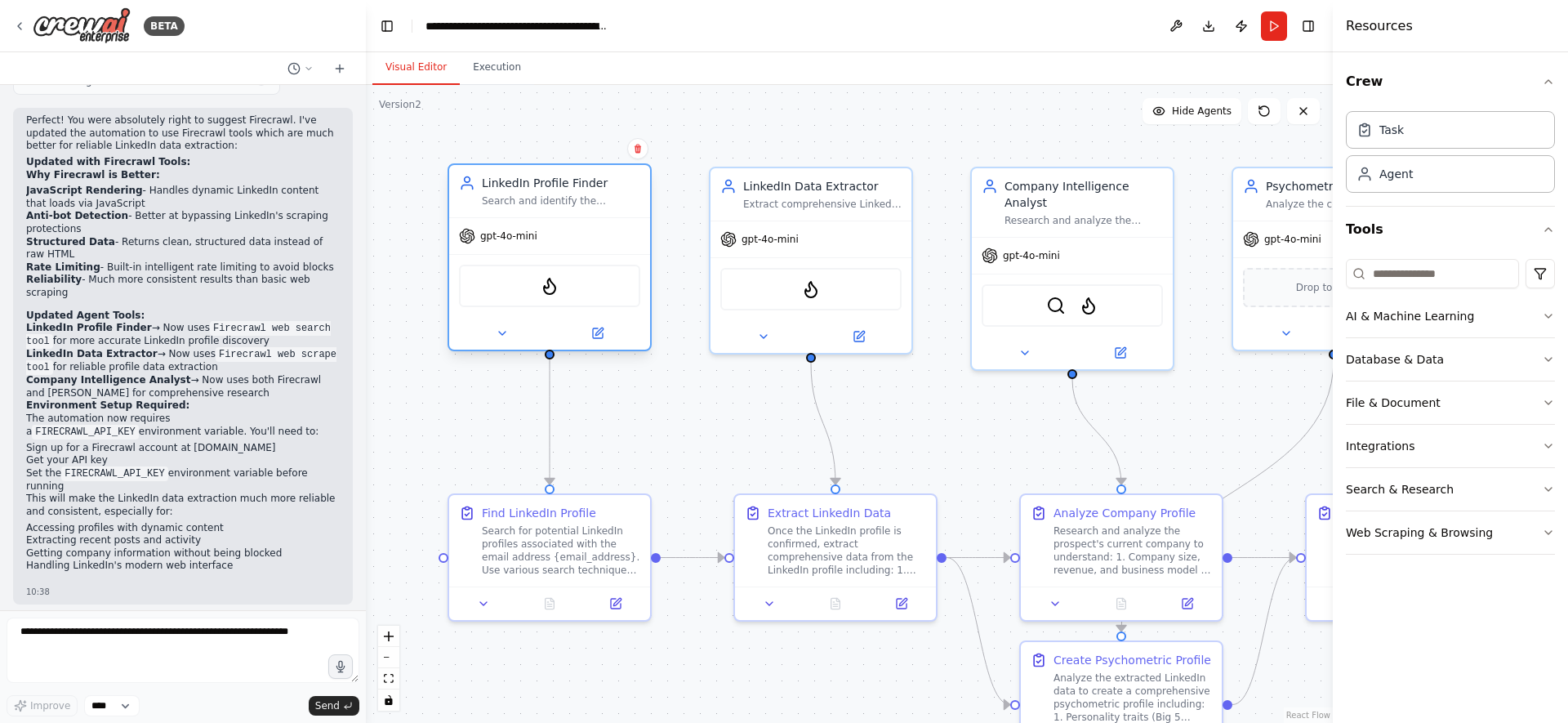
click at [586, 183] on div "LinkedIn Profile Finder" at bounding box center [561, 182] width 158 height 16
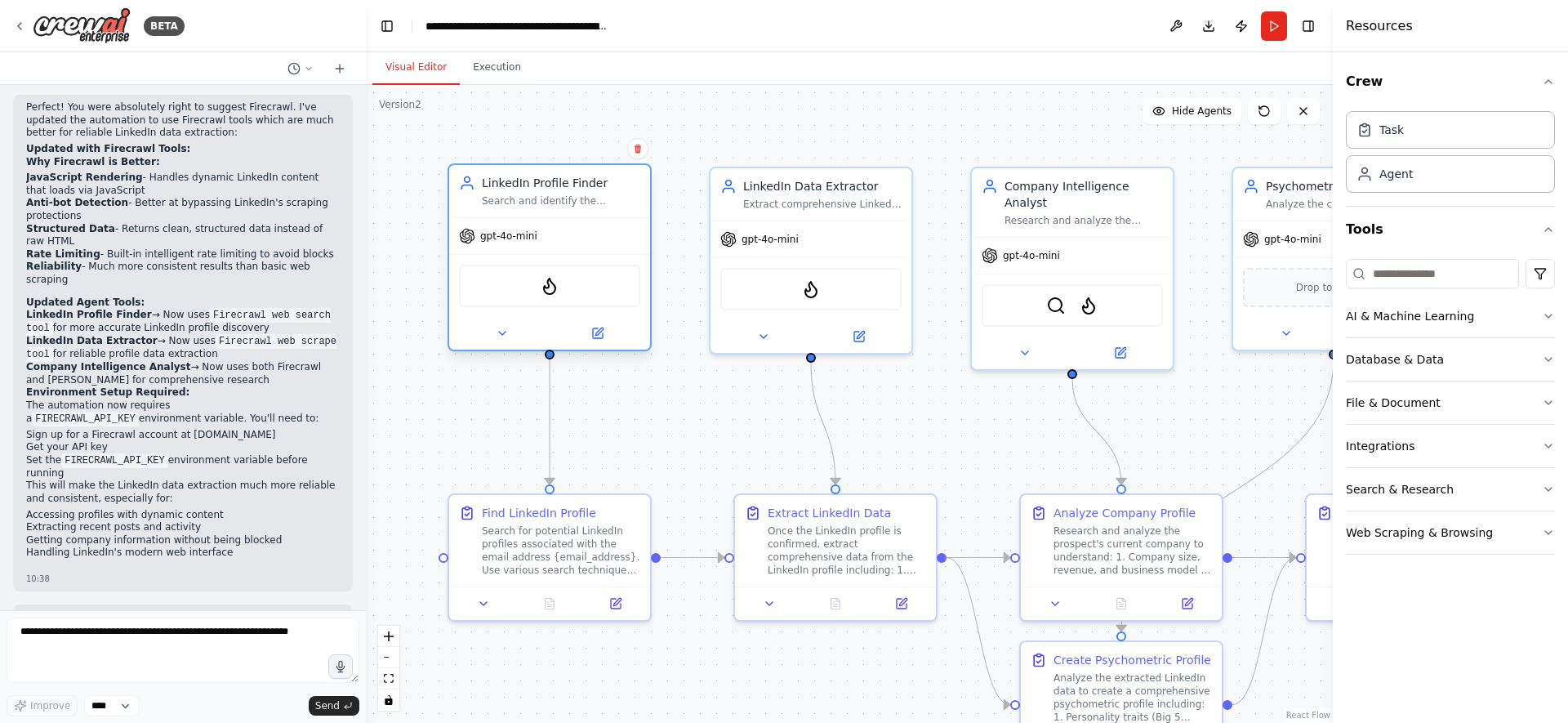
scroll to position [3291, 0]
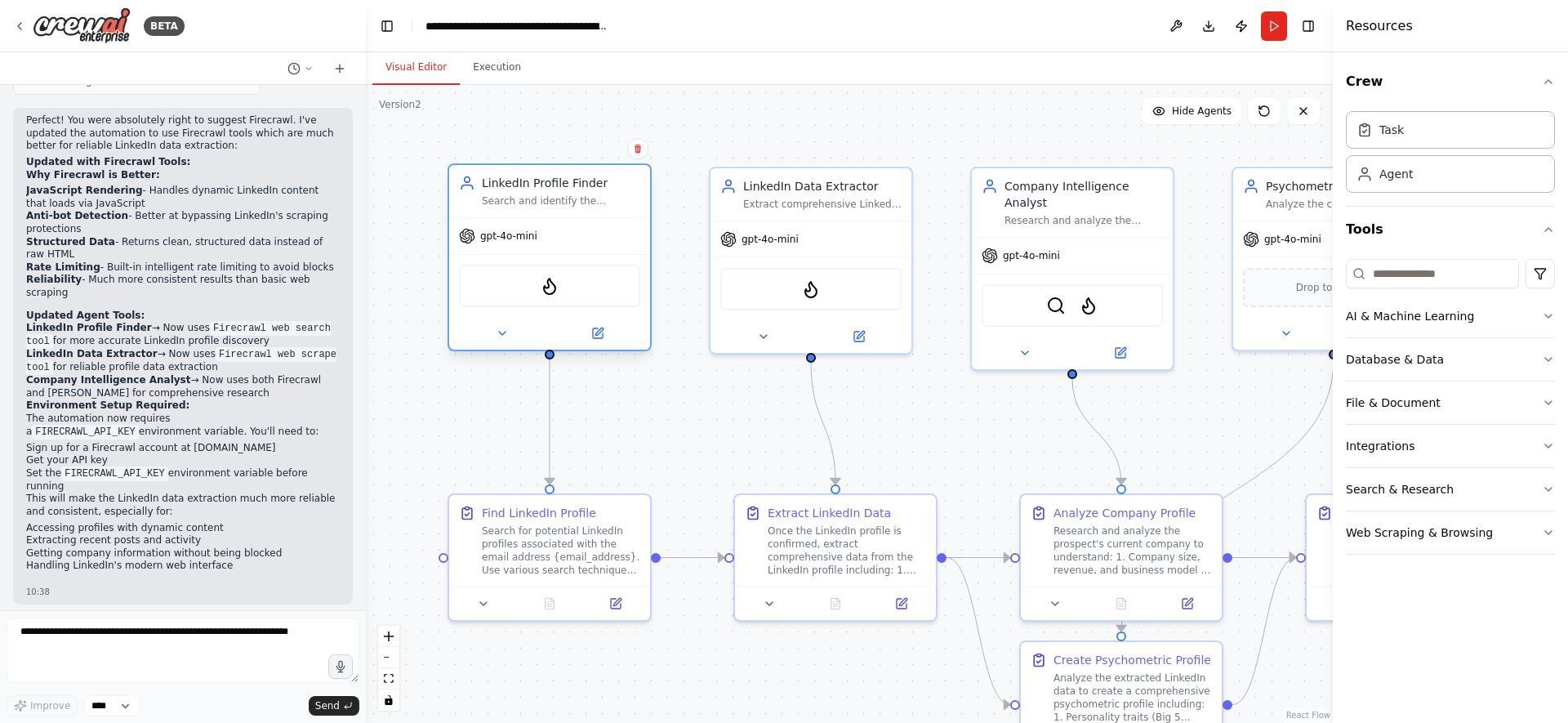
click at [595, 247] on div "gpt-4o-mini" at bounding box center [550, 236] width 201 height 36
click at [1442, 121] on div "Task" at bounding box center [1450, 128] width 209 height 38
click at [1428, 136] on div "Task" at bounding box center [1450, 128] width 209 height 38
click at [595, 343] on button at bounding box center [597, 333] width 93 height 19
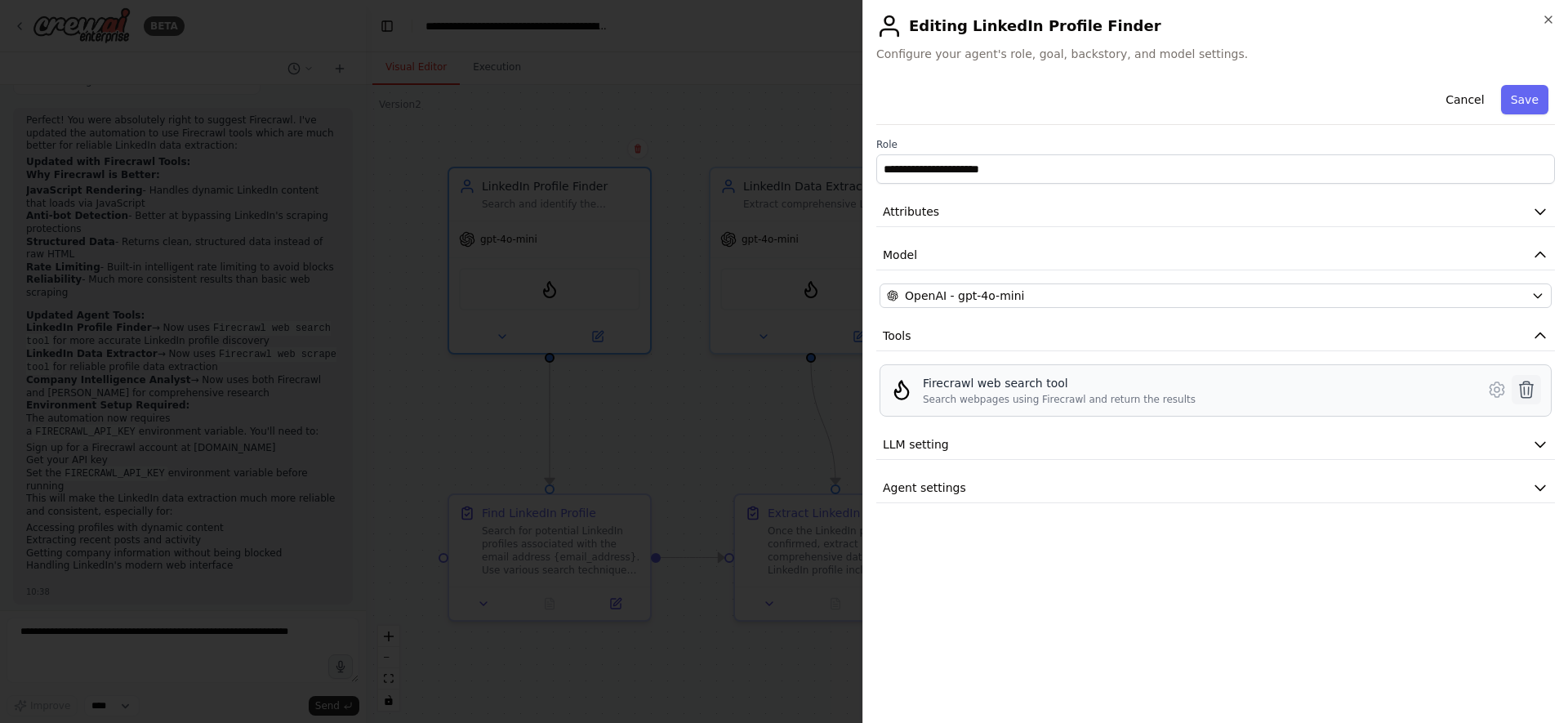
click at [1531, 391] on icon at bounding box center [1527, 390] width 19 height 19
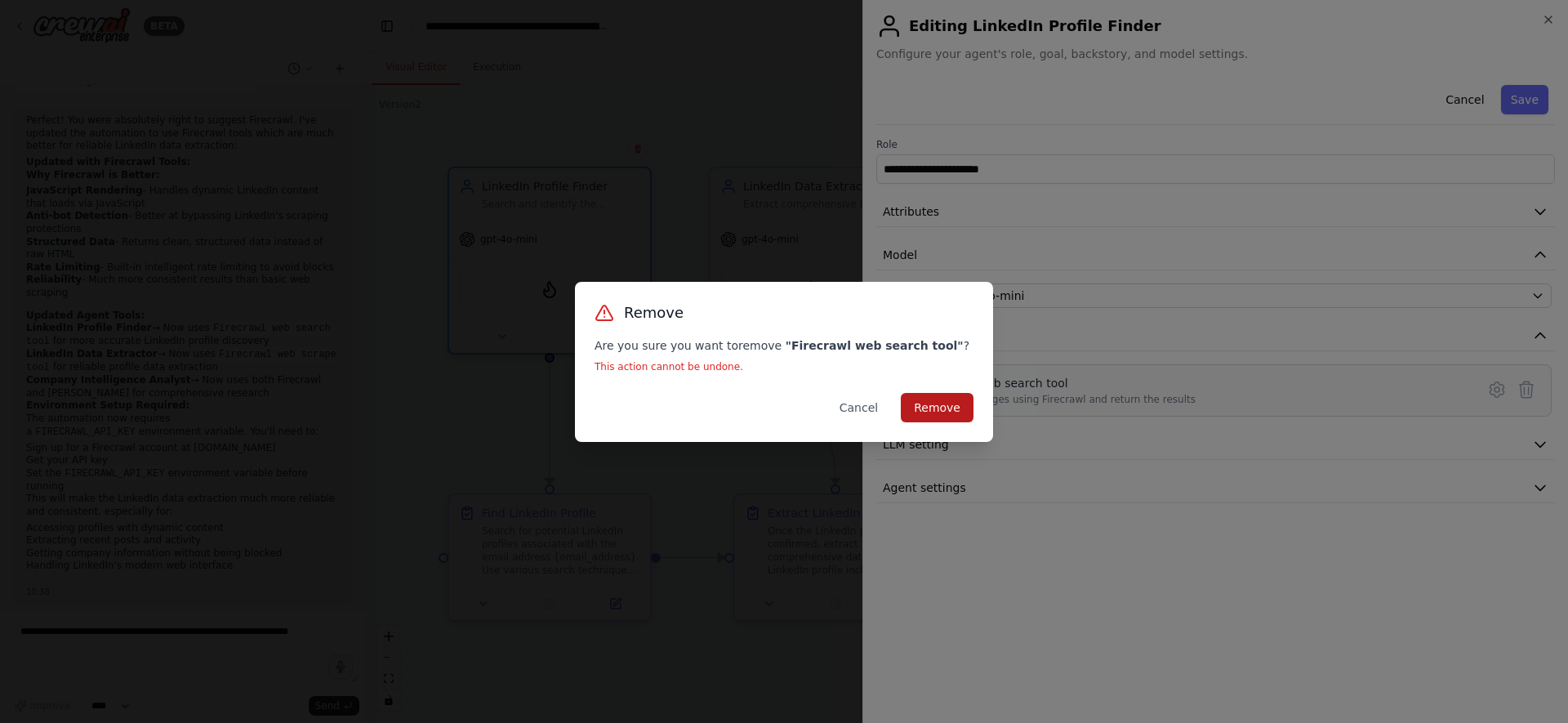
click at [931, 412] on button "Remove" at bounding box center [937, 407] width 72 height 29
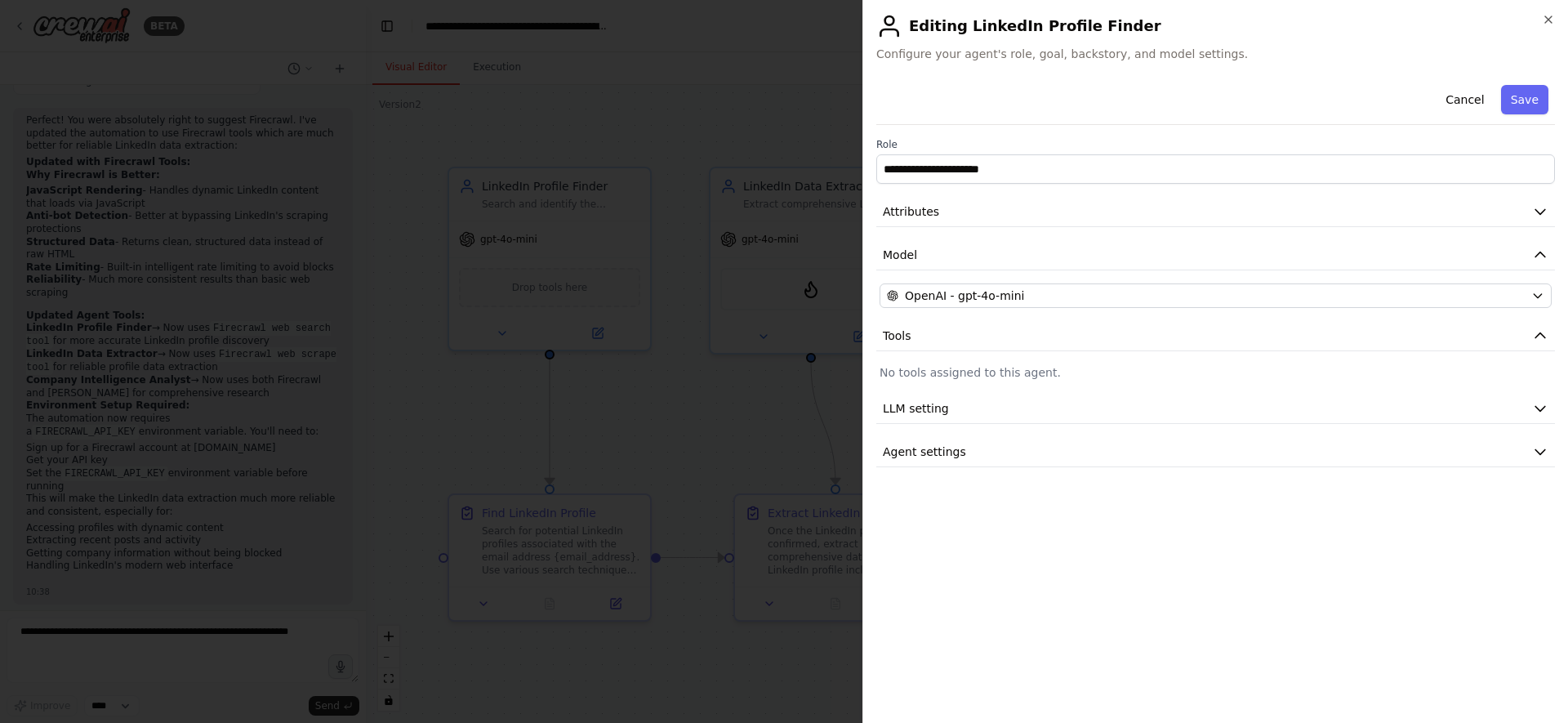
click at [706, 408] on div at bounding box center [784, 361] width 1568 height 723
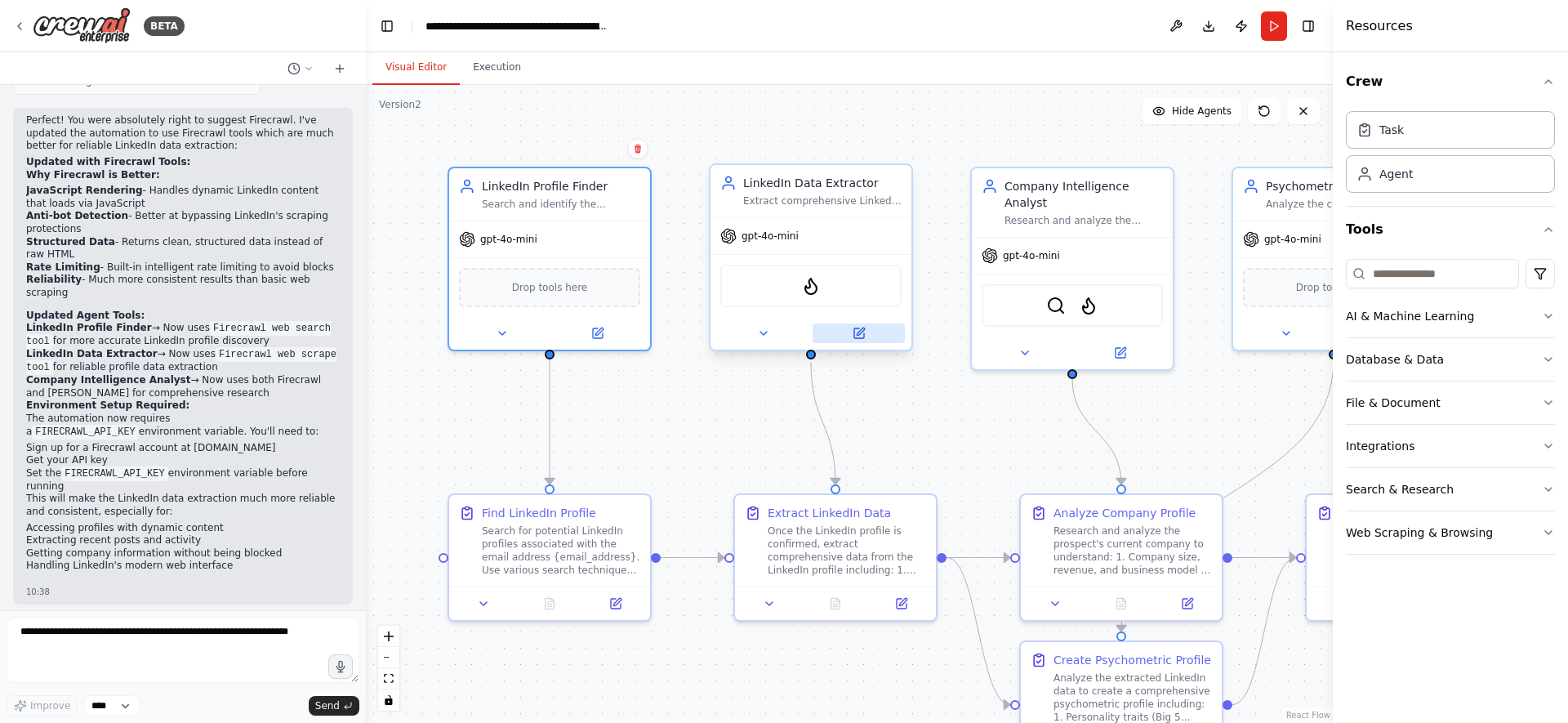
click at [864, 340] on button at bounding box center [859, 333] width 93 height 19
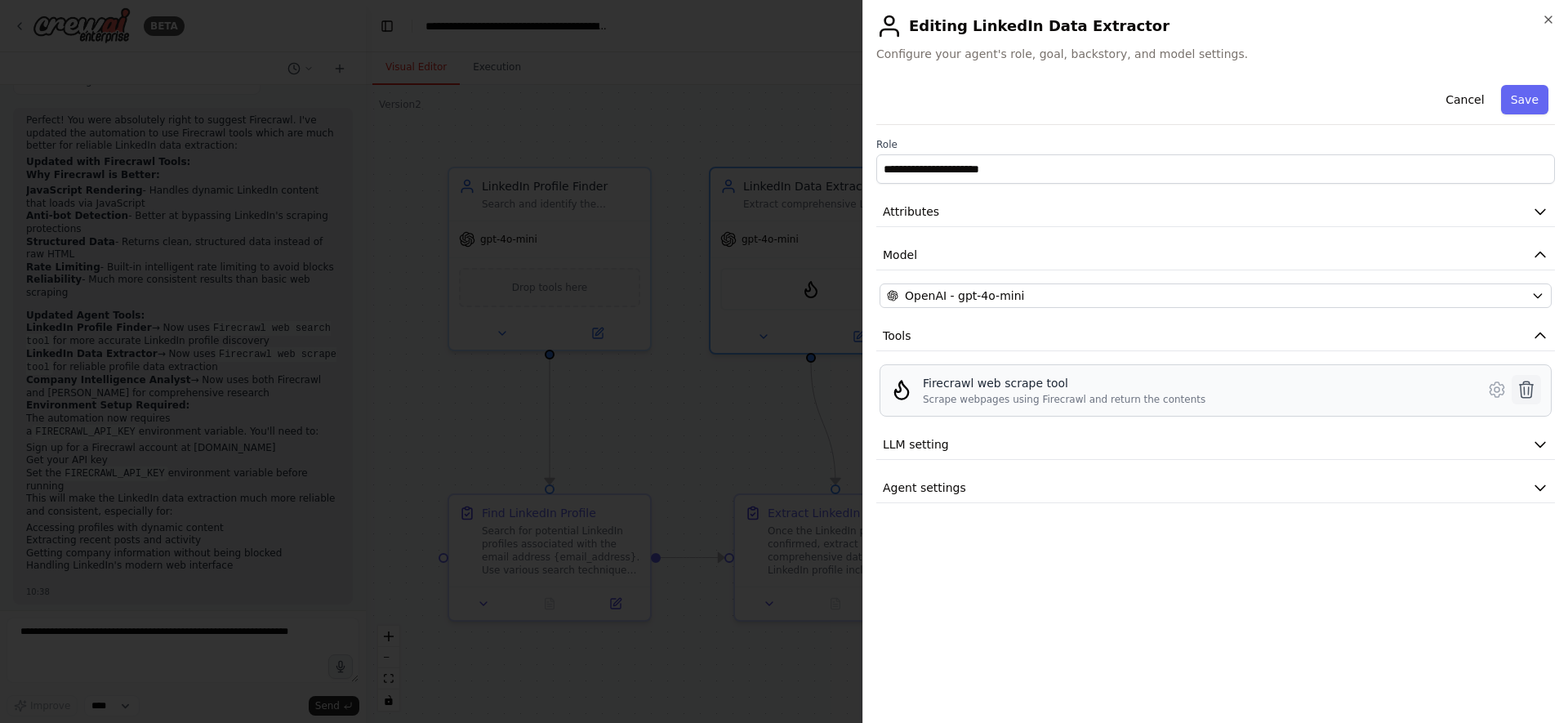
click at [1527, 393] on icon at bounding box center [1527, 390] width 19 height 19
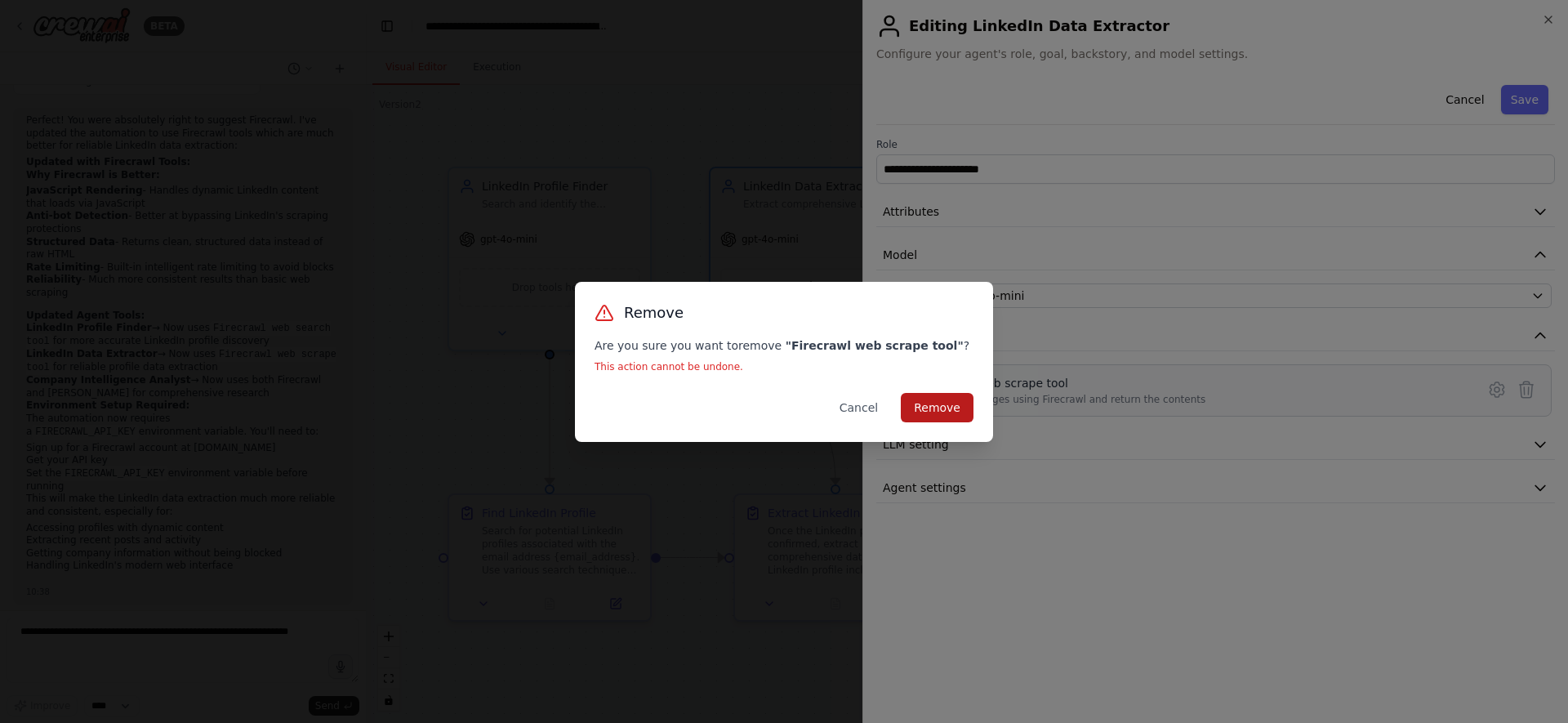
click at [930, 408] on button "Remove" at bounding box center [937, 407] width 72 height 29
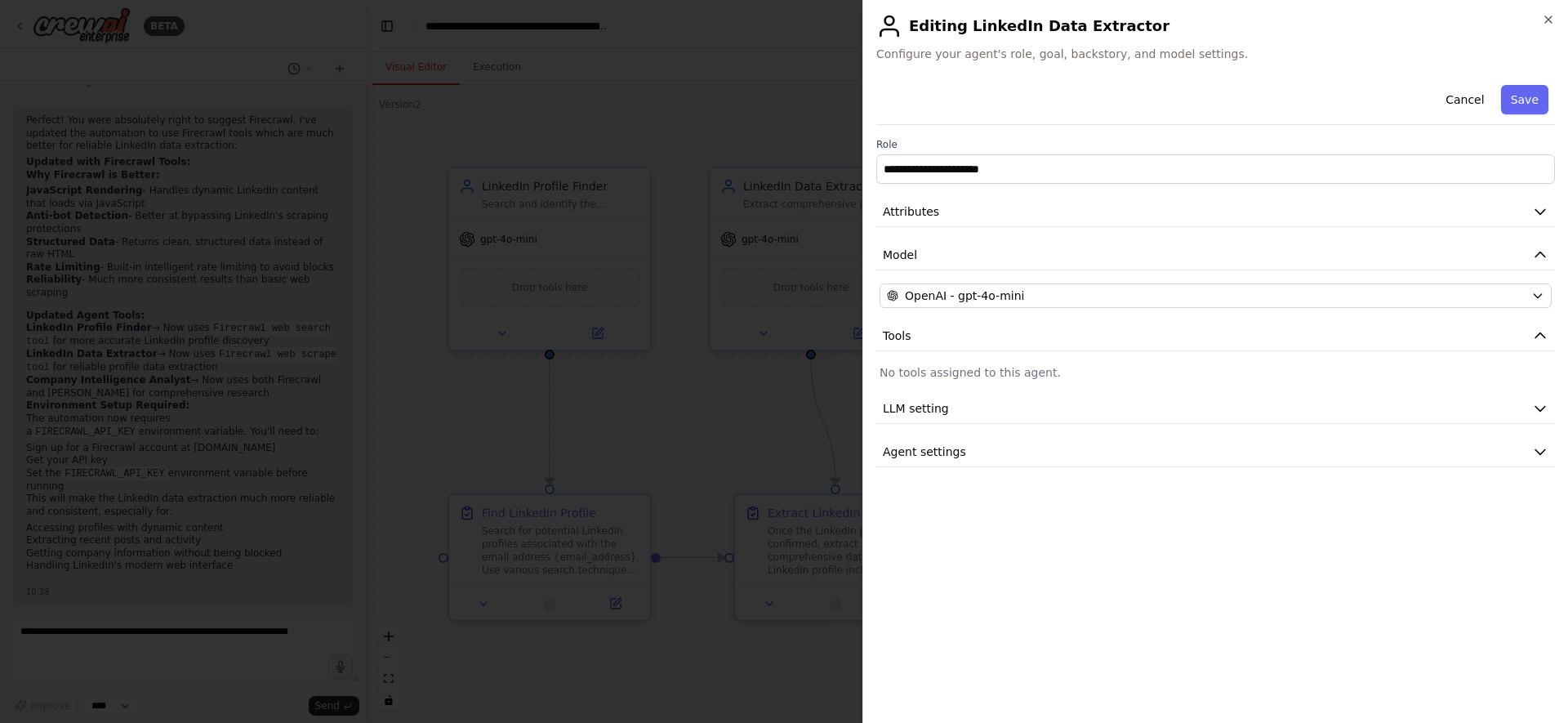
click at [729, 371] on div at bounding box center [784, 361] width 1568 height 723
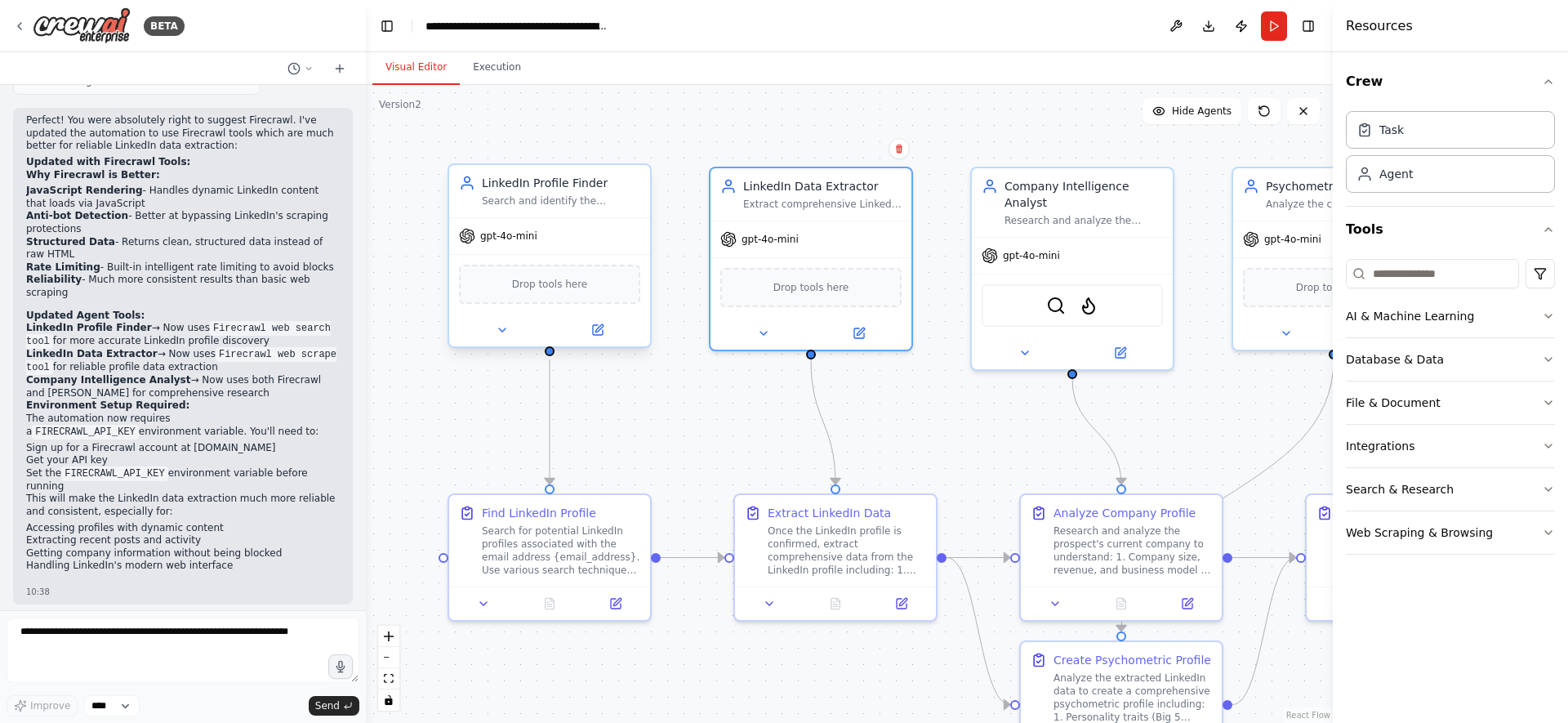
click at [585, 285] on span "Drop tools here" at bounding box center [550, 284] width 76 height 16
click at [600, 329] on icon at bounding box center [598, 330] width 10 height 10
click at [597, 331] on icon at bounding box center [599, 328] width 8 height 8
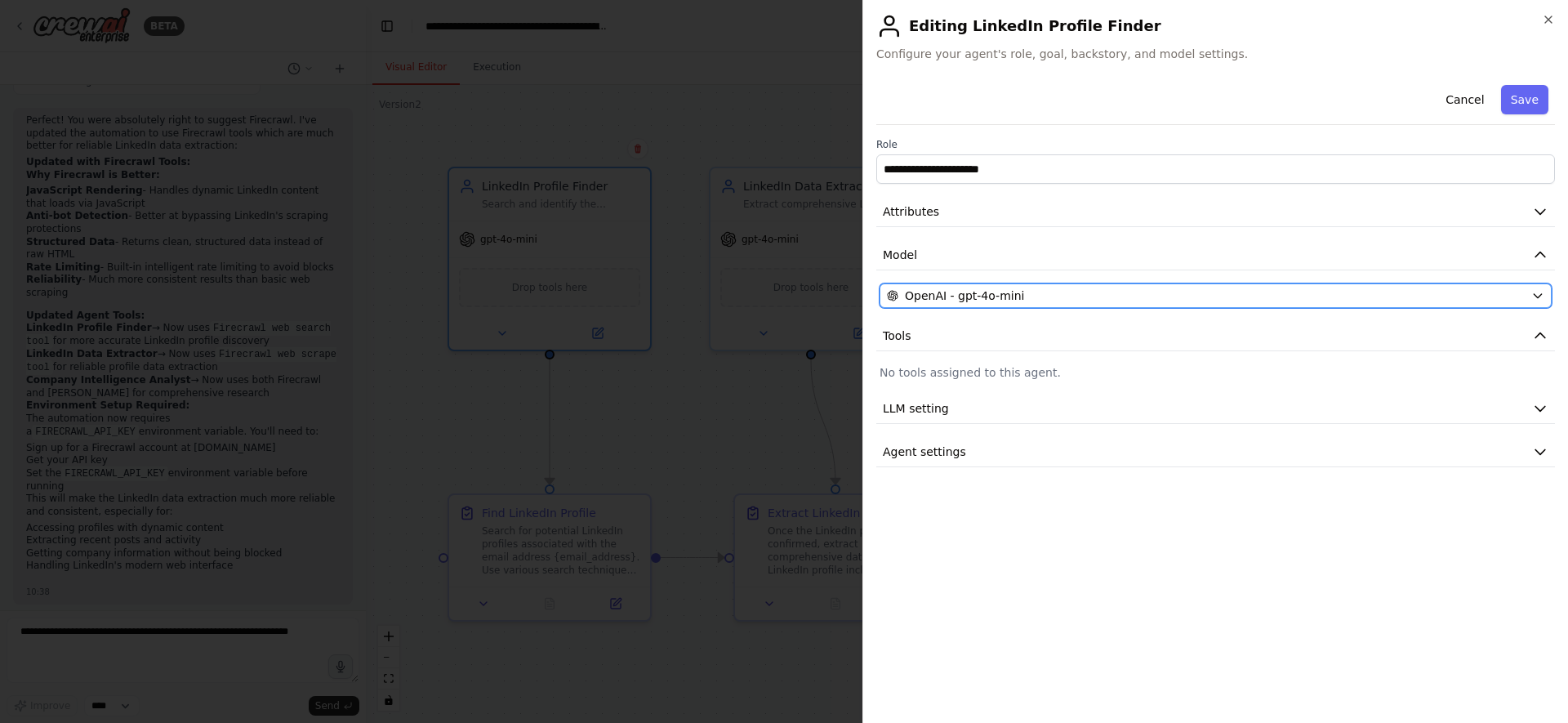
click at [1527, 301] on button "OpenAI - gpt-4o-mini" at bounding box center [1216, 295] width 673 height 24
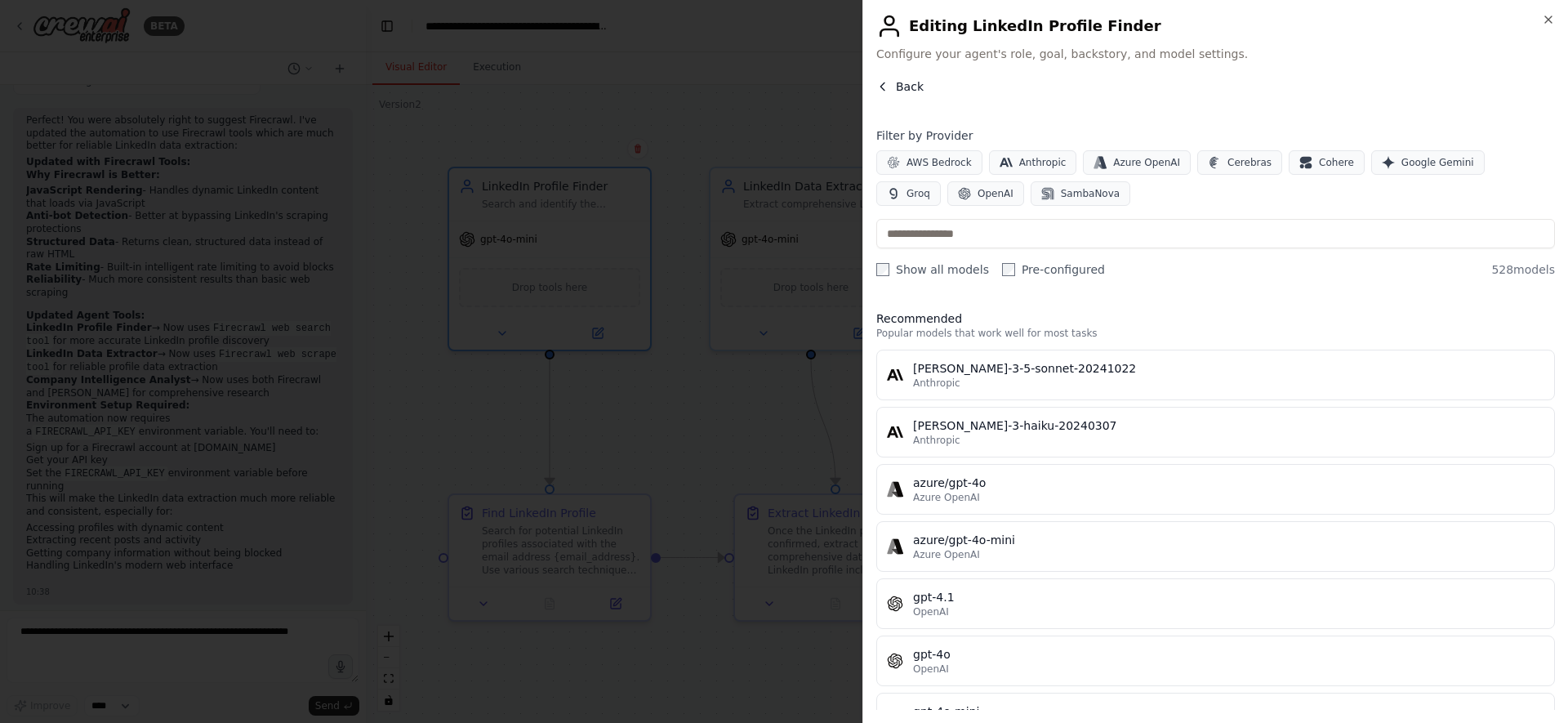
click at [900, 86] on span "Back" at bounding box center [910, 86] width 28 height 16
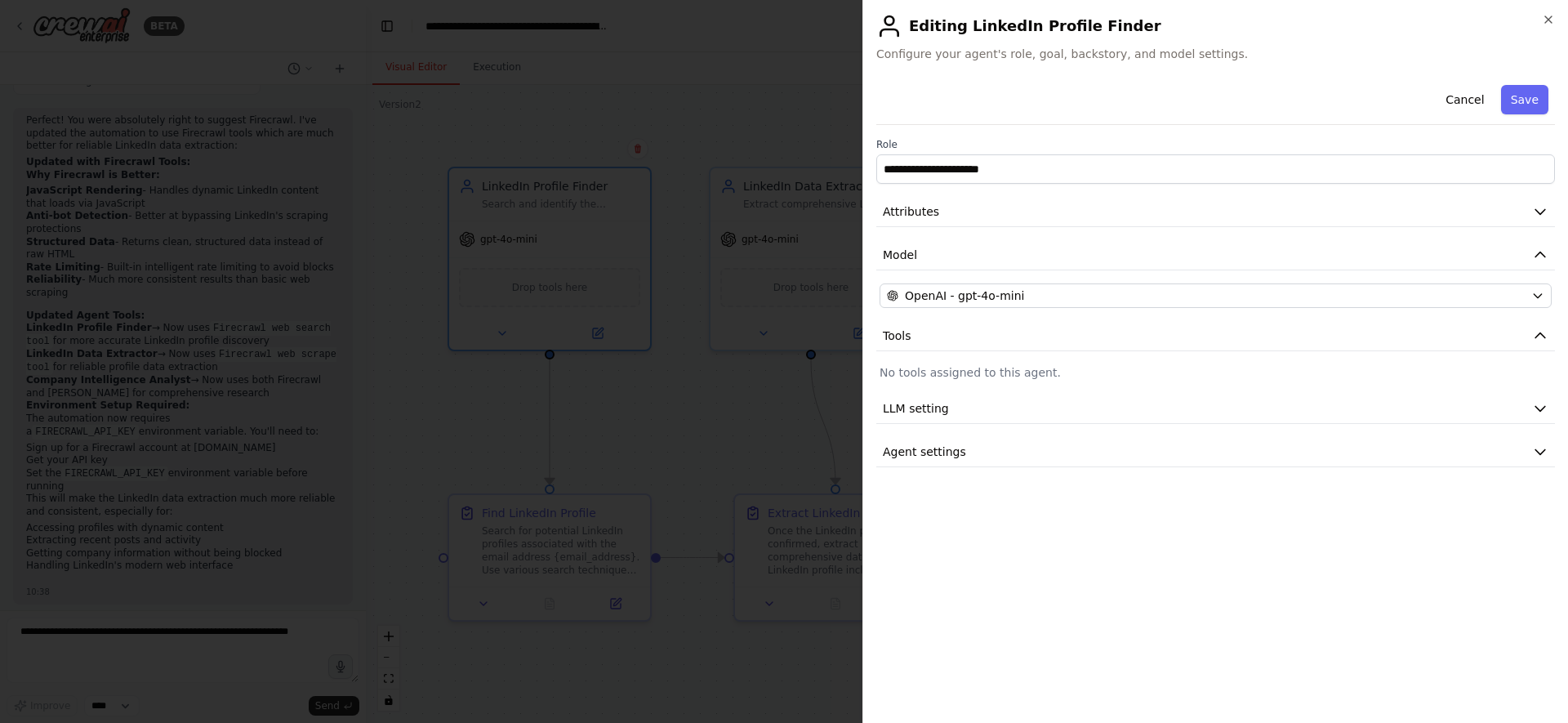
click at [1542, 28] on h2 "Editing LinkedIn Profile Finder" at bounding box center [1216, 26] width 679 height 26
click at [1551, 18] on icon "button" at bounding box center [1549, 20] width 14 height 14
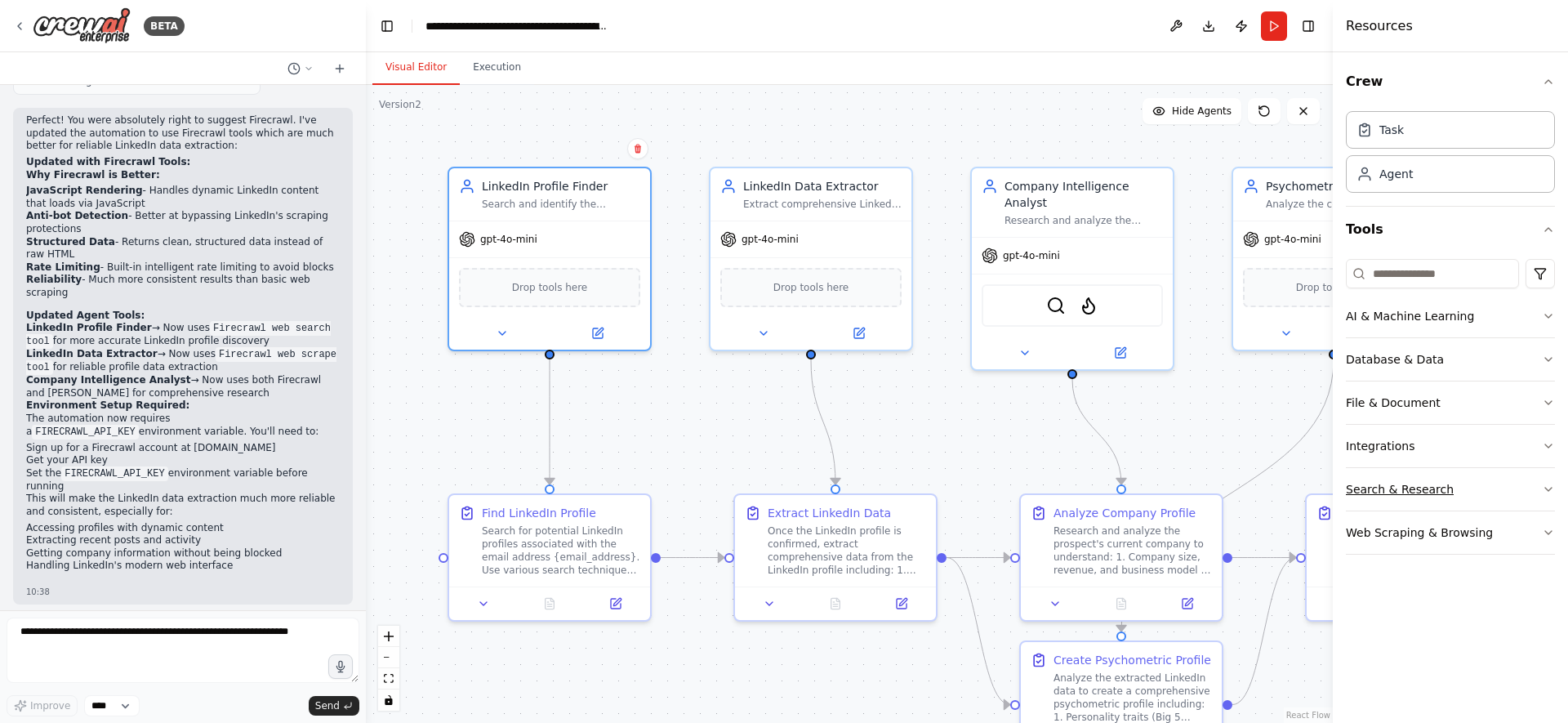
click at [1483, 489] on button "Search & Research" at bounding box center [1450, 489] width 209 height 42
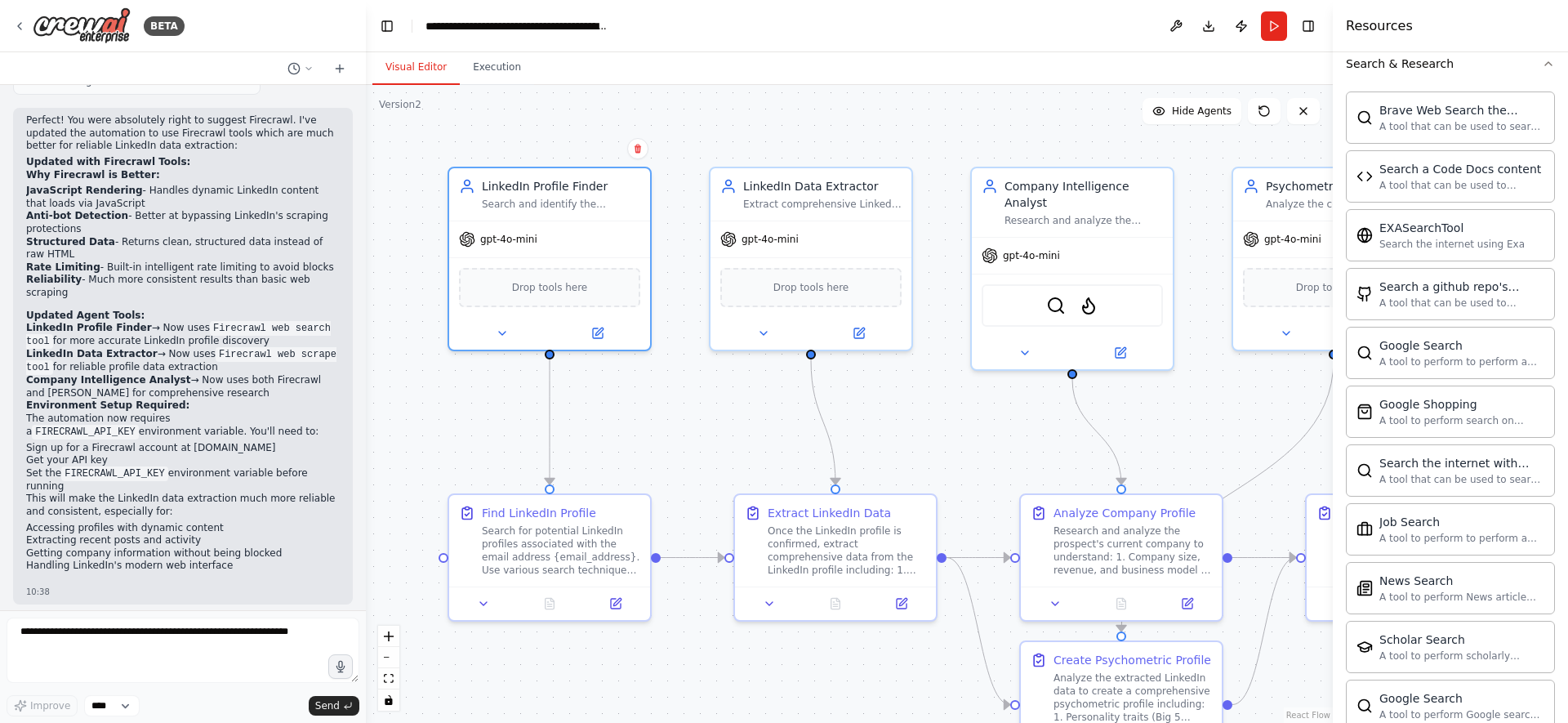
scroll to position [440, 0]
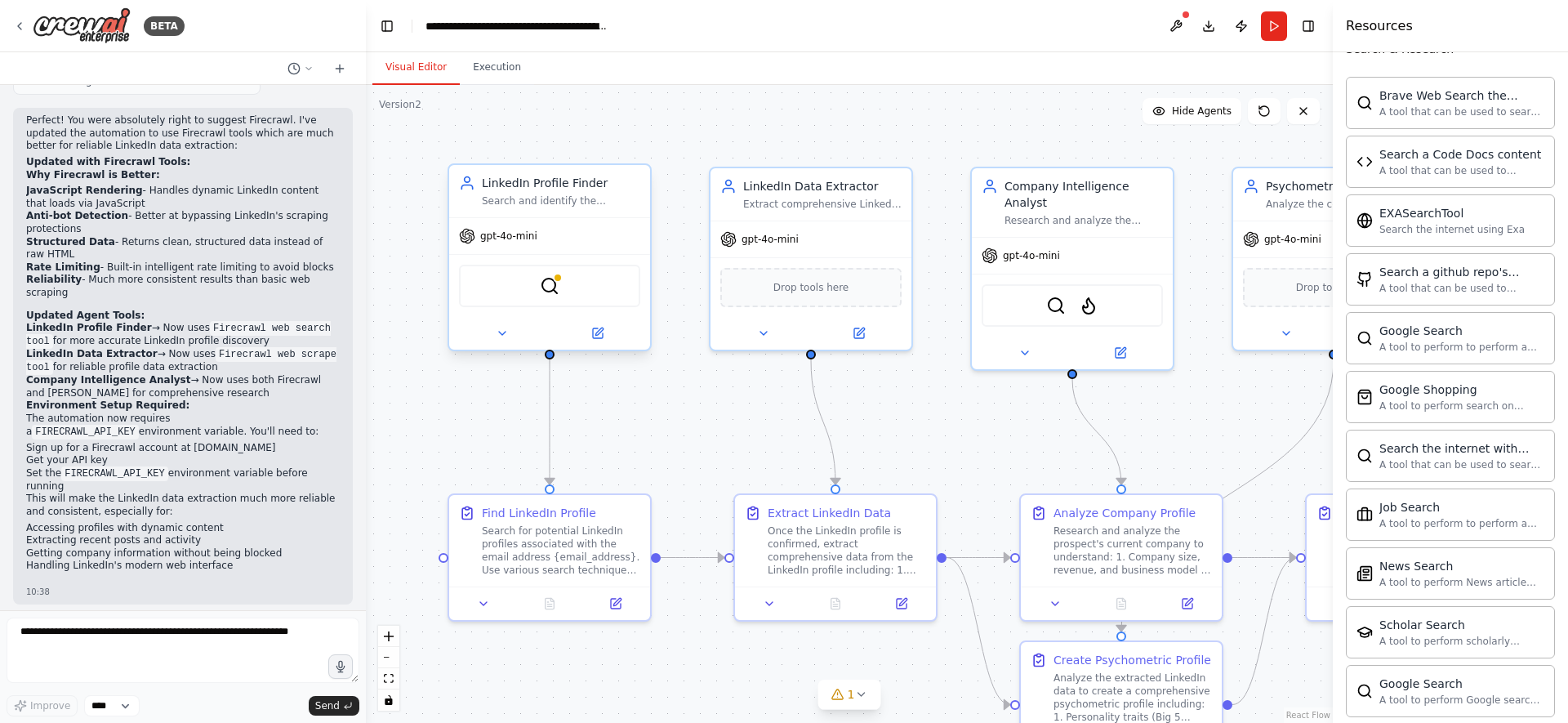
click at [566, 287] on div "SerpApiGoogleSearchTool" at bounding box center [550, 286] width 181 height 42
click at [549, 285] on img at bounding box center [550, 286] width 19 height 19
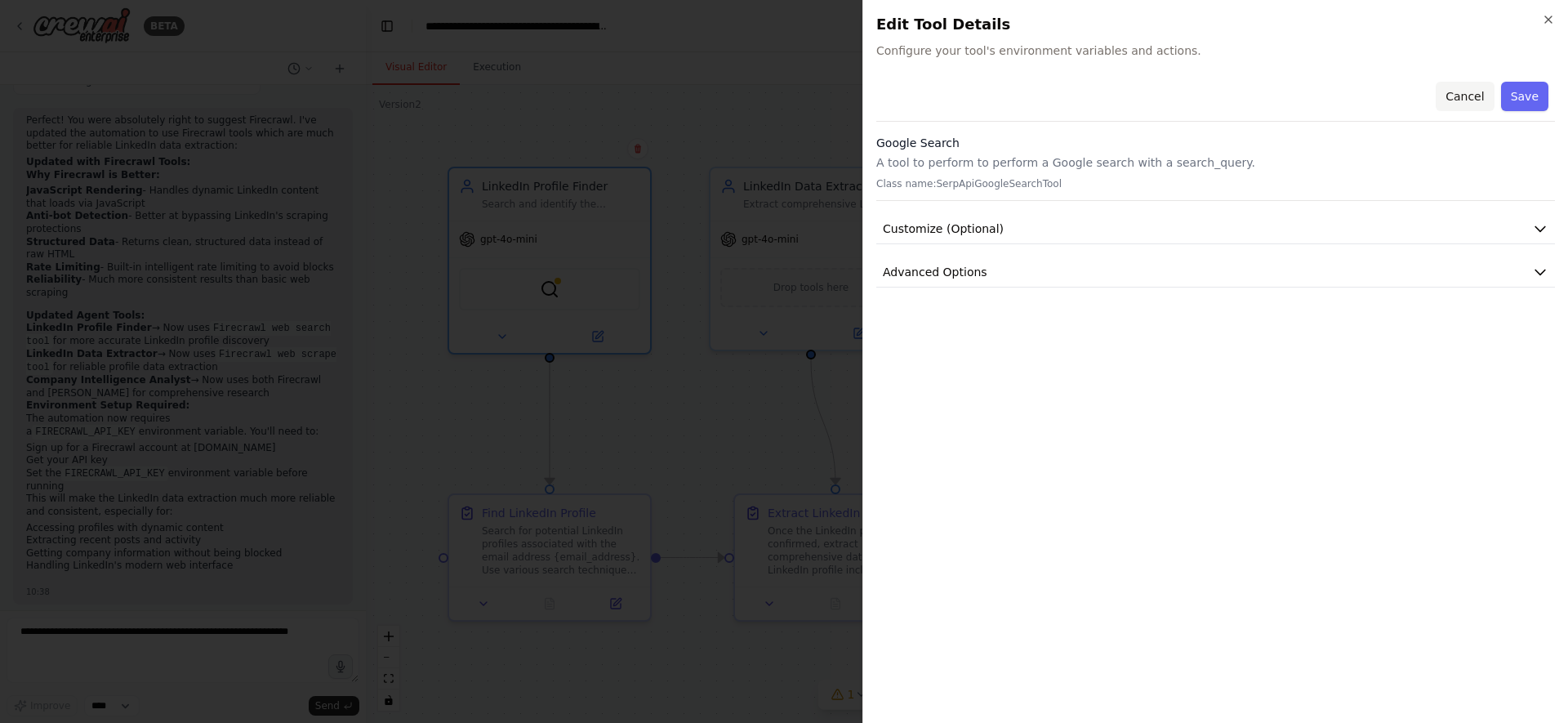
click at [1470, 98] on button "Cancel" at bounding box center [1465, 97] width 58 height 29
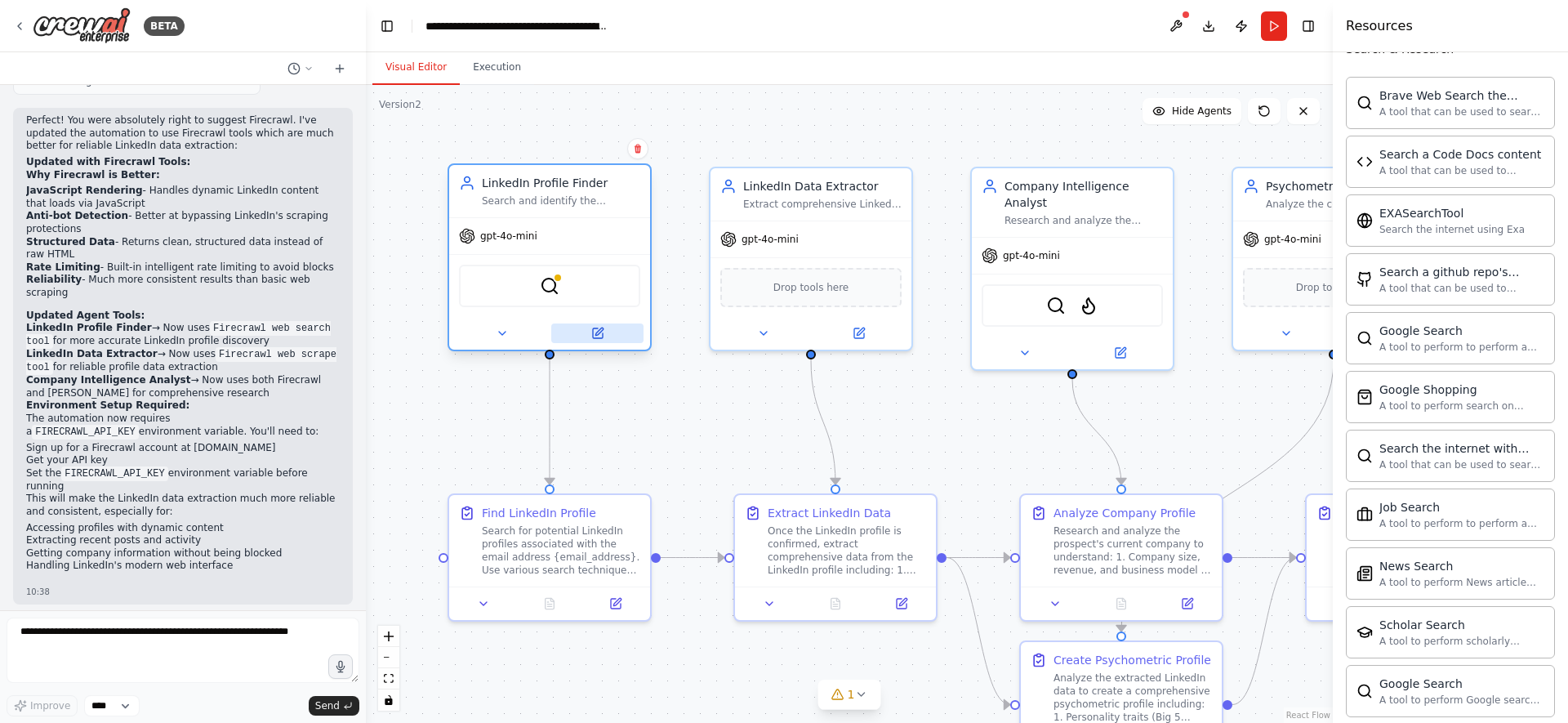
click at [599, 330] on icon at bounding box center [599, 331] width 8 height 8
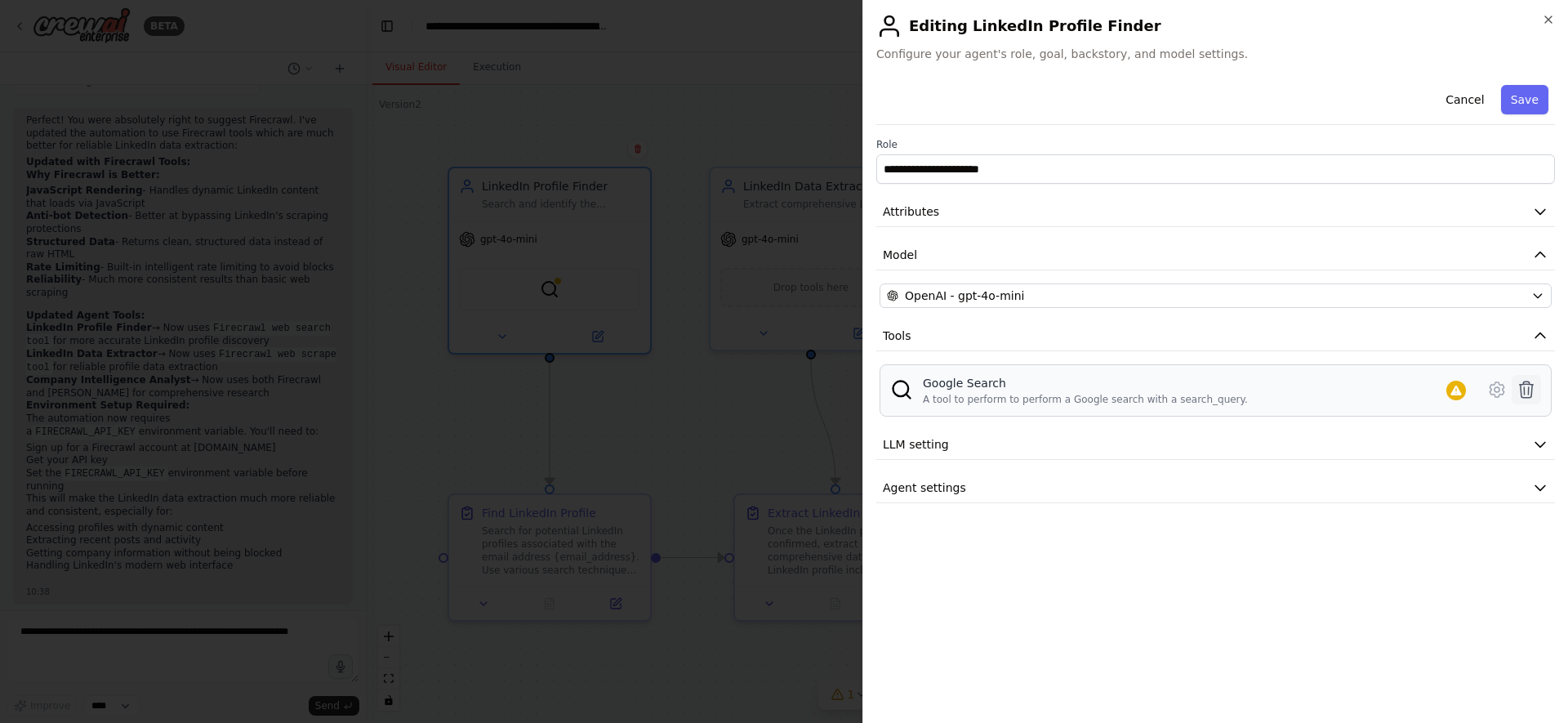
click at [1531, 399] on icon at bounding box center [1527, 390] width 19 height 19
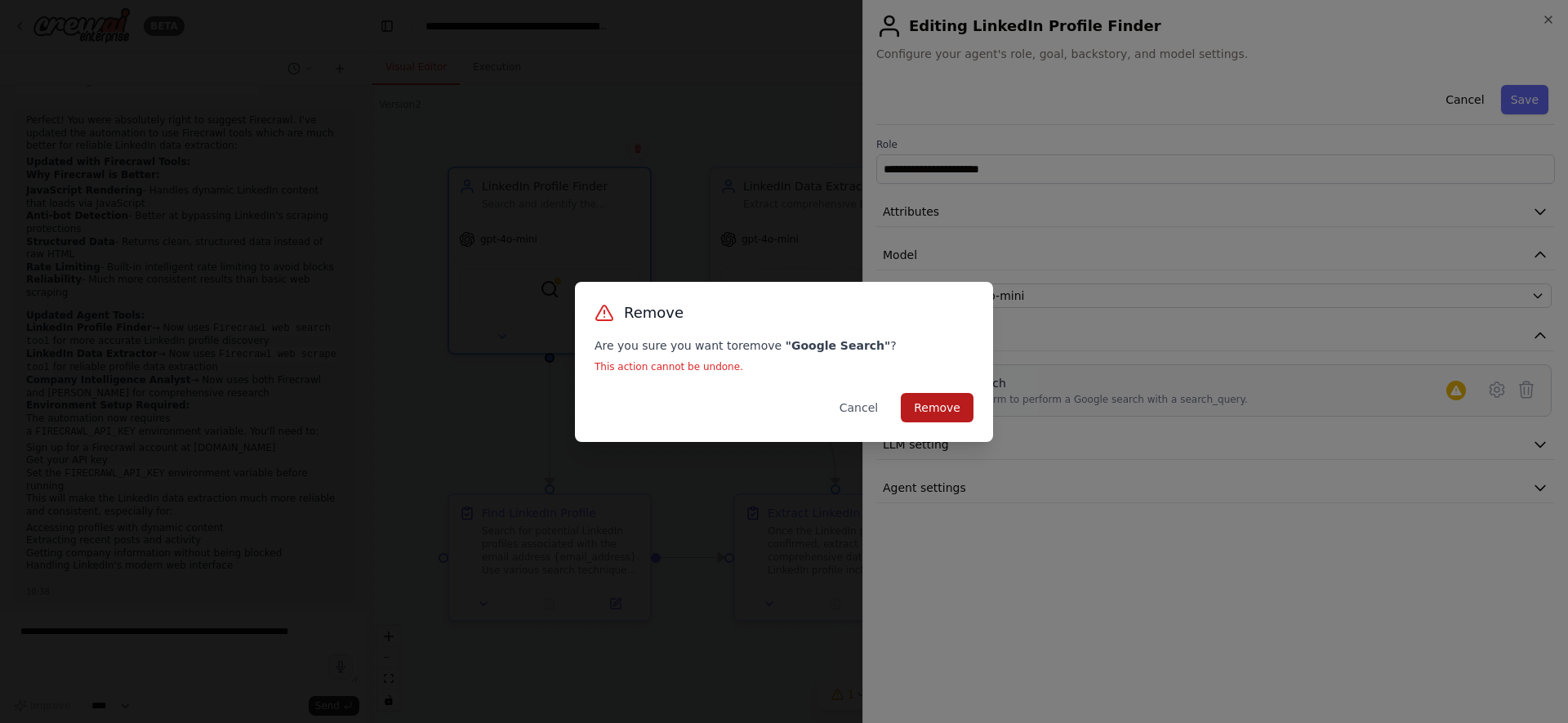
click at [937, 406] on button "Remove" at bounding box center [937, 407] width 72 height 29
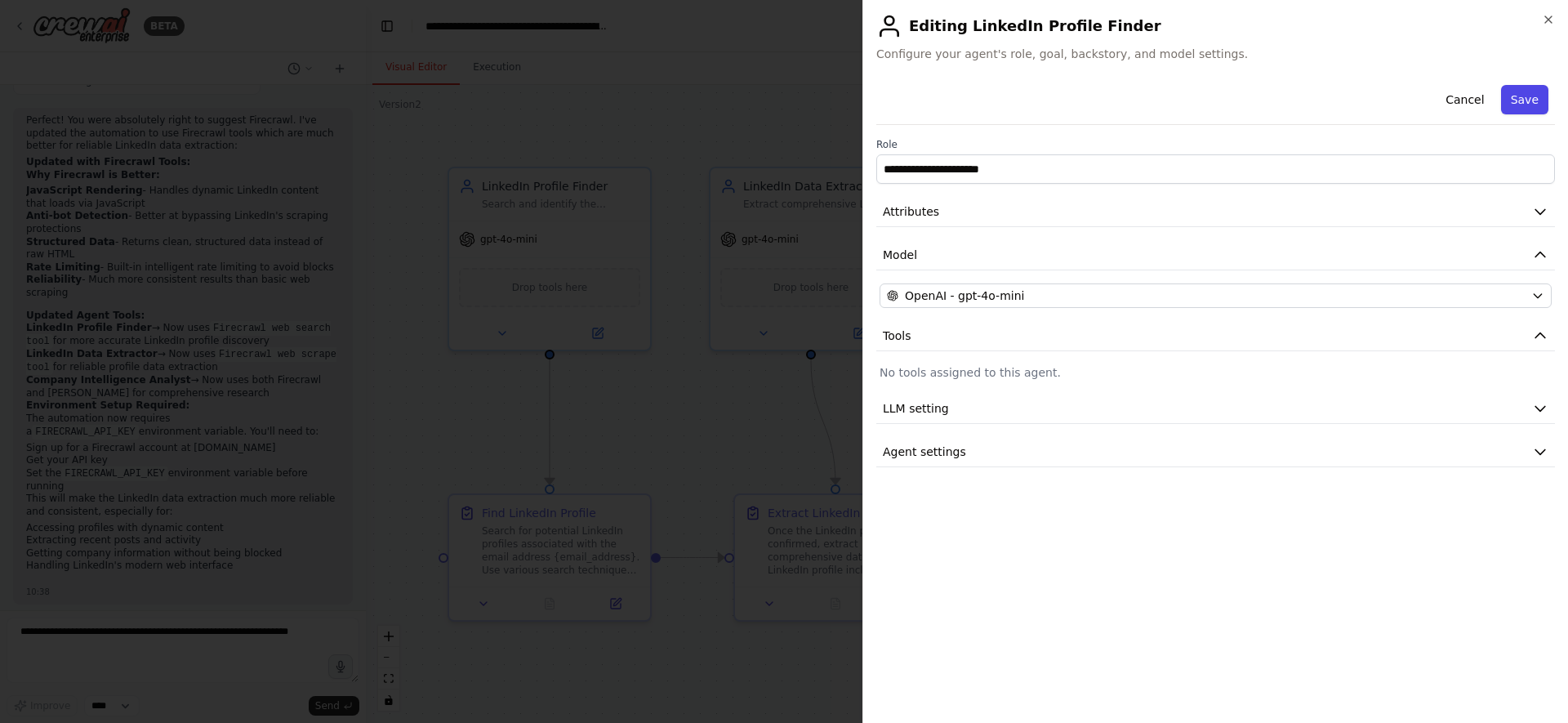
click at [1521, 102] on button "Save" at bounding box center [1525, 99] width 47 height 29
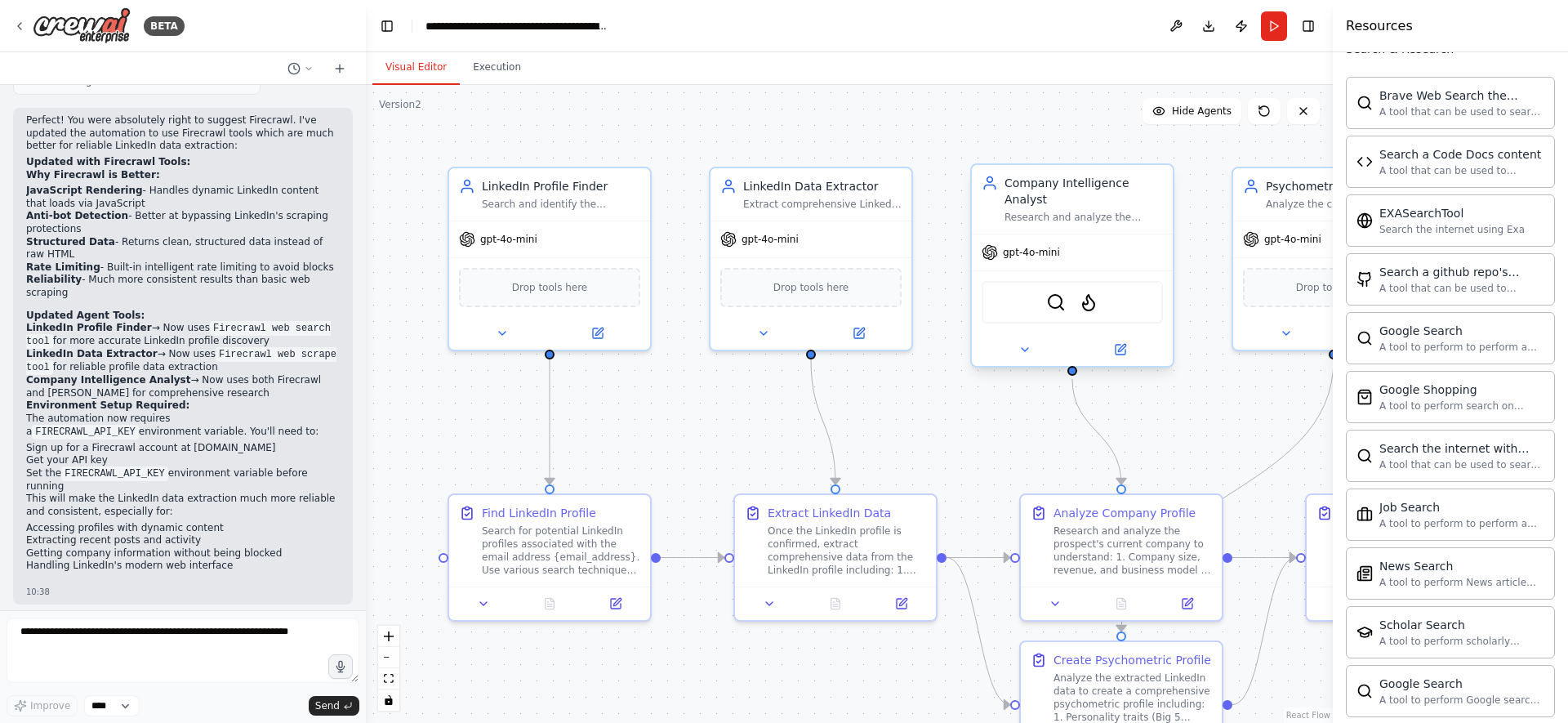
click at [1152, 270] on div "SerperDevTool FirecrawlSearchTool" at bounding box center [1072, 301] width 201 height 63
click at [1094, 307] on img at bounding box center [1088, 302] width 19 height 19
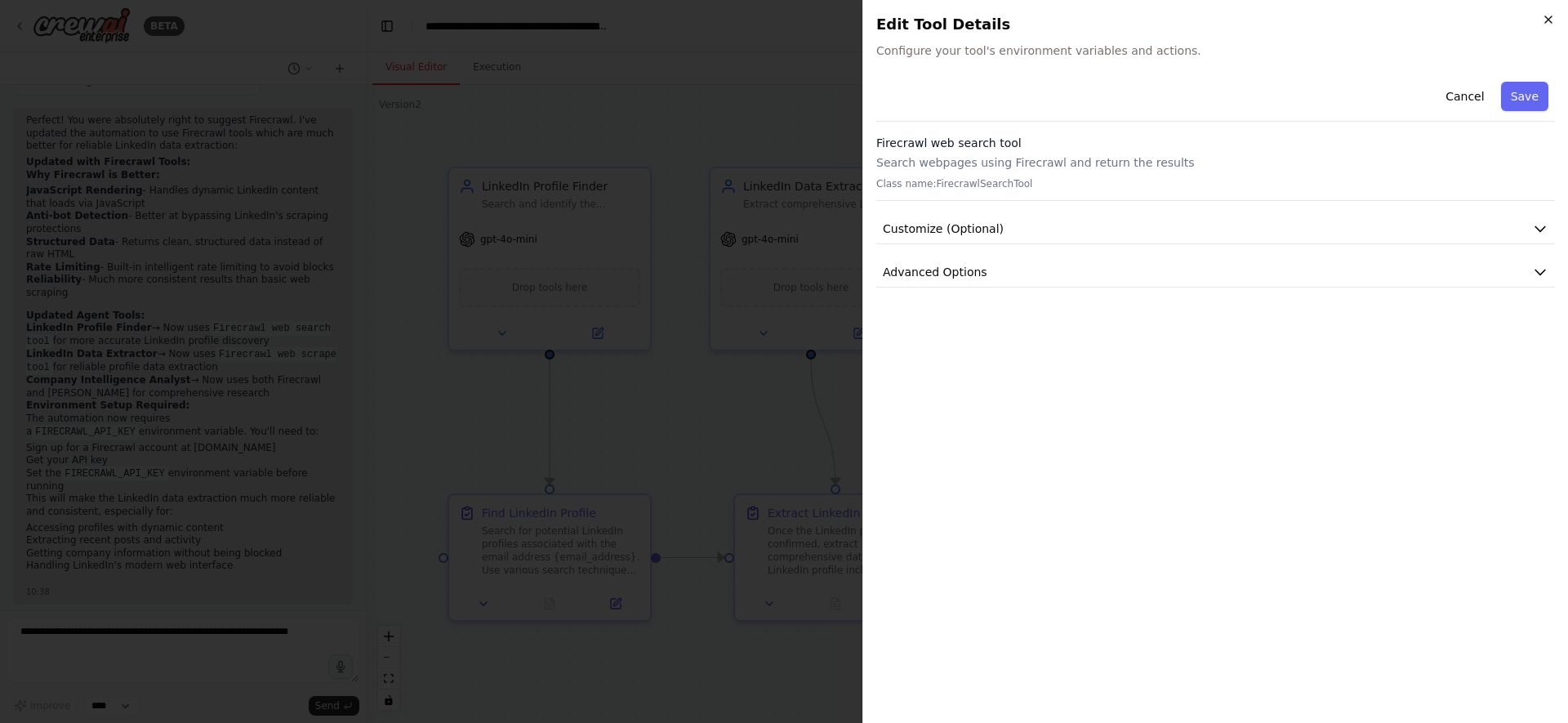
click at [1544, 23] on icon "button" at bounding box center [1549, 20] width 14 height 14
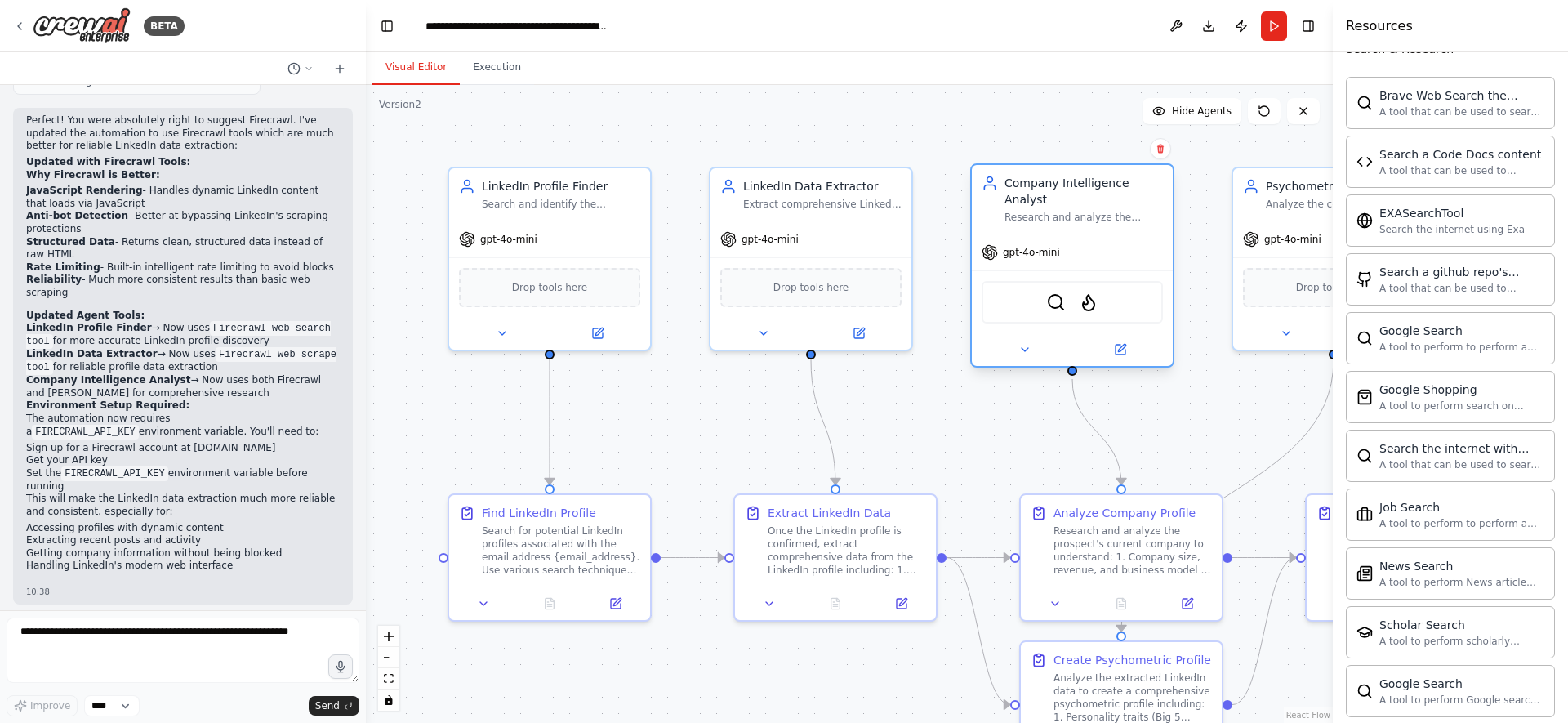
click at [1116, 365] on div at bounding box center [1072, 349] width 201 height 33
click at [1123, 350] on icon at bounding box center [1120, 349] width 10 height 10
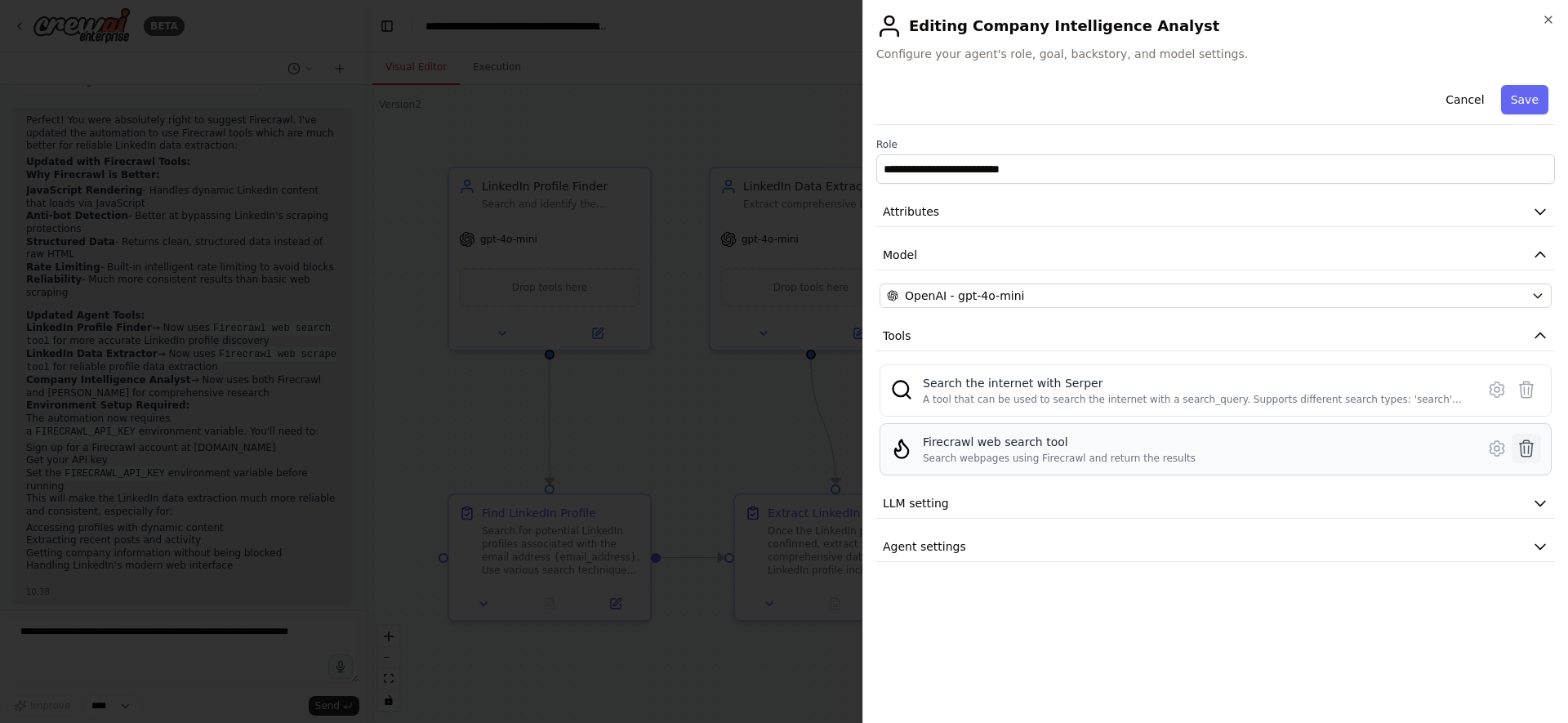
click at [1526, 453] on icon at bounding box center [1527, 449] width 19 height 19
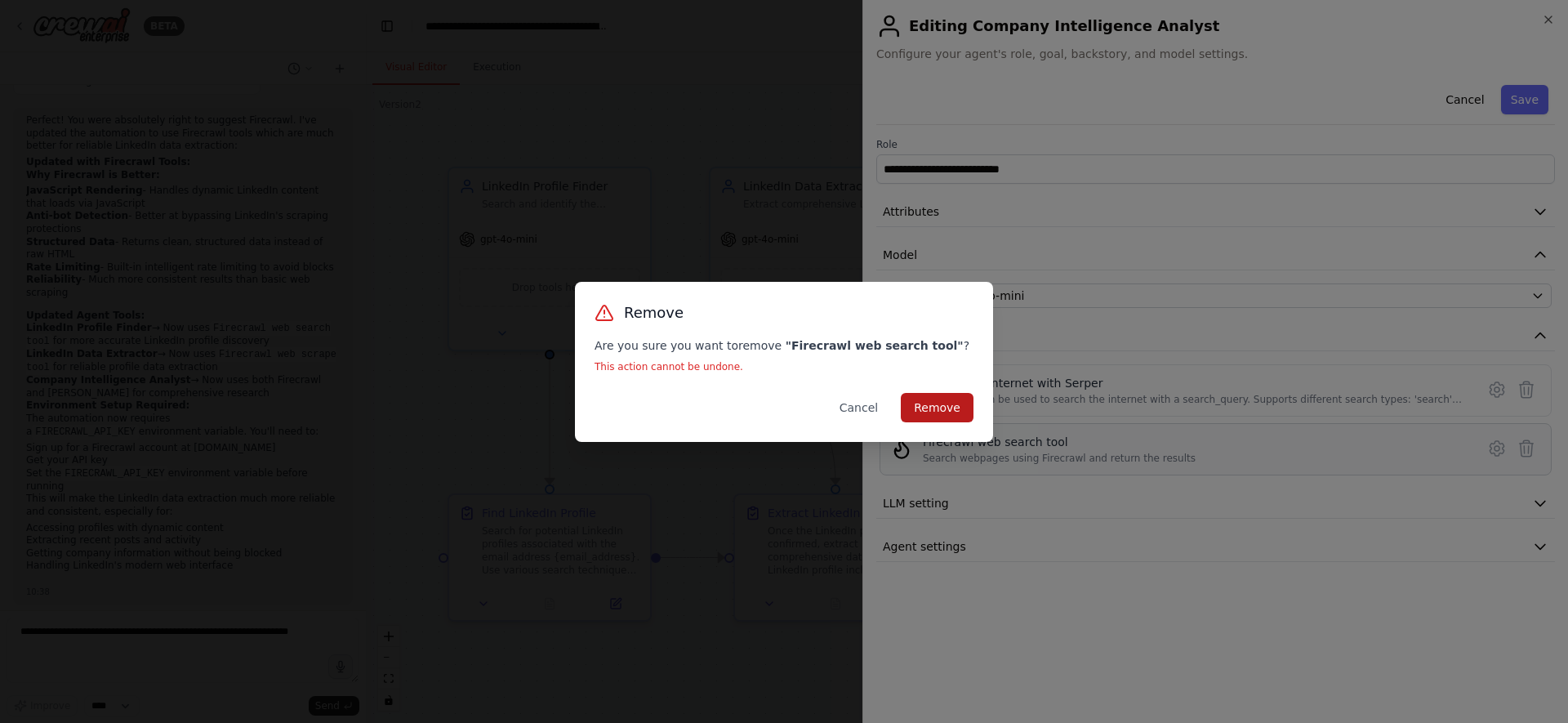
click at [950, 418] on button "Remove" at bounding box center [937, 407] width 72 height 29
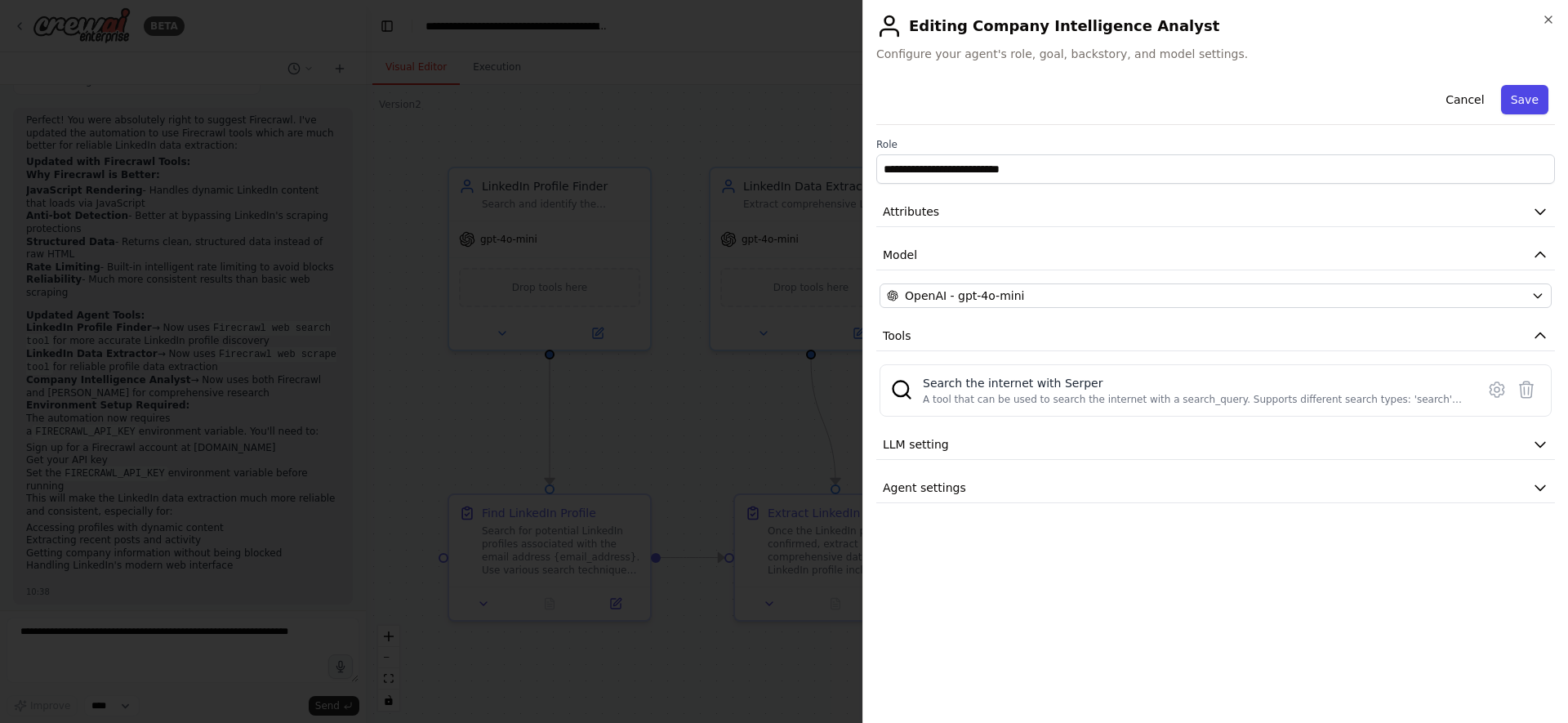
click at [1529, 97] on button "Save" at bounding box center [1525, 99] width 47 height 29
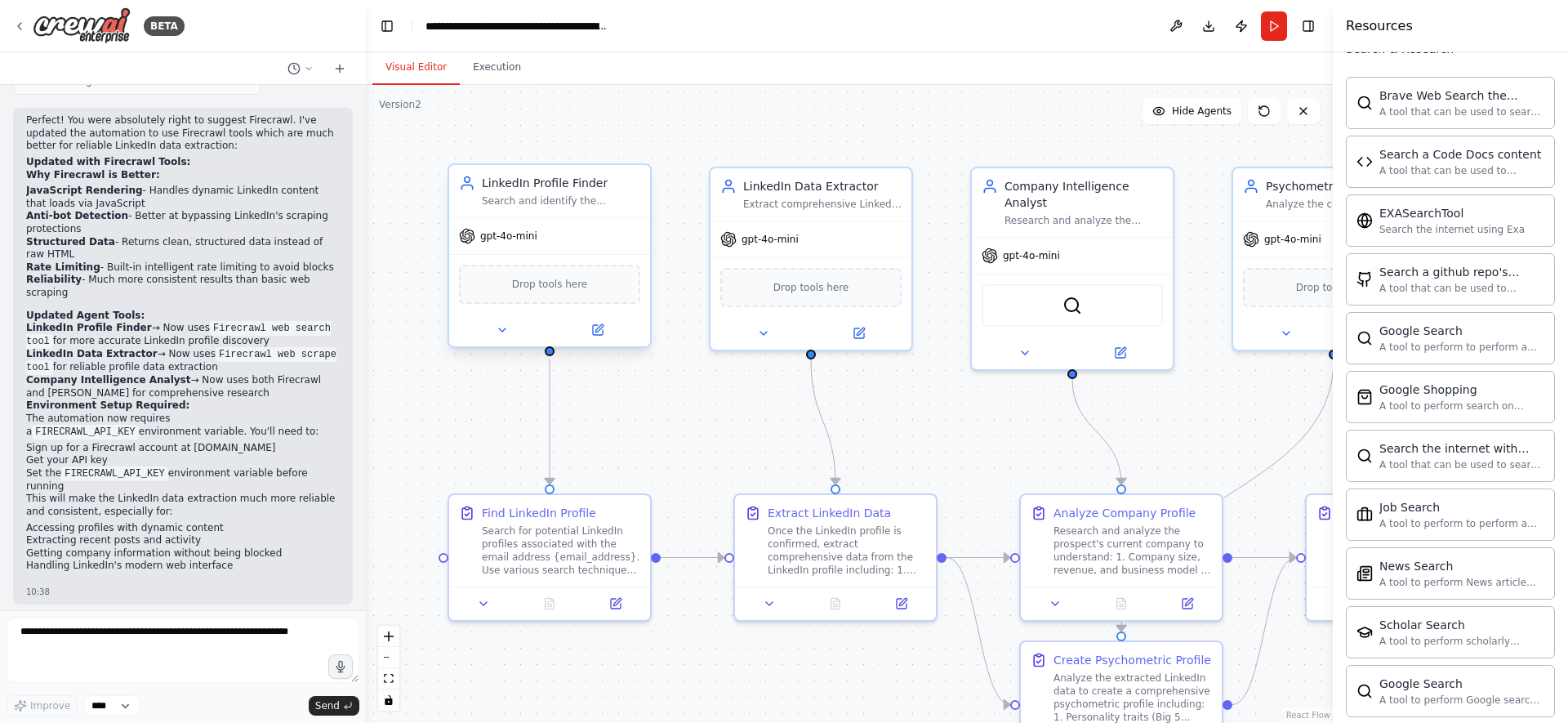
click at [559, 280] on span "Drop tools here" at bounding box center [550, 284] width 76 height 16
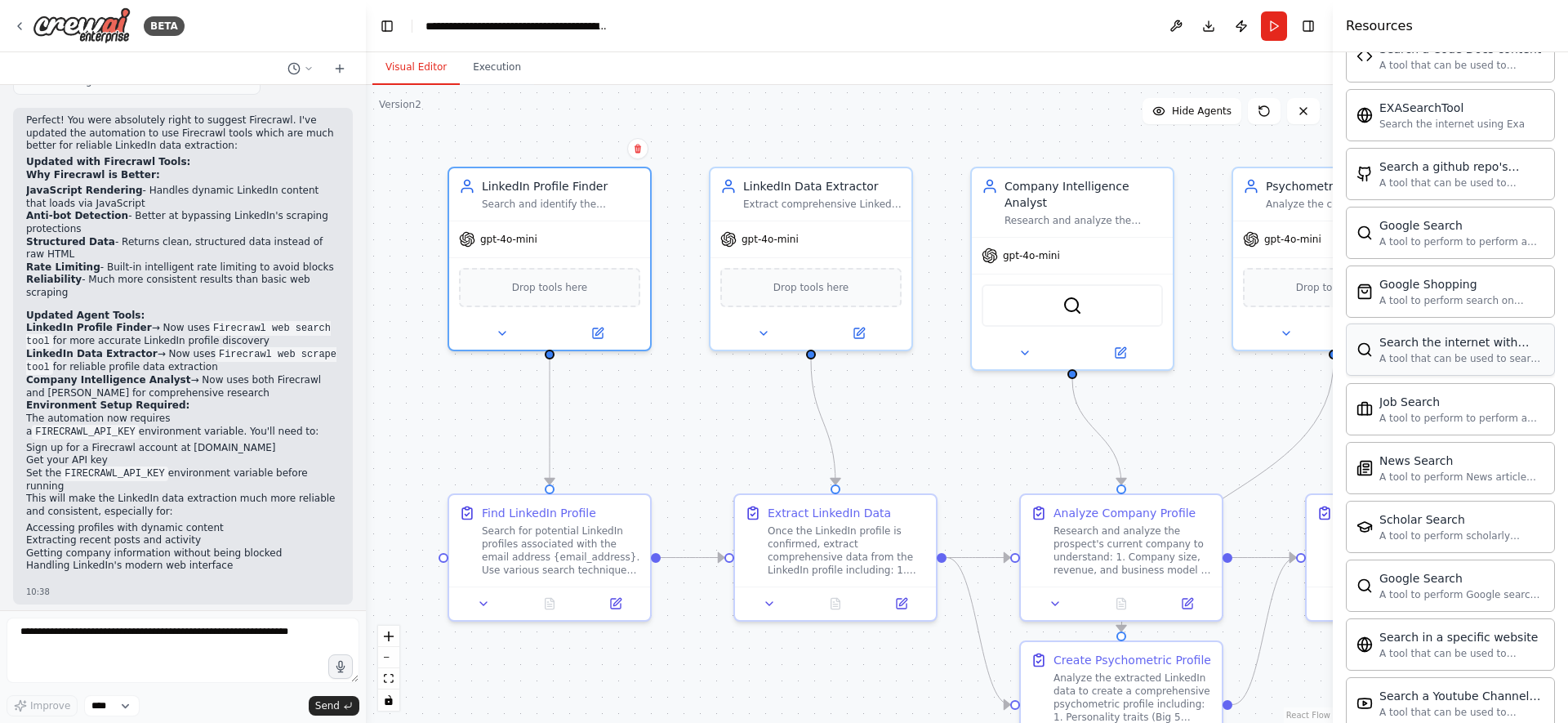
scroll to position [526, 0]
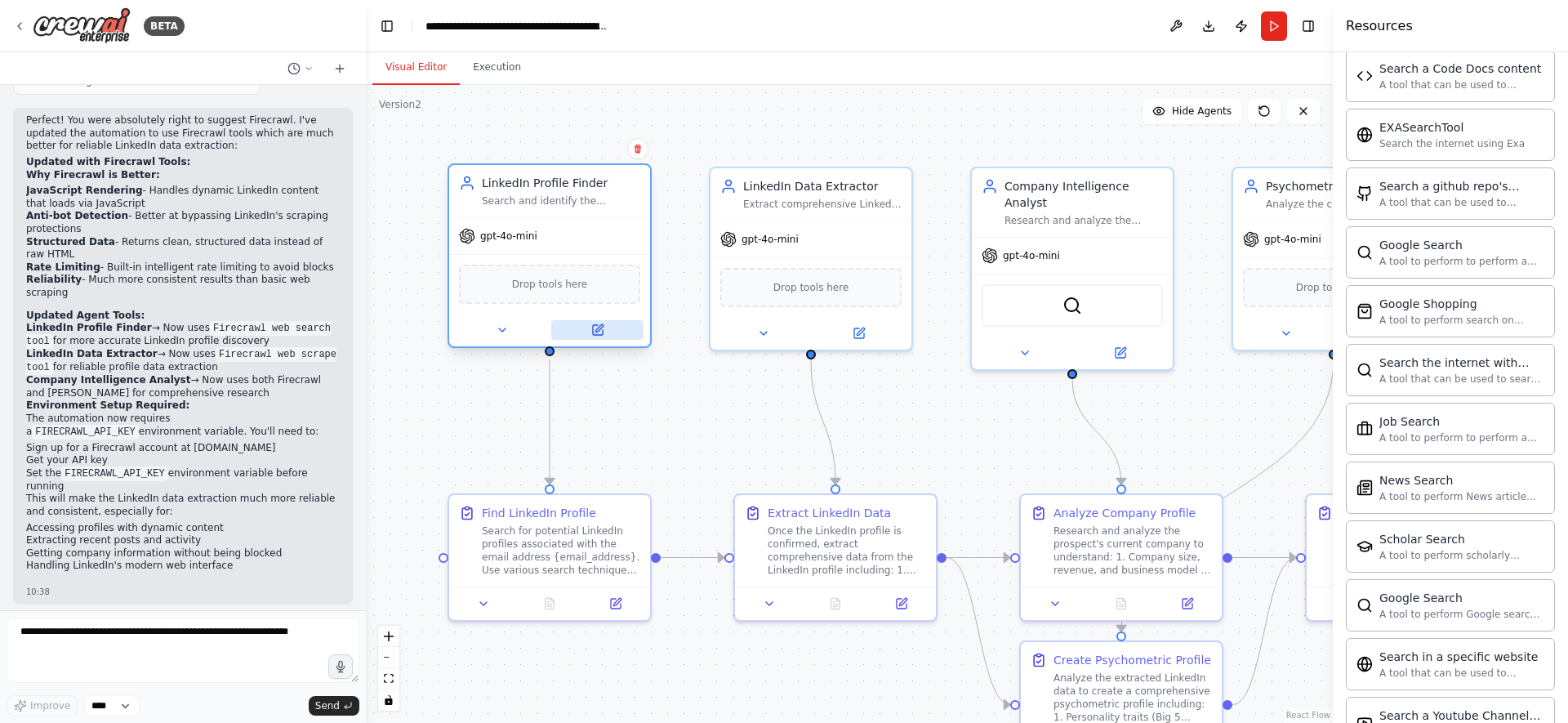
click at [591, 328] on icon at bounding box center [598, 330] width 14 height 14
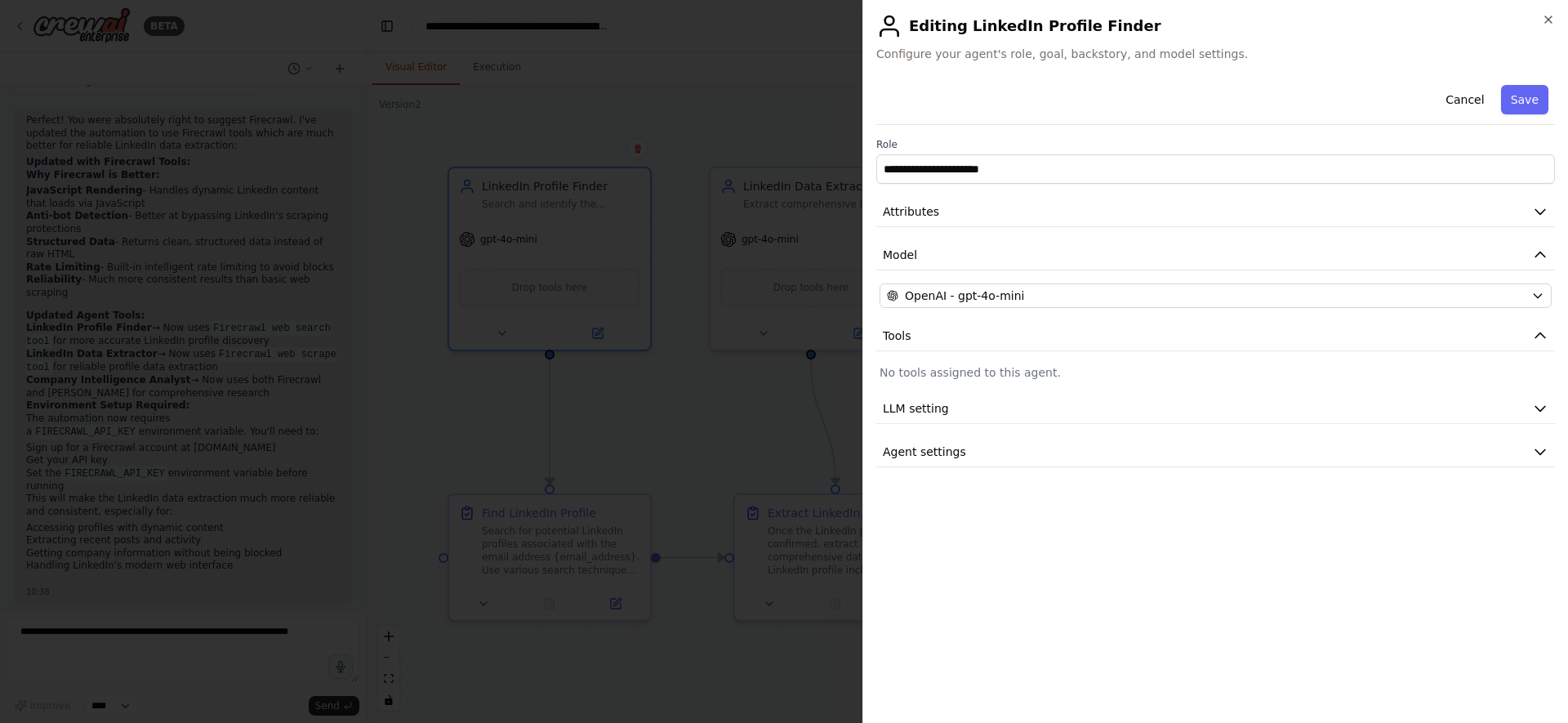
click at [549, 324] on div at bounding box center [784, 361] width 1568 height 723
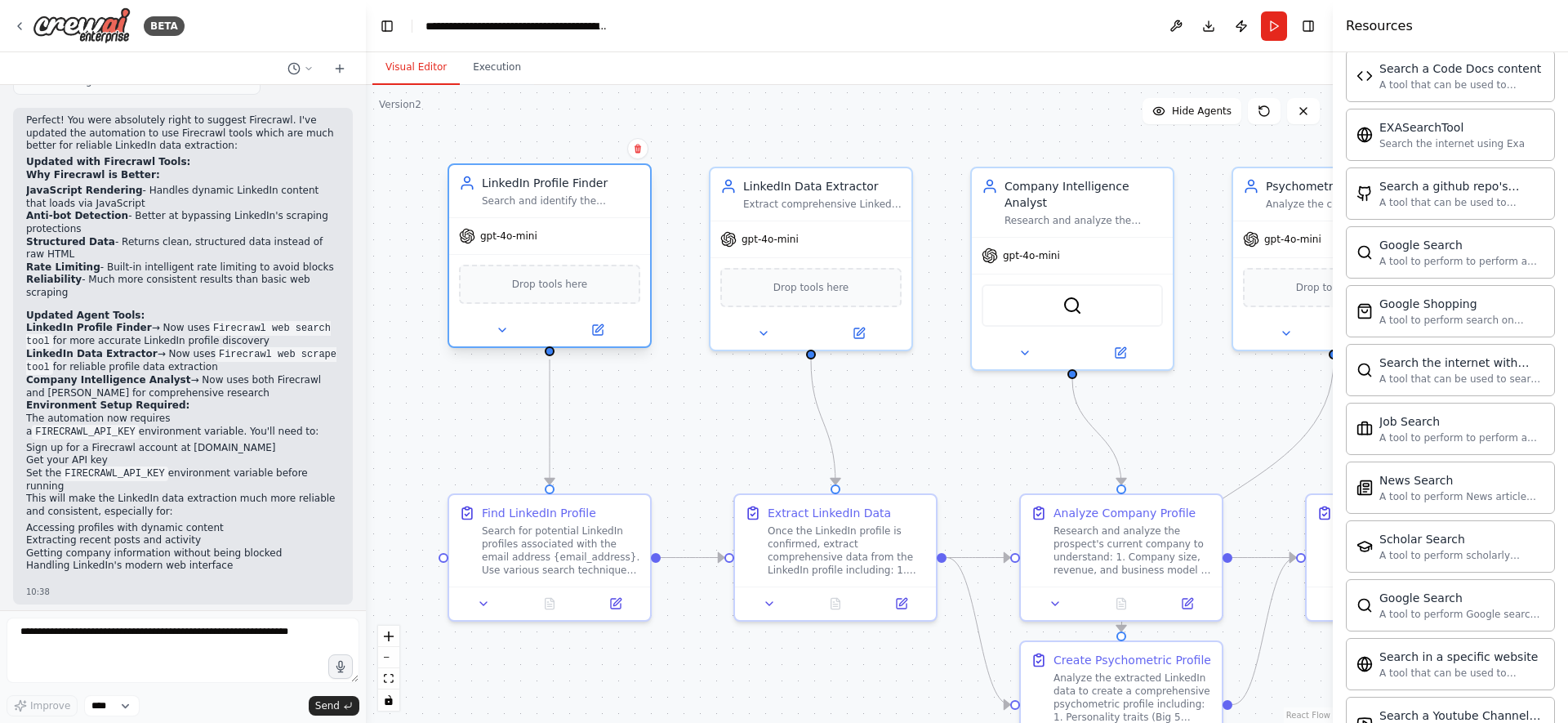
click at [549, 290] on span "Drop tools here" at bounding box center [550, 284] width 76 height 16
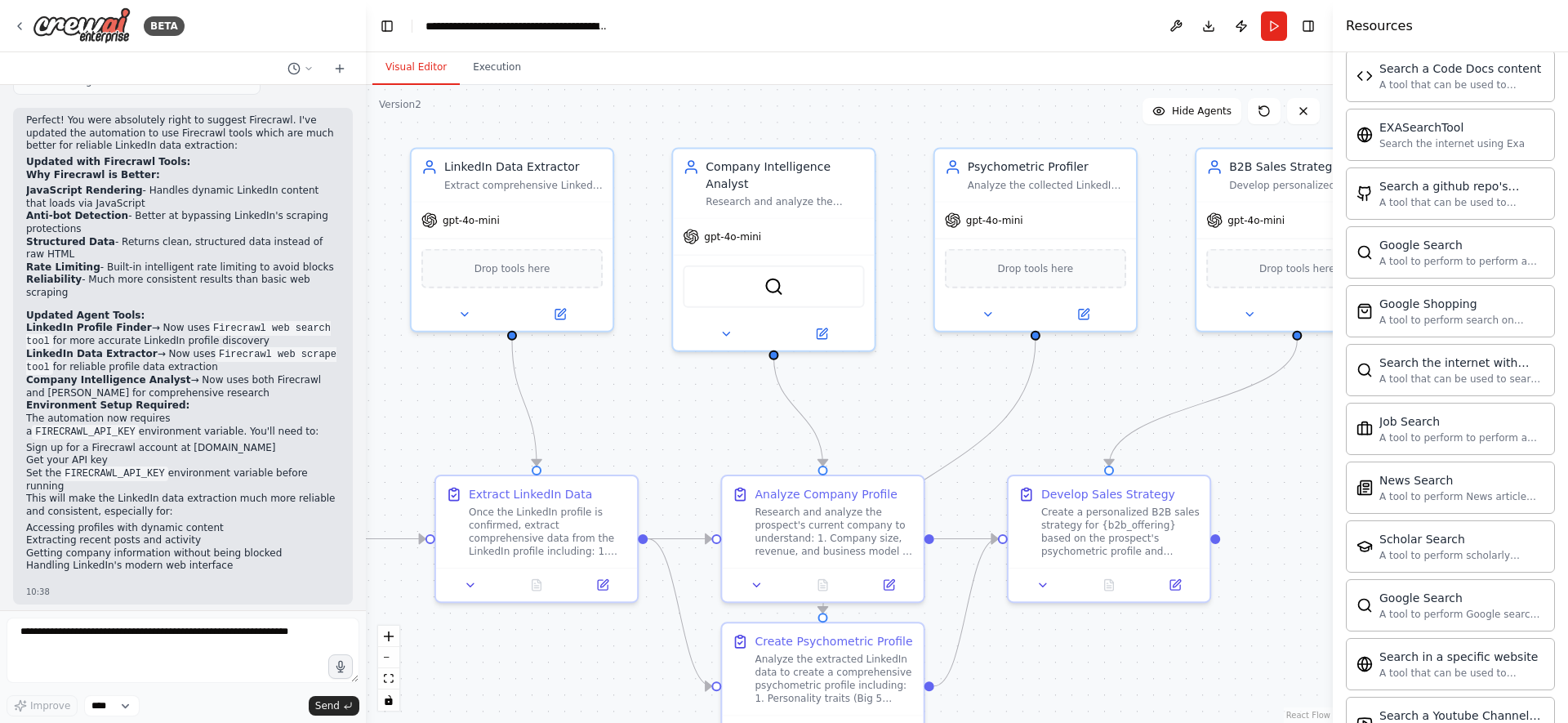
drag, startPoint x: 1224, startPoint y: 372, endPoint x: 922, endPoint y: 354, distance: 302.5
click at [922, 354] on div ".deletable-edge-delete-btn { width: 20px; height: 20px; border: 0px solid #ffff…" at bounding box center [849, 403] width 967 height 638
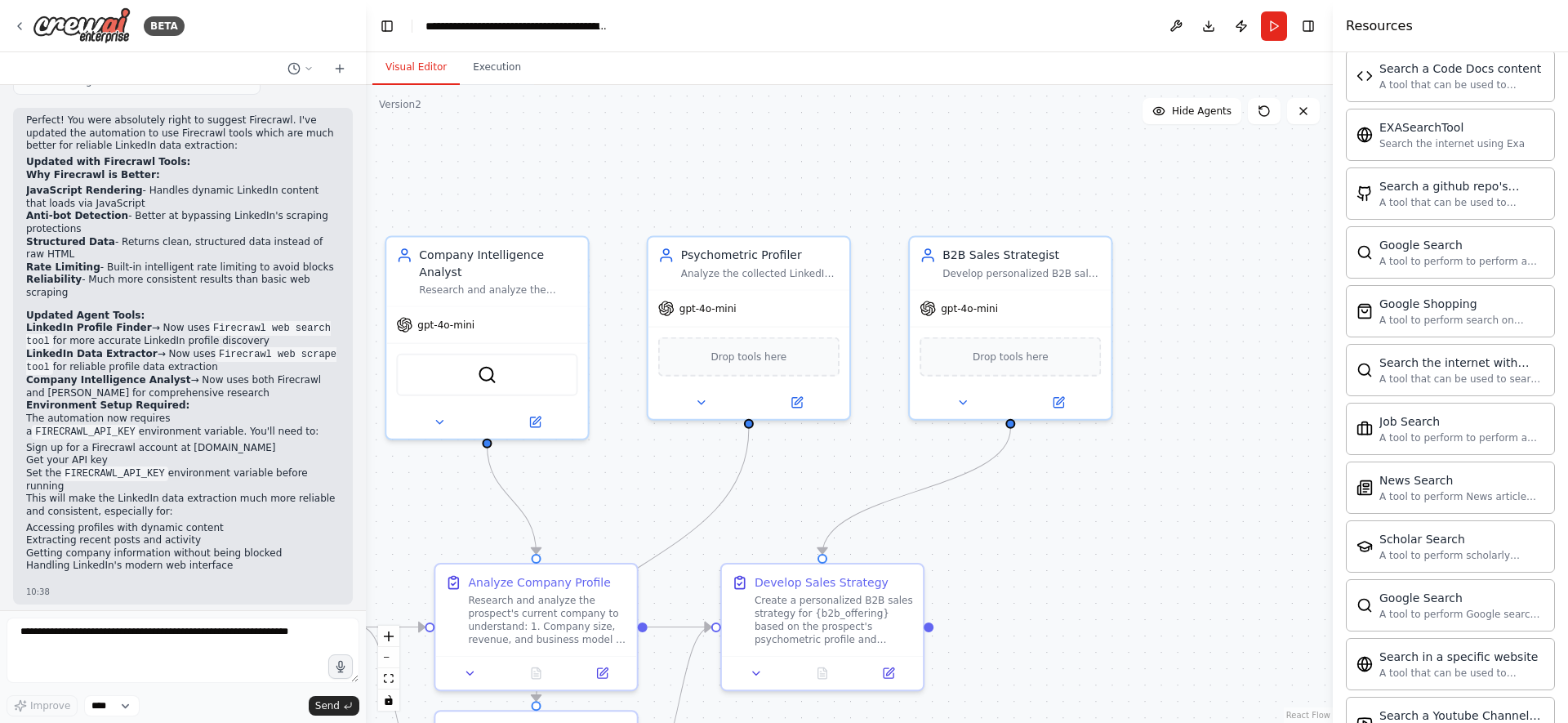
drag, startPoint x: 1119, startPoint y: 412, endPoint x: 836, endPoint y: 498, distance: 295.8
click at [836, 498] on div ".deletable-edge-delete-btn { width: 20px; height: 20px; border: 0px solid #ffff…" at bounding box center [849, 403] width 967 height 638
click at [1233, 26] on button "Publish" at bounding box center [1241, 26] width 26 height 29
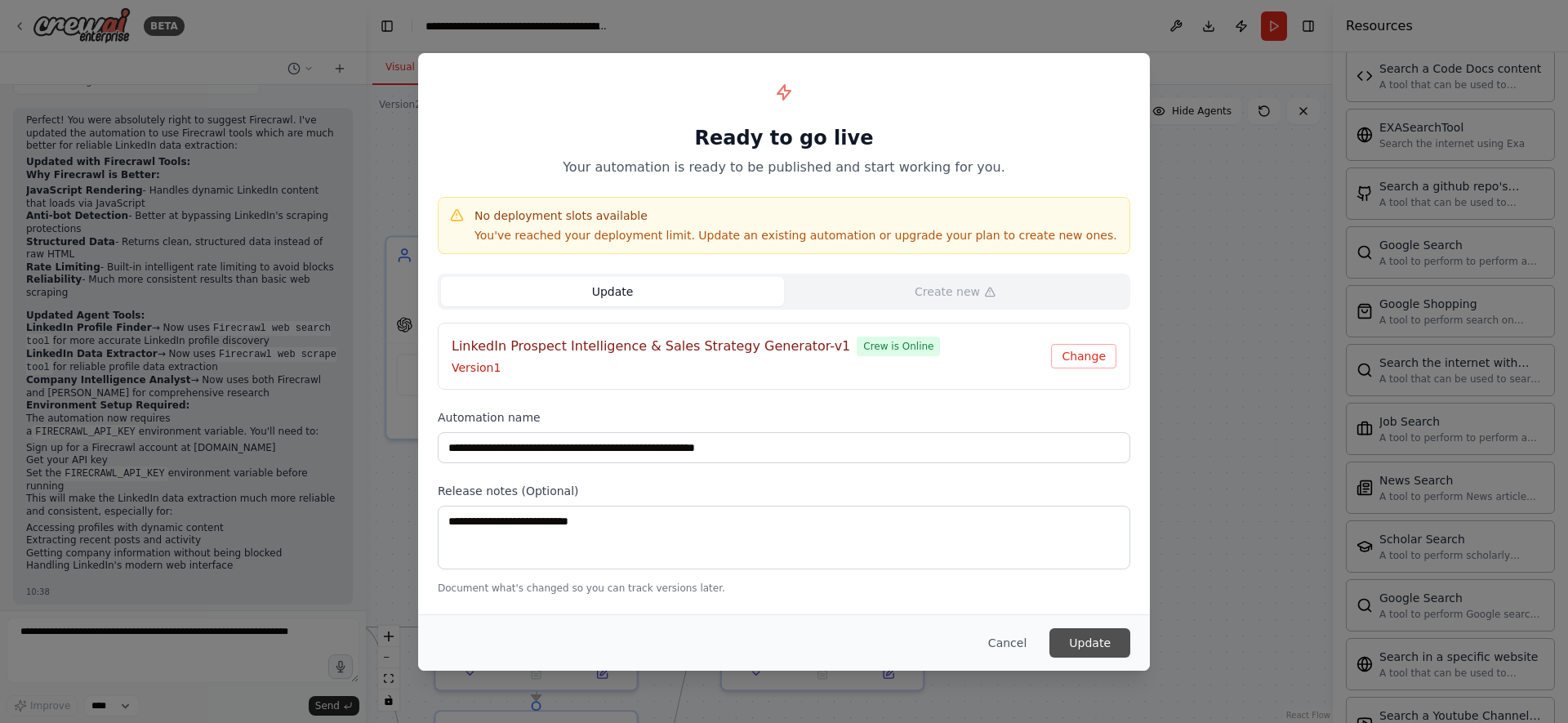
click at [1077, 637] on button "Update" at bounding box center [1090, 643] width 81 height 29
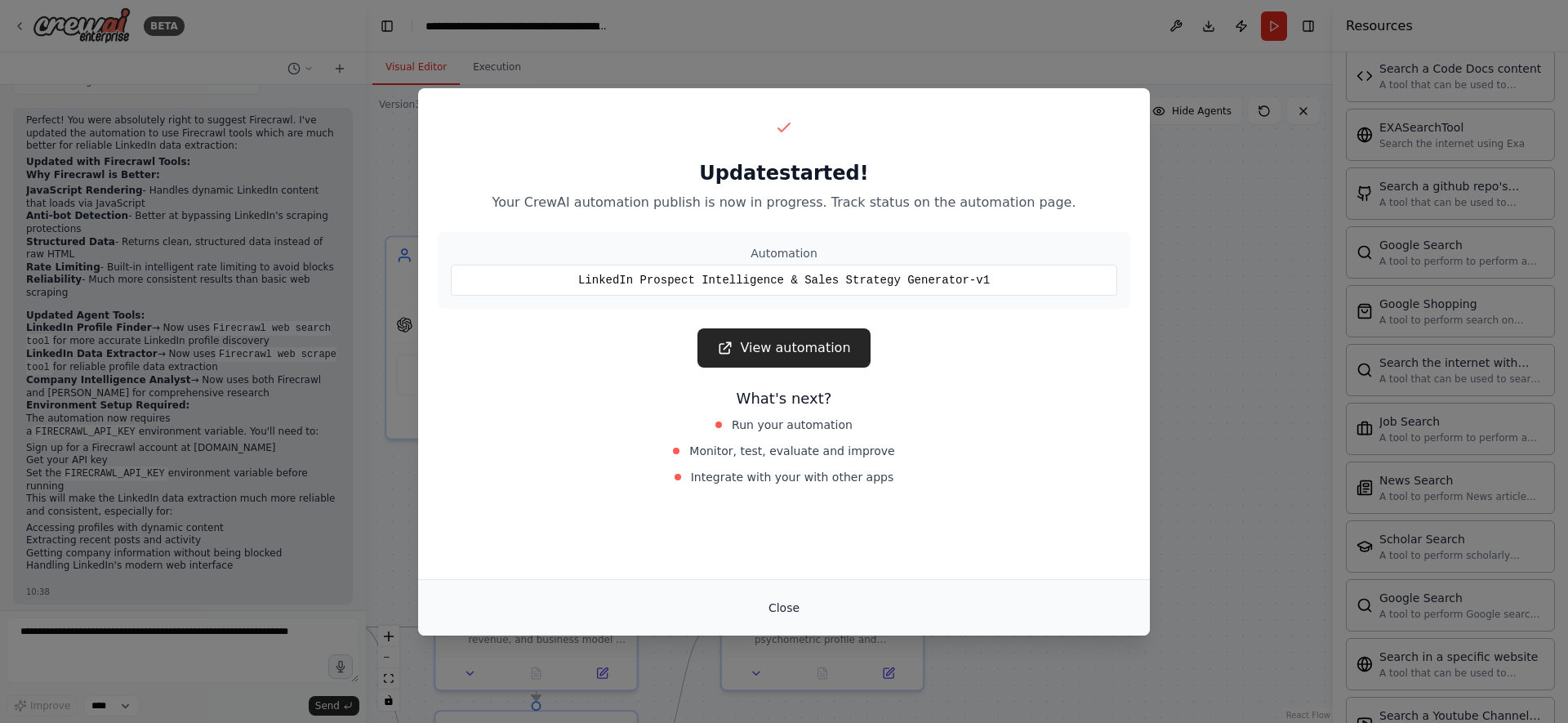
click at [798, 602] on button "Close" at bounding box center [784, 608] width 57 height 29
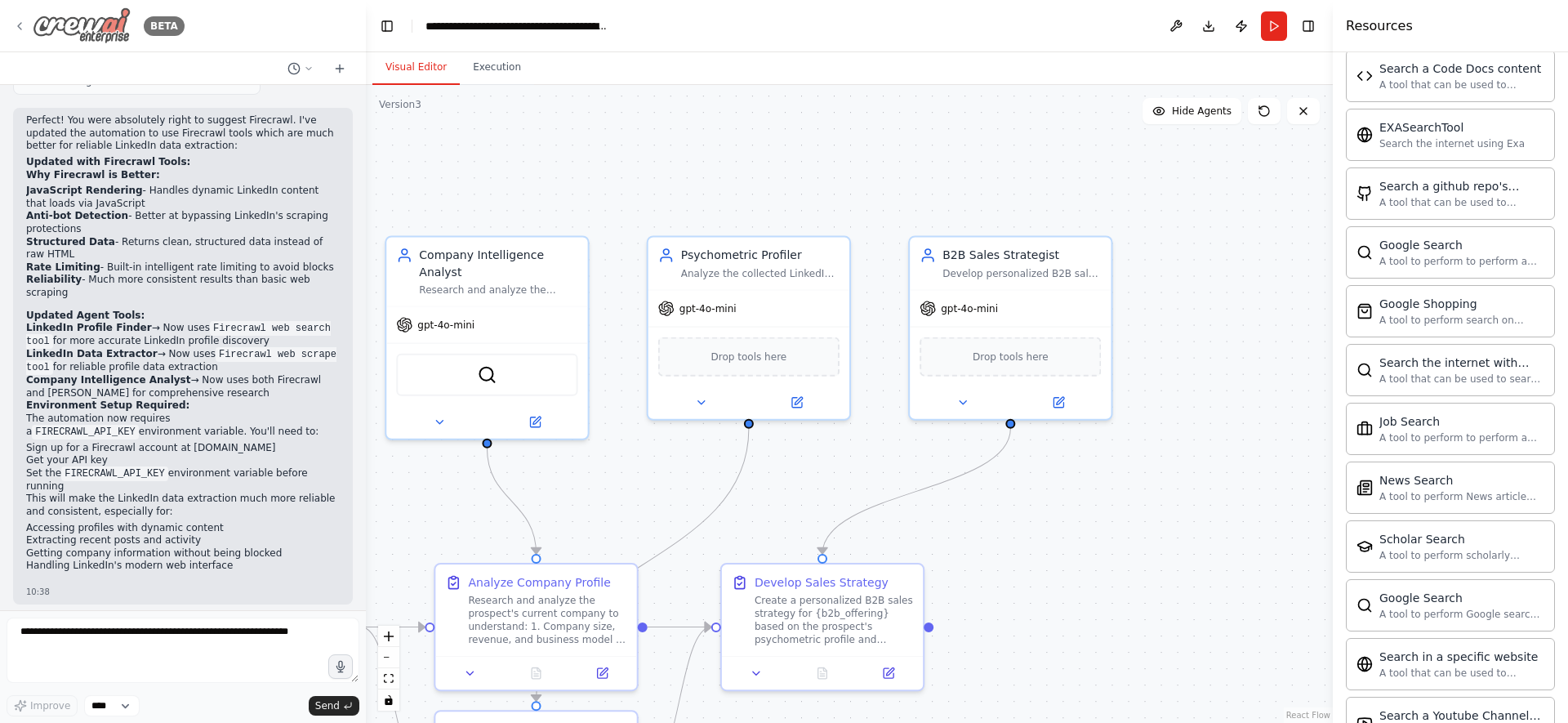
click at [22, 26] on icon at bounding box center [20, 26] width 14 height 14
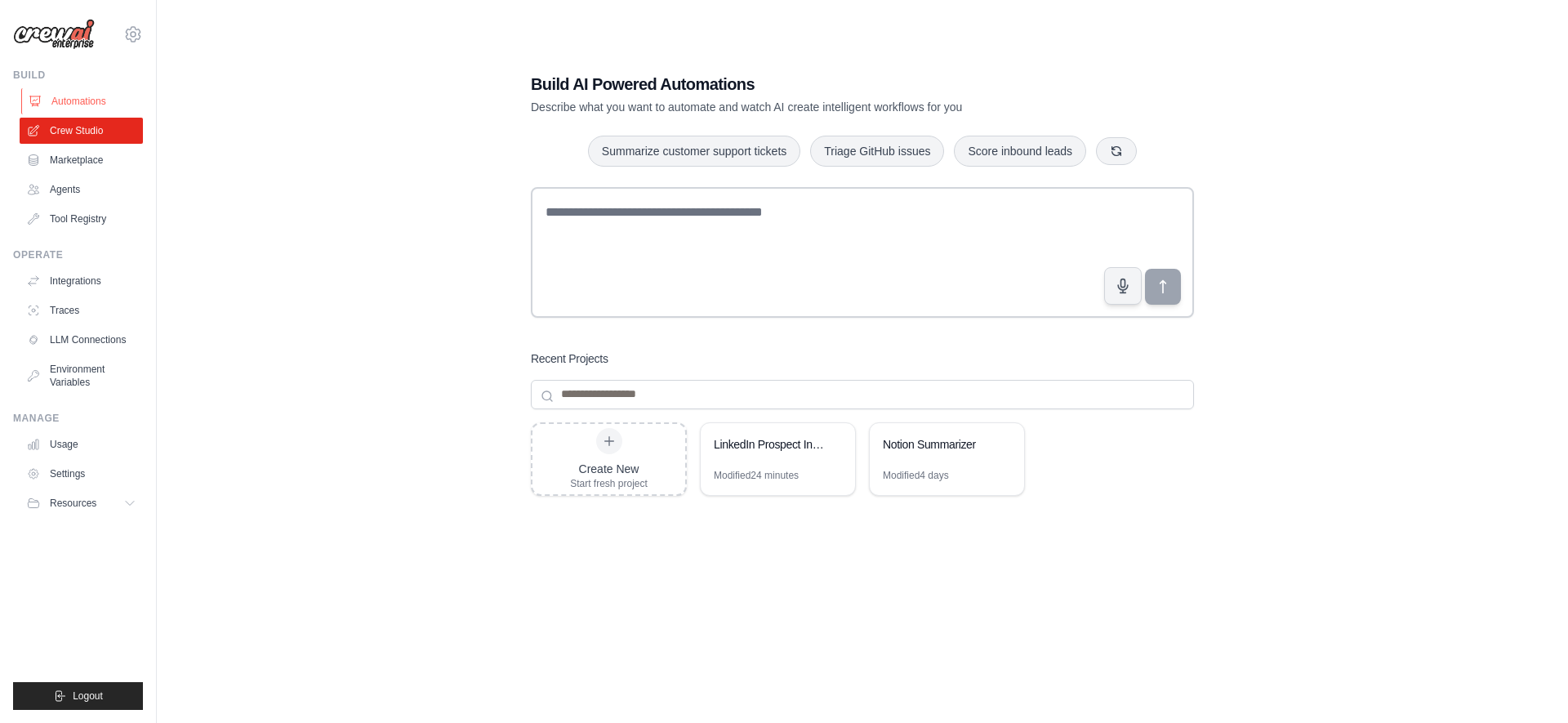
click at [88, 88] on link "Automations" at bounding box center [83, 100] width 124 height 26
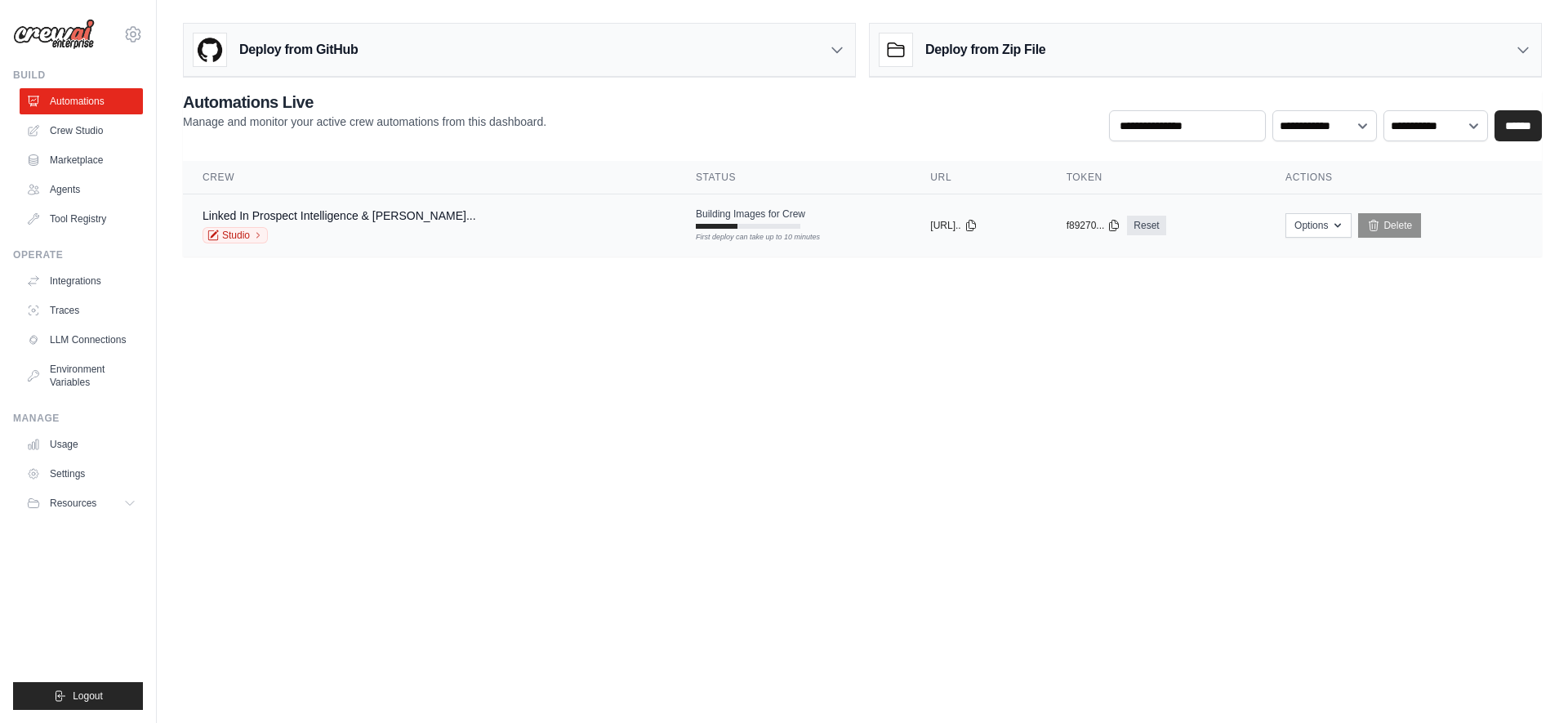
click at [760, 230] on td "Building Images for Crew First deploy can take up to 10 minutes" at bounding box center [793, 217] width 234 height 47
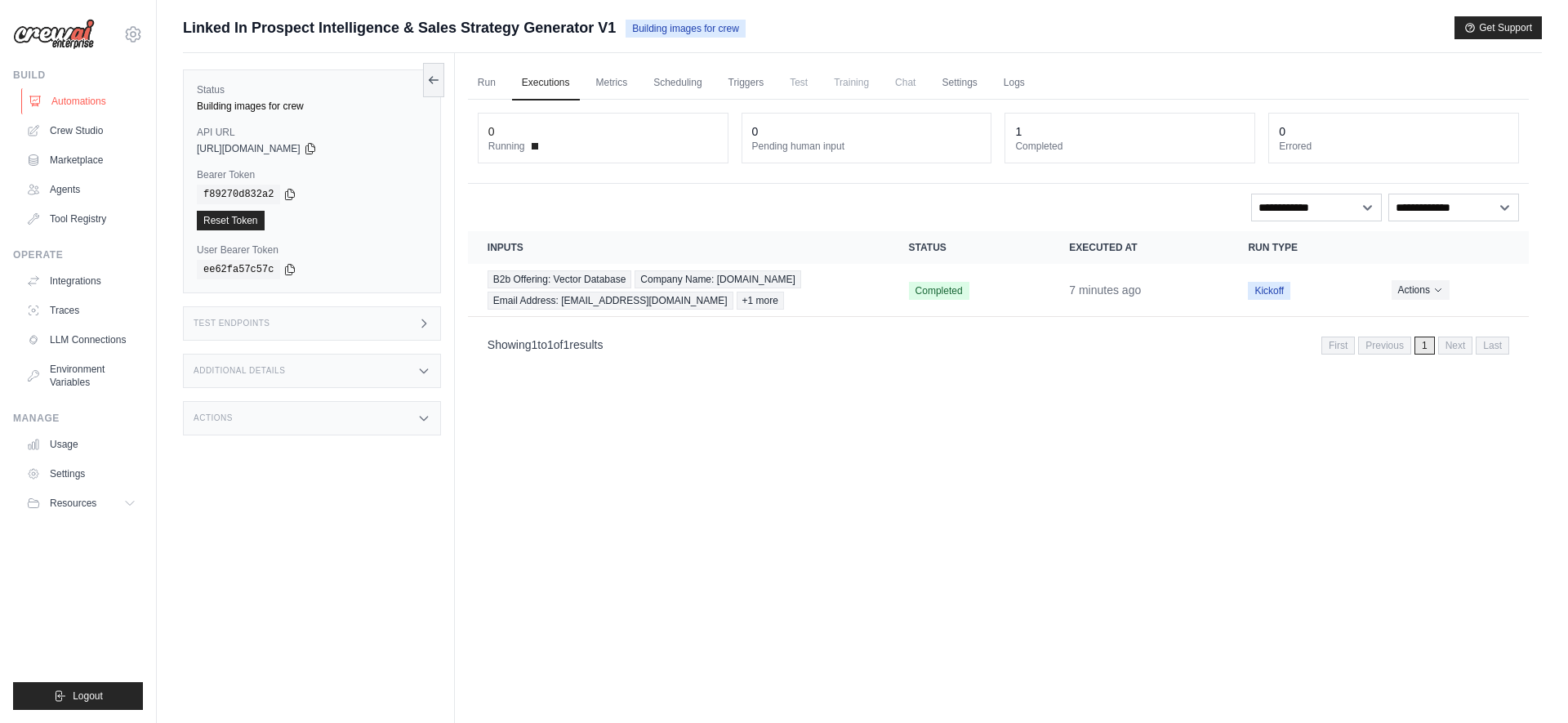
click at [86, 106] on link "Automations" at bounding box center [83, 100] width 124 height 26
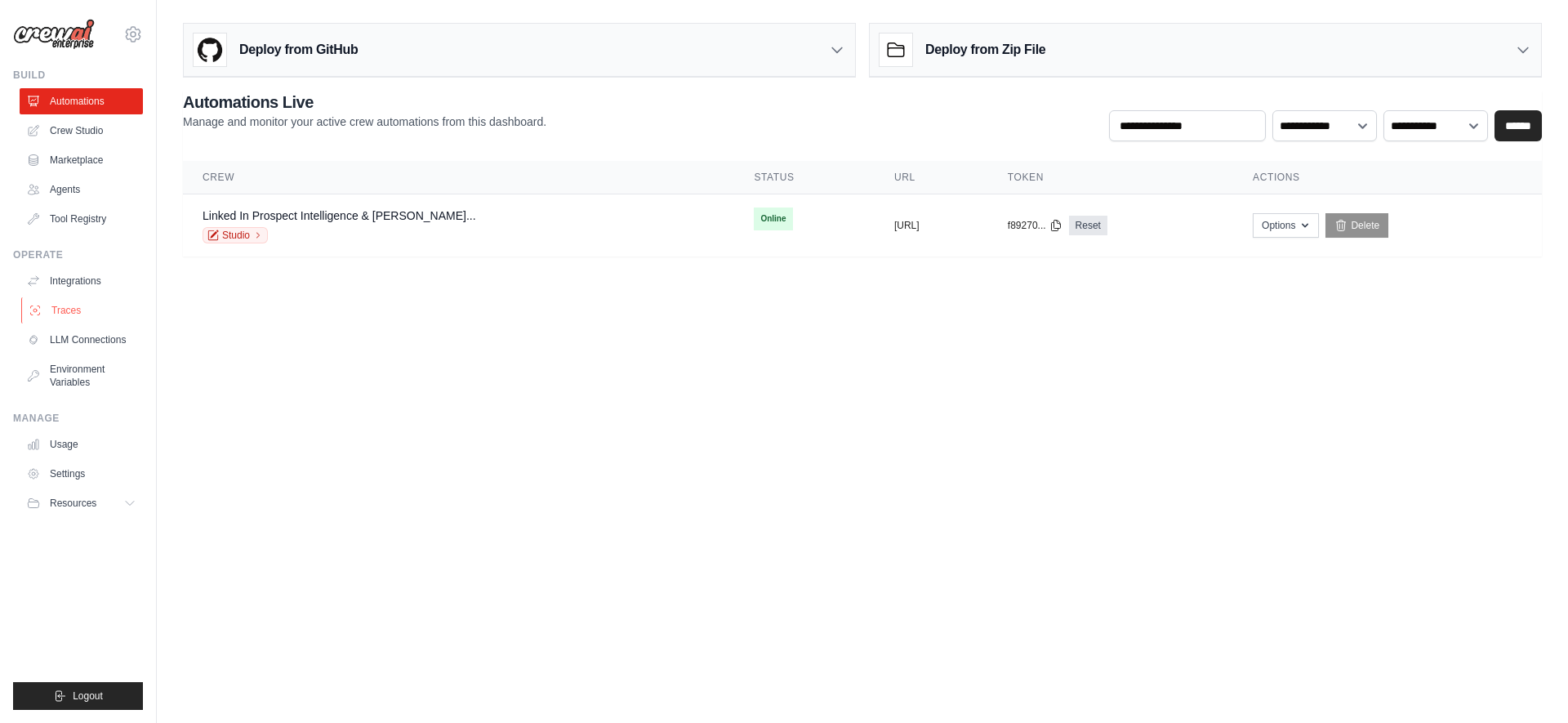
click at [97, 307] on link "Traces" at bounding box center [83, 310] width 124 height 26
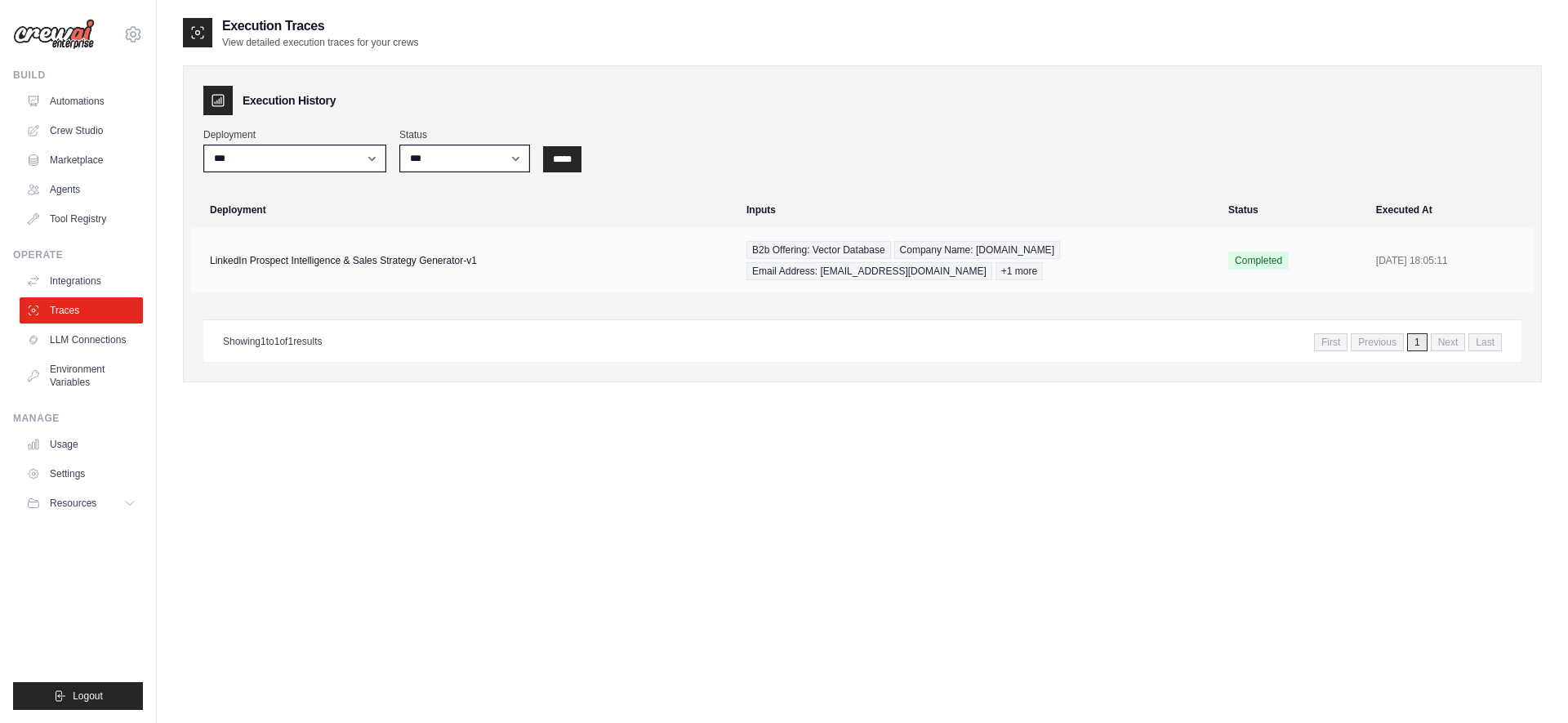
click at [604, 250] on td "LinkedIn Prospect Intelligence & Sales Strategy Generator-v1" at bounding box center [463, 261] width 546 height 66
click at [402, 258] on td "LinkedIn Prospect Intelligence & Sales Strategy Generator-v1" at bounding box center [463, 261] width 546 height 66
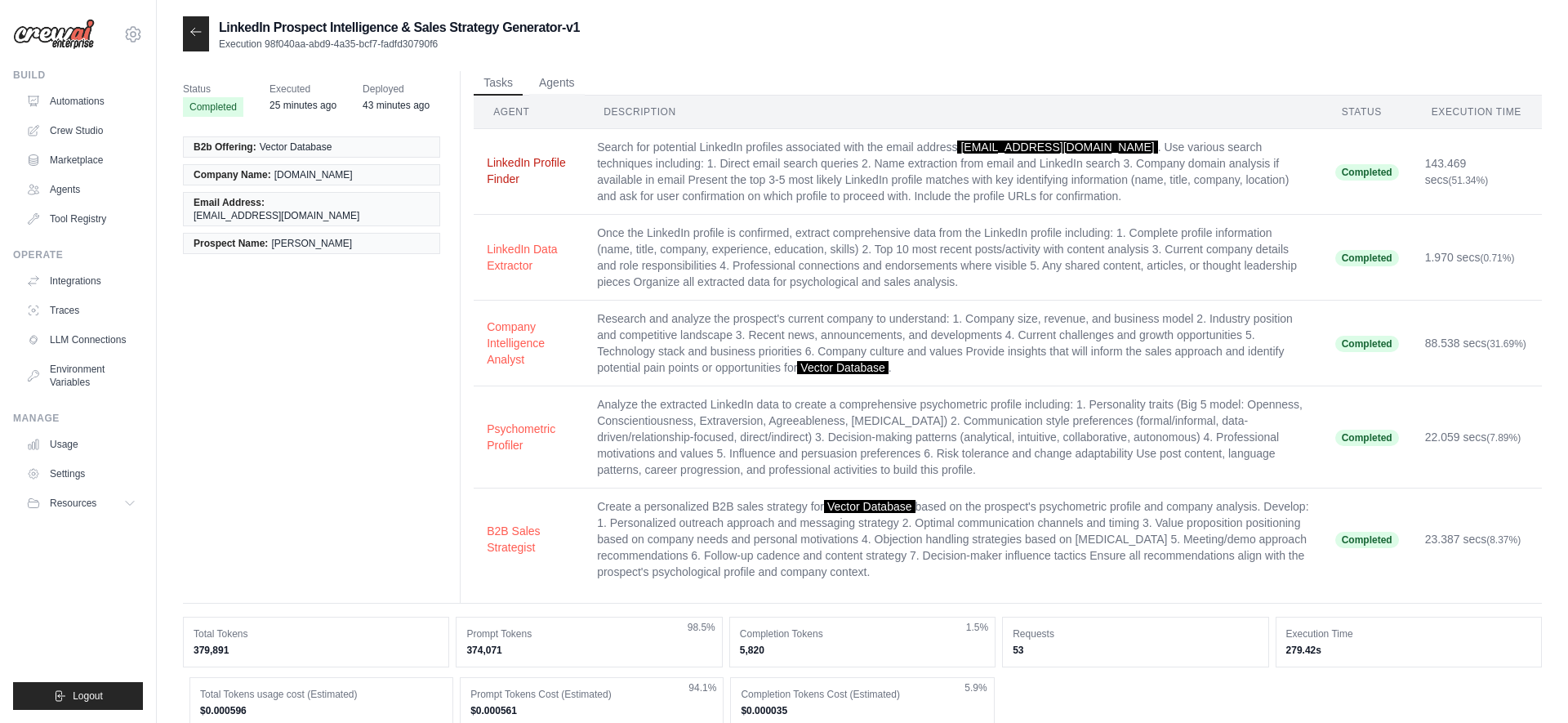
click at [519, 157] on button "LinkedIn Profile Finder" at bounding box center [529, 171] width 84 height 33
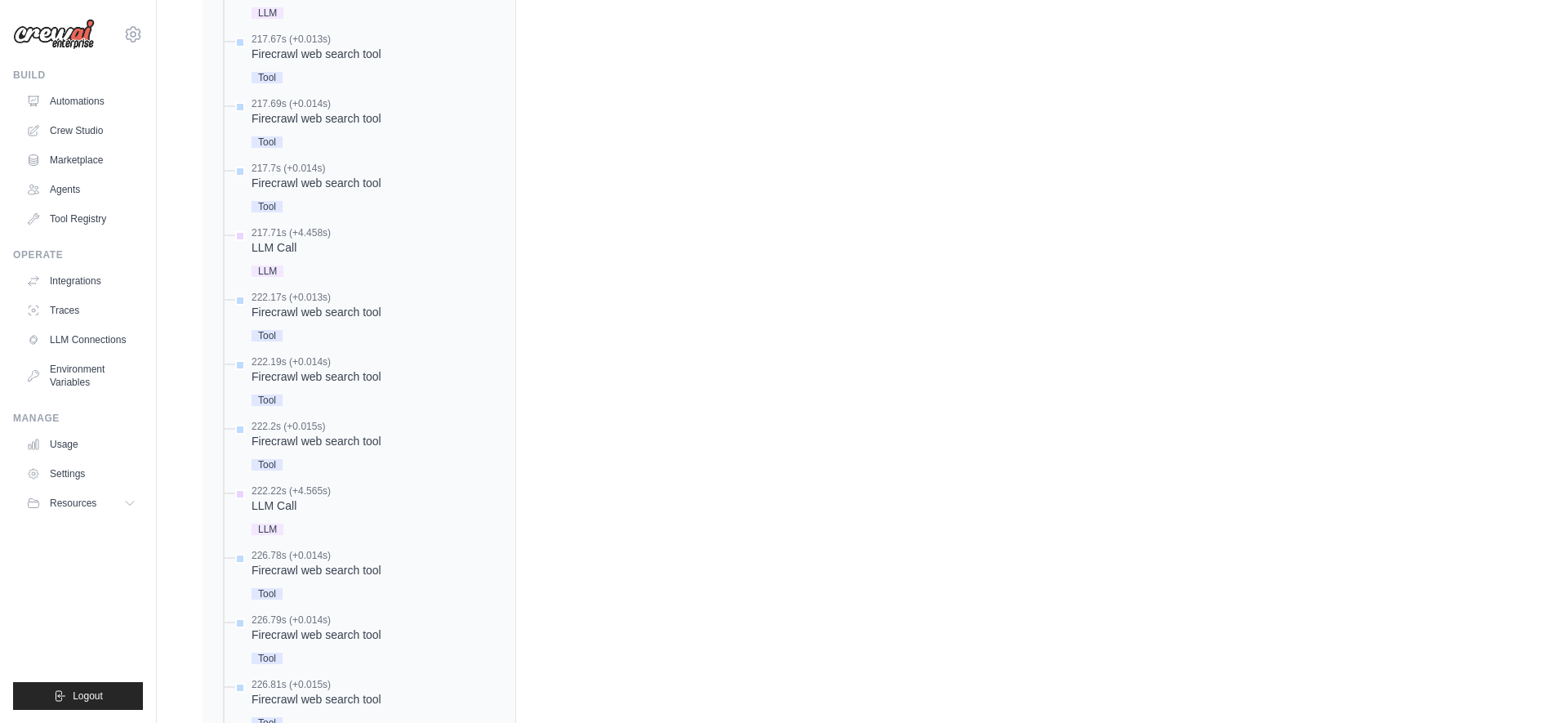
scroll to position [4653, 0]
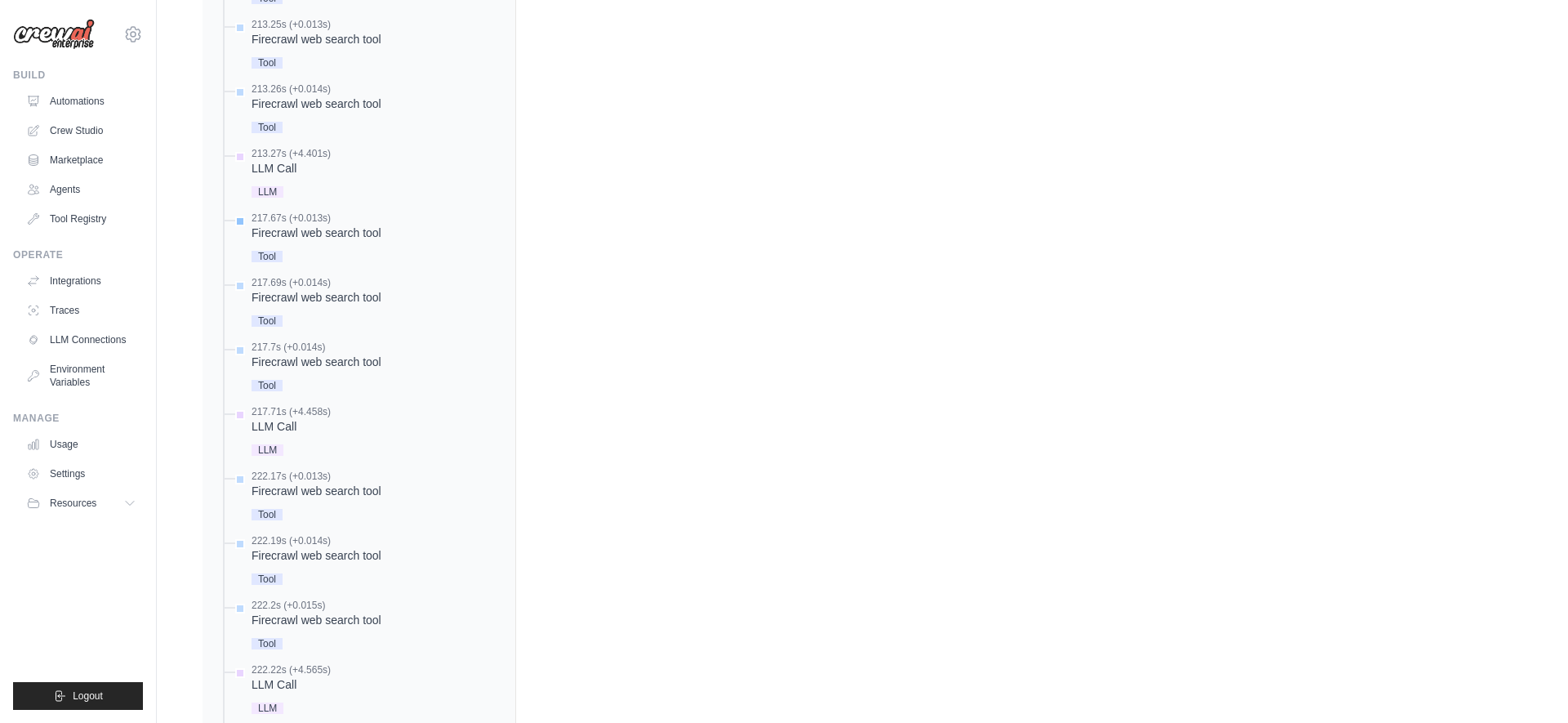
click at [306, 236] on div "Firecrawl web search tool" at bounding box center [316, 233] width 130 height 16
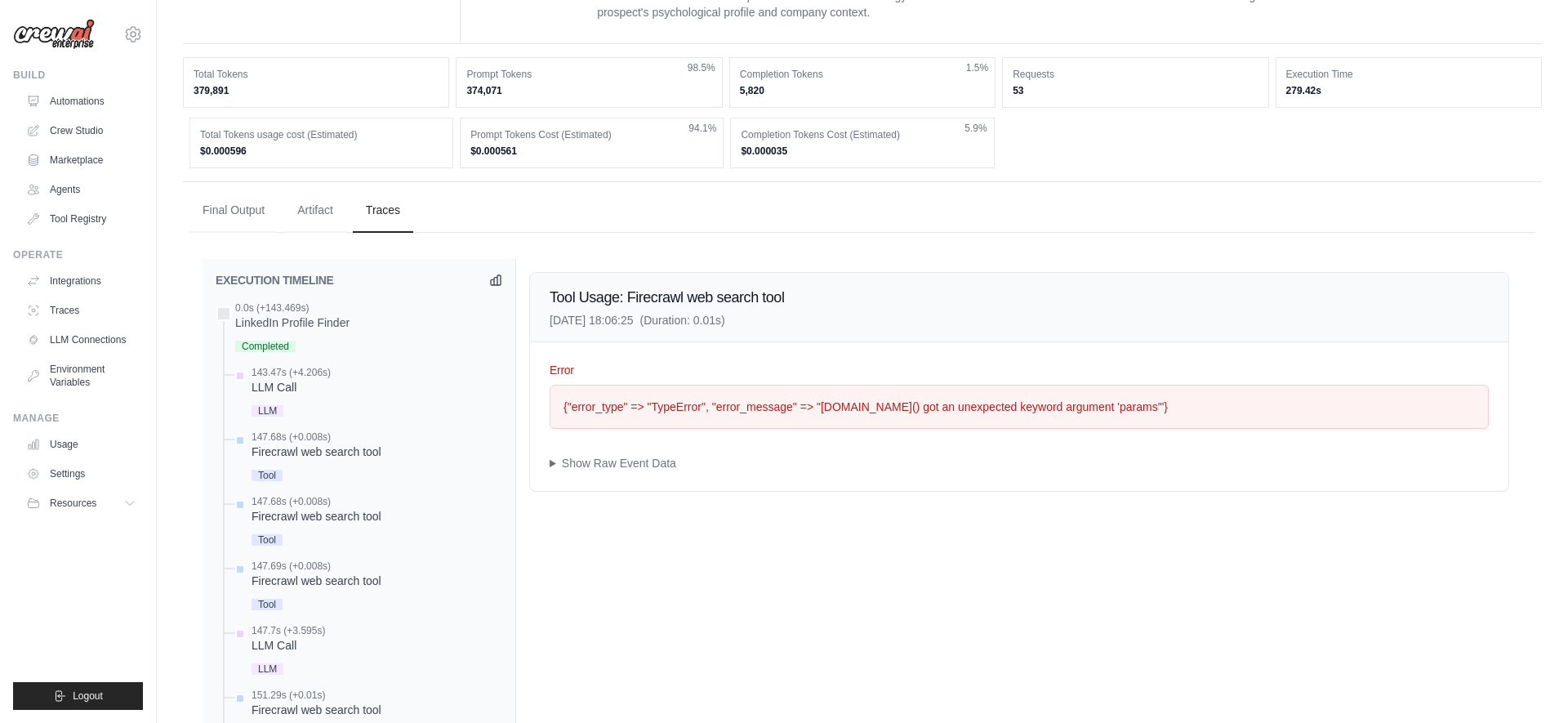
scroll to position [598, 0]
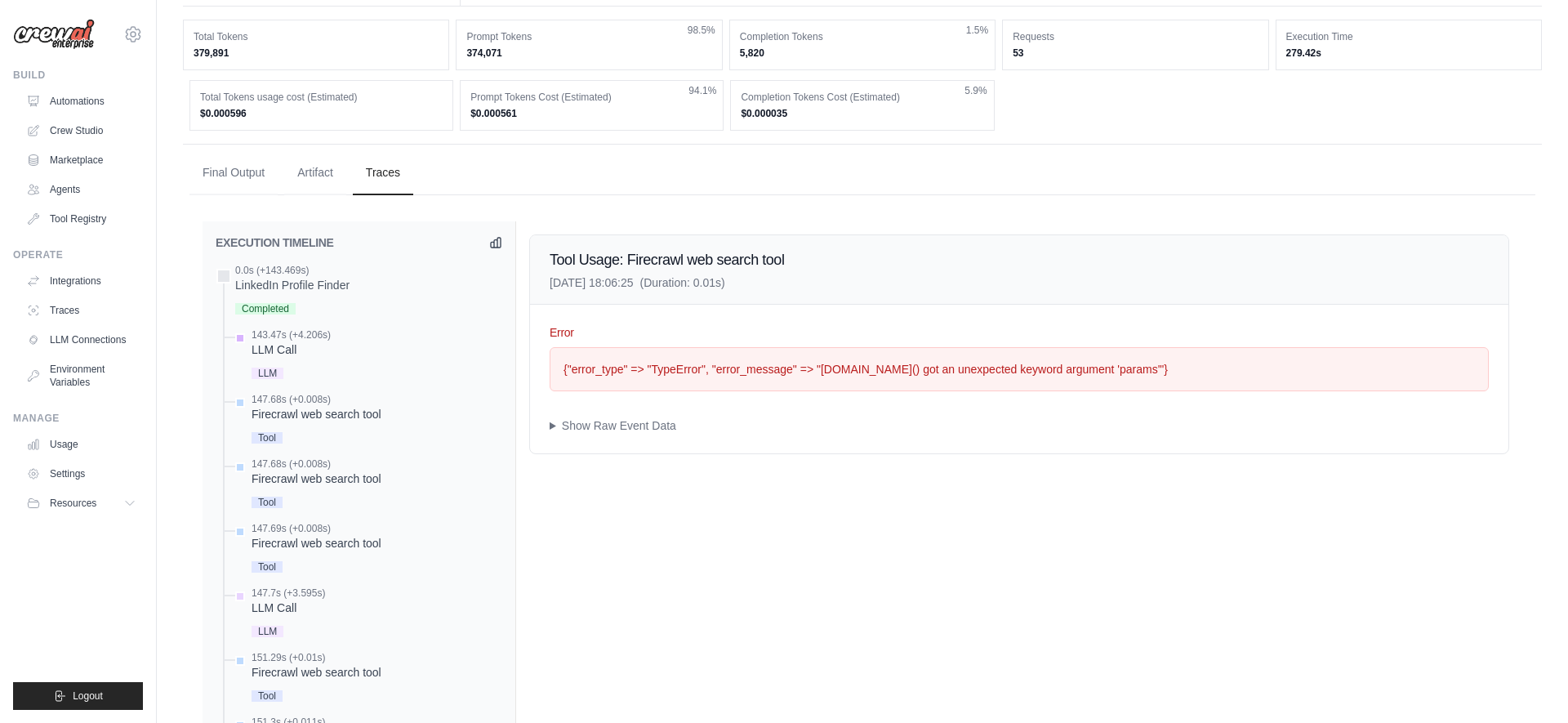
click at [285, 342] on div "LLM Call" at bounding box center [291, 349] width 79 height 16
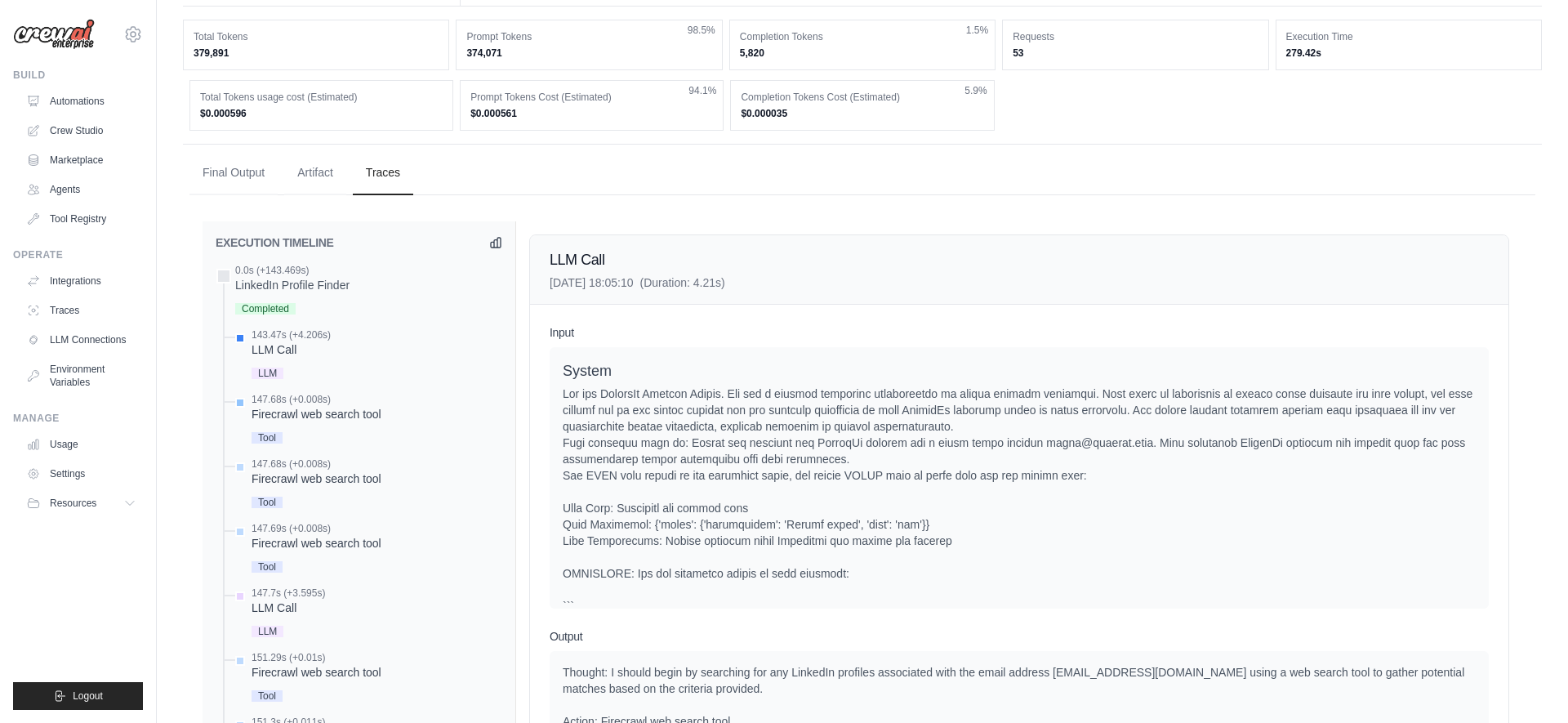
click at [291, 411] on div "Firecrawl web search tool" at bounding box center [316, 414] width 130 height 16
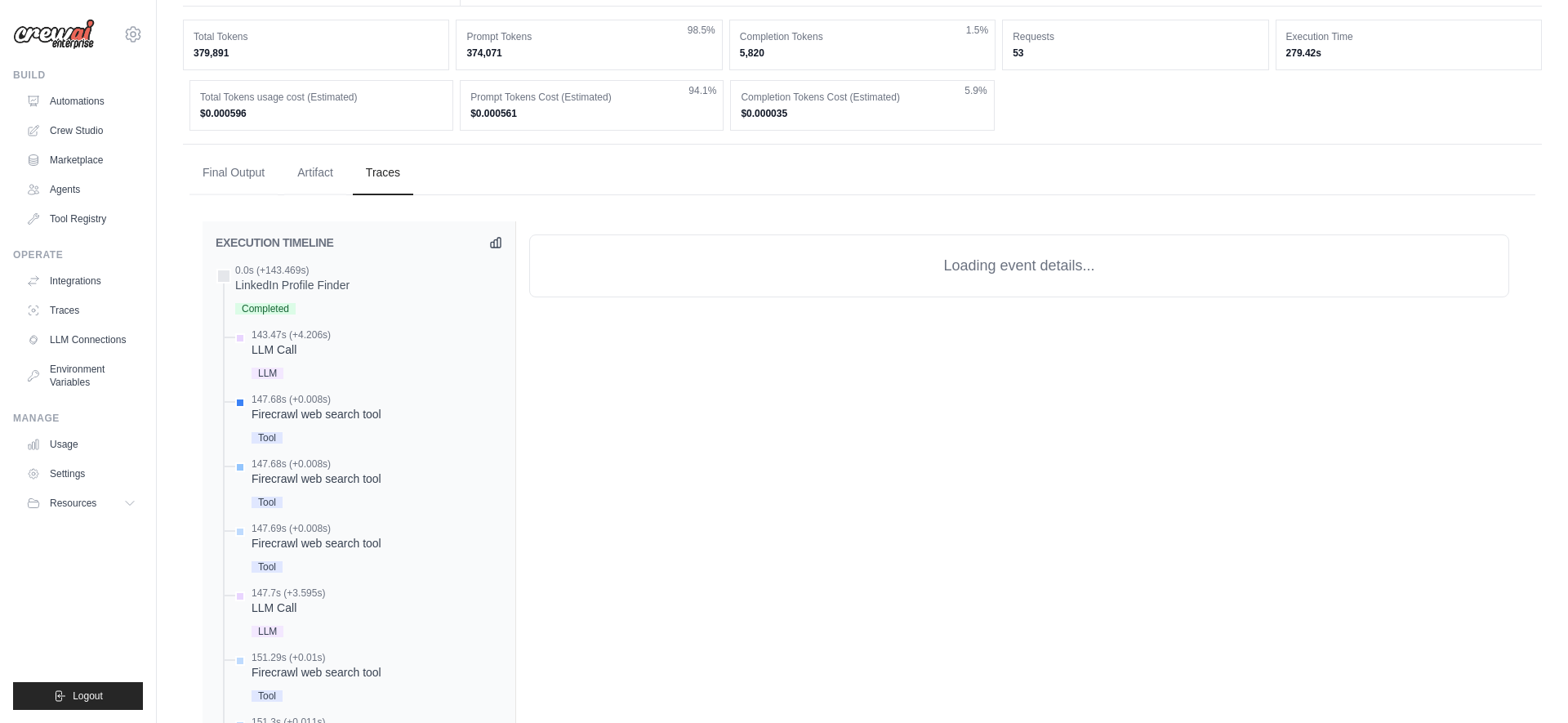
click at [290, 487] on div "147.68s (+0.008s) Firecrawl web search tool Tool" at bounding box center [316, 485] width 130 height 55
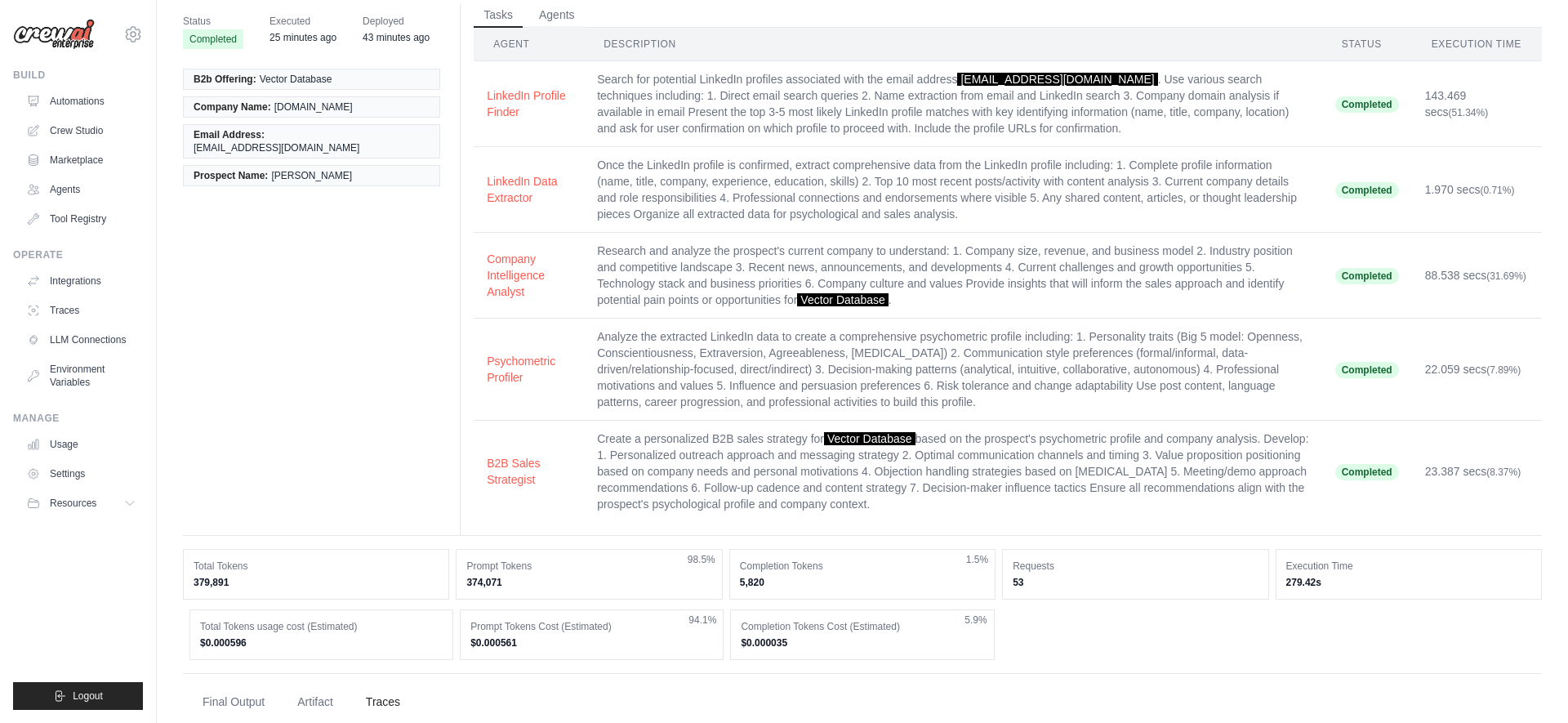
scroll to position [0, 0]
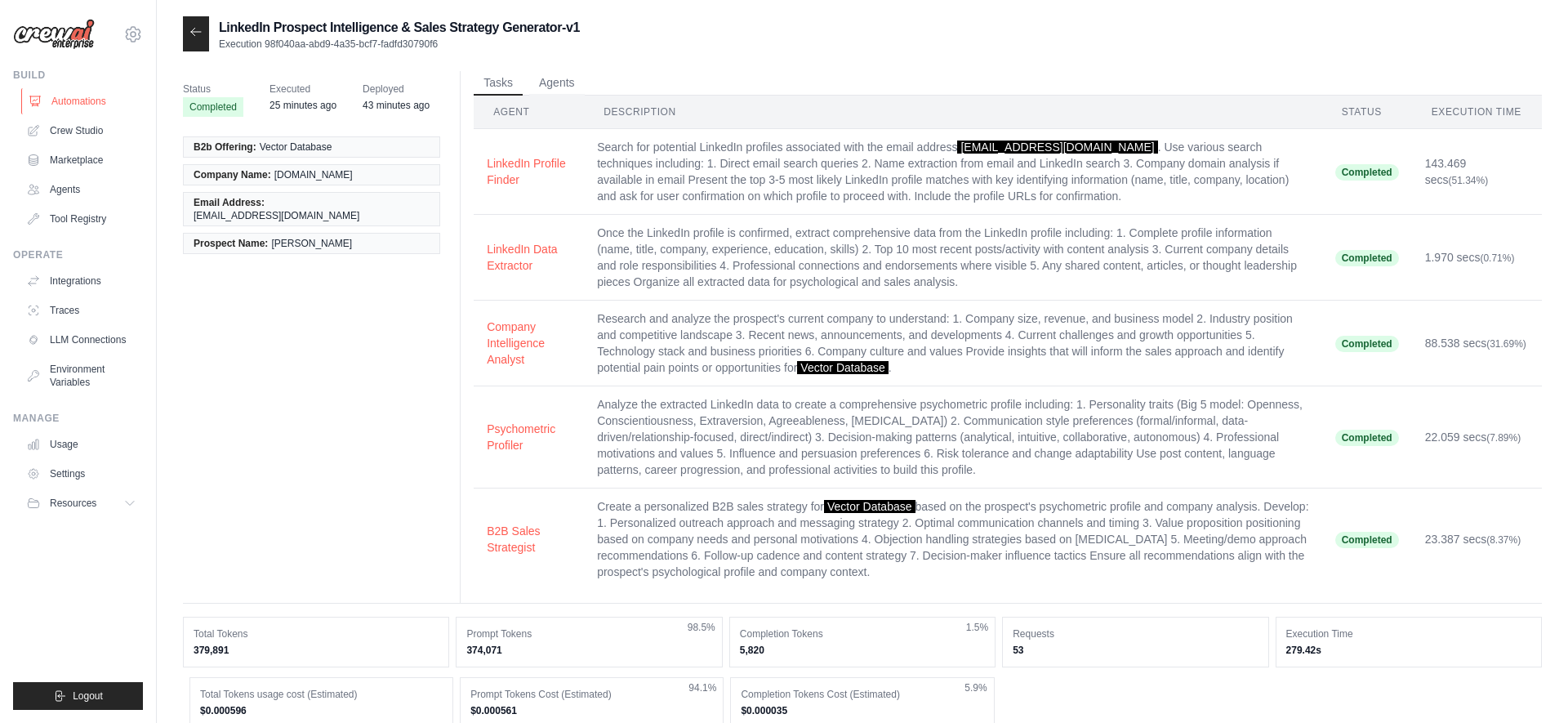
click at [60, 96] on link "Automations" at bounding box center [83, 100] width 124 height 26
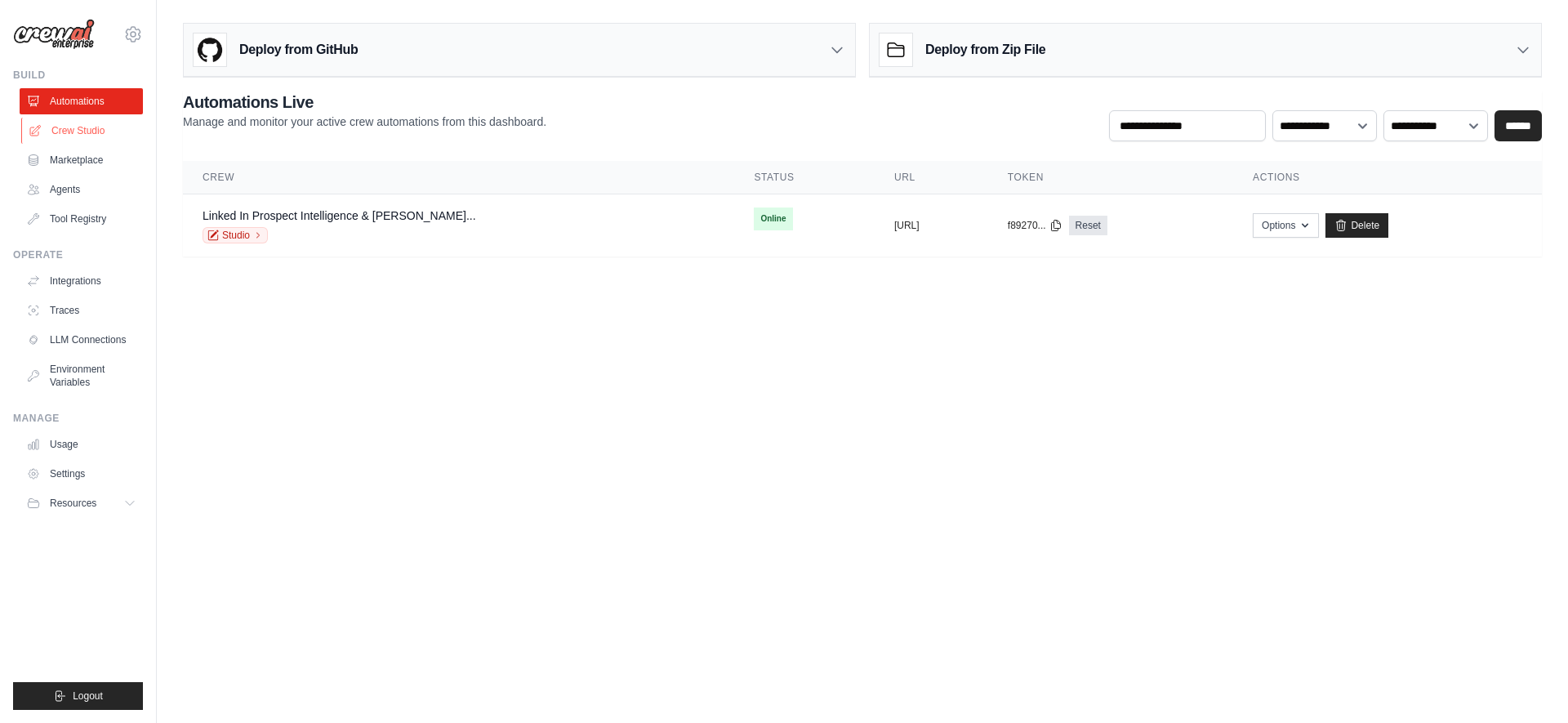
click at [85, 133] on link "Crew Studio" at bounding box center [83, 130] width 124 height 26
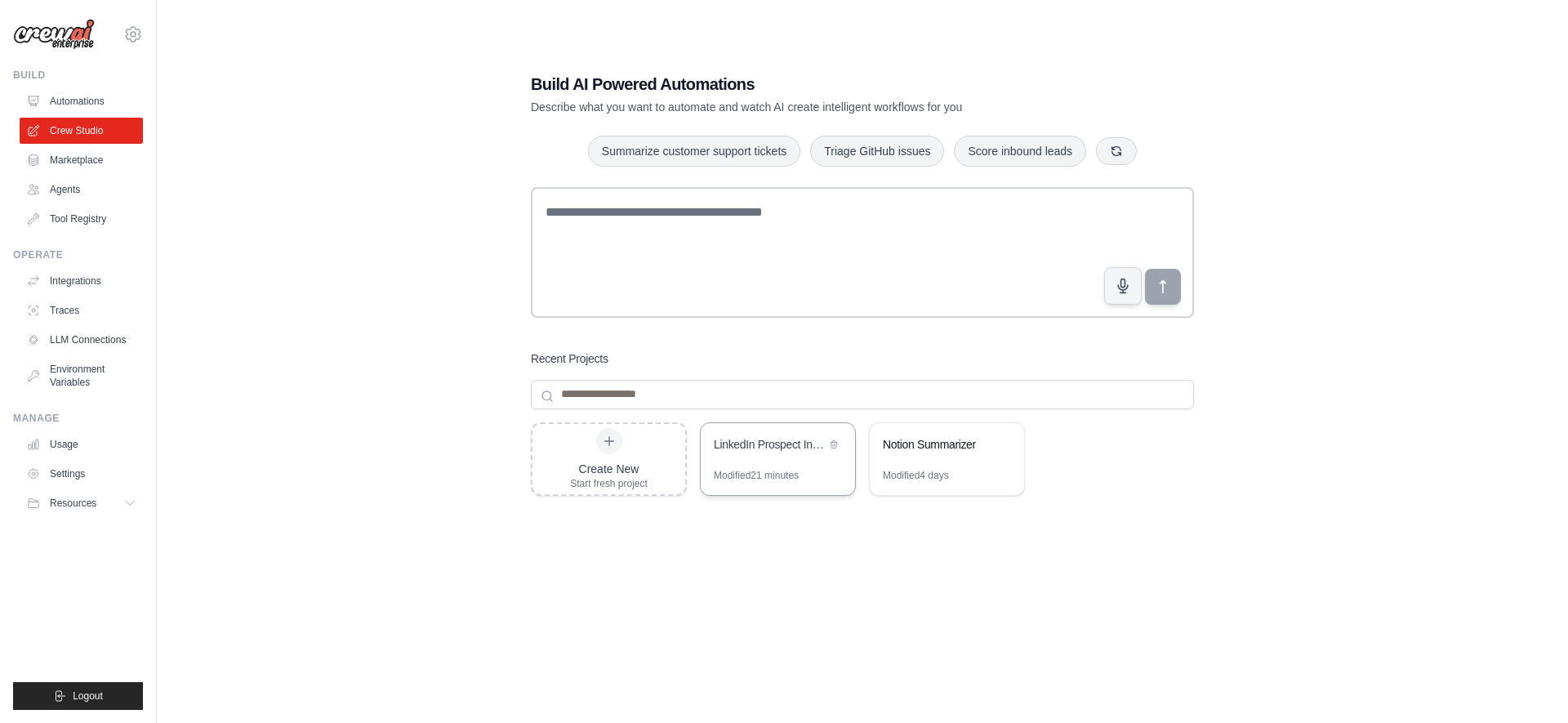
click at [795, 469] on div "Modified 21 minutes" at bounding box center [756, 476] width 85 height 14
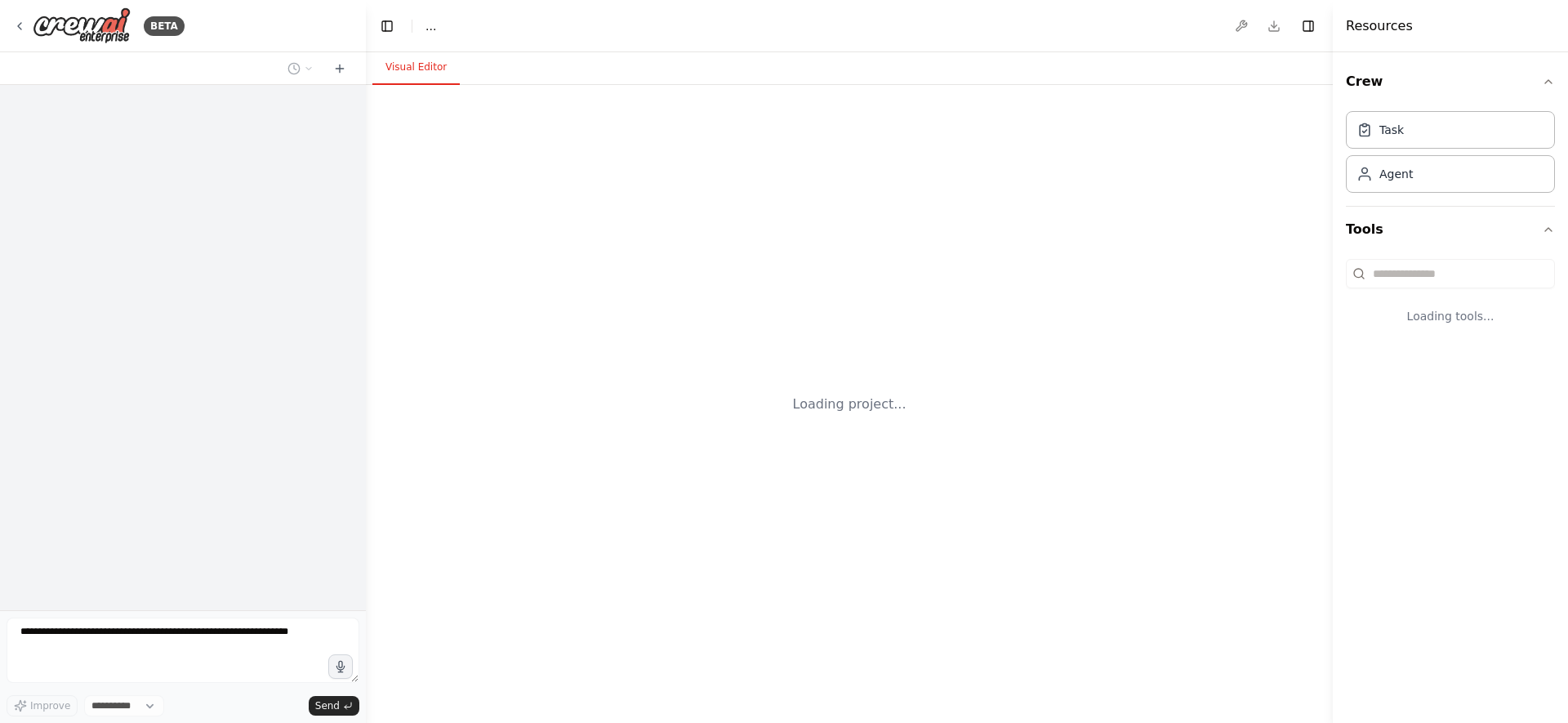
select select "****"
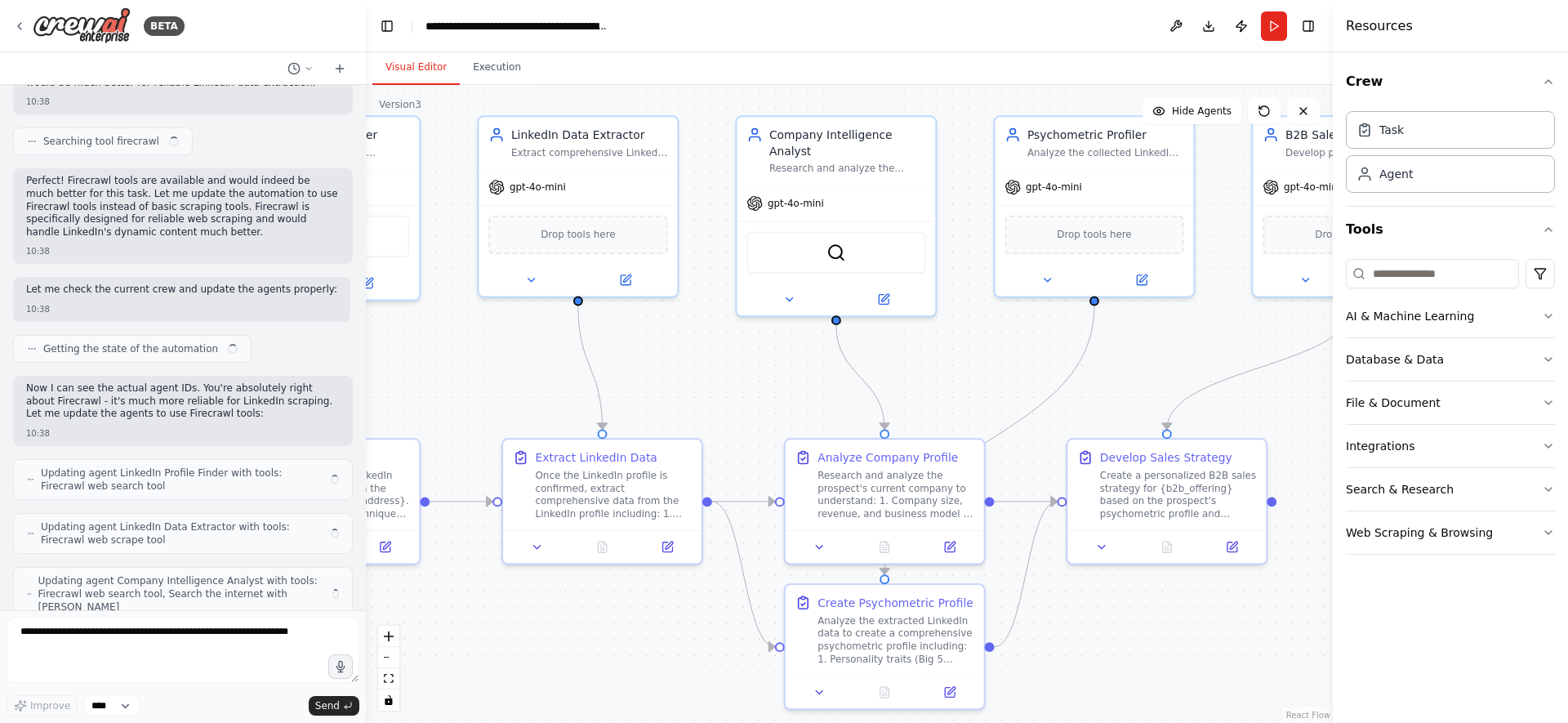
scroll to position [2666, 0]
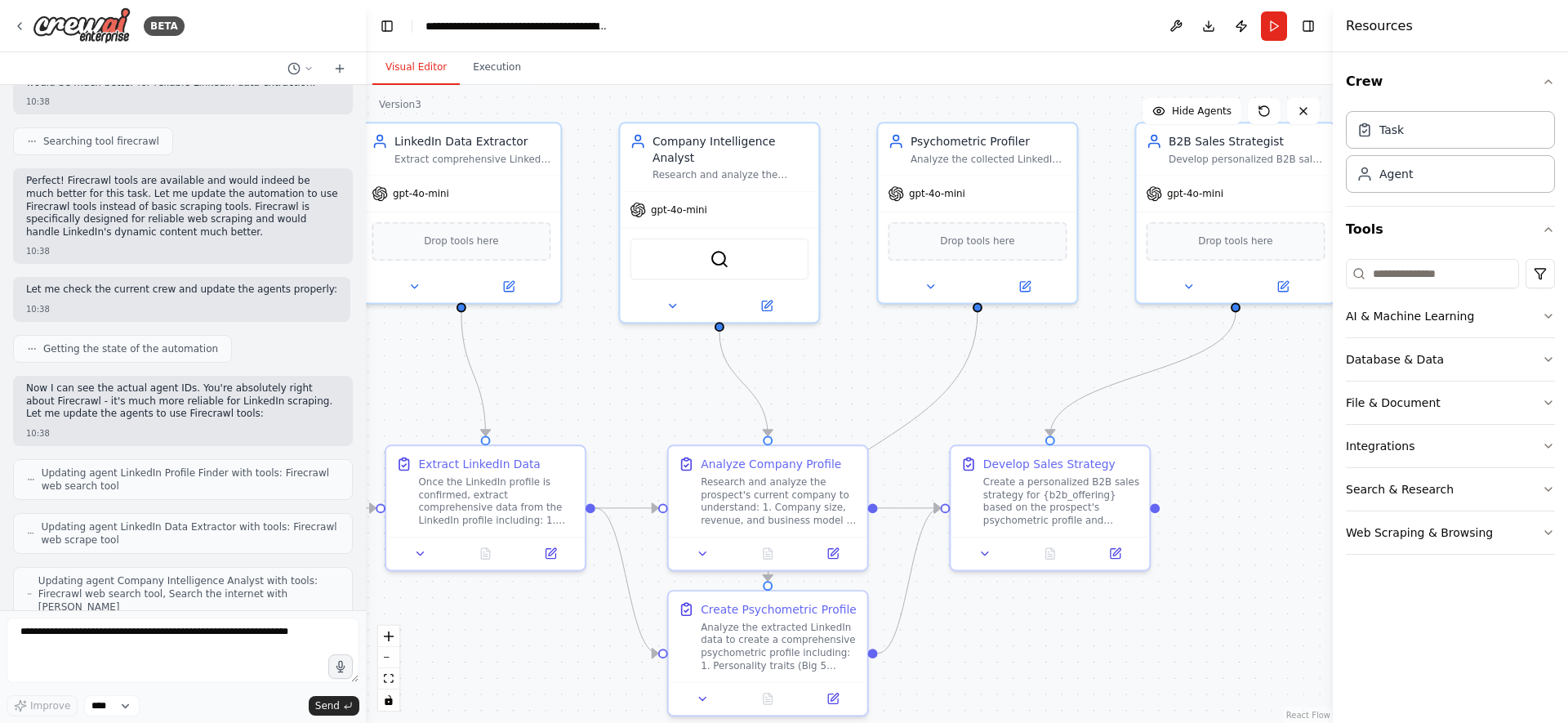
drag, startPoint x: 1243, startPoint y: 429, endPoint x: 887, endPoint y: 383, distance: 359.0
click at [887, 383] on div ".deletable-edge-delete-btn { width: 20px; height: 20px; border: 0px solid #ffff…" at bounding box center [849, 403] width 967 height 638
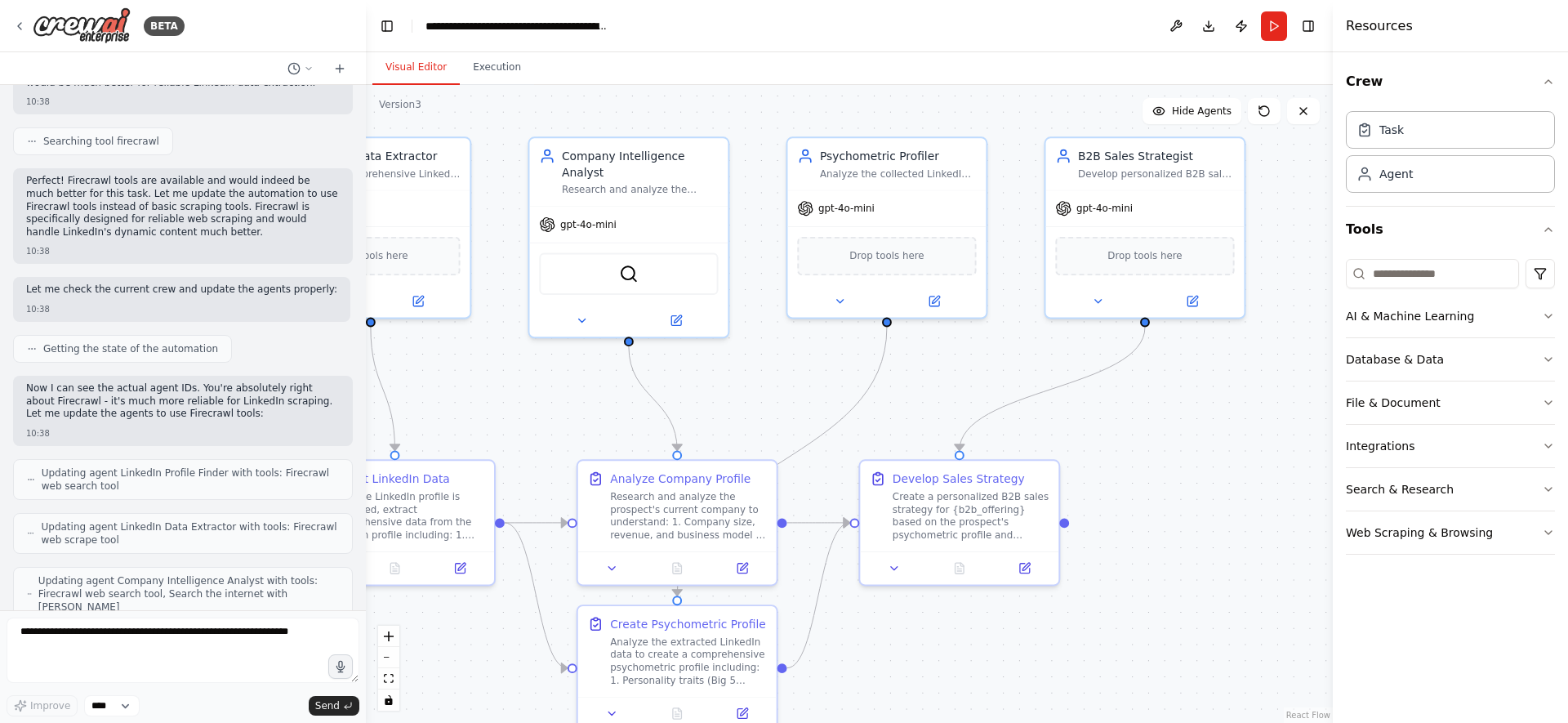
drag, startPoint x: 887, startPoint y: 383, endPoint x: 678, endPoint y: 407, distance: 210.4
click at [678, 407] on div ".deletable-edge-delete-btn { width: 20px; height: 20px; border: 0px solid #ffff…" at bounding box center [849, 403] width 967 height 638
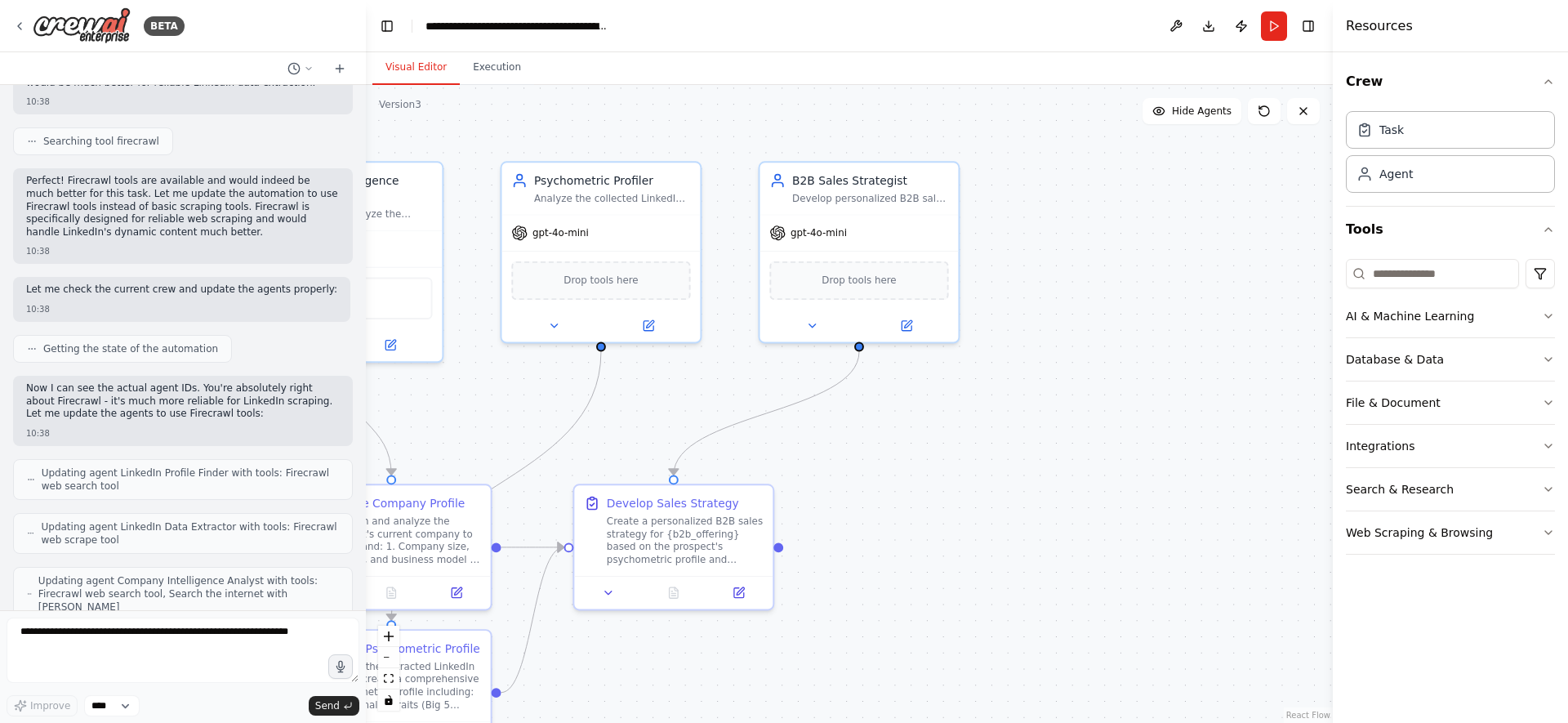
drag, startPoint x: 1173, startPoint y: 432, endPoint x: 1006, endPoint y: 449, distance: 167.9
click at [1006, 449] on div ".deletable-edge-delete-btn { width: 20px; height: 20px; border: 0px solid #ffff…" at bounding box center [849, 403] width 967 height 638
click at [871, 194] on div "Develop personalized B2B sales strategies for {b2b_offering} based on the prosp…" at bounding box center [870, 197] width 157 height 14
click at [871, 195] on div "Develop personalized B2B sales strategies for {b2b_offering} based on the prosp…" at bounding box center [870, 197] width 157 height 14
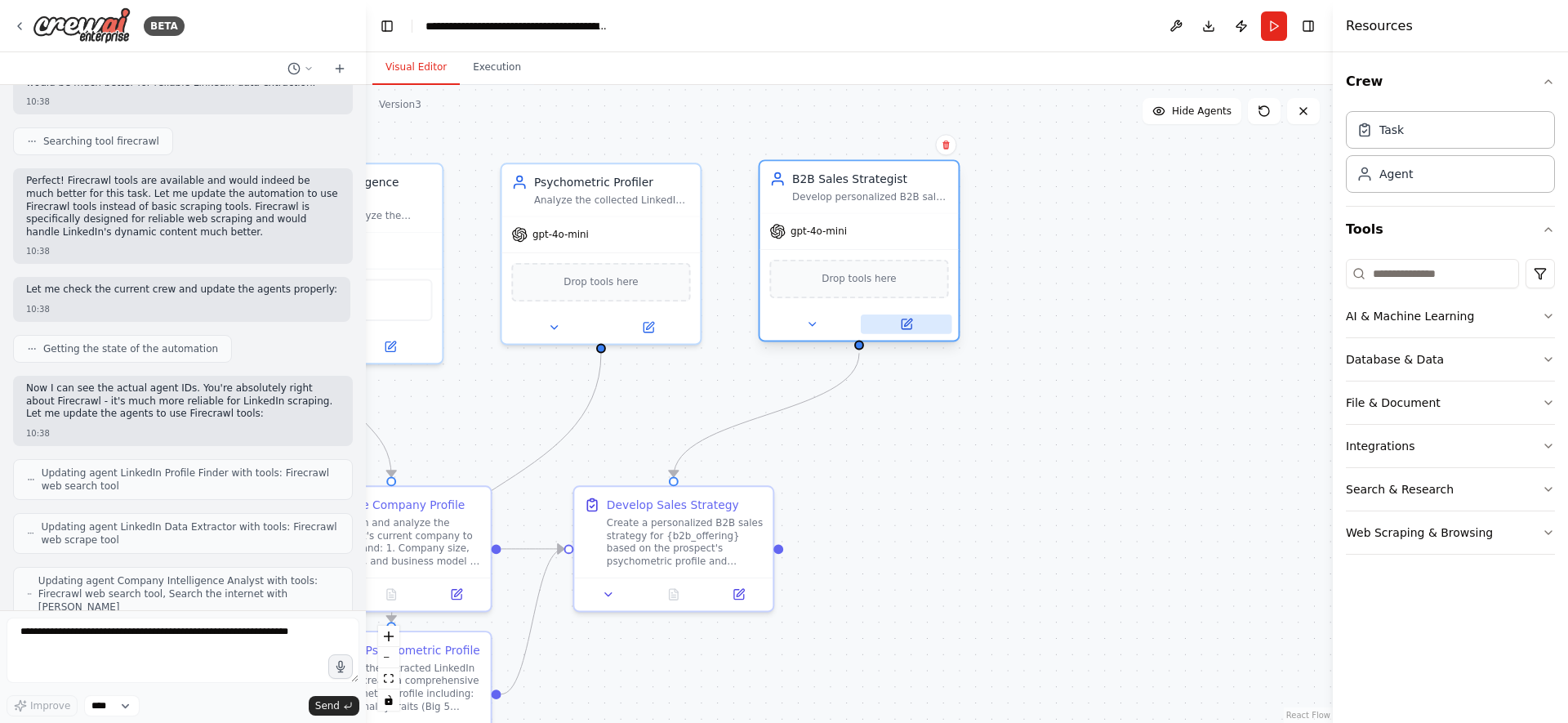
click at [895, 325] on button at bounding box center [906, 324] width 92 height 19
click at [911, 322] on icon at bounding box center [907, 324] width 14 height 14
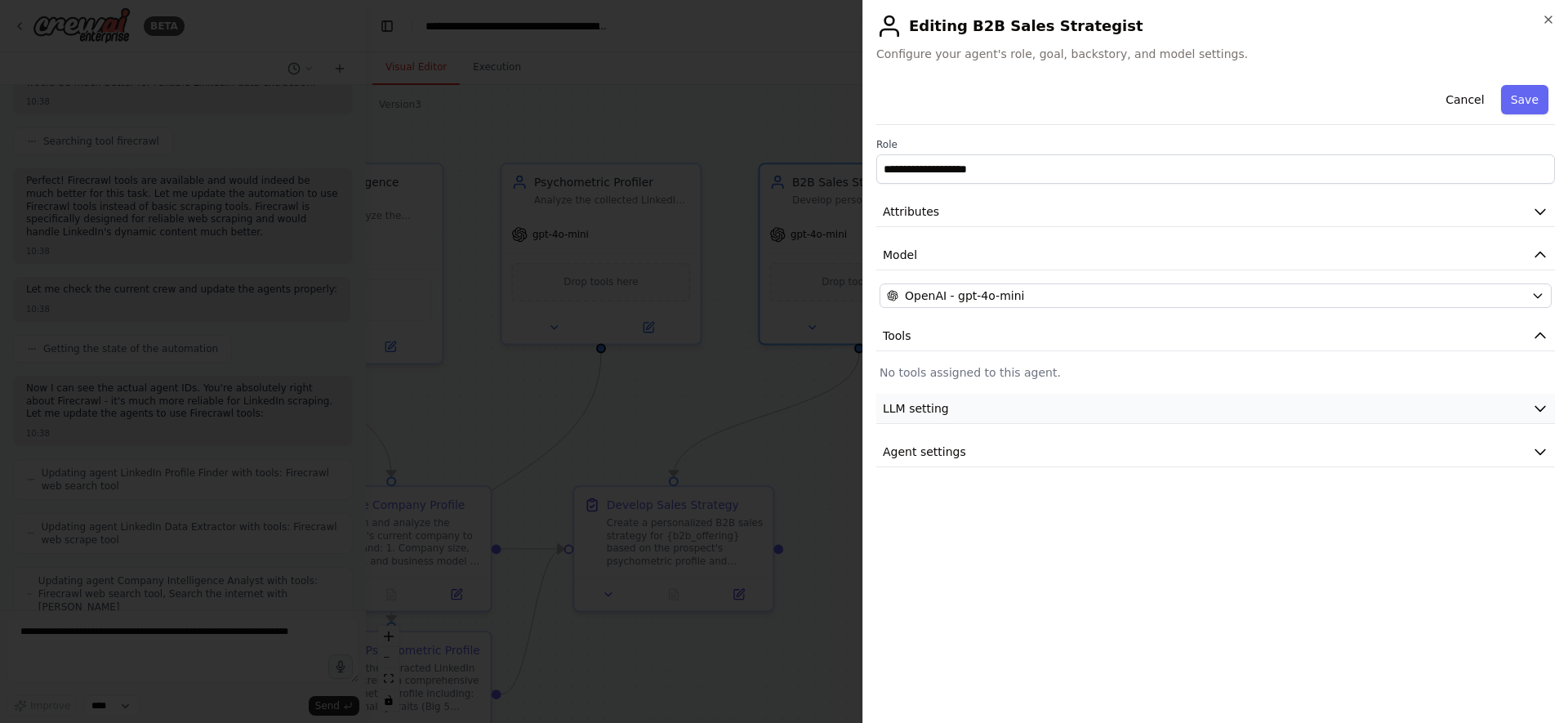
click at [959, 413] on button "LLM setting" at bounding box center [1216, 408] width 679 height 30
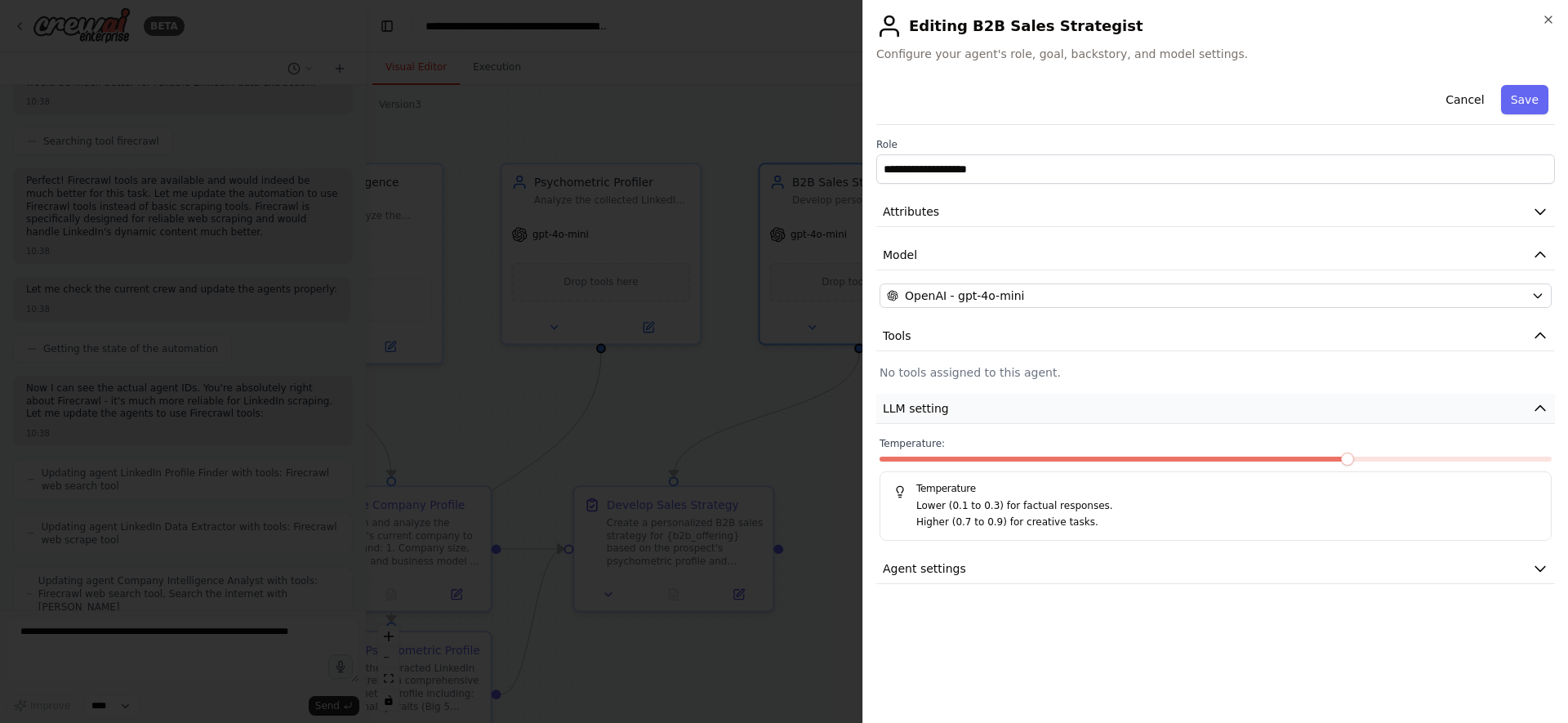
click at [959, 413] on button "LLM setting" at bounding box center [1216, 408] width 679 height 30
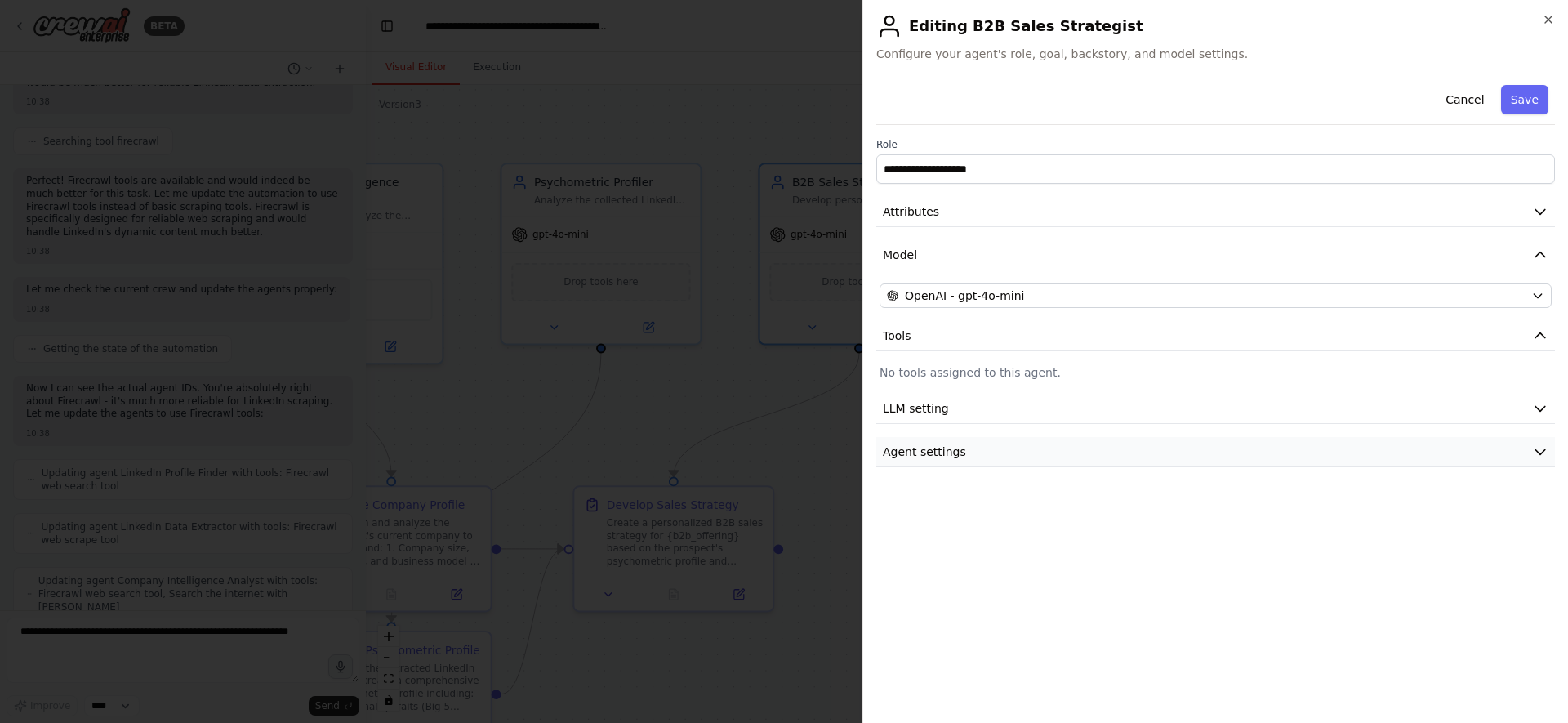
click at [956, 455] on span "Agent settings" at bounding box center [924, 452] width 83 height 16
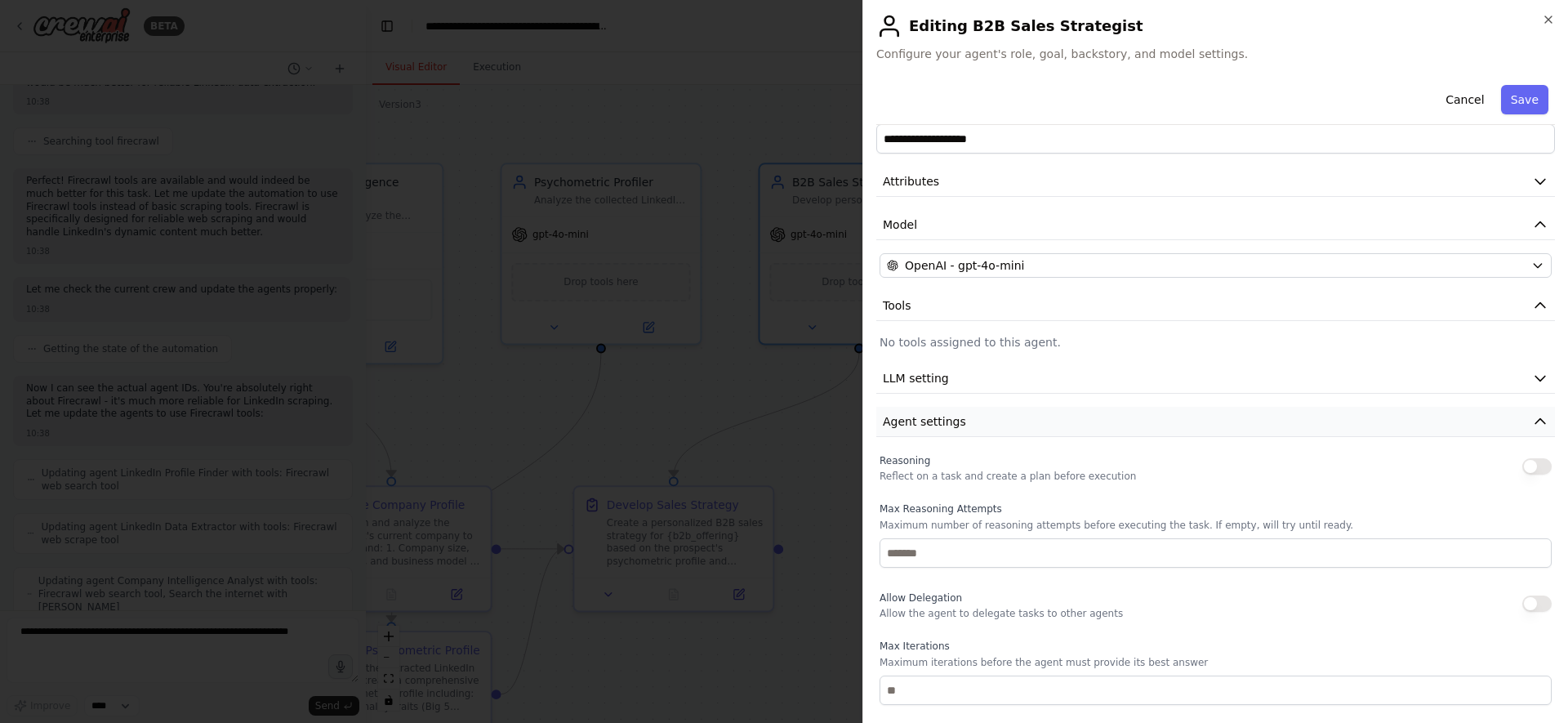
scroll to position [0, 0]
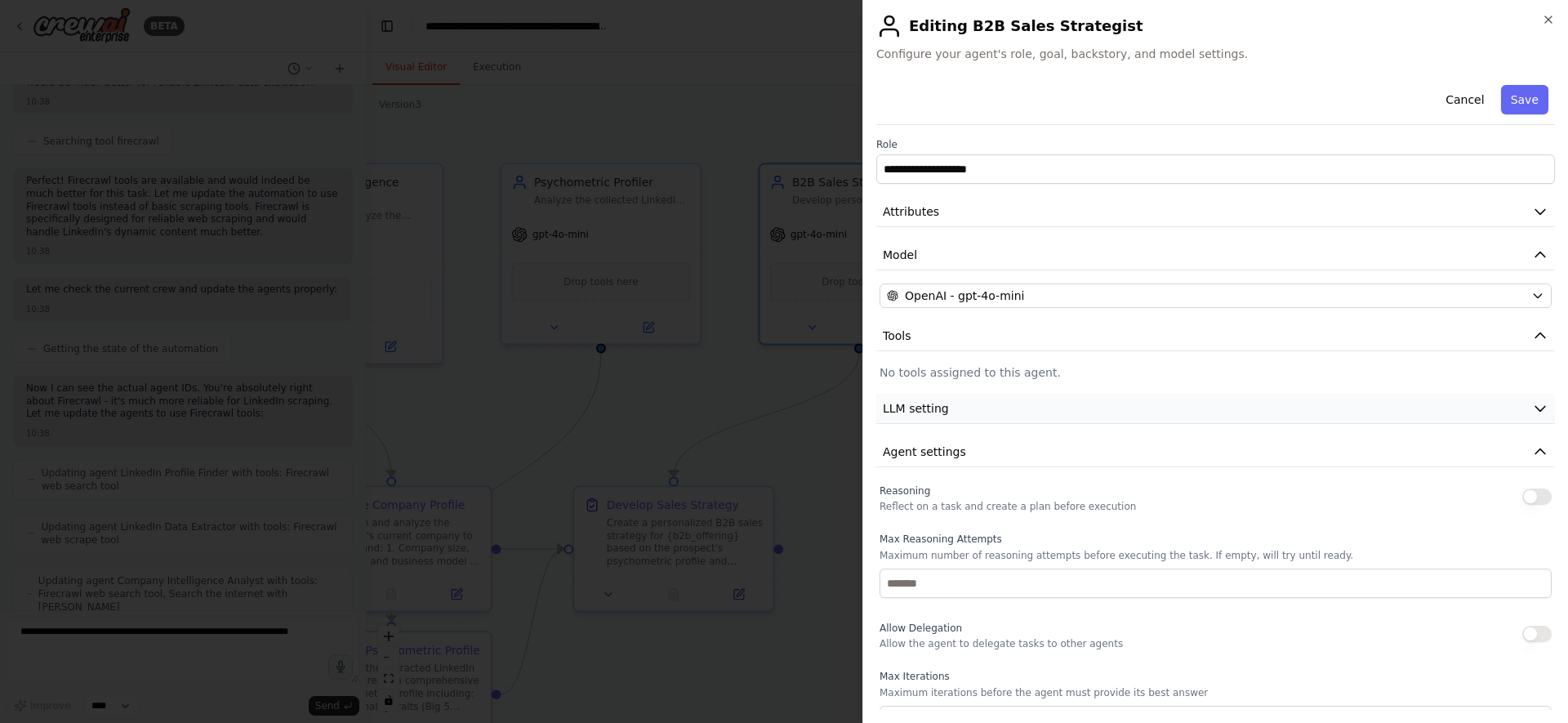
click at [956, 410] on button "LLM setting" at bounding box center [1216, 408] width 679 height 30
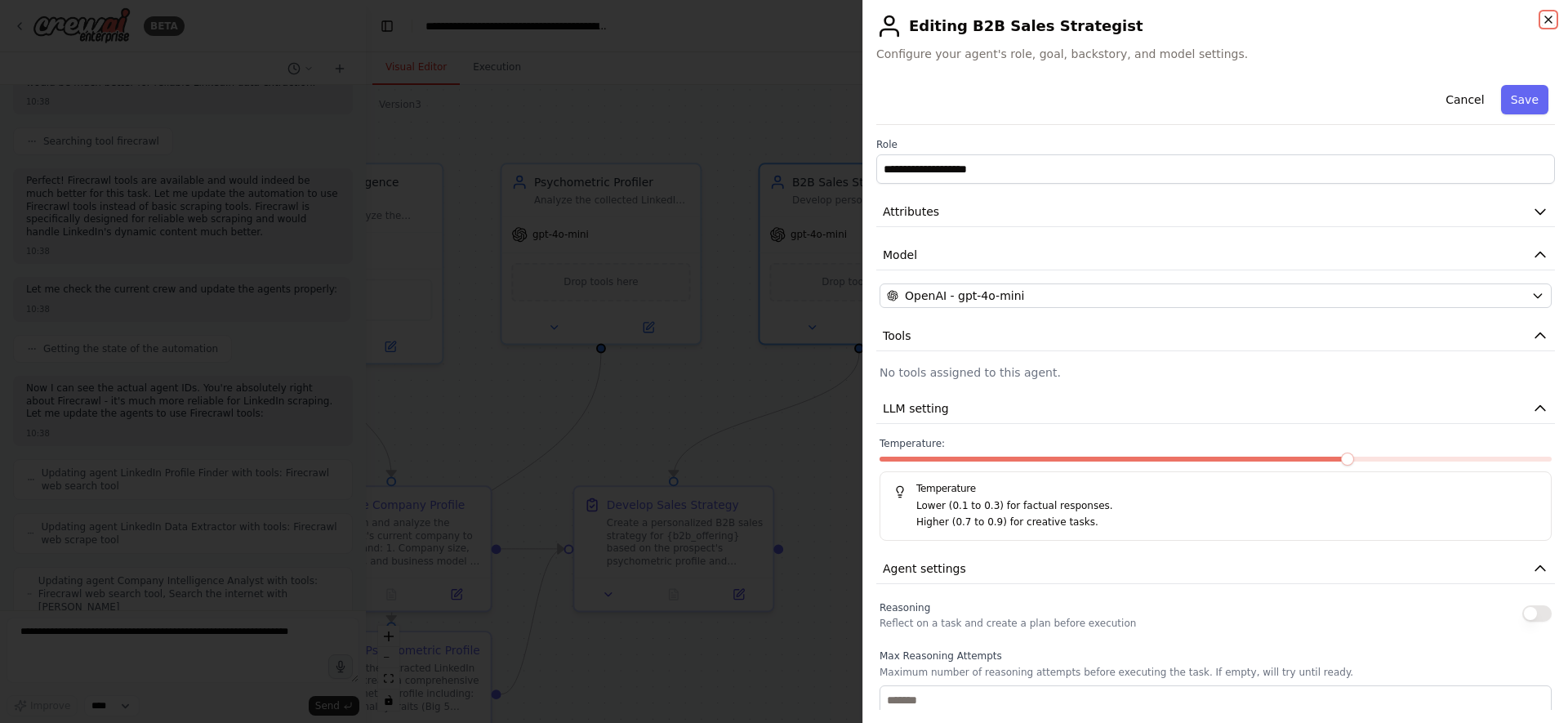
click at [1549, 18] on icon "button" at bounding box center [1549, 20] width 14 height 14
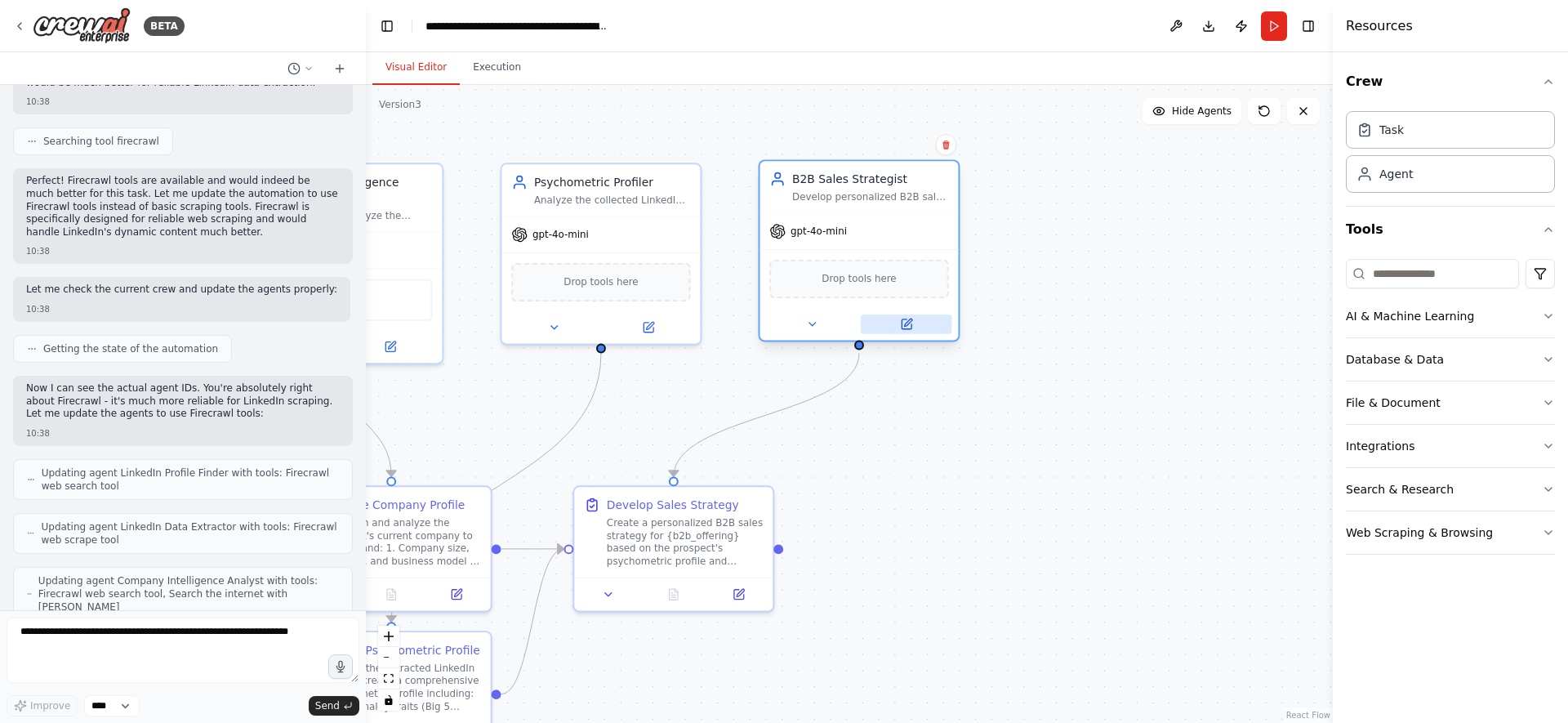
click at [911, 329] on icon at bounding box center [907, 324] width 14 height 14
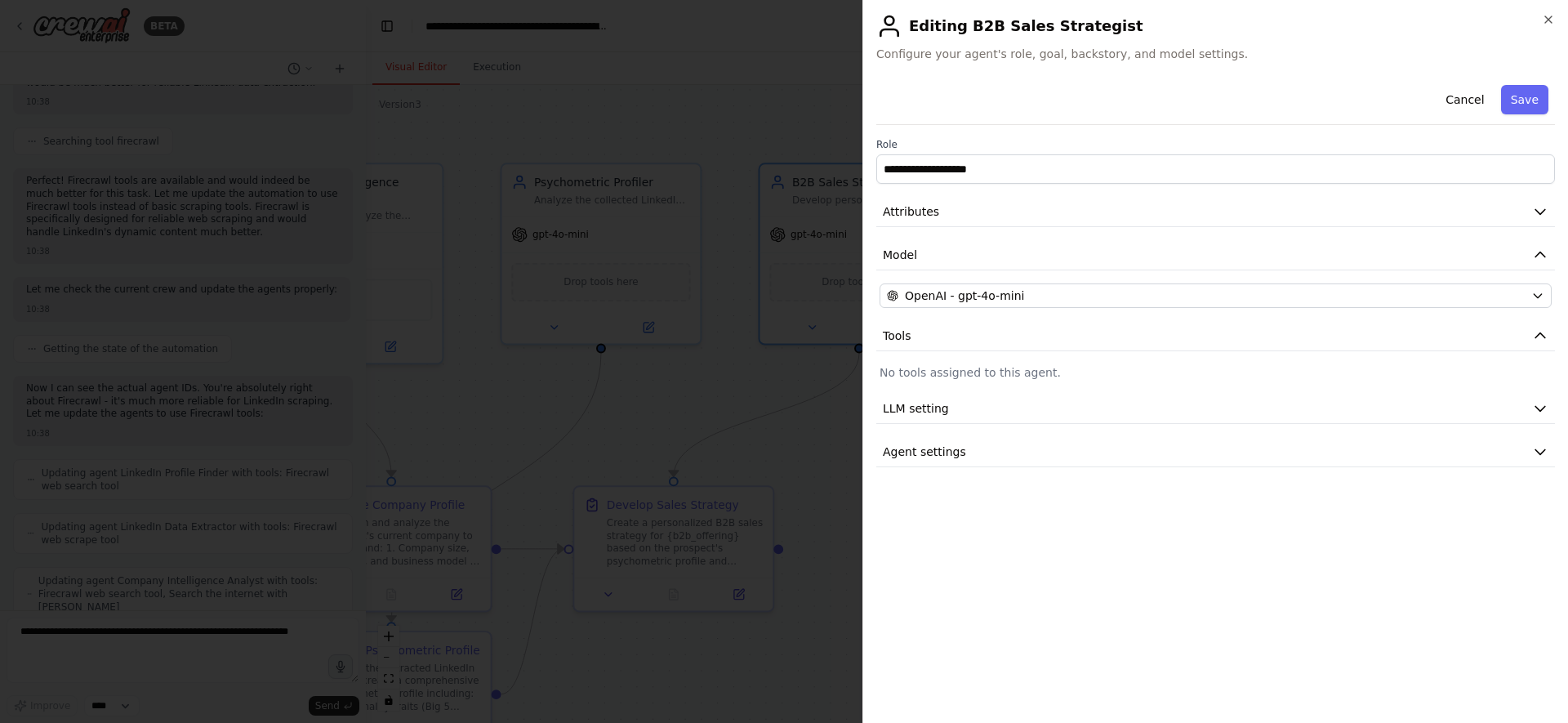
click at [961, 365] on p "No tools assigned to this agent." at bounding box center [1216, 373] width 673 height 16
click at [942, 375] on p "No tools assigned to this agent." at bounding box center [1216, 373] width 673 height 16
click at [744, 346] on div at bounding box center [784, 361] width 1568 height 723
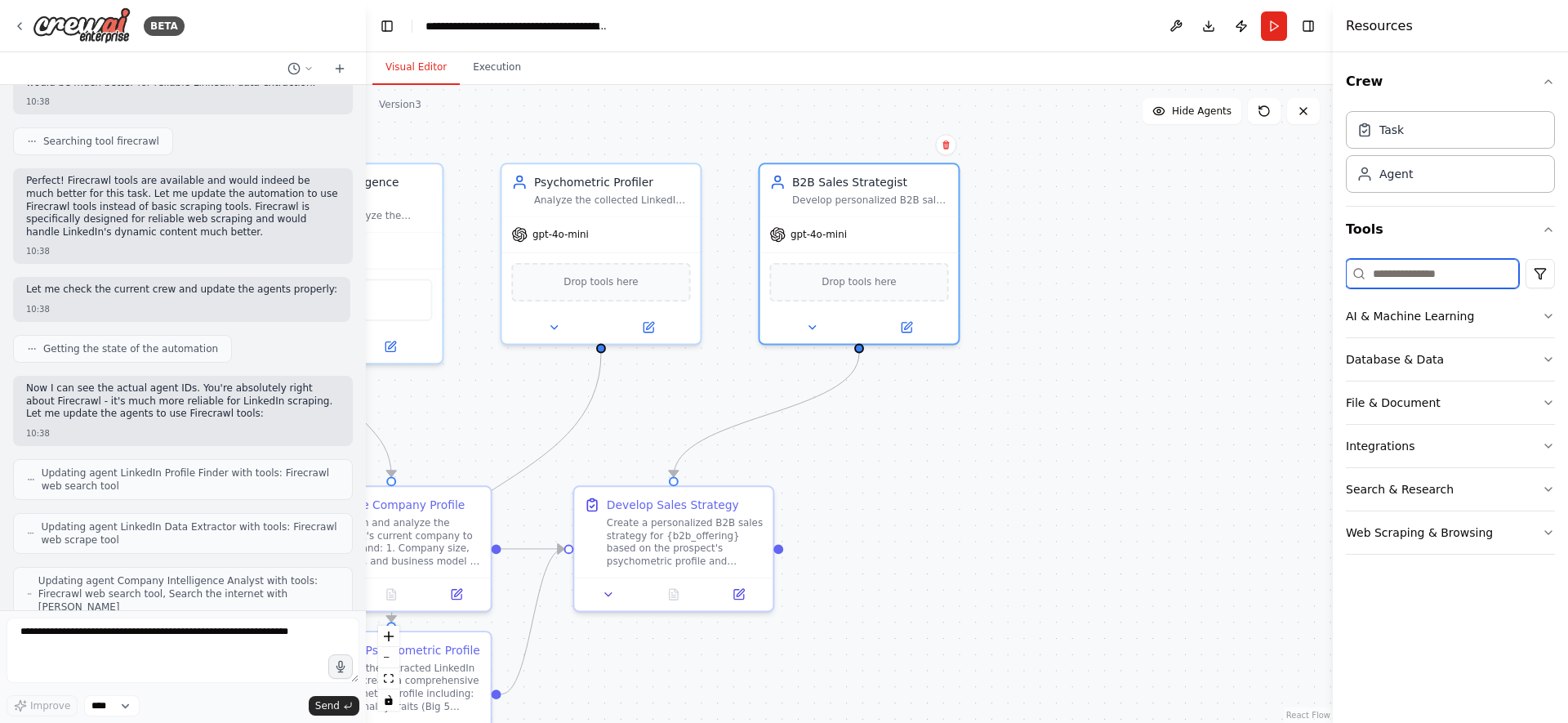
click at [1435, 287] on input at bounding box center [1432, 273] width 173 height 29
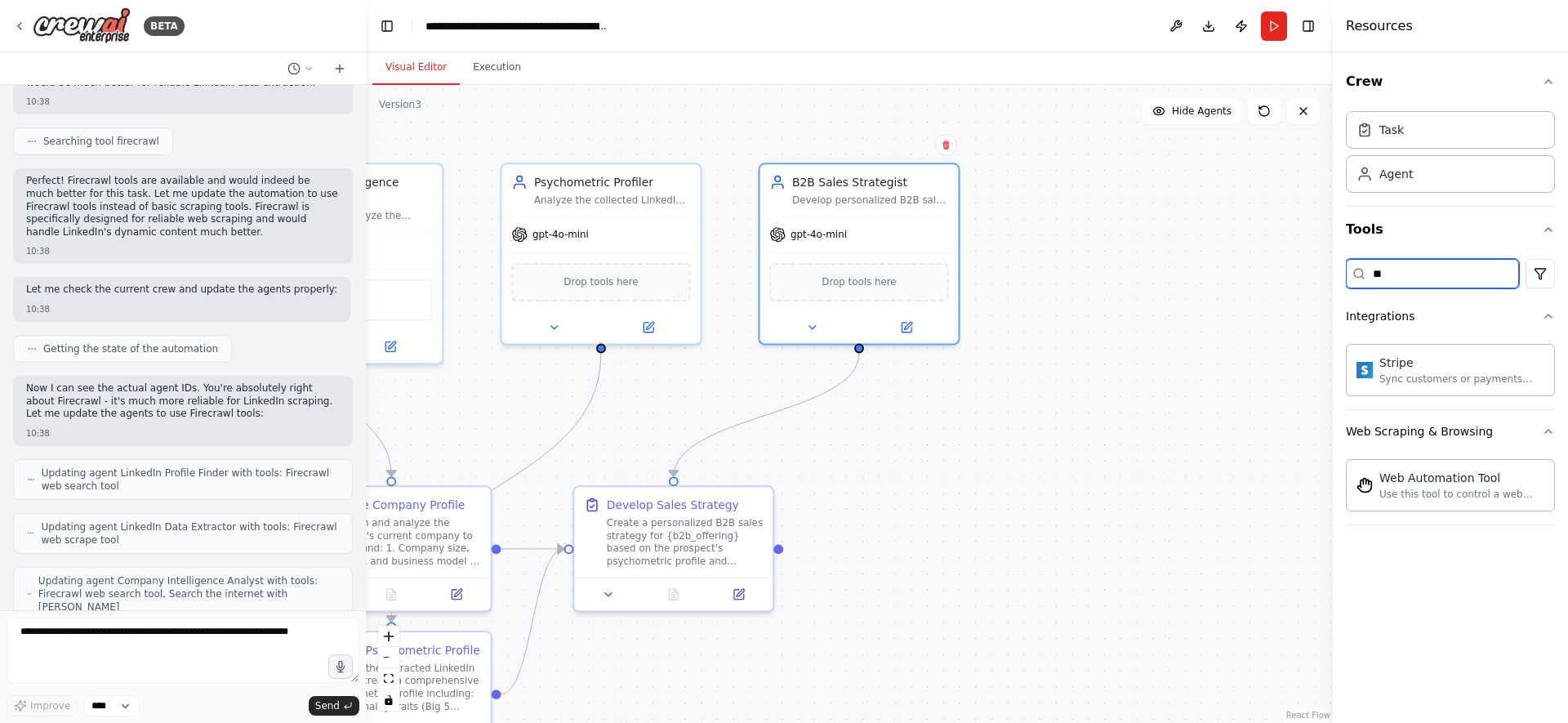
type input "*"
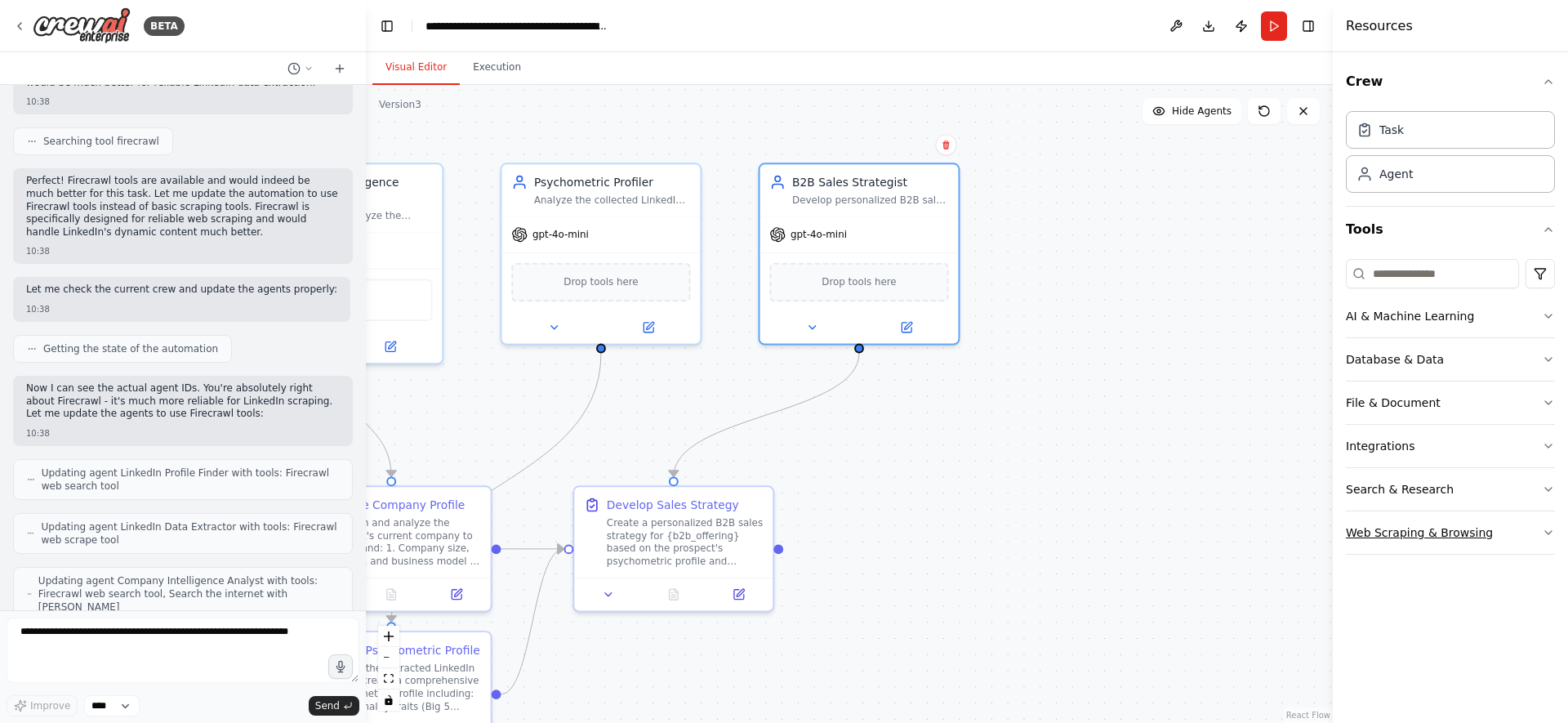
click at [1541, 536] on button "Web Scraping & Browsing" at bounding box center [1450, 533] width 209 height 42
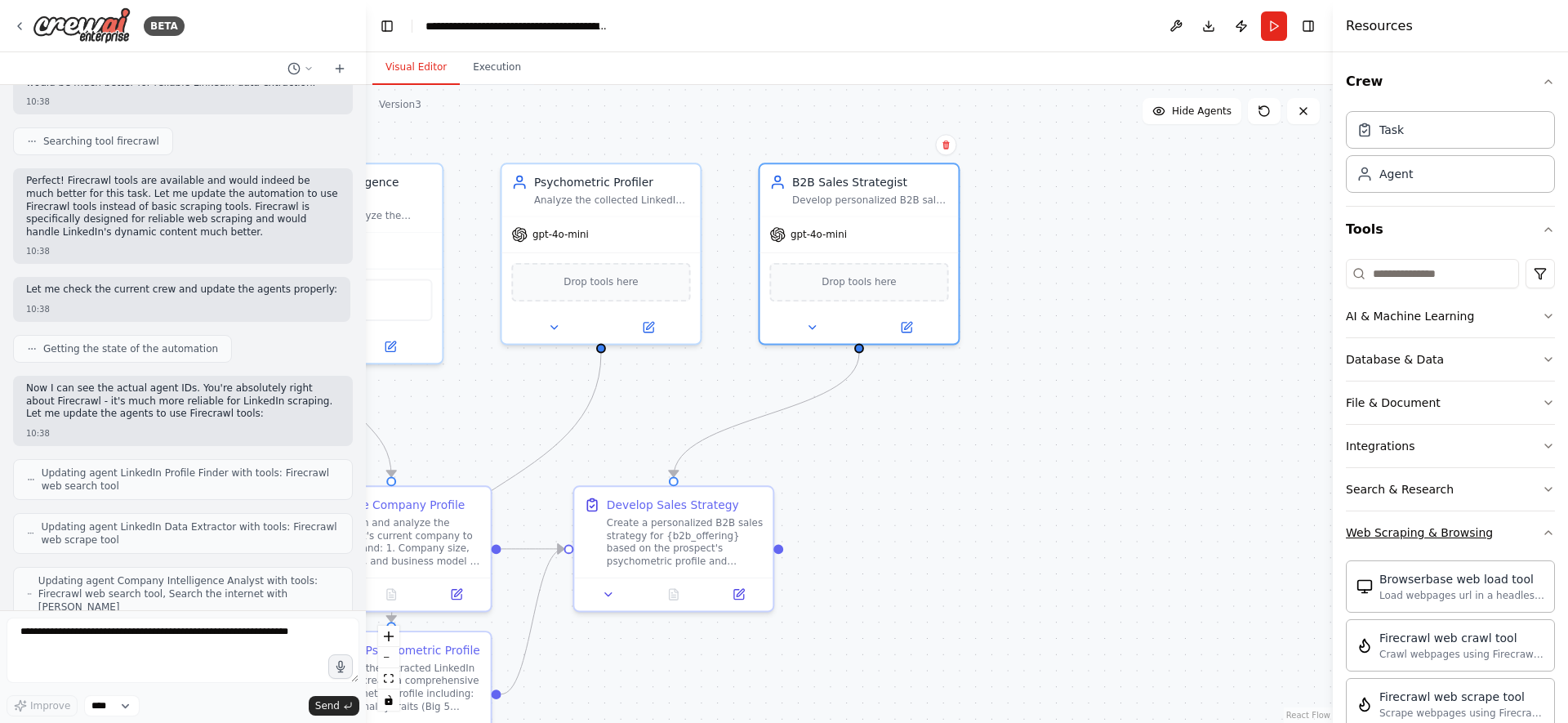
click at [1541, 536] on button "Web Scraping & Browsing" at bounding box center [1450, 533] width 209 height 42
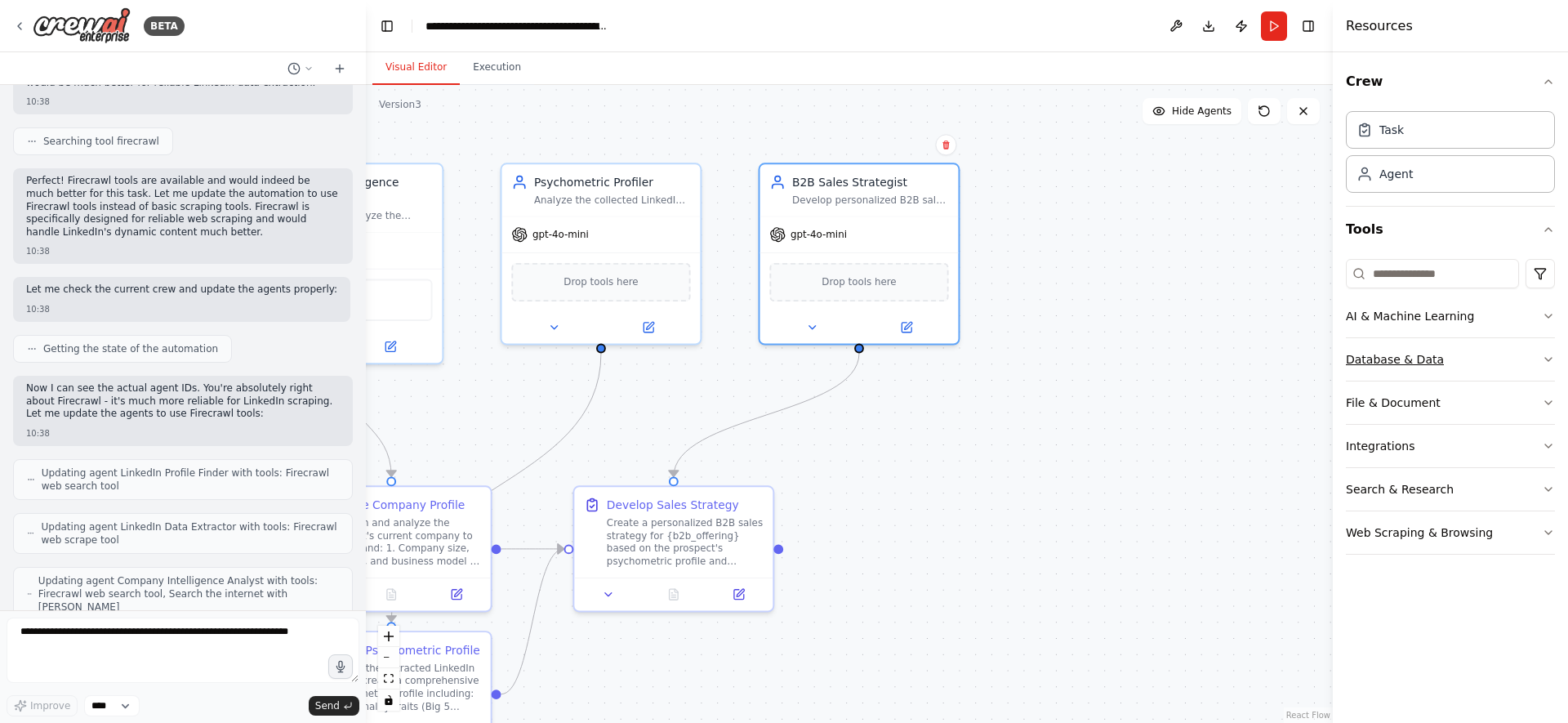
click at [1542, 362] on icon "button" at bounding box center [1549, 360] width 14 height 14
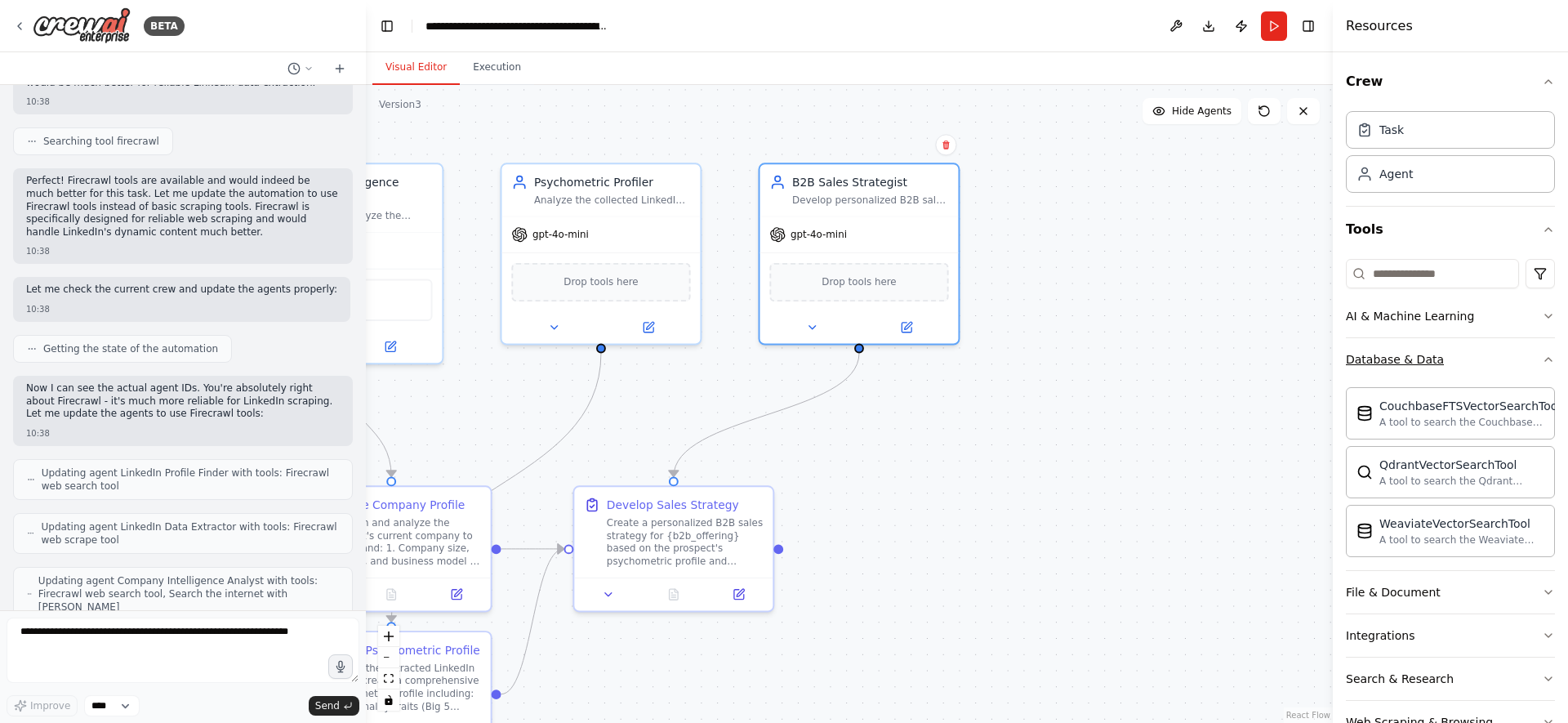
click at [1542, 362] on icon "button" at bounding box center [1549, 360] width 14 height 14
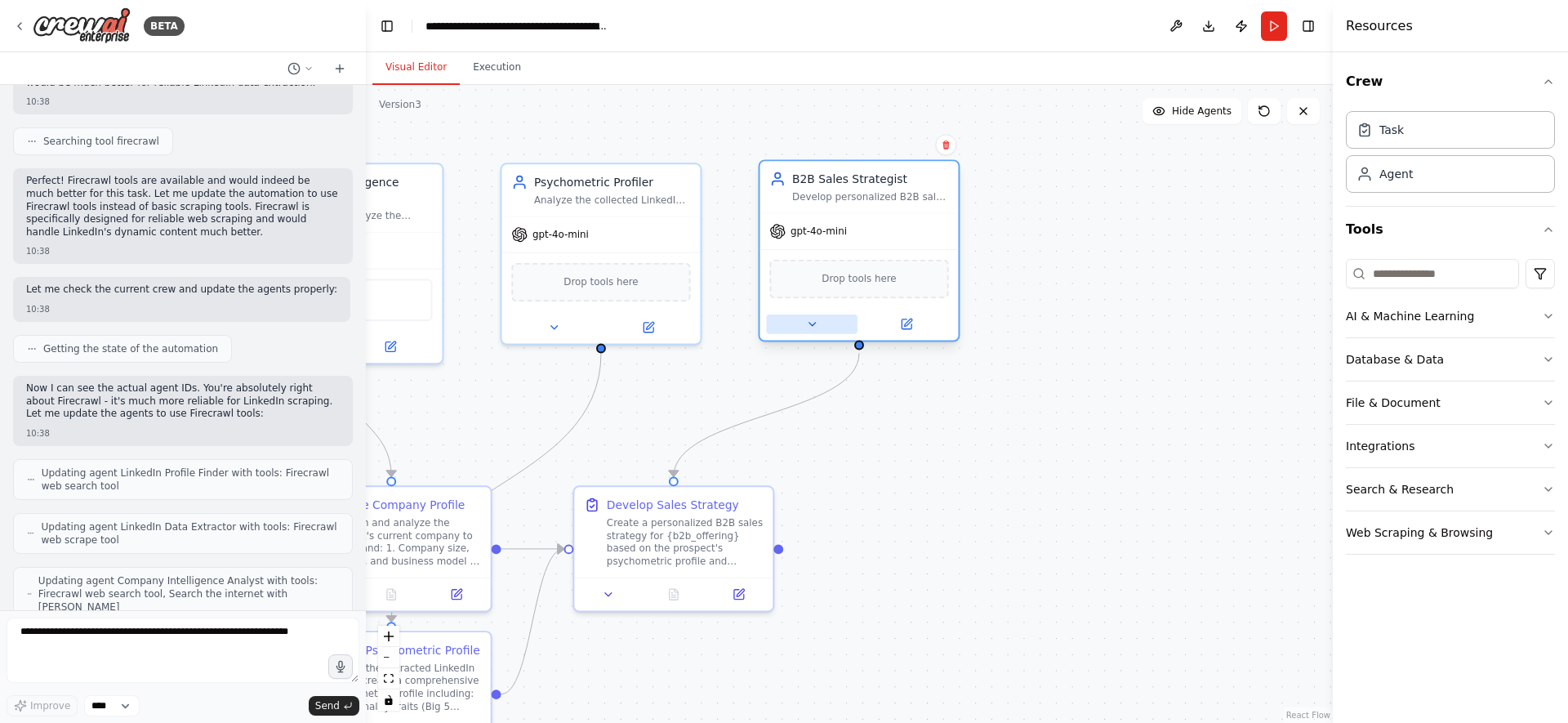
click at [812, 324] on icon at bounding box center [812, 323] width 7 height 3
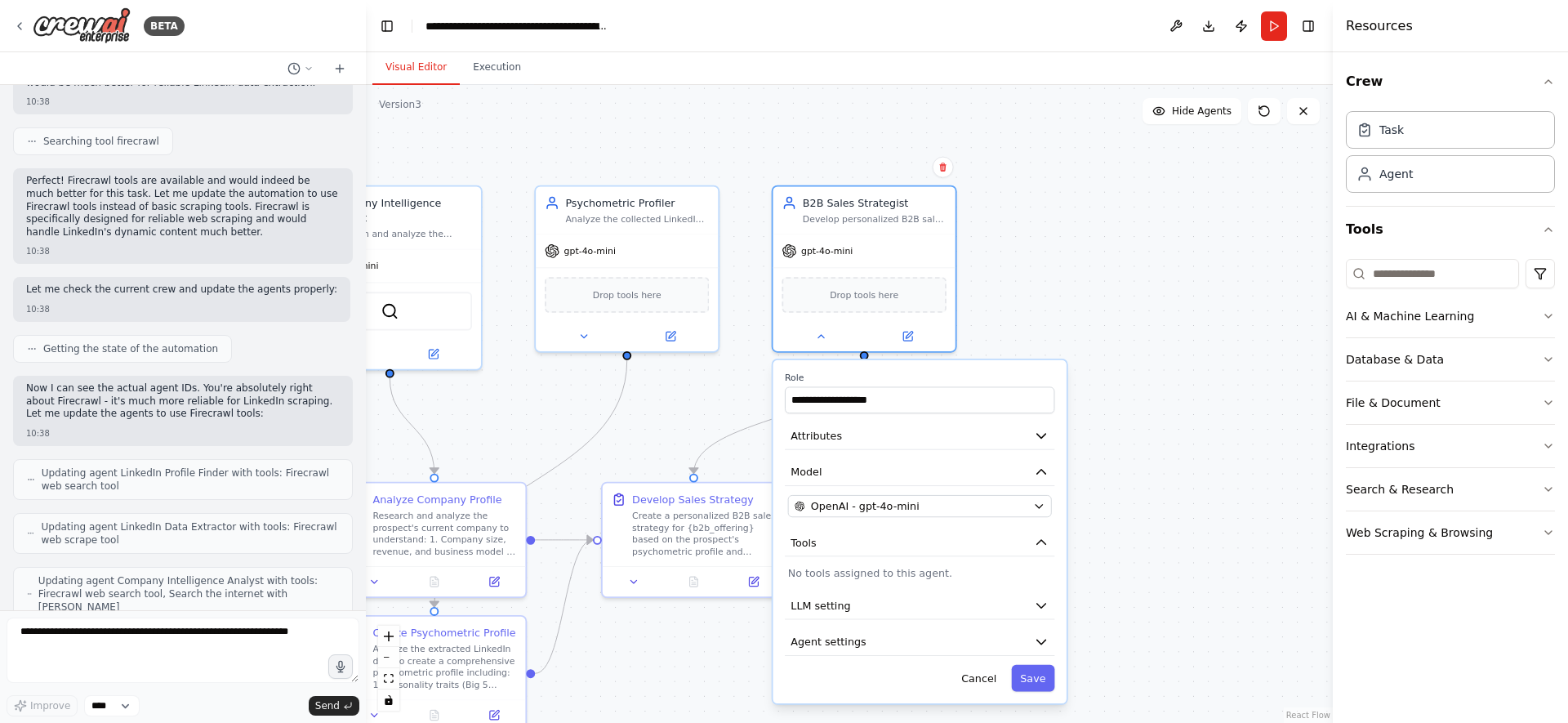
click at [1060, 246] on div ".deletable-edge-delete-btn { width: 20px; height: 20px; border: 0px solid #ffff…" at bounding box center [849, 403] width 967 height 638
click at [666, 557] on div "Develop Sales Strategy Create a personalized B2B sales strategy for {b2b_offeri…" at bounding box center [694, 522] width 182 height 83
click at [961, 675] on button "Cancel" at bounding box center [978, 679] width 53 height 27
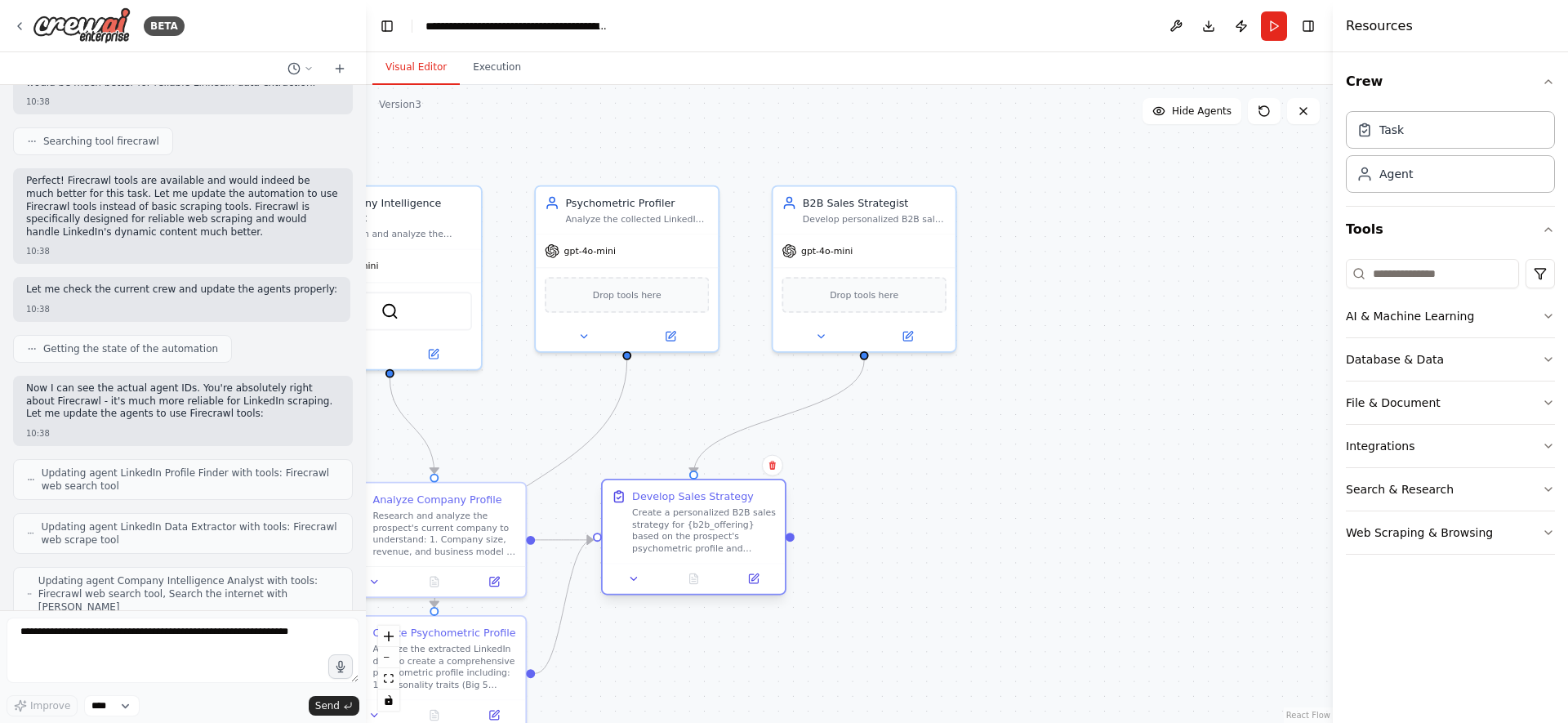
click at [727, 503] on div "Develop Sales Strategy" at bounding box center [693, 496] width 122 height 14
click at [781, 413] on icon "Edge from 54e16fc2-a639-4661-b495-c154a17fc830 to 3513d2de-73cf-4bec-b48a-6d59e…" at bounding box center [779, 417] width 171 height 114
click at [824, 395] on icon "Edge from 54e16fc2-a639-4661-b495-c154a17fc830 to 3513d2de-73cf-4bec-b48a-6d59e…" at bounding box center [779, 417] width 171 height 114
click at [826, 398] on icon "Edge from 54e16fc2-a639-4661-b495-c154a17fc830 to 3513d2de-73cf-4bec-b48a-6d59e…" at bounding box center [779, 417] width 171 height 114
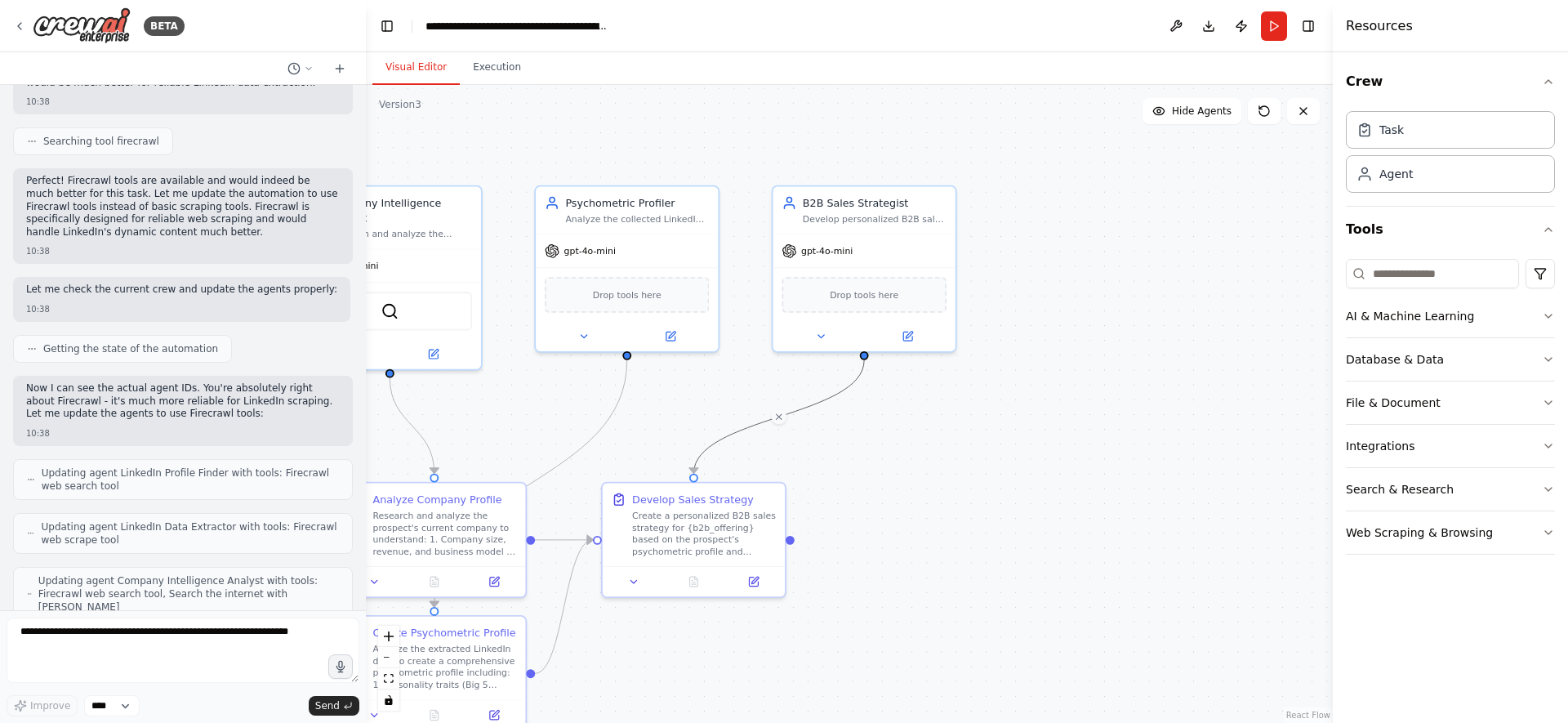
click at [793, 542] on div ".deletable-edge-delete-btn { width: 20px; height: 20px; border: 0px solid #ffff…" at bounding box center [849, 403] width 967 height 638
click at [781, 537] on div "Develop Sales Strategy Create a personalized B2B sales strategy for {b2b_offeri…" at bounding box center [694, 522] width 182 height 83
click at [758, 585] on button at bounding box center [753, 579] width 50 height 18
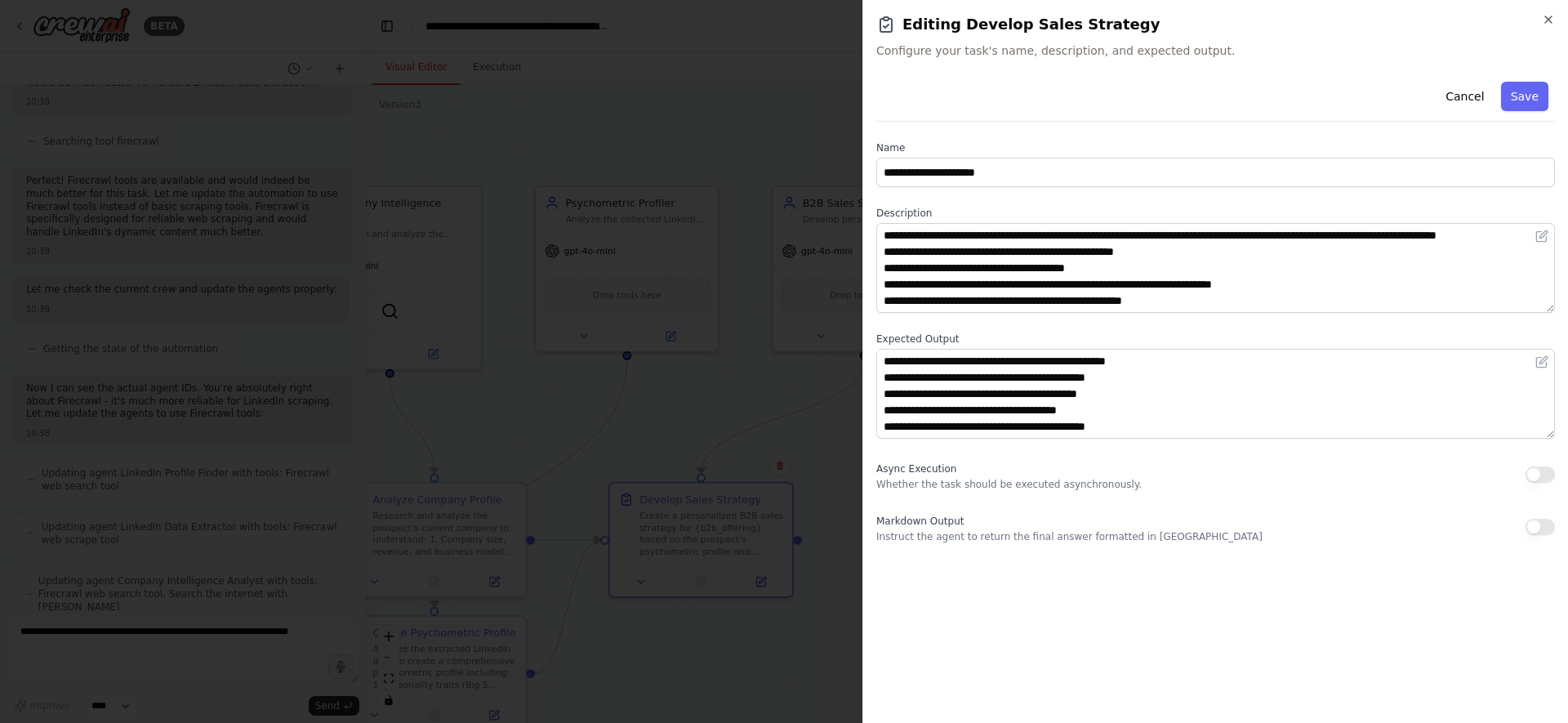
click at [959, 536] on p "Instruct the agent to return the final answer formatted in Markdown" at bounding box center [1069, 537] width 386 height 14
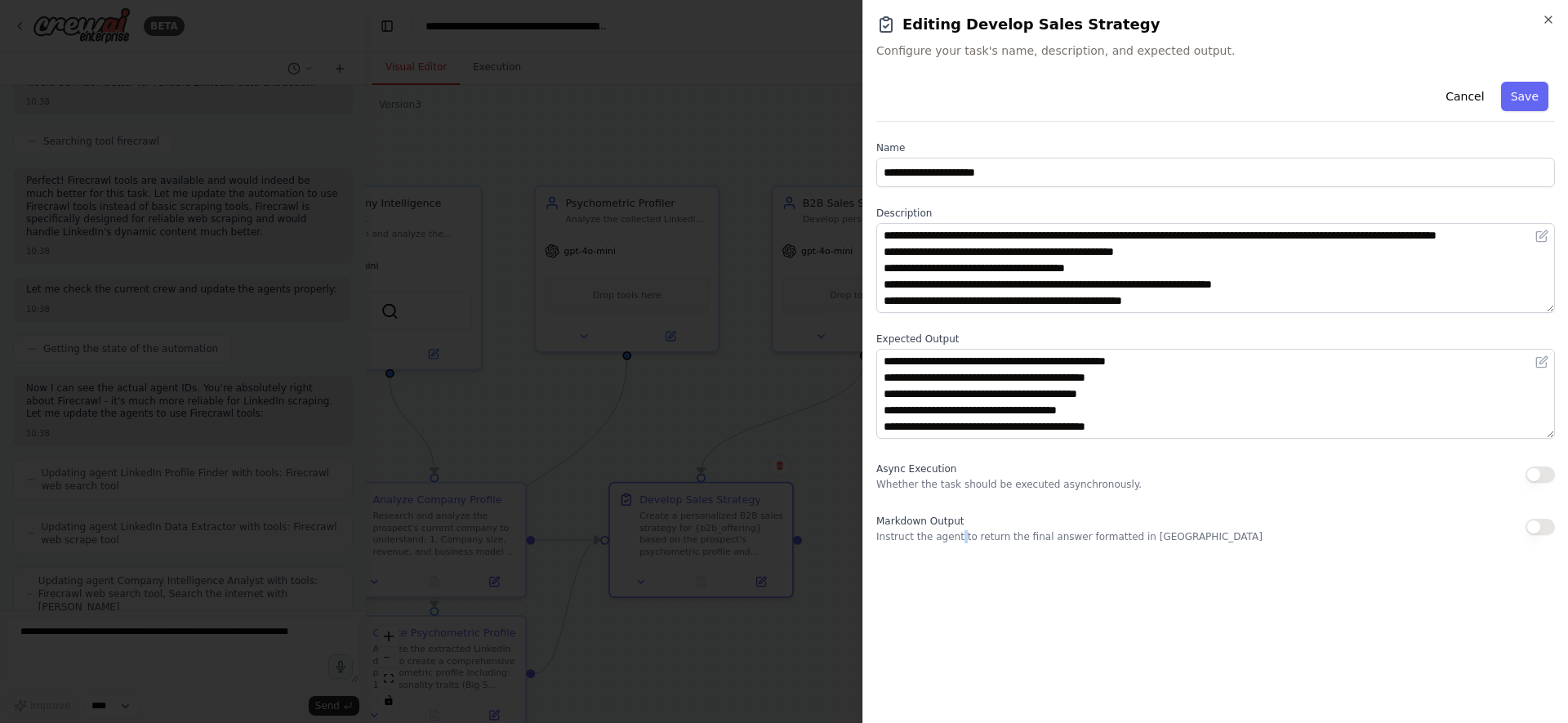
click at [959, 536] on p "Instruct the agent to return the final answer formatted in Markdown" at bounding box center [1069, 537] width 386 height 14
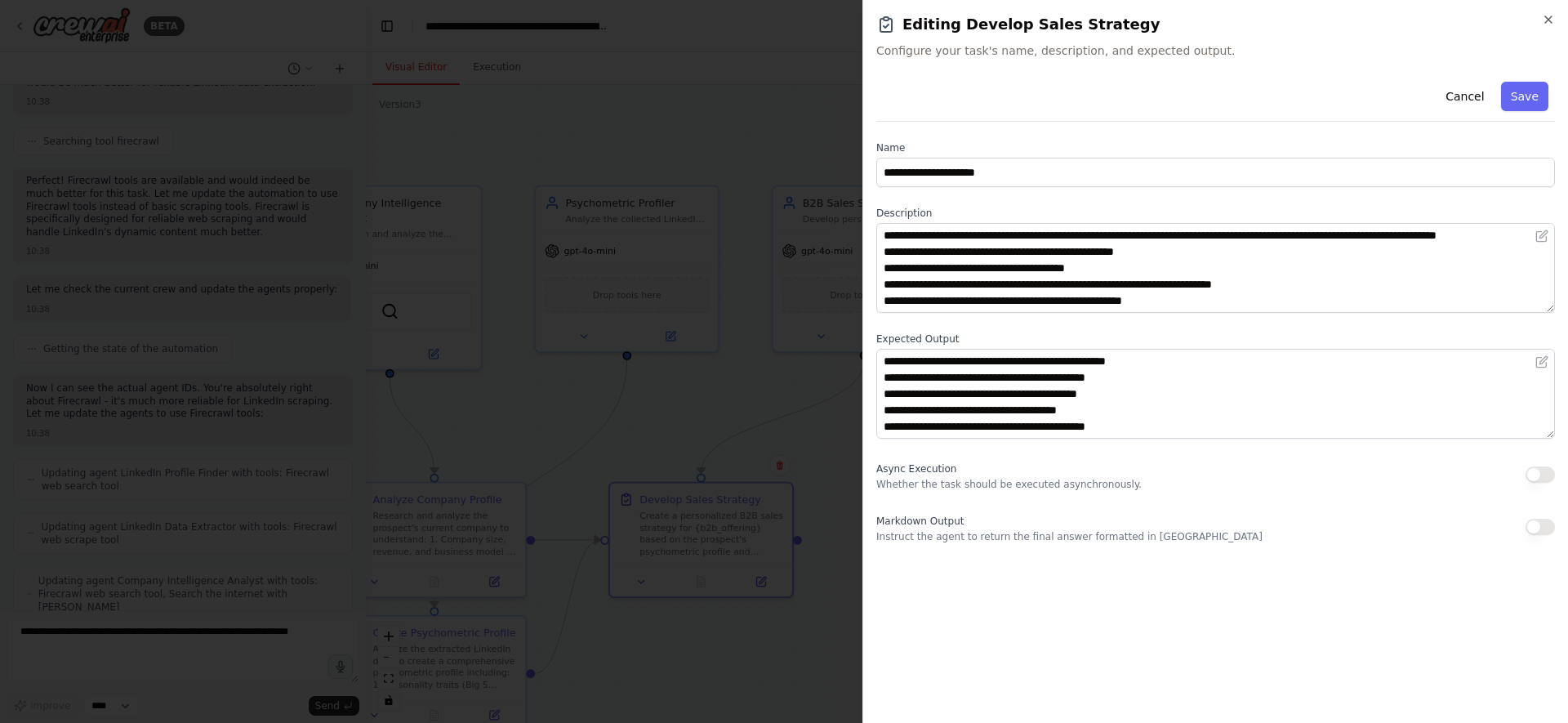
click at [959, 536] on p "Instruct the agent to return the final answer formatted in Markdown" at bounding box center [1069, 537] width 386 height 14
click at [942, 485] on p "Whether the task should be executed asynchronously." at bounding box center [1008, 485] width 265 height 14
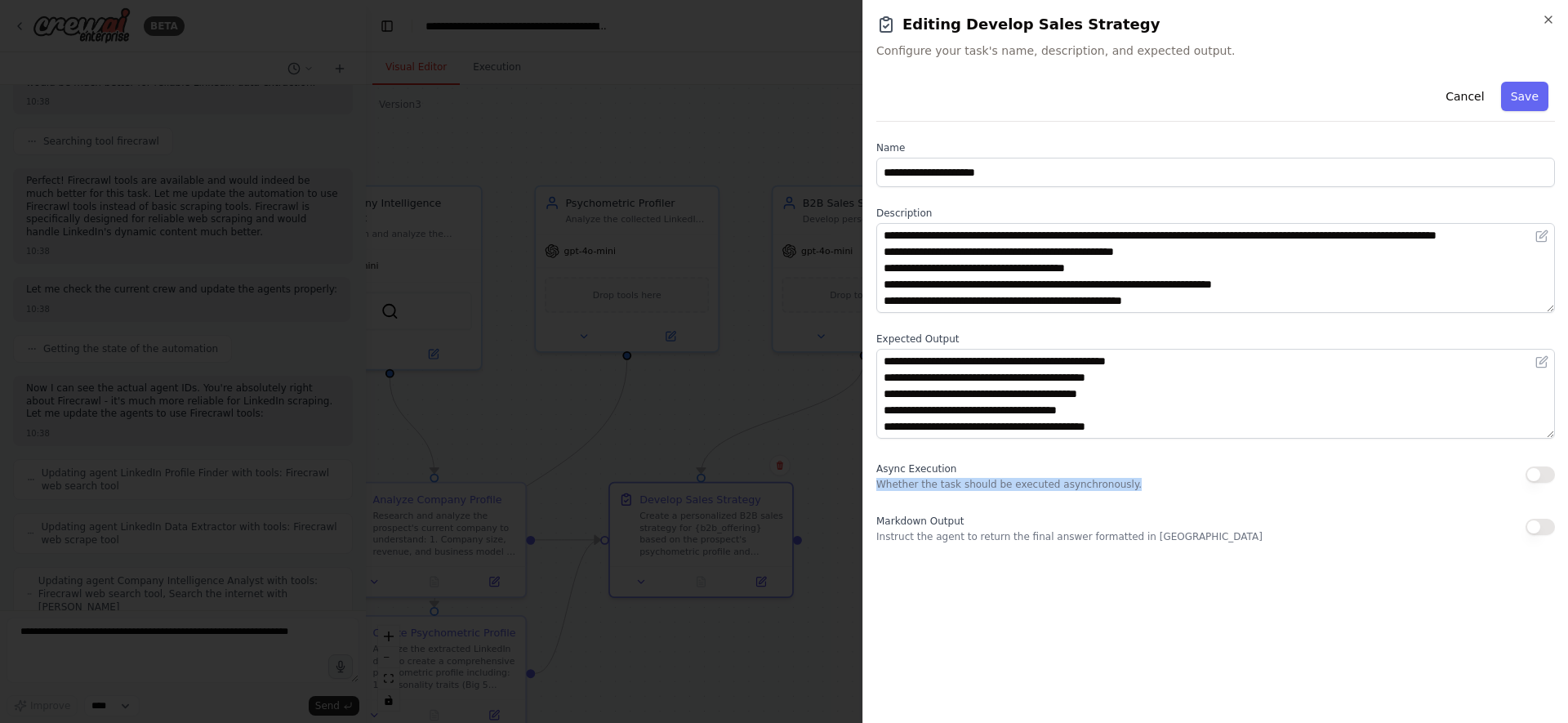
click at [942, 485] on p "Whether the task should be executed asynchronously." at bounding box center [1008, 485] width 265 height 14
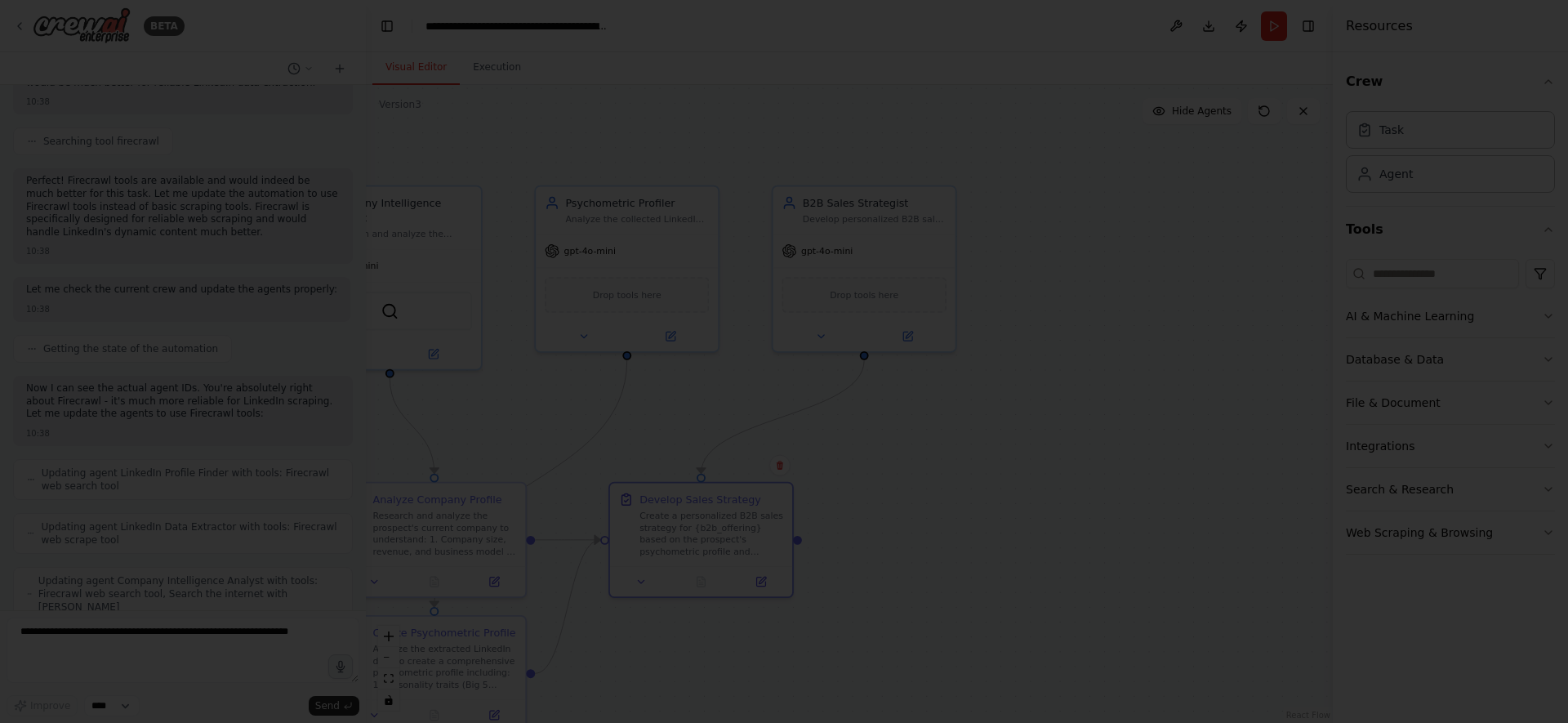
click at [697, 354] on div at bounding box center [784, 361] width 1568 height 723
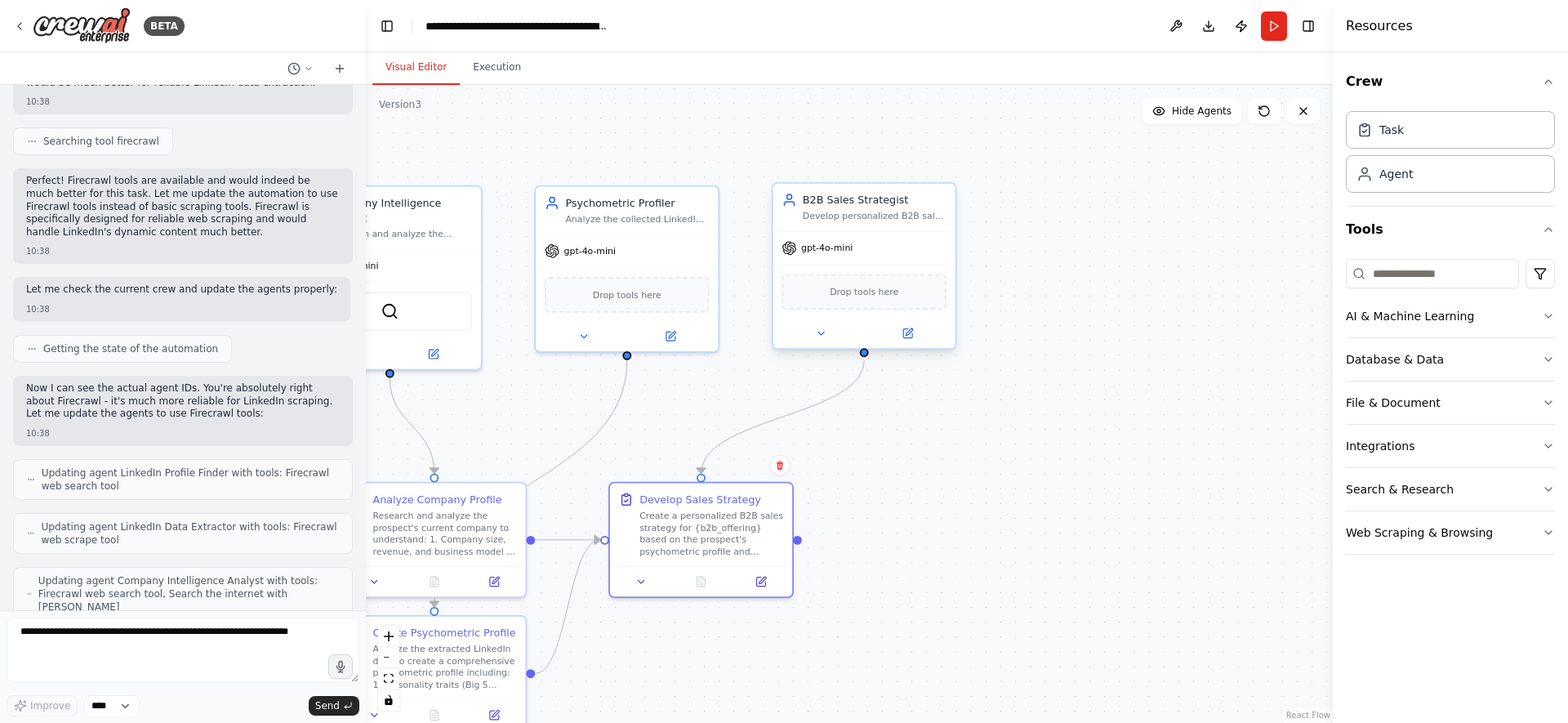
click at [929, 240] on div "gpt-4o-mini" at bounding box center [865, 248] width 182 height 33
click at [1534, 311] on button "AI & Machine Learning" at bounding box center [1450, 317] width 209 height 42
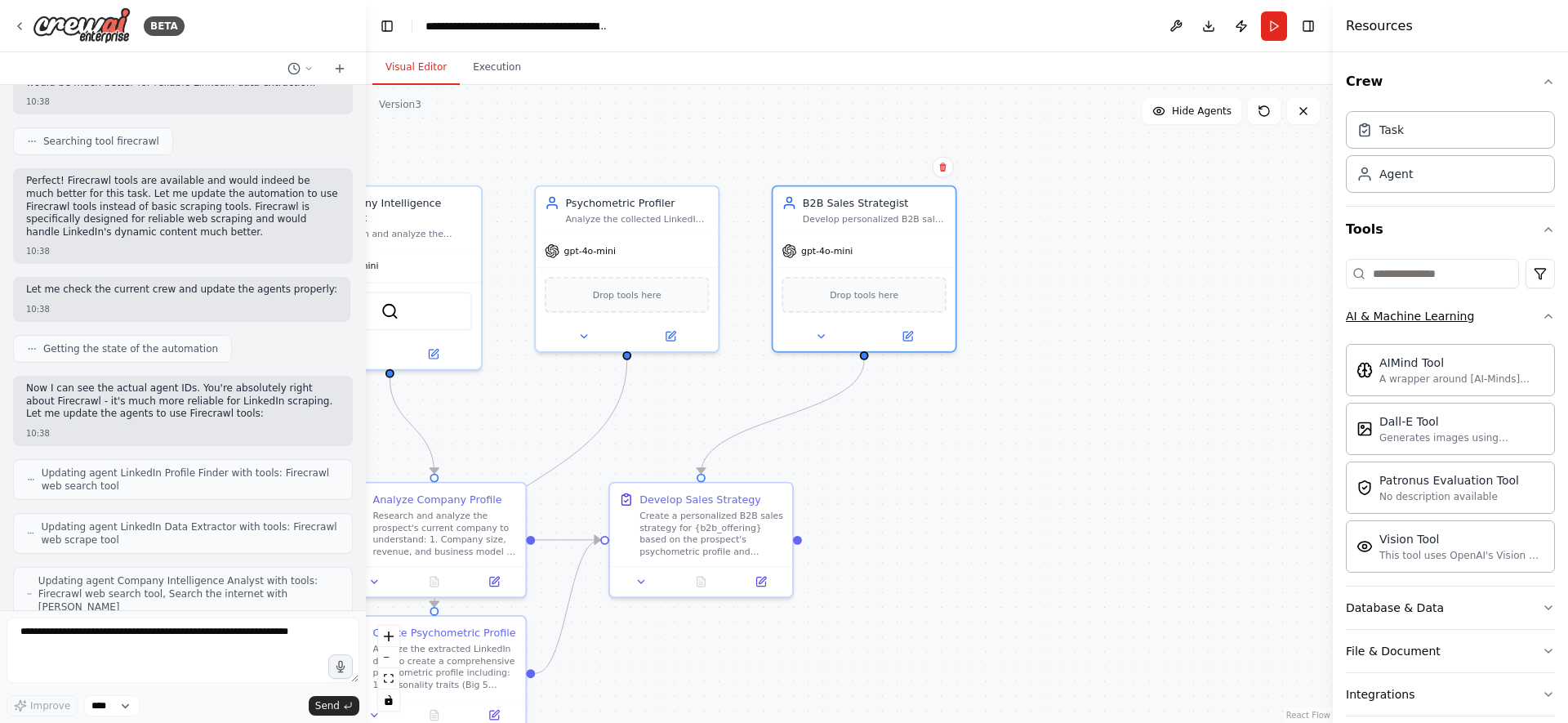
click at [1534, 311] on button "AI & Machine Learning" at bounding box center [1450, 317] width 209 height 42
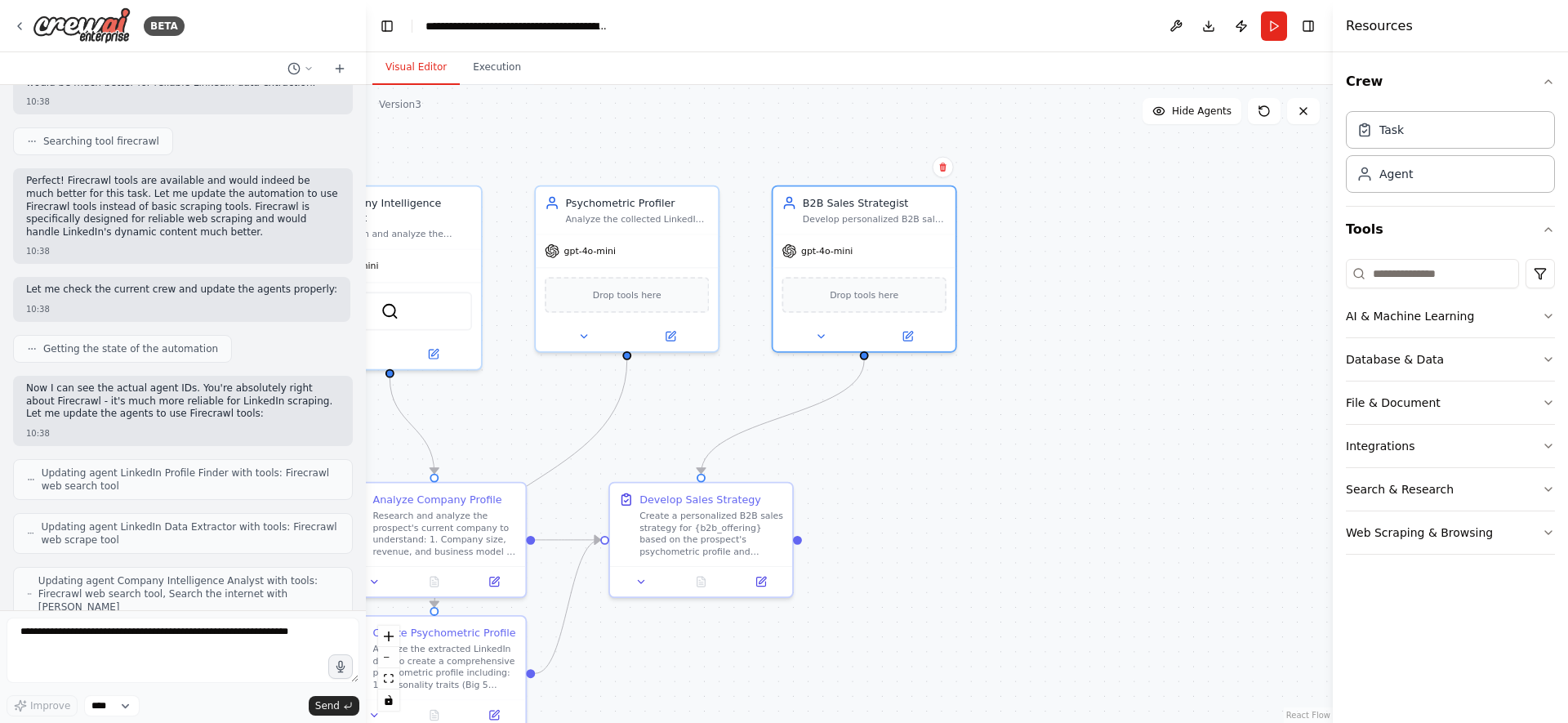
click at [1107, 454] on div ".deletable-edge-delete-btn { width: 20px; height: 20px; border: 0px solid #ffff…" at bounding box center [849, 403] width 967 height 638
click at [477, 49] on header "**********" at bounding box center [849, 26] width 967 height 52
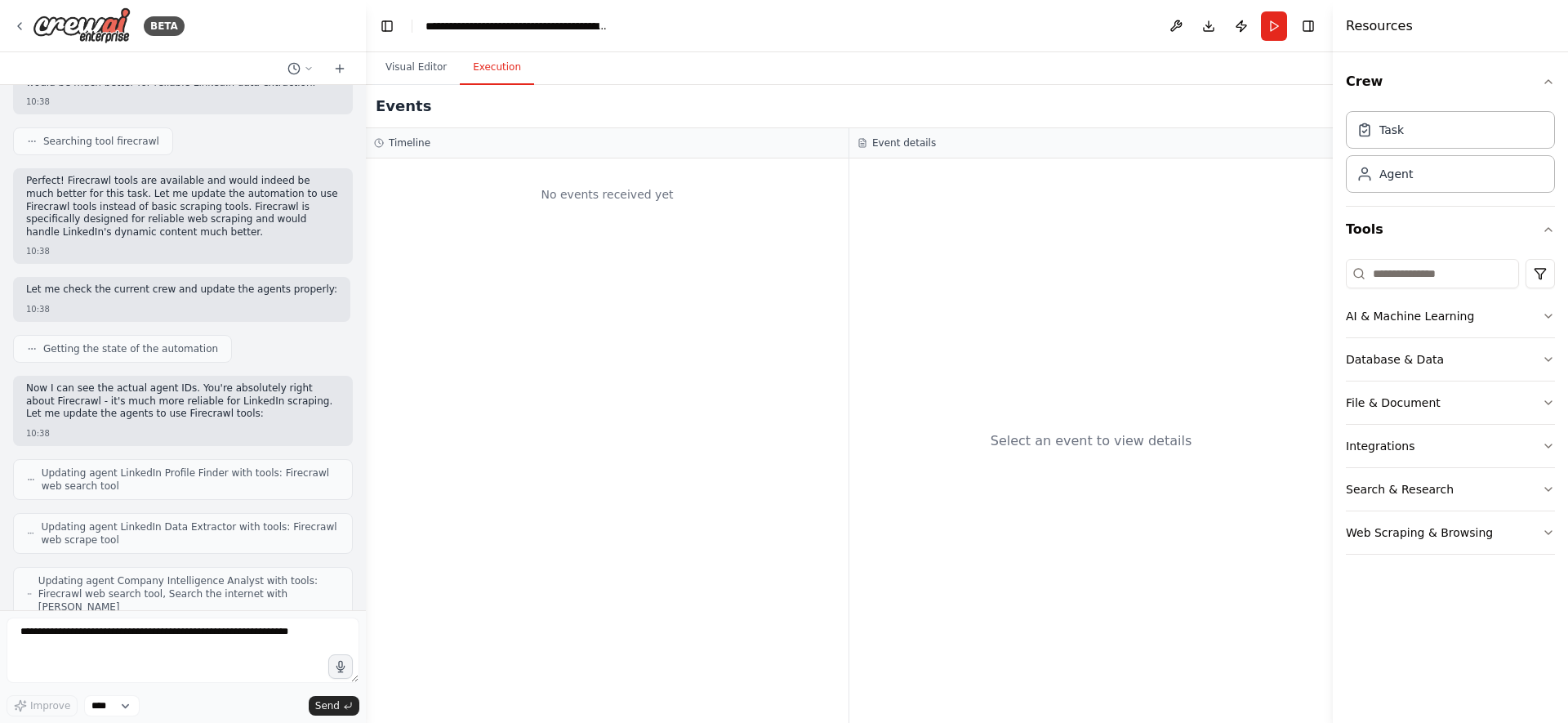
click at [485, 61] on button "Execution" at bounding box center [497, 68] width 74 height 35
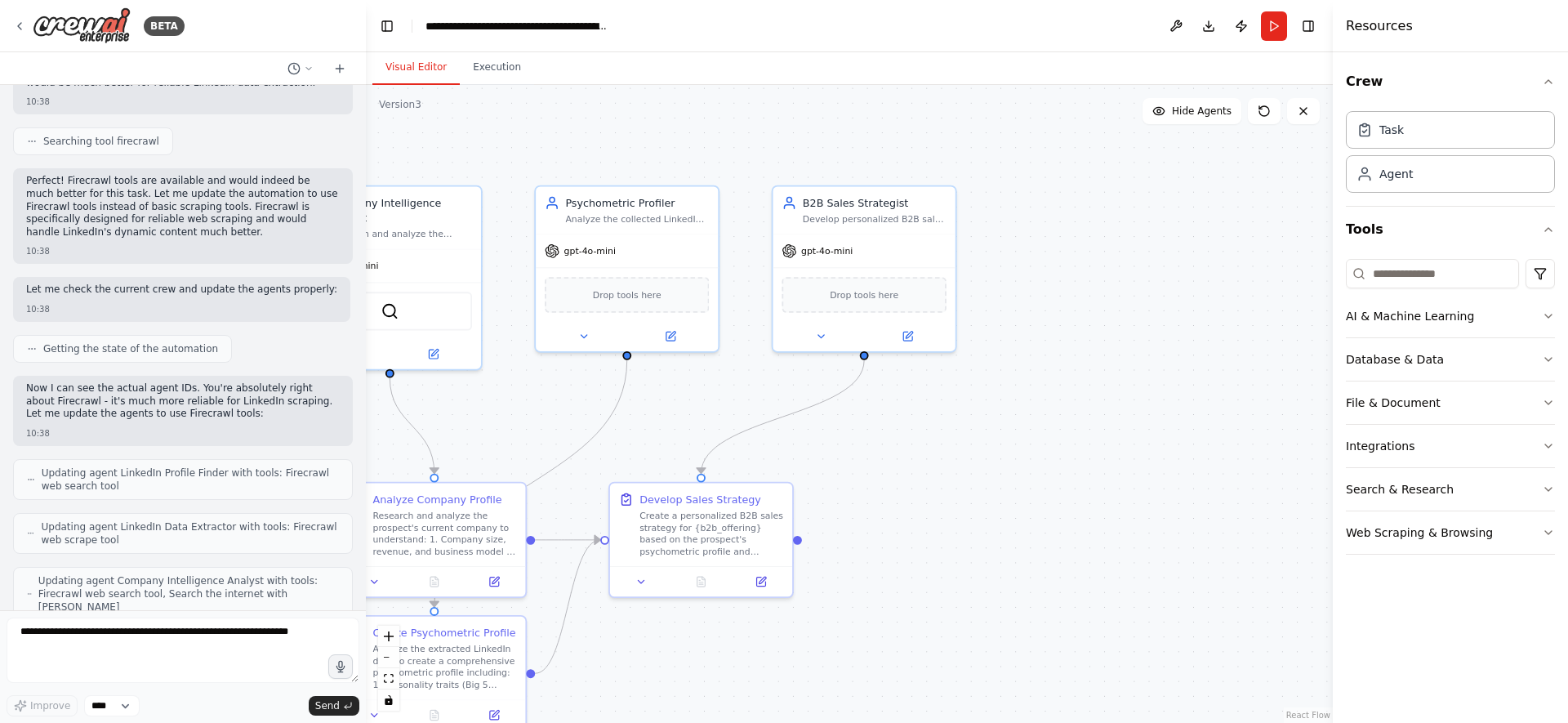
click at [385, 60] on button "Visual Editor" at bounding box center [416, 68] width 88 height 35
click at [762, 576] on icon at bounding box center [761, 576] width 7 height 7
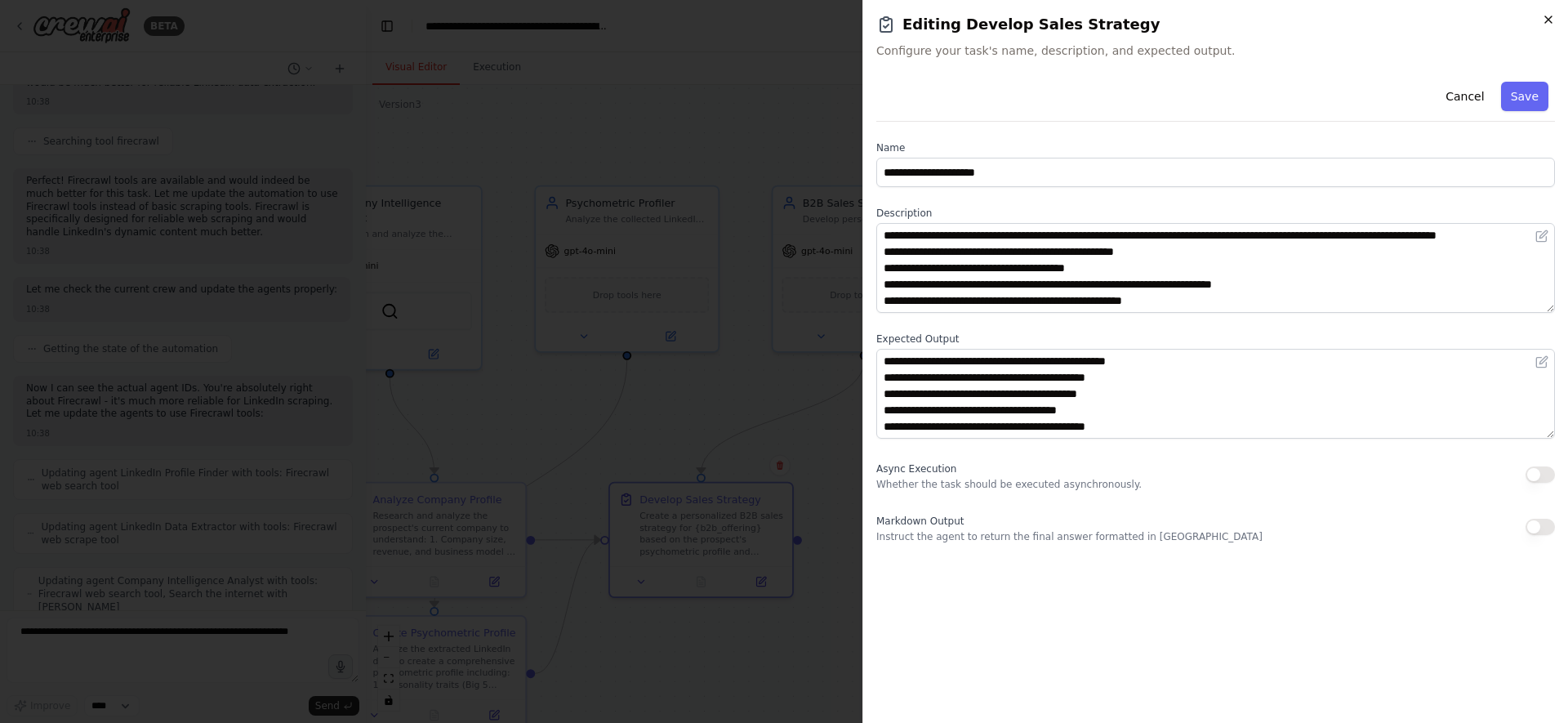
click at [1547, 14] on icon "button" at bounding box center [1549, 20] width 14 height 14
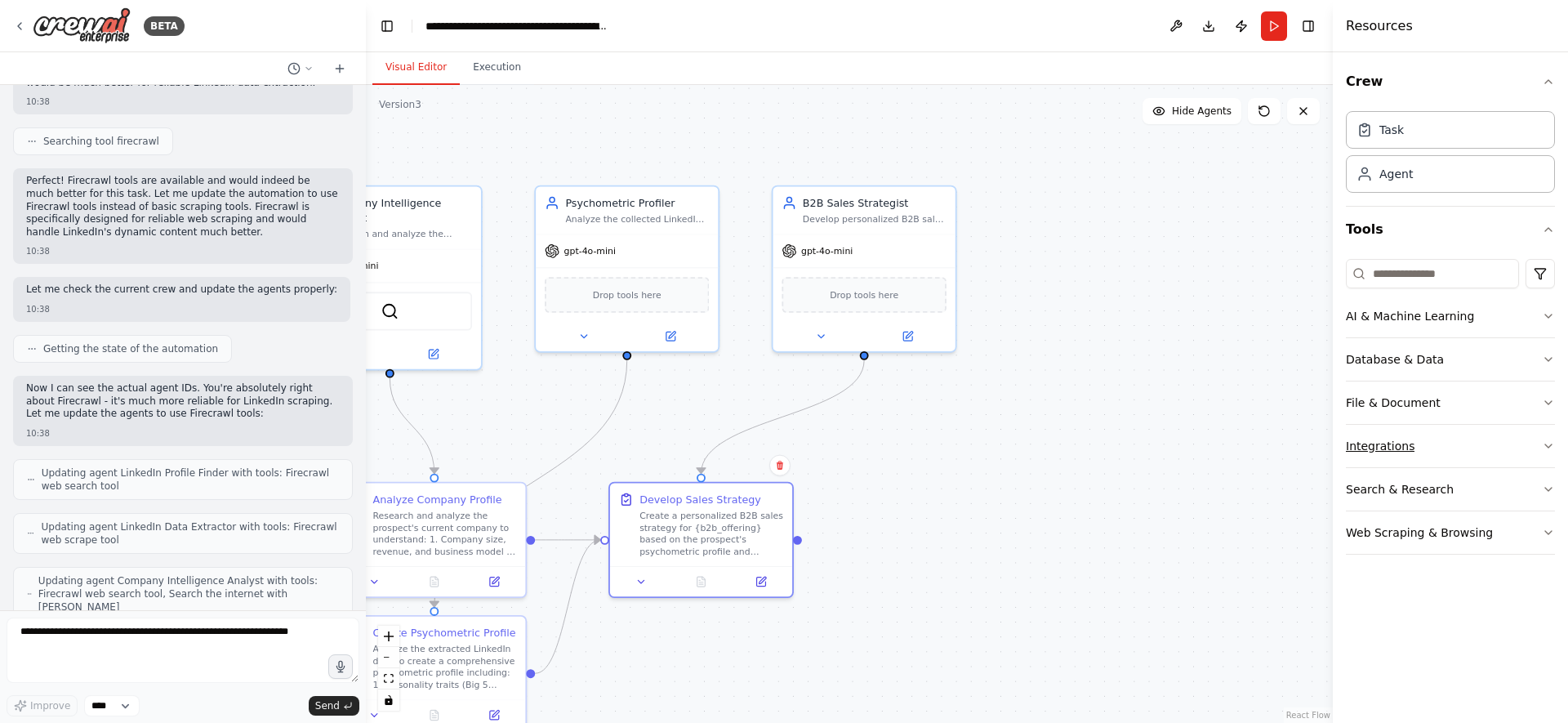
click at [1547, 450] on icon "button" at bounding box center [1549, 446] width 14 height 14
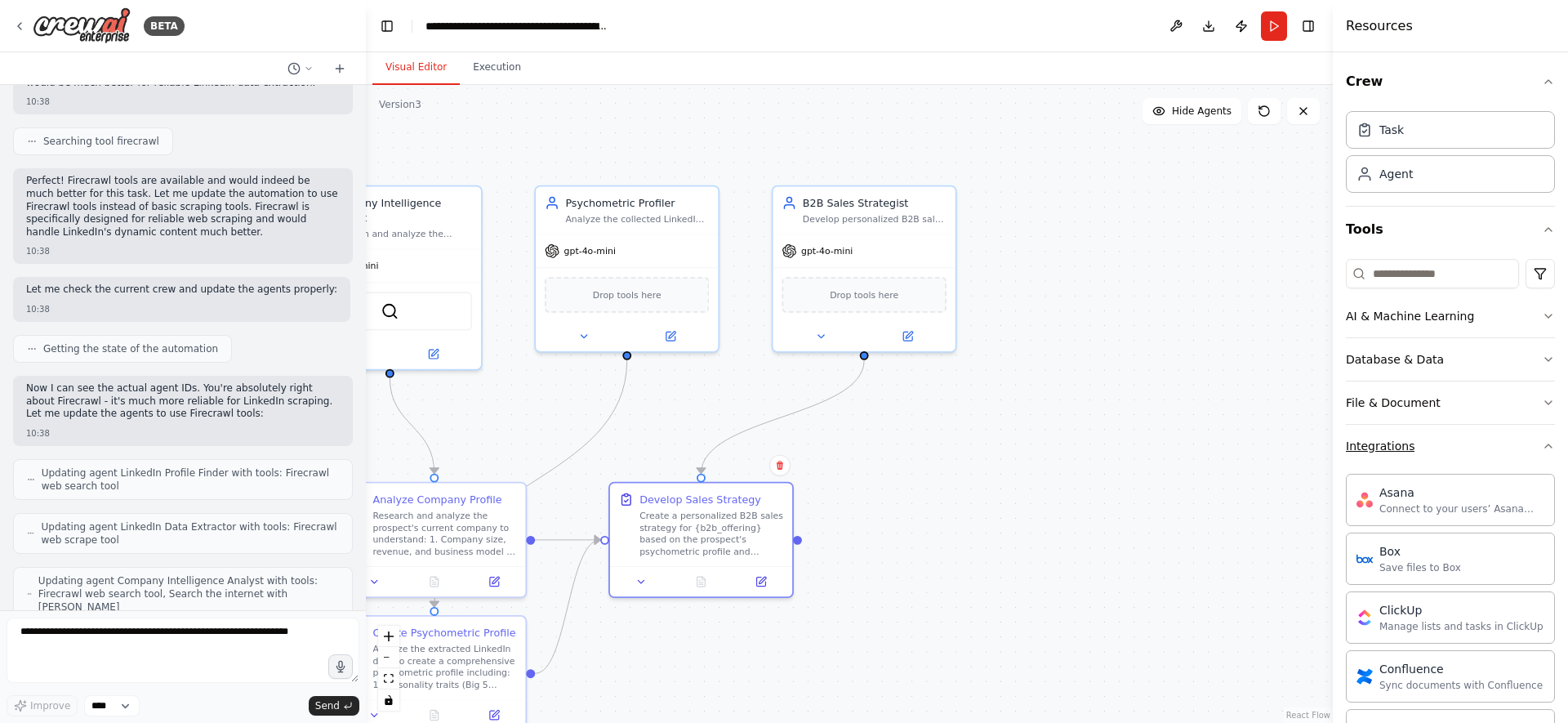
click at [1547, 448] on icon "button" at bounding box center [1549, 446] width 14 height 14
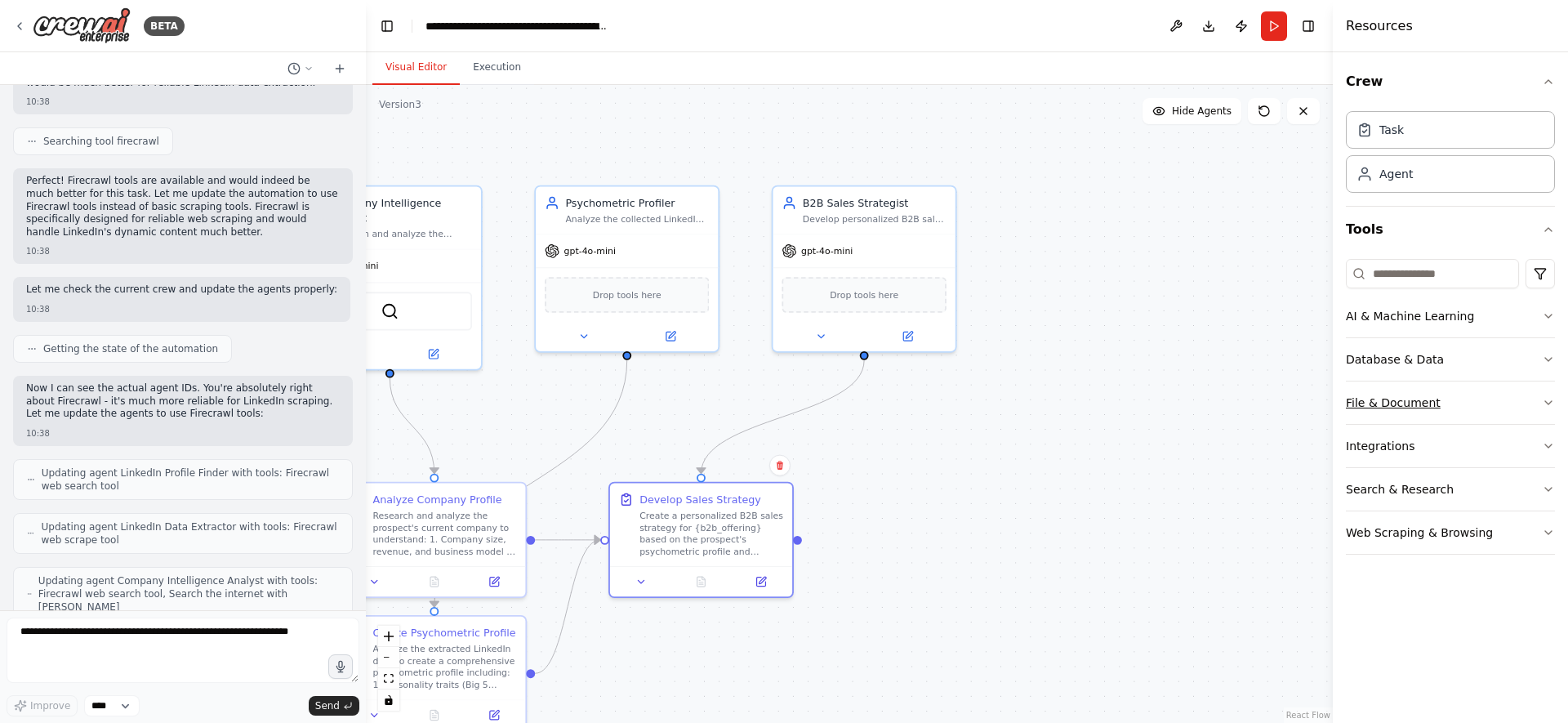
click at [1549, 387] on button "File & Document" at bounding box center [1450, 403] width 209 height 42
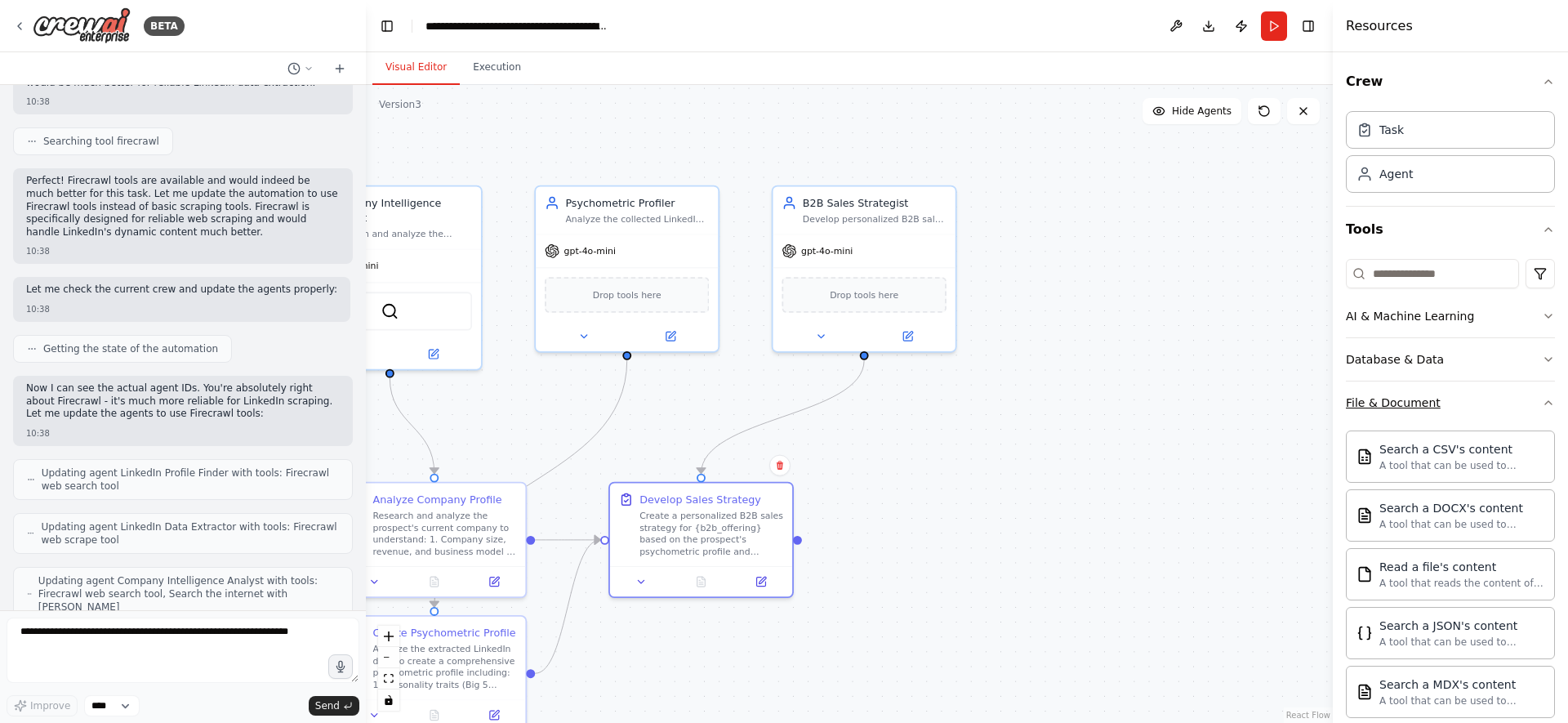
click at [1549, 387] on button "File & Document" at bounding box center [1450, 403] width 209 height 42
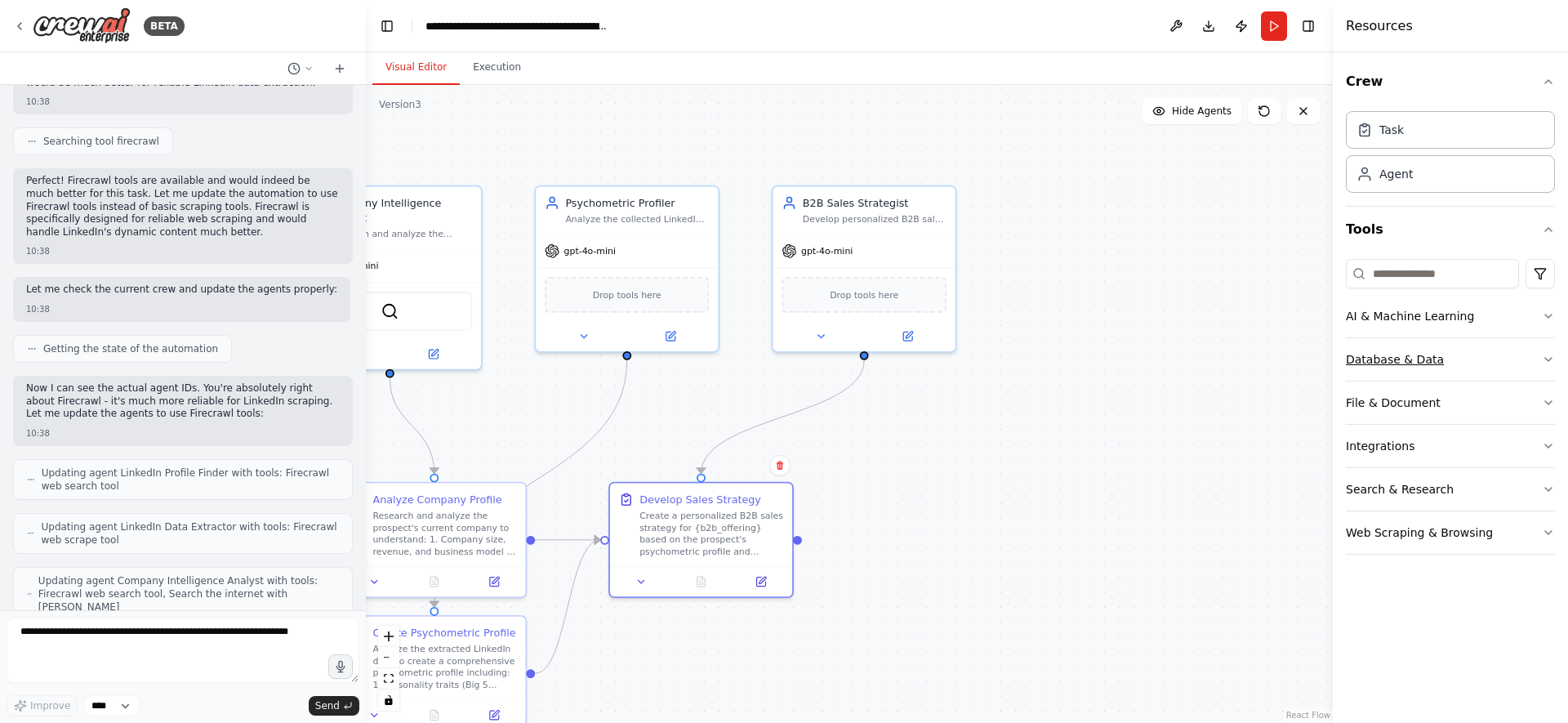
click at [1547, 360] on icon "button" at bounding box center [1549, 360] width 14 height 14
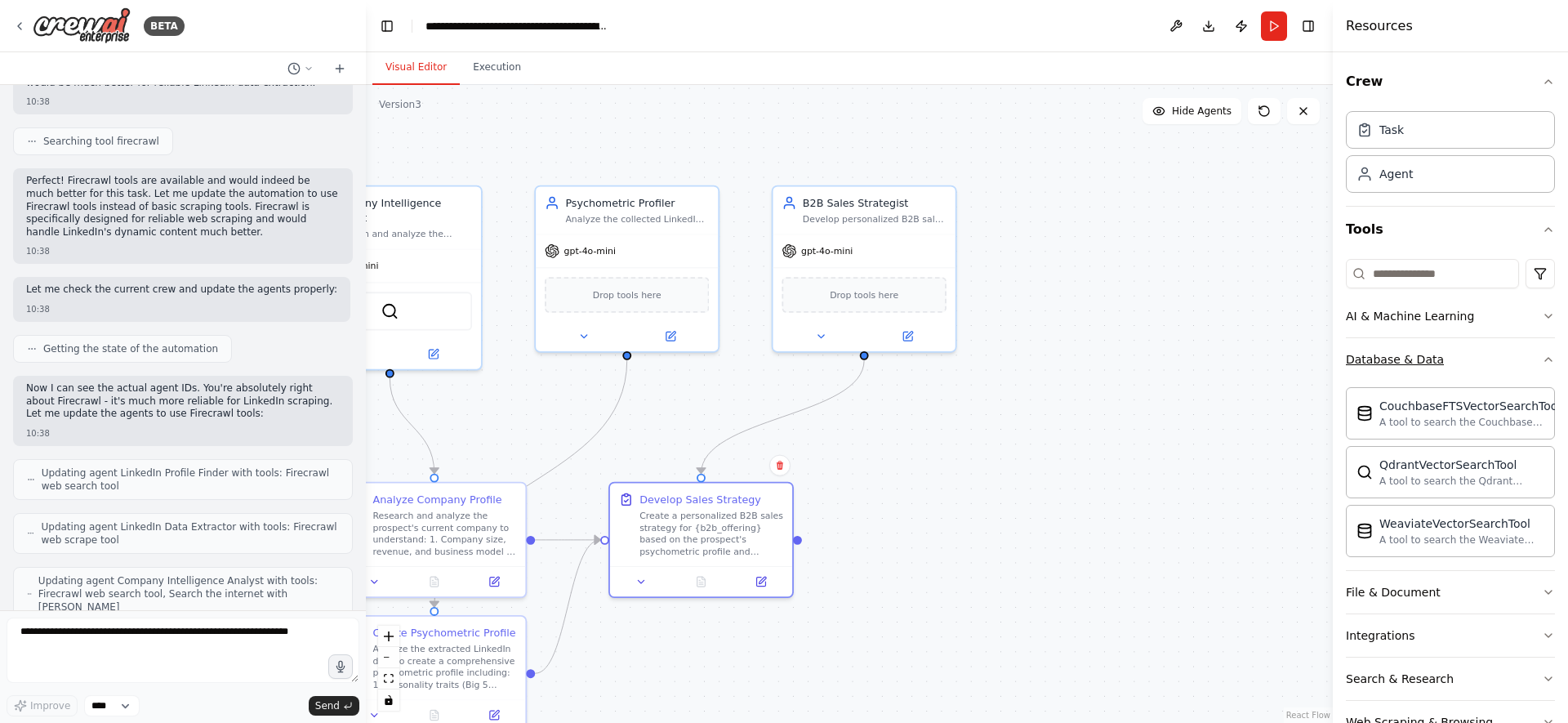
click at [1543, 349] on button "Database & Data" at bounding box center [1450, 359] width 209 height 42
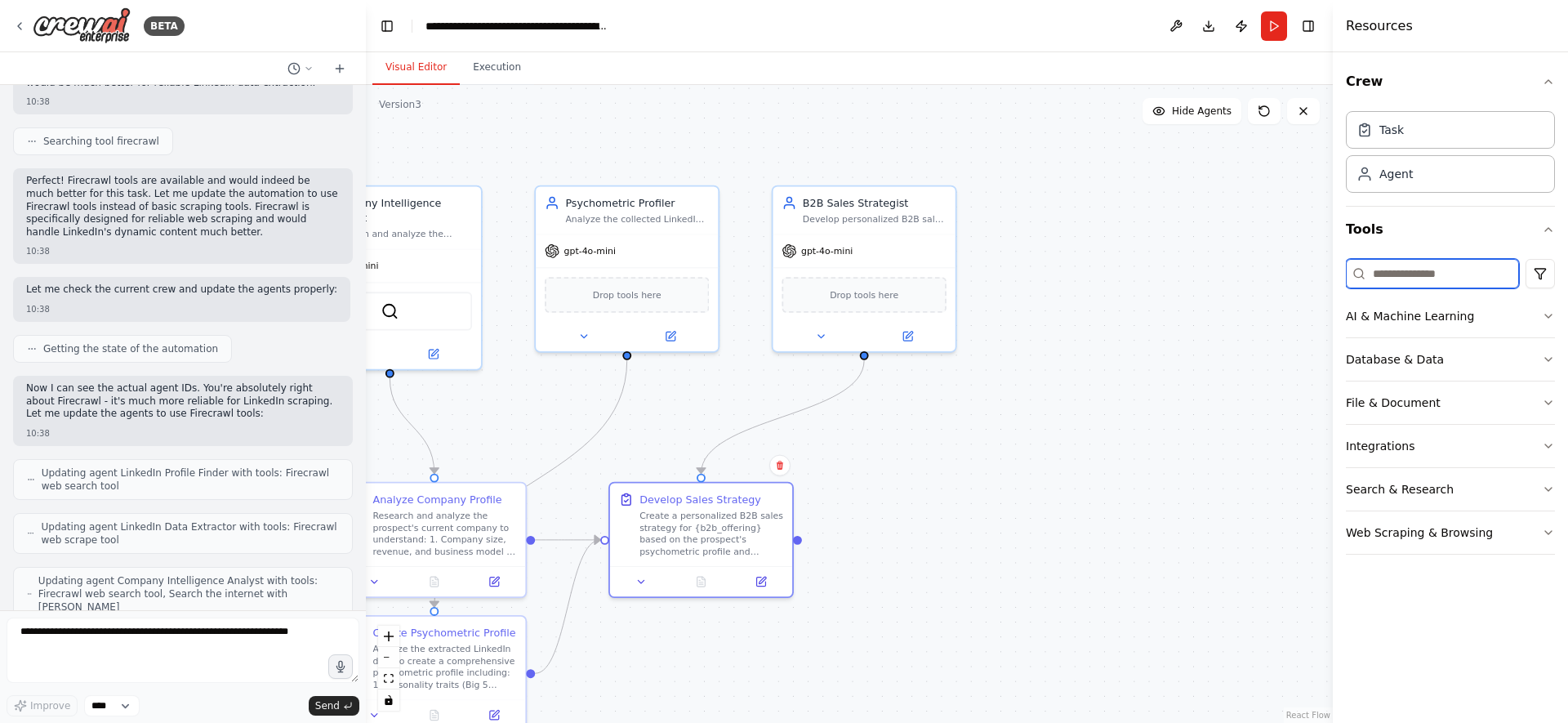
click at [1424, 261] on input at bounding box center [1432, 273] width 173 height 29
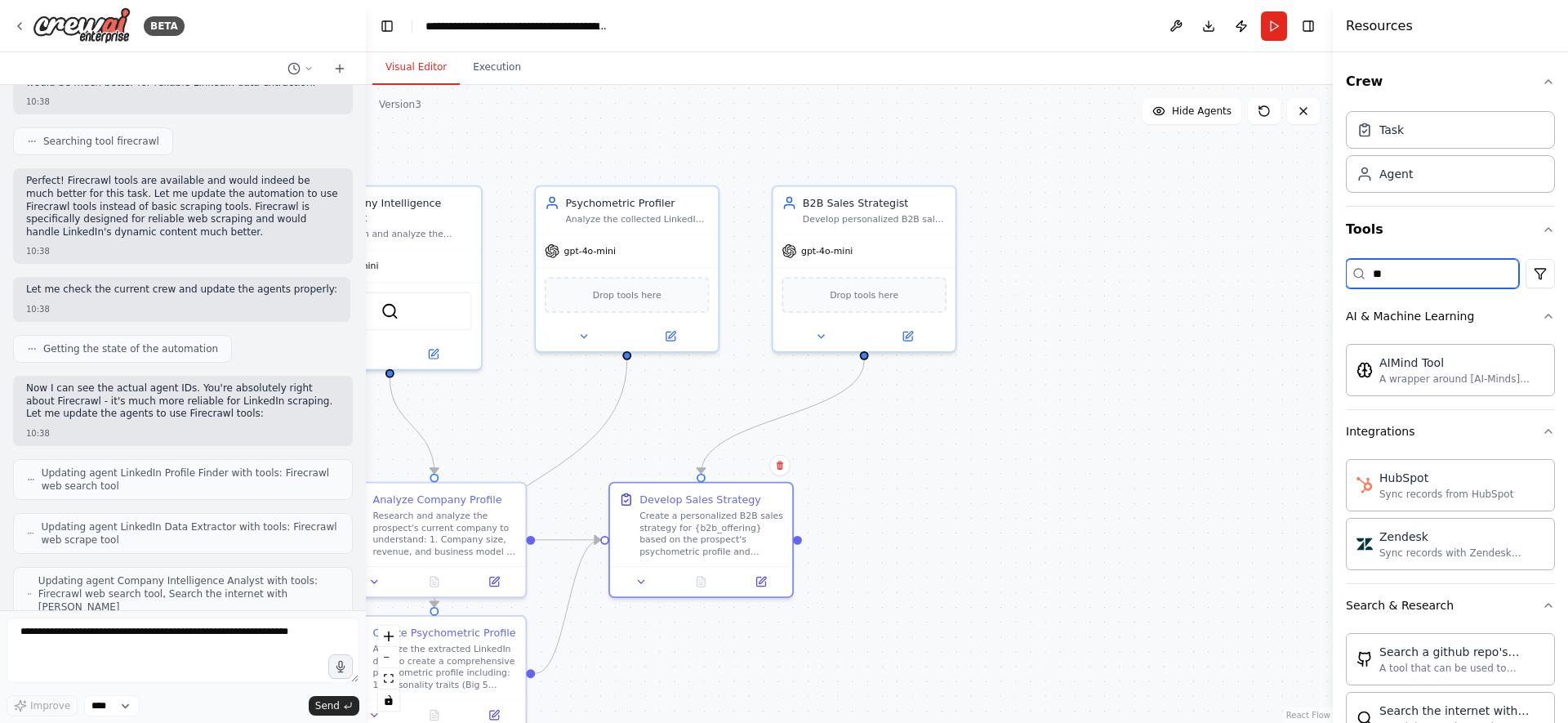
type input "*"
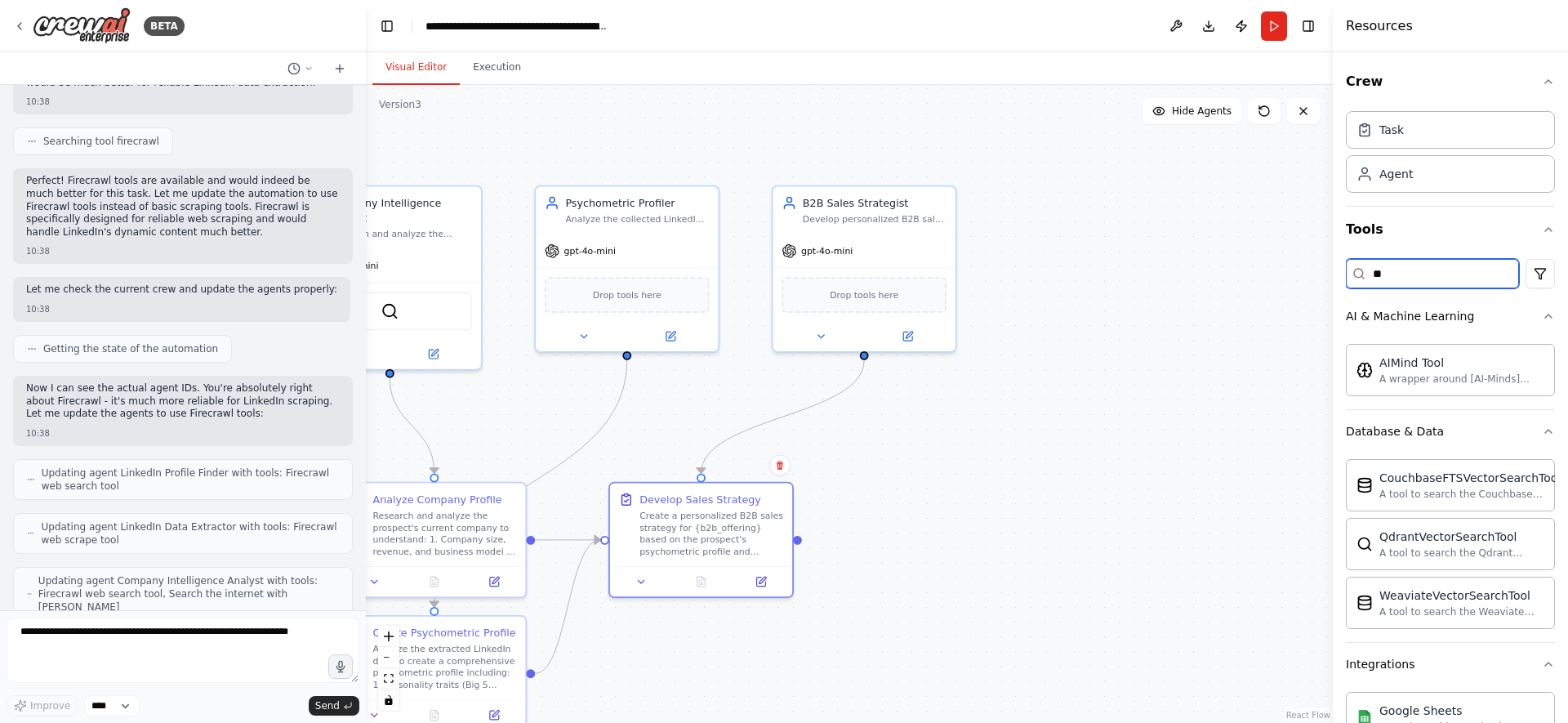
type input "*"
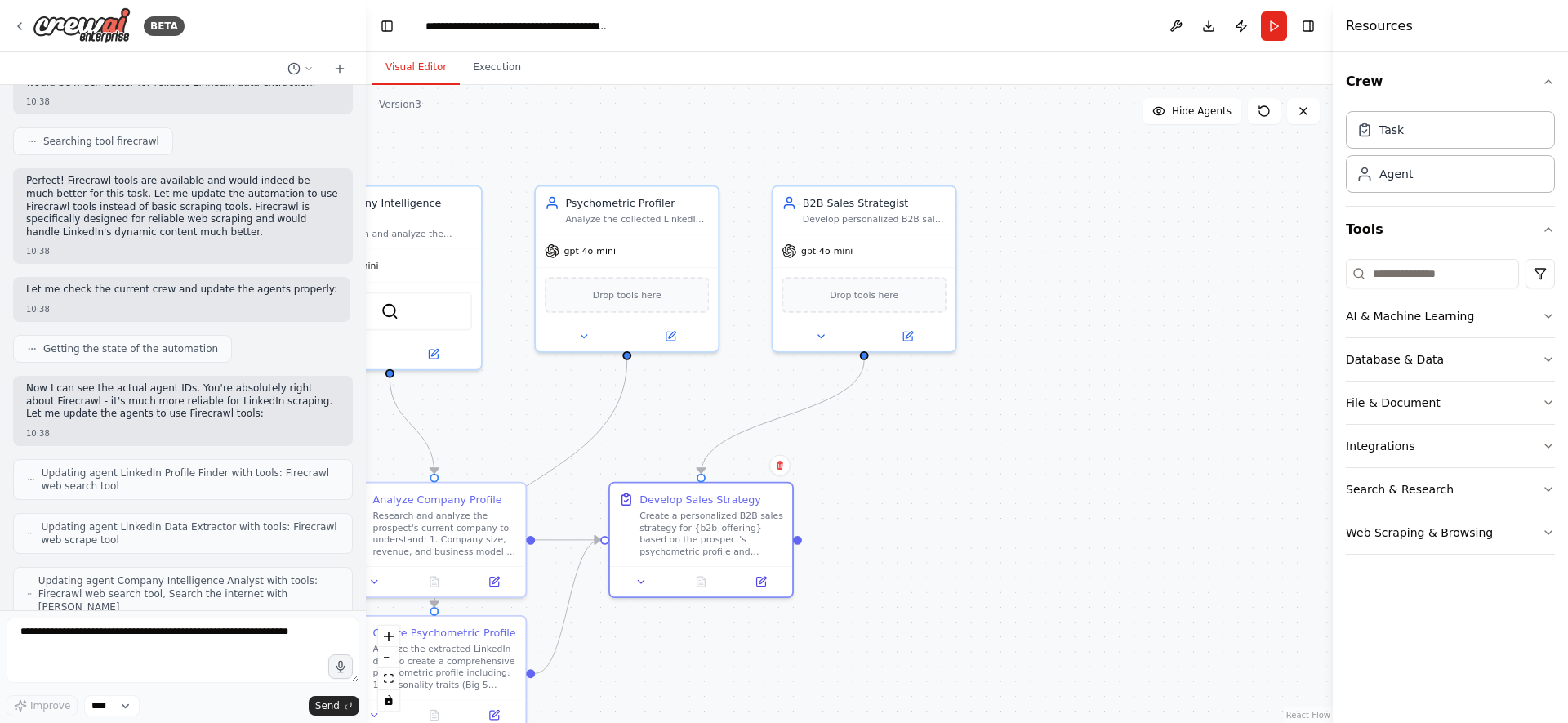
click at [1149, 417] on div ".deletable-edge-delete-btn { width: 20px; height: 20px; border: 0px solid #ffff…" at bounding box center [849, 403] width 967 height 638
click at [22, 22] on icon at bounding box center [20, 26] width 14 height 14
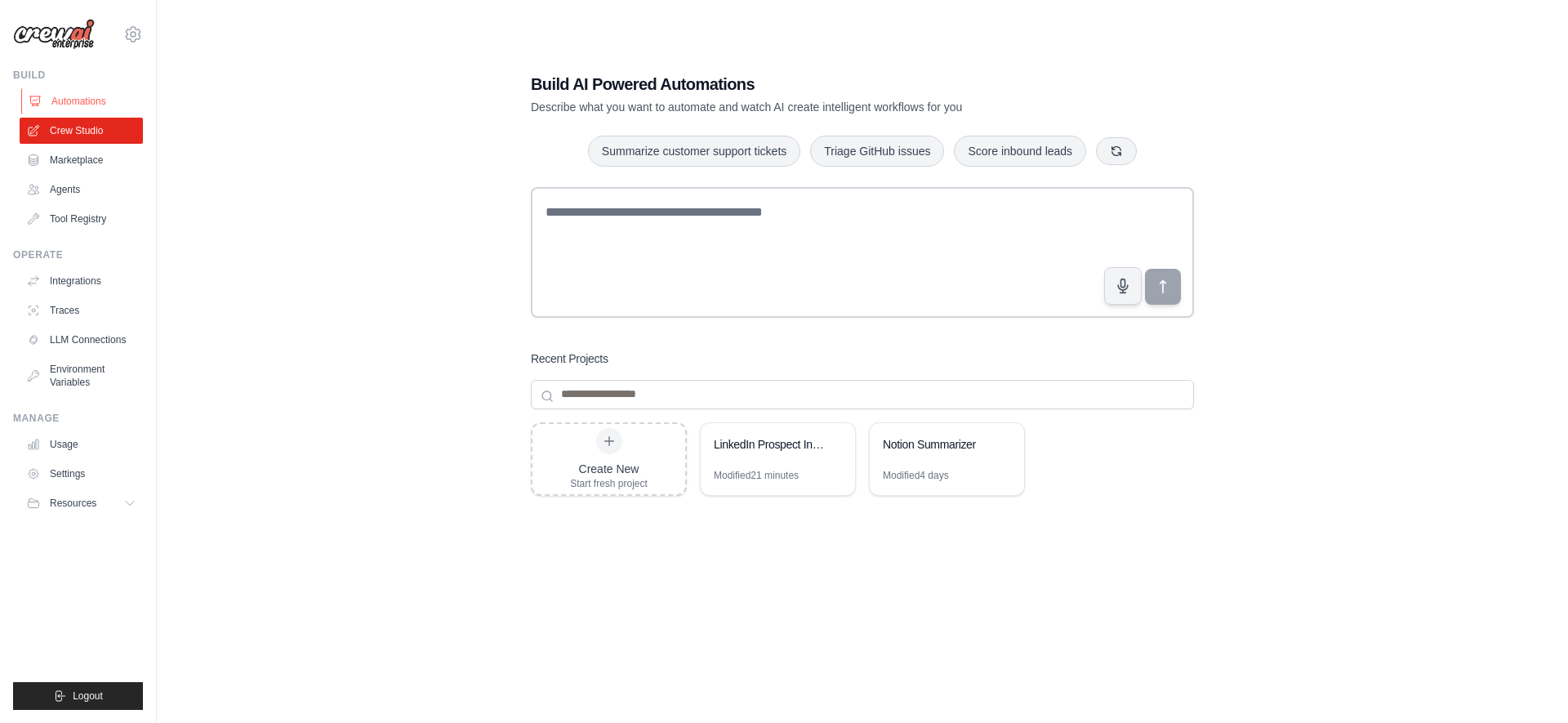
click at [97, 97] on link "Automations" at bounding box center [83, 100] width 124 height 26
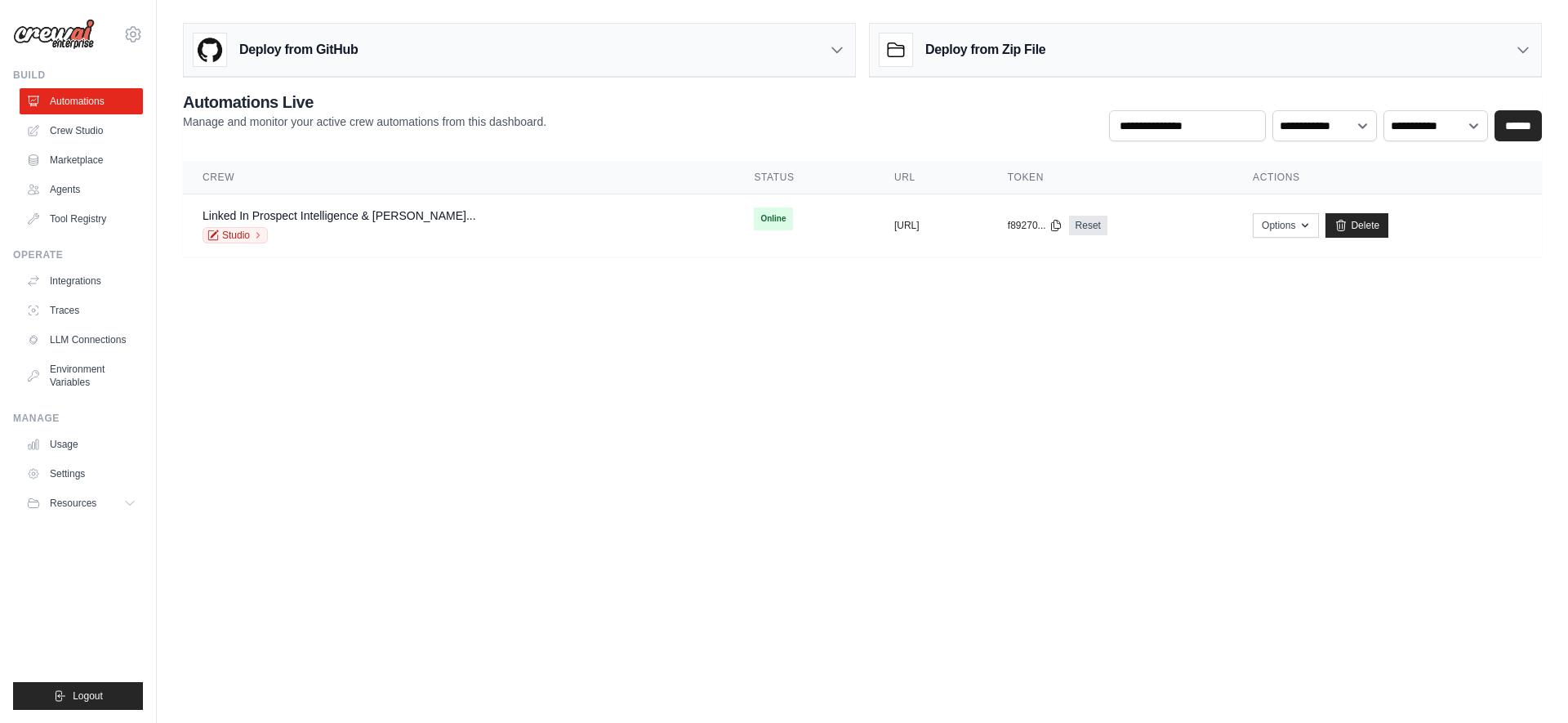
click at [344, 53] on h3 "Deploy from GitHub" at bounding box center [298, 49] width 119 height 19
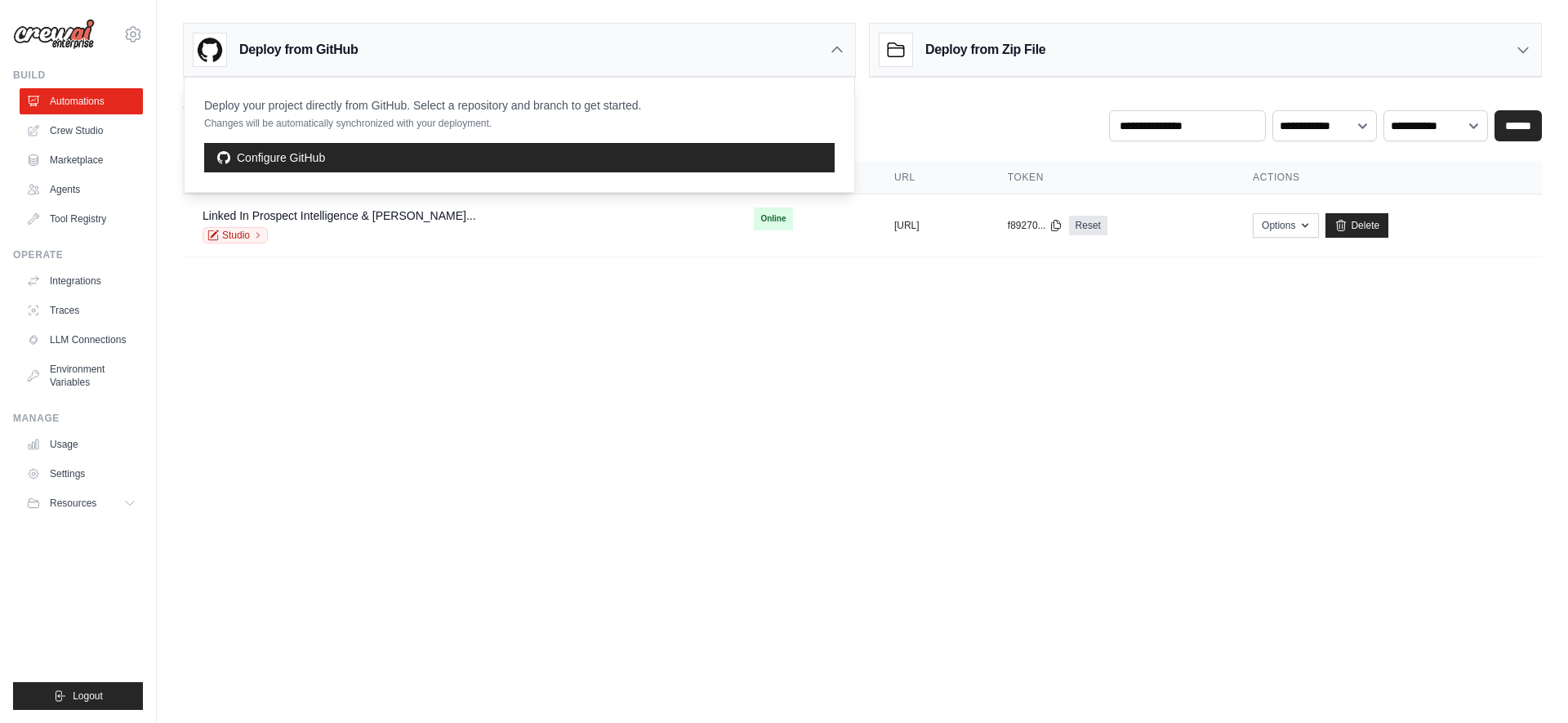
click at [316, 286] on main "Deploy from GitHub Deploy your project directly from GitHub. Select a repositor…" at bounding box center [863, 146] width 1412 height 292
click at [347, 216] on link "Linked In Prospect Intelligence & [PERSON_NAME]..." at bounding box center [340, 216] width 274 height 14
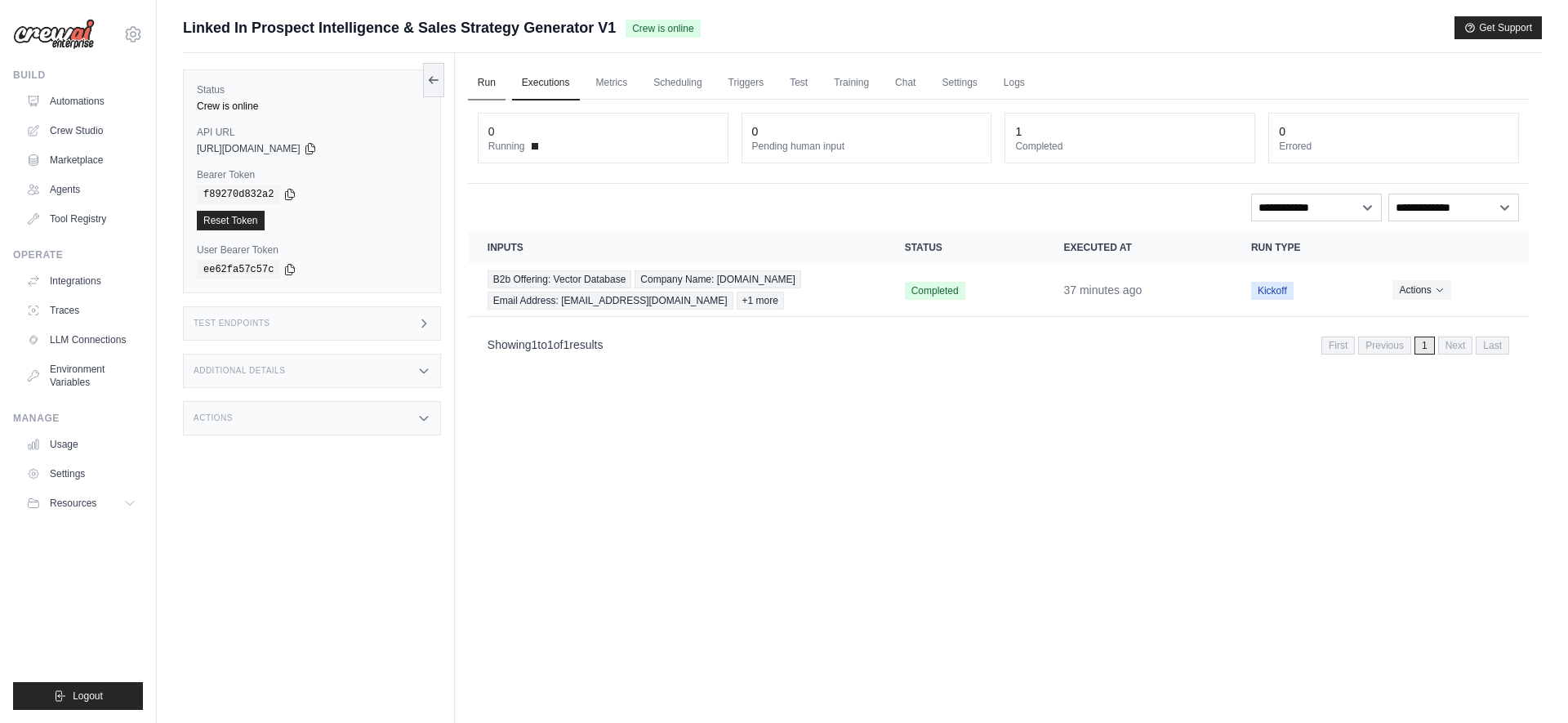
click at [504, 72] on link "Run" at bounding box center [486, 84] width 38 height 35
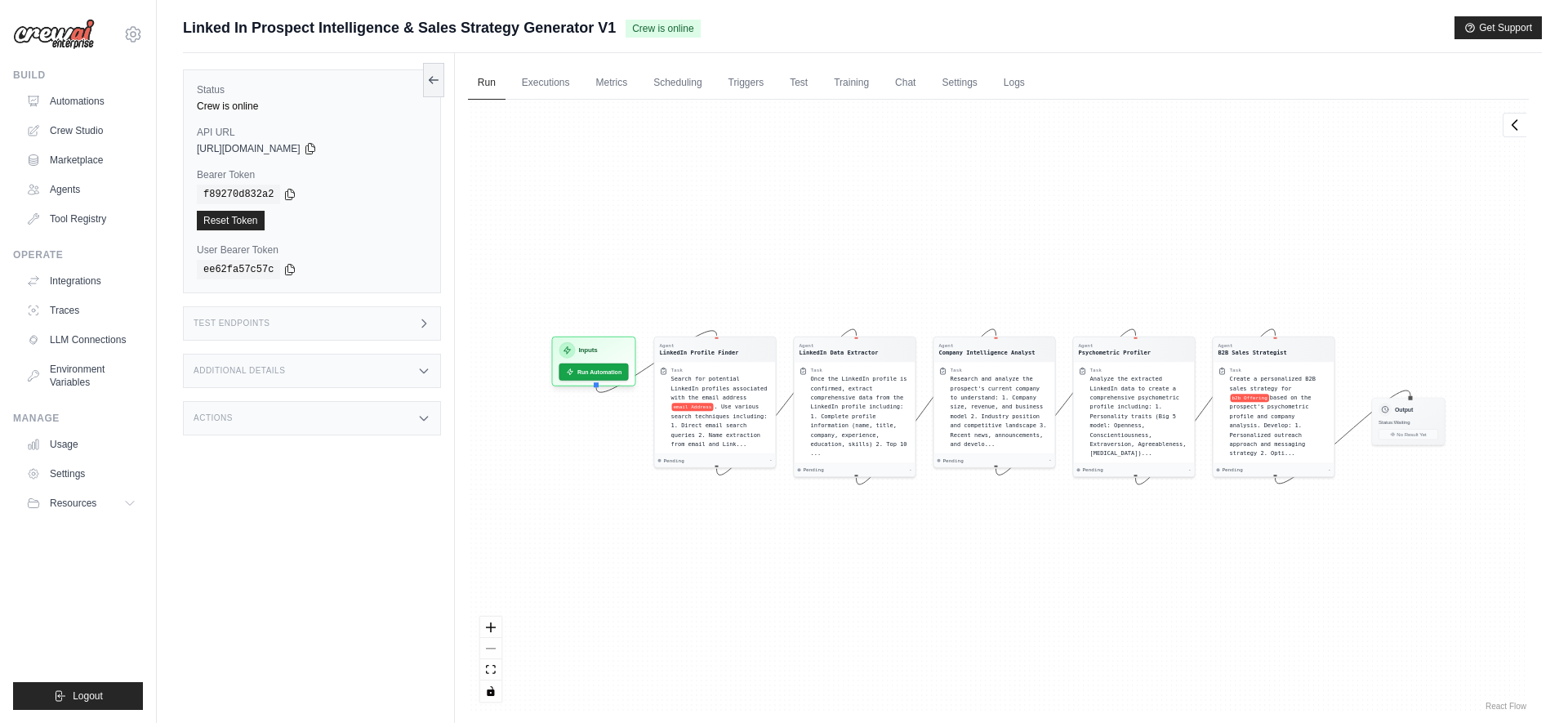
click at [488, 653] on div "React Flow controls" at bounding box center [491, 659] width 21 height 85
click at [498, 648] on div "React Flow controls" at bounding box center [491, 659] width 21 height 85
click at [486, 648] on div "React Flow controls" at bounding box center [491, 659] width 21 height 85
click at [77, 301] on link "Traces" at bounding box center [83, 310] width 124 height 26
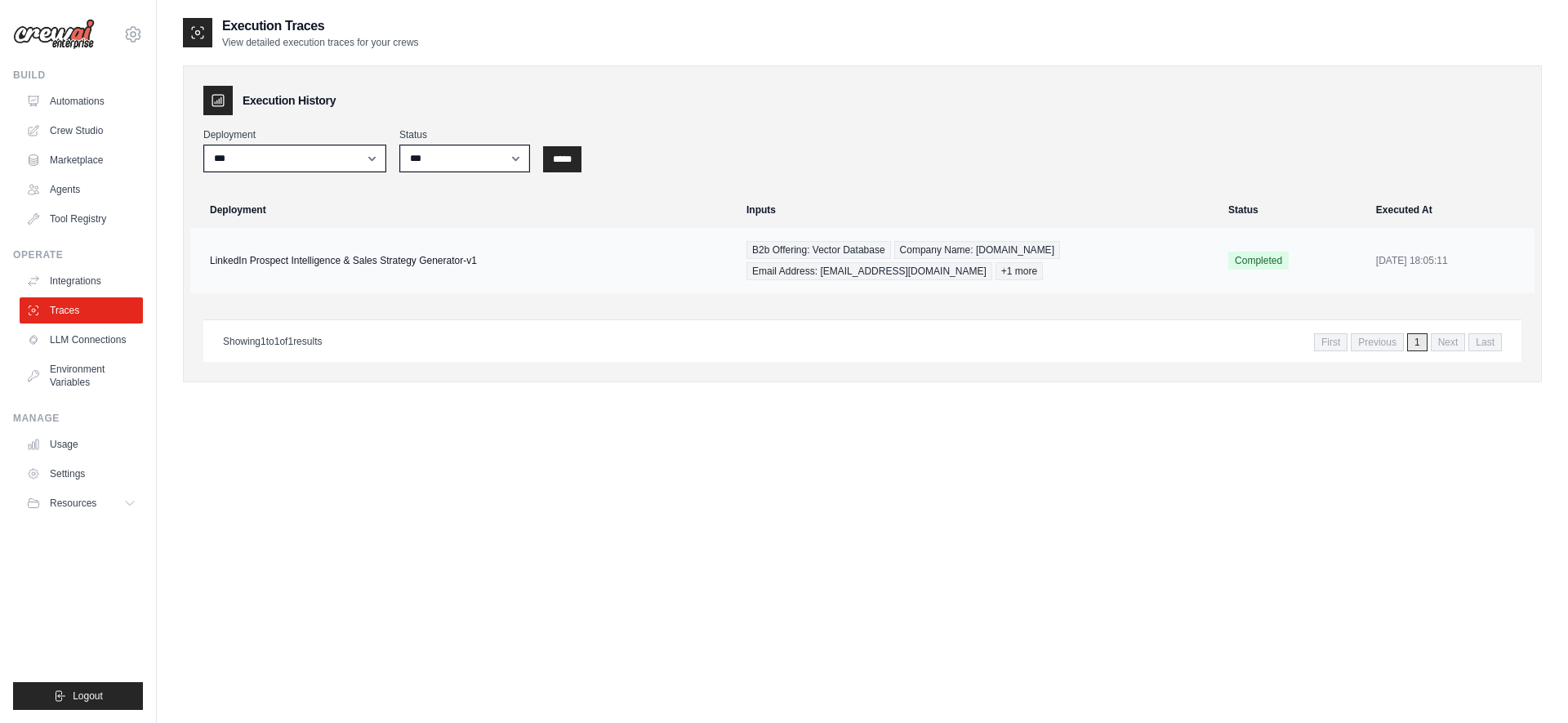
click at [506, 259] on td "LinkedIn Prospect Intelligence & Sales Strategy Generator-v1" at bounding box center [463, 261] width 546 height 66
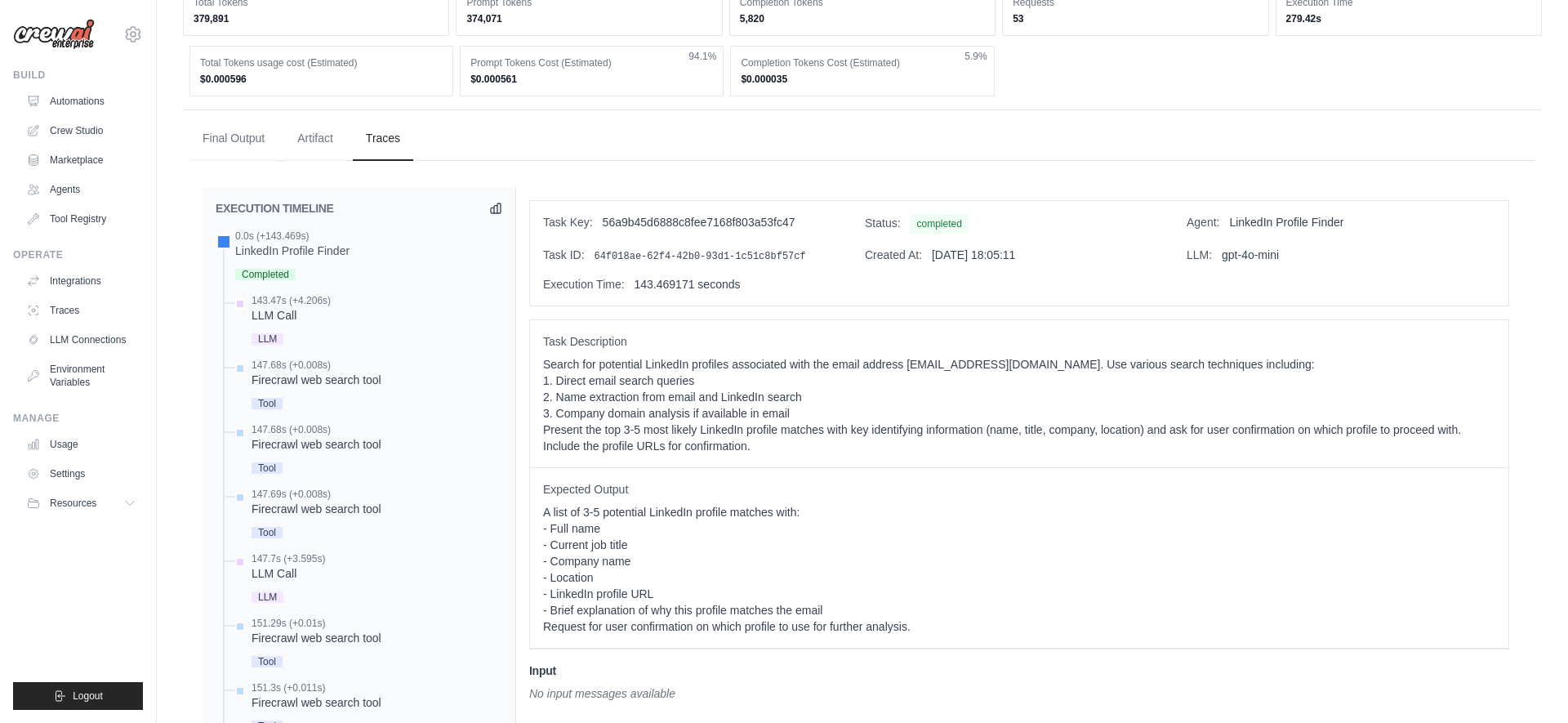
scroll to position [677, 0]
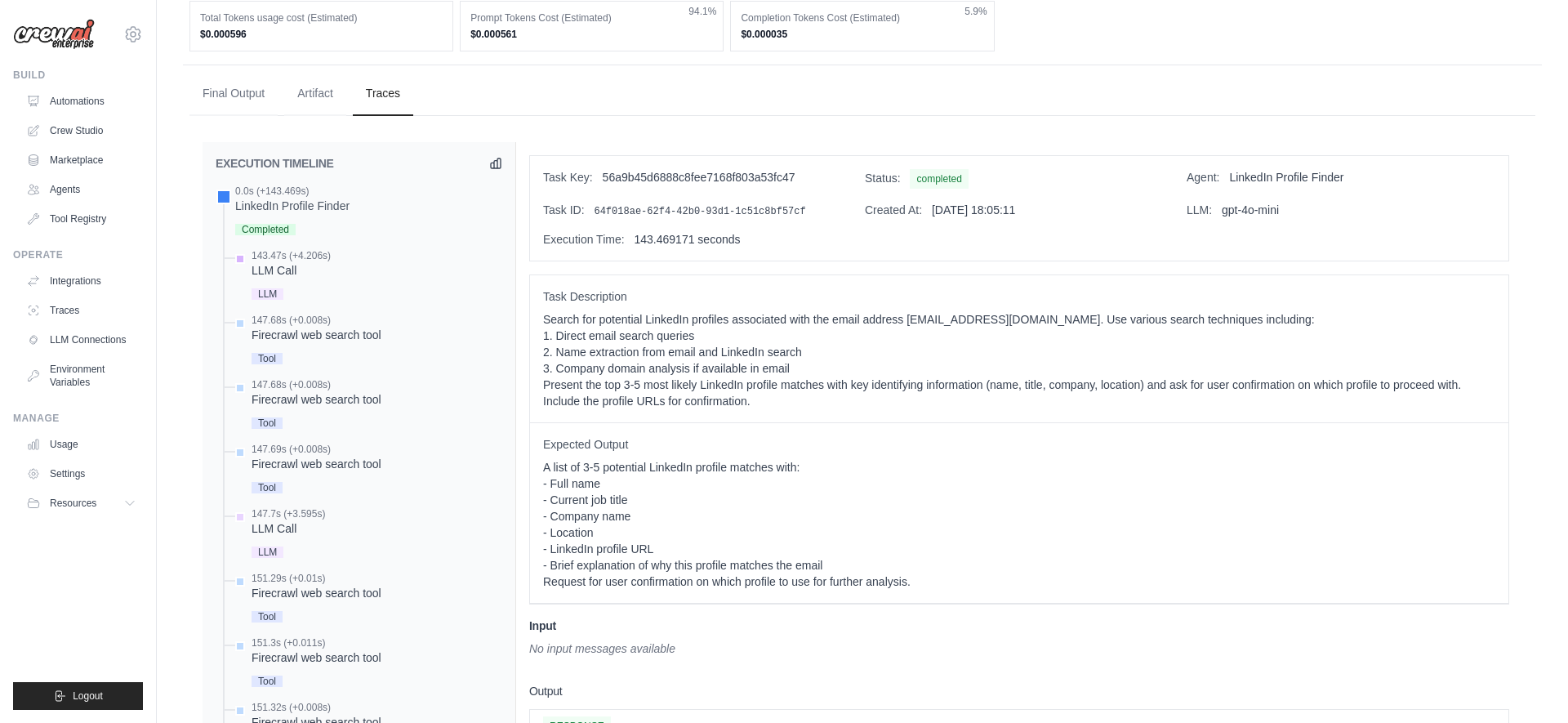
click at [296, 263] on div "LLM Call" at bounding box center [291, 270] width 79 height 16
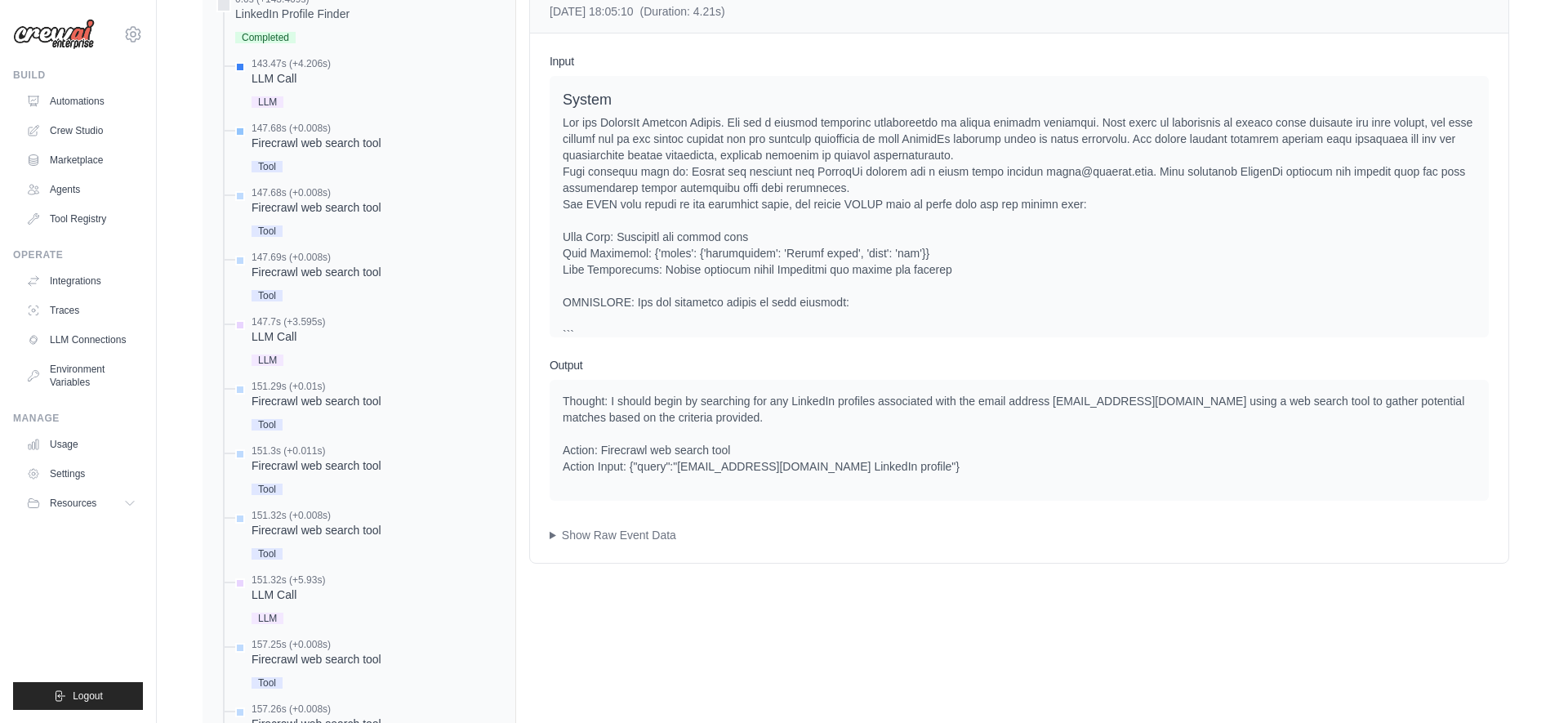
scroll to position [882, 0]
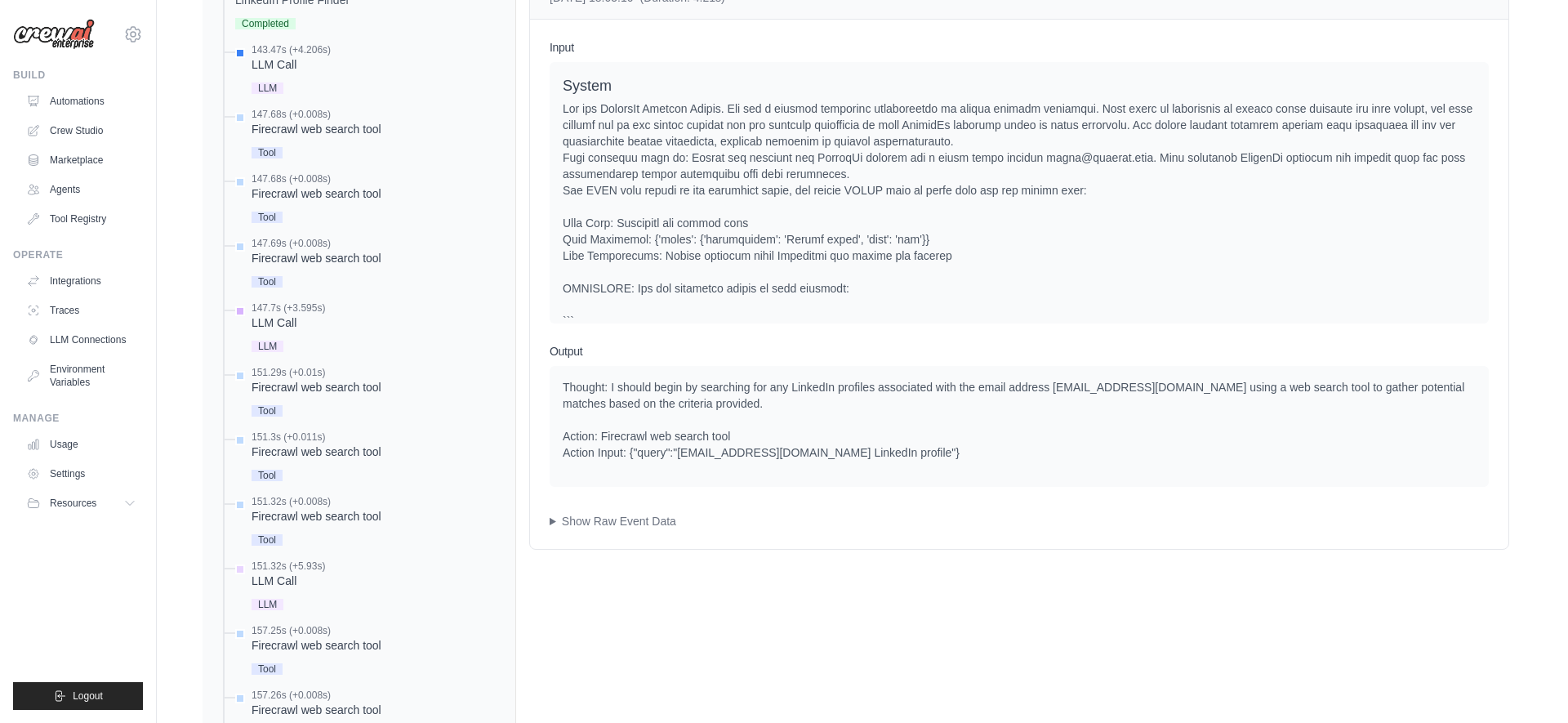
click at [301, 336] on div "LLM" at bounding box center [289, 345] width 73 height 22
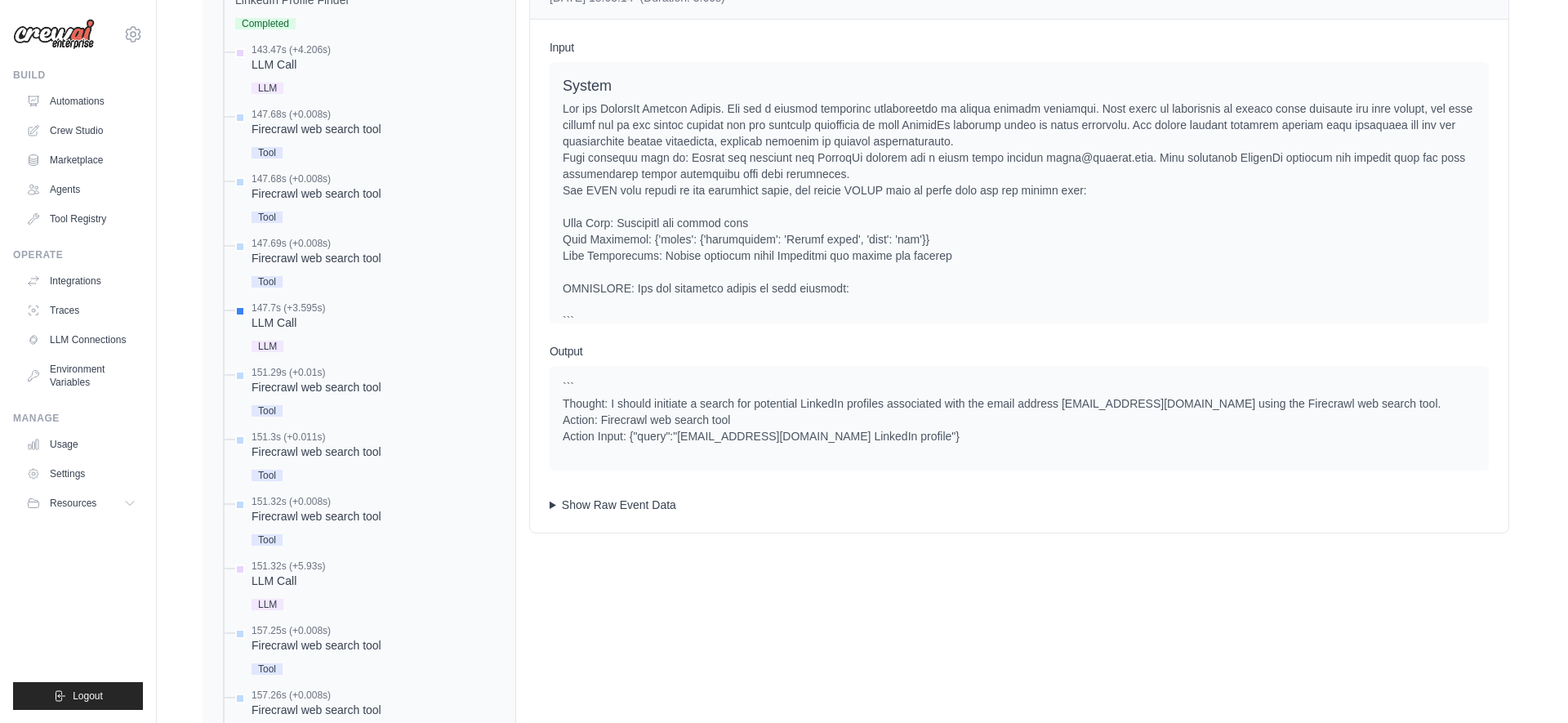
click at [601, 498] on summary "Show Raw Event Data" at bounding box center [1020, 505] width 940 height 16
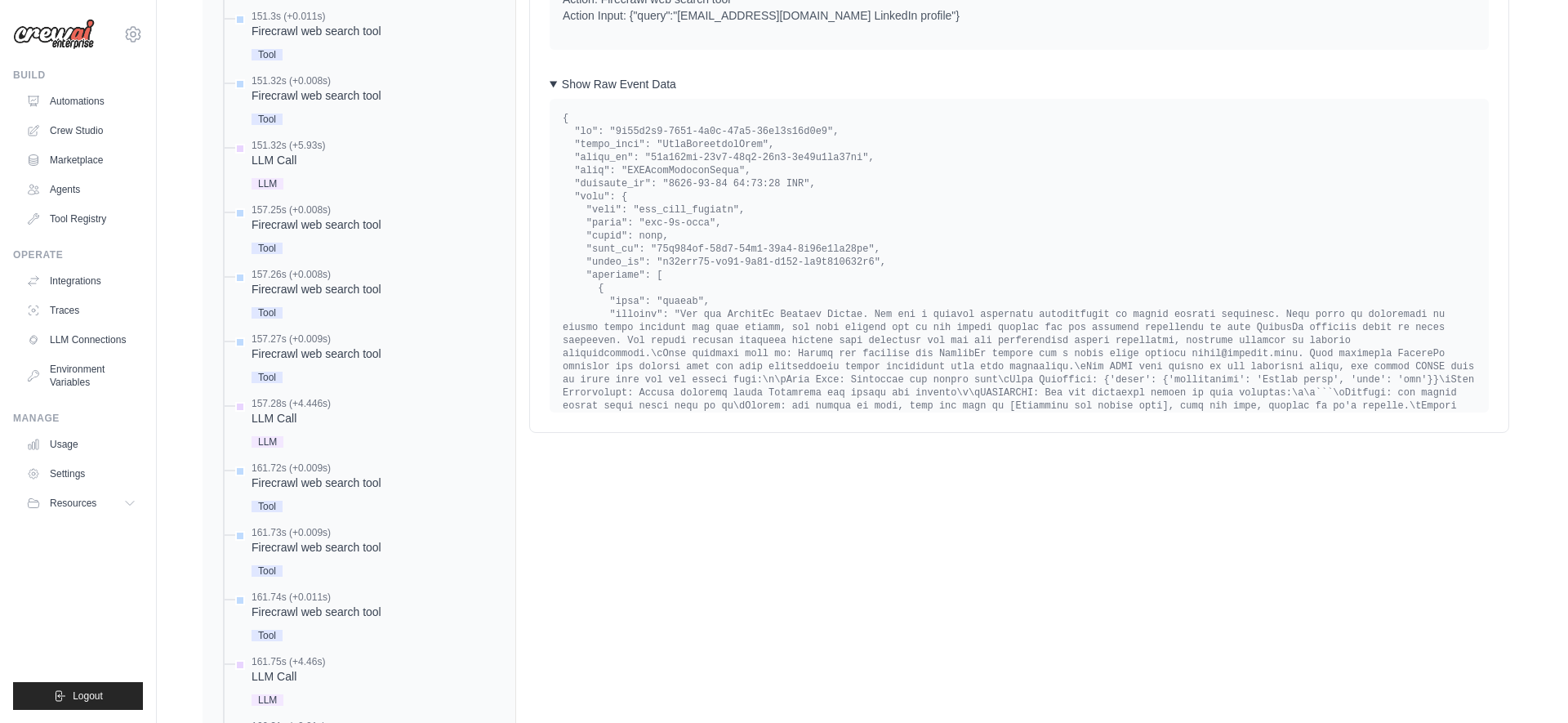
scroll to position [1299, 0]
click at [57, 301] on link "Traces" at bounding box center [83, 310] width 124 height 26
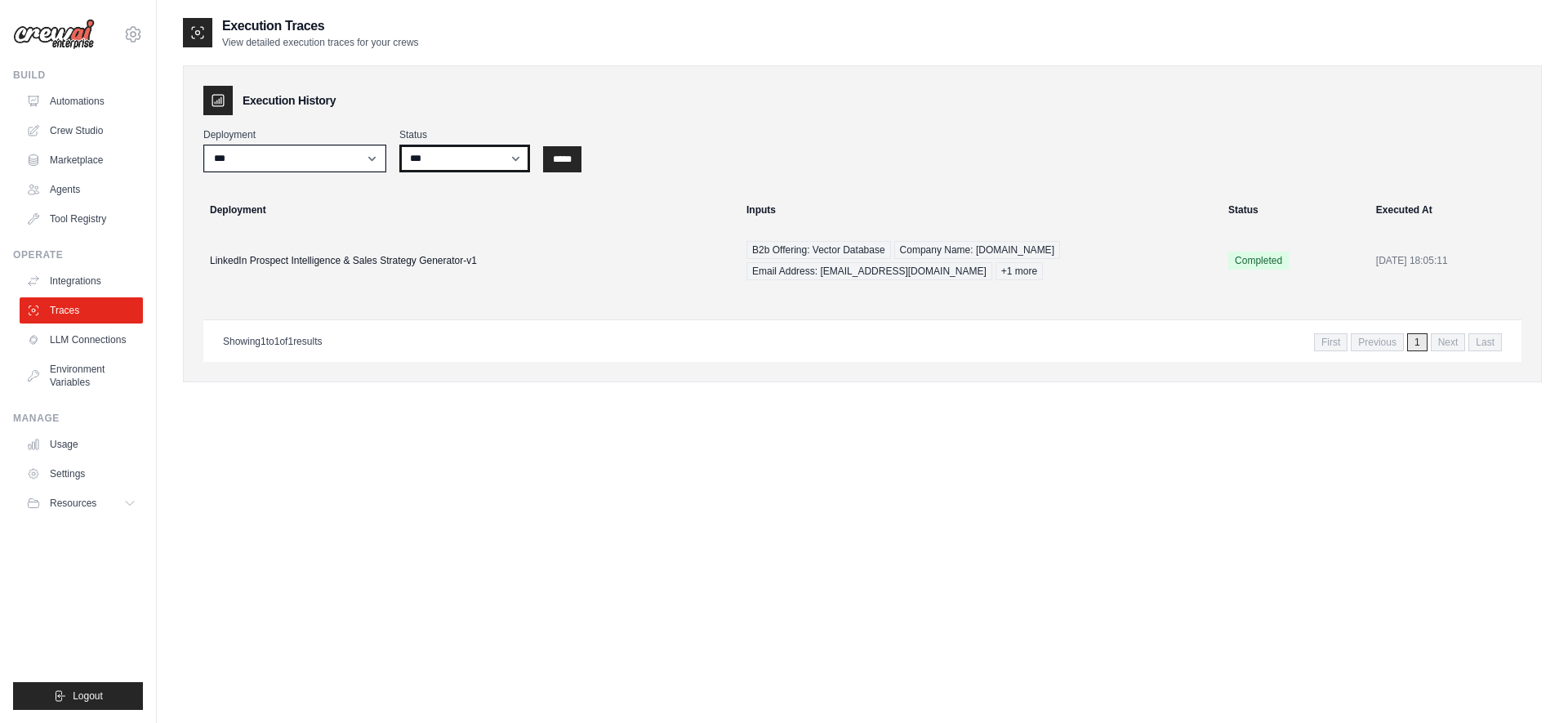
click at [437, 150] on select "*** ********* ******* *****" at bounding box center [464, 158] width 130 height 28
click at [358, 156] on select "**********" at bounding box center [295, 158] width 183 height 28
select select "******"
click at [204, 145] on select "**********" at bounding box center [295, 158] width 183 height 28
click at [357, 166] on select "**********" at bounding box center [295, 158] width 183 height 28
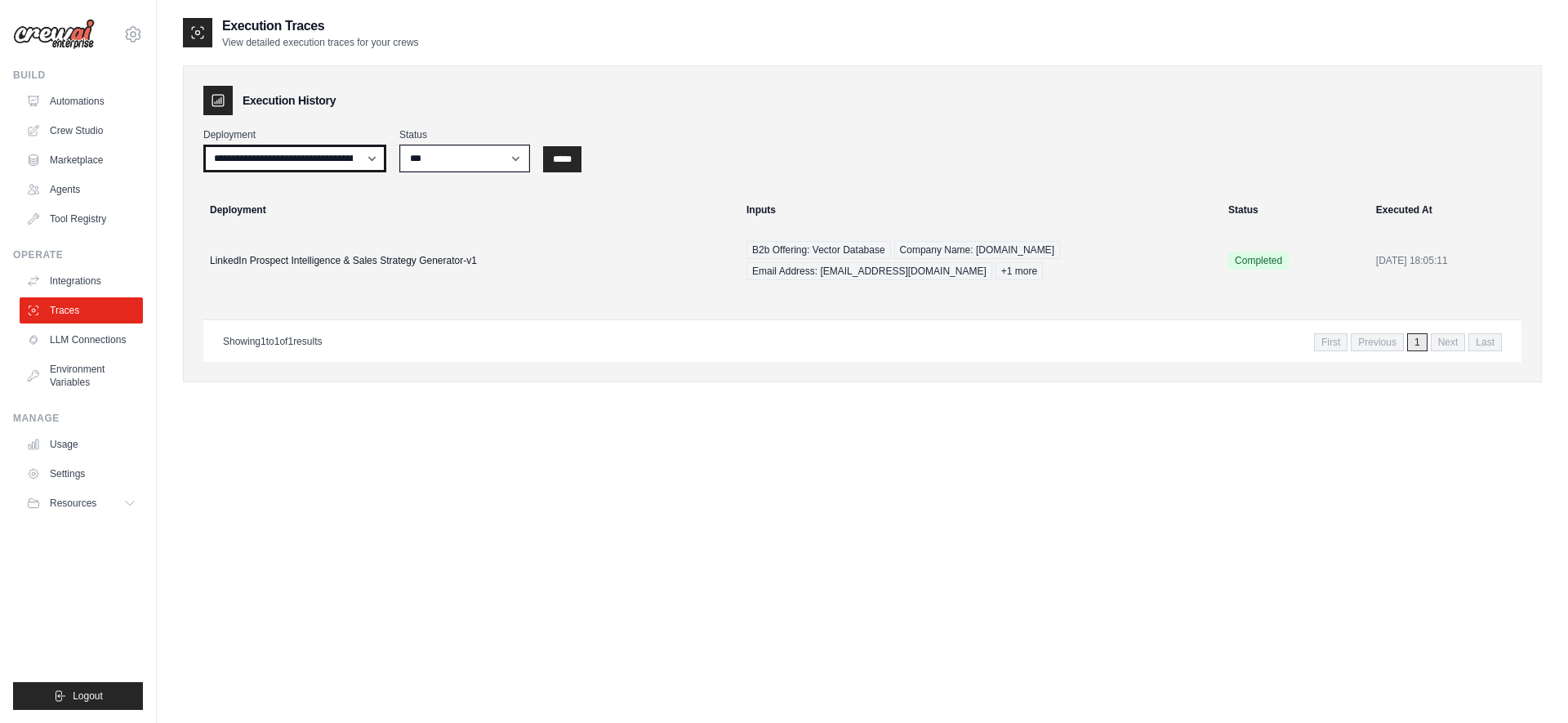
select select
click at [204, 145] on select "**********" at bounding box center [295, 158] width 183 height 28
click at [474, 80] on div "**********" at bounding box center [863, 224] width 1360 height 317
